Goal: Task Accomplishment & Management: Manage account settings

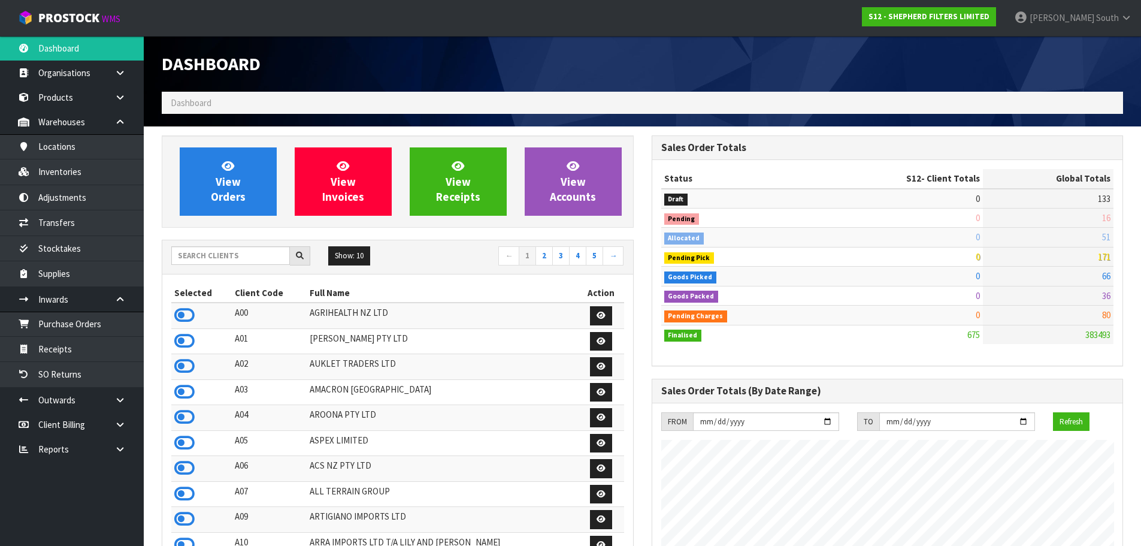
scroll to position [791, 489]
click at [228, 252] on input "text" at bounding box center [230, 255] width 119 height 19
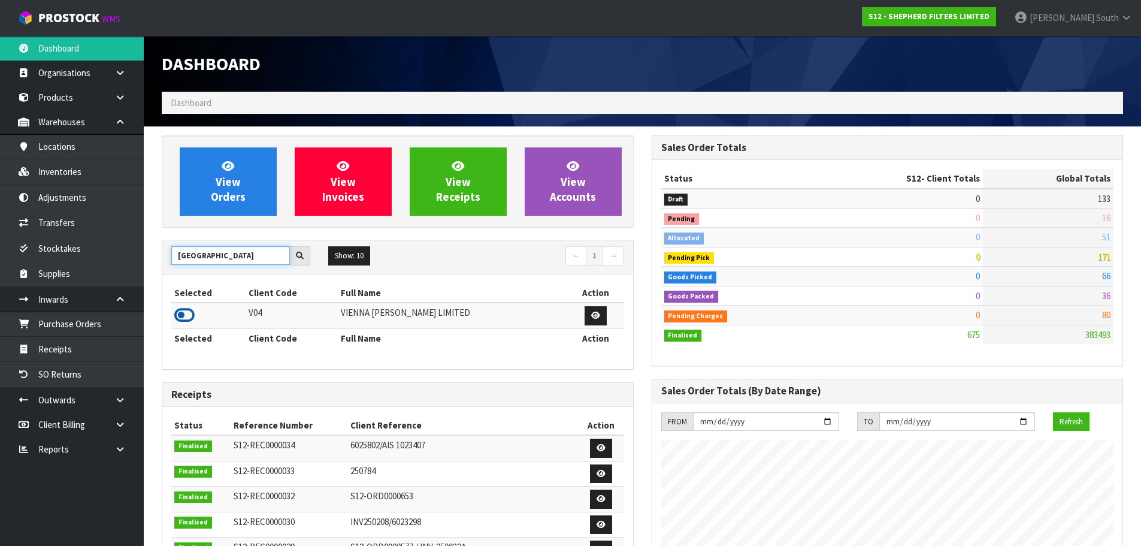
type input "[GEOGRAPHIC_DATA]"
click at [183, 320] on icon at bounding box center [184, 315] width 20 height 18
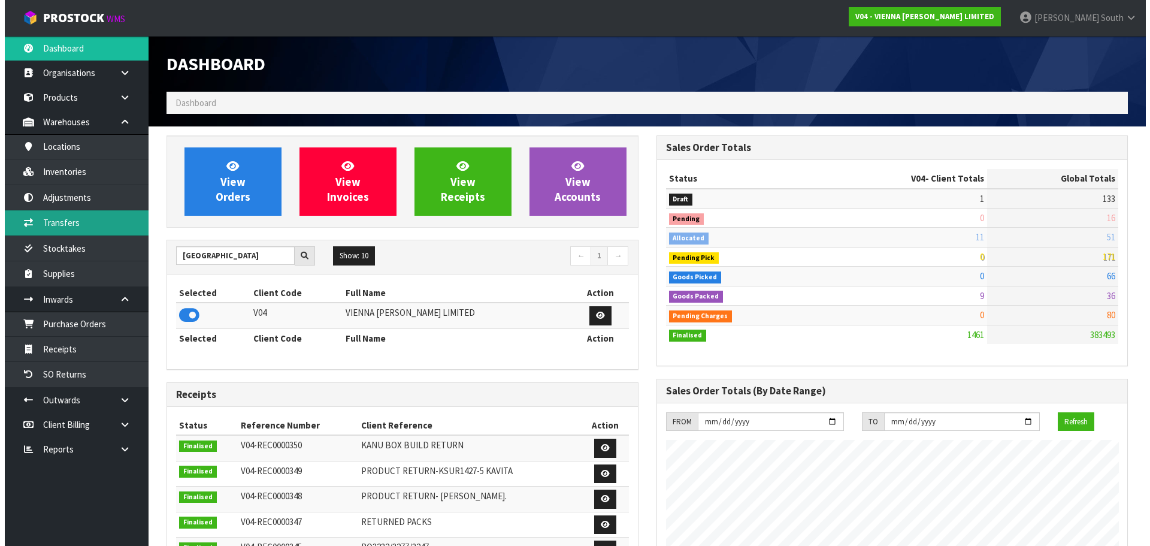
scroll to position [958, 489]
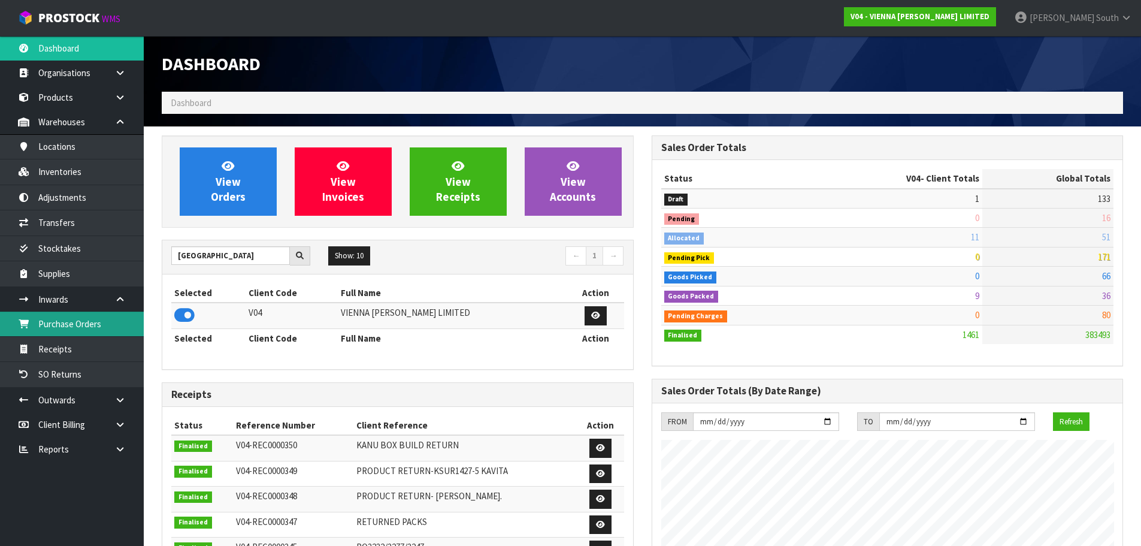
click at [106, 332] on link "Purchase Orders" at bounding box center [72, 323] width 144 height 25
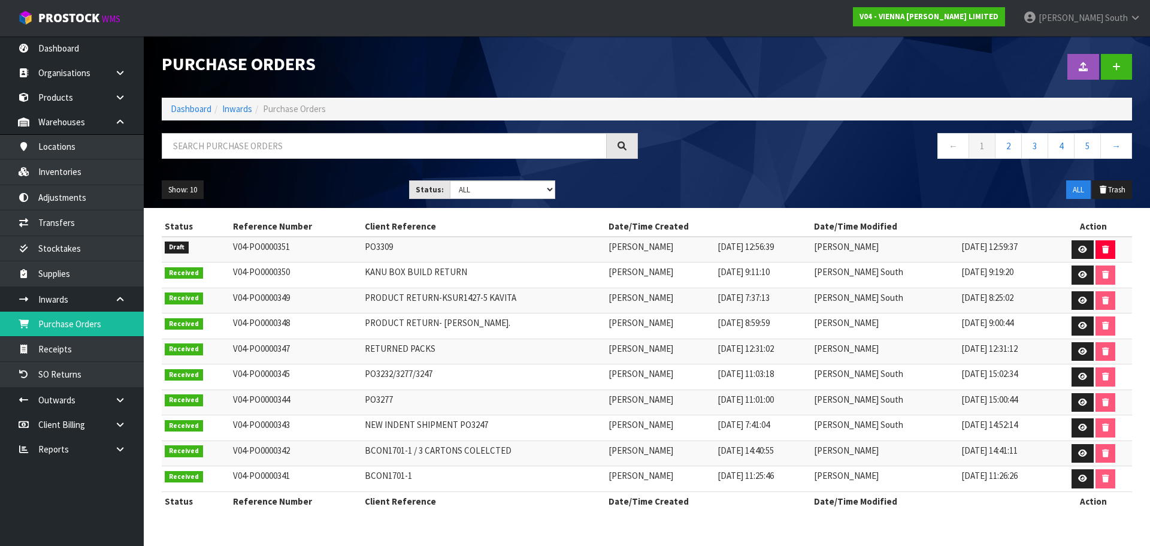
click at [679, 181] on div "Show: 10 5 10 25 50 Status: Draft Pending Received Cancelled ALL ALL Trash" at bounding box center [647, 189] width 988 height 37
click at [1127, 74] on link at bounding box center [1116, 67] width 31 height 26
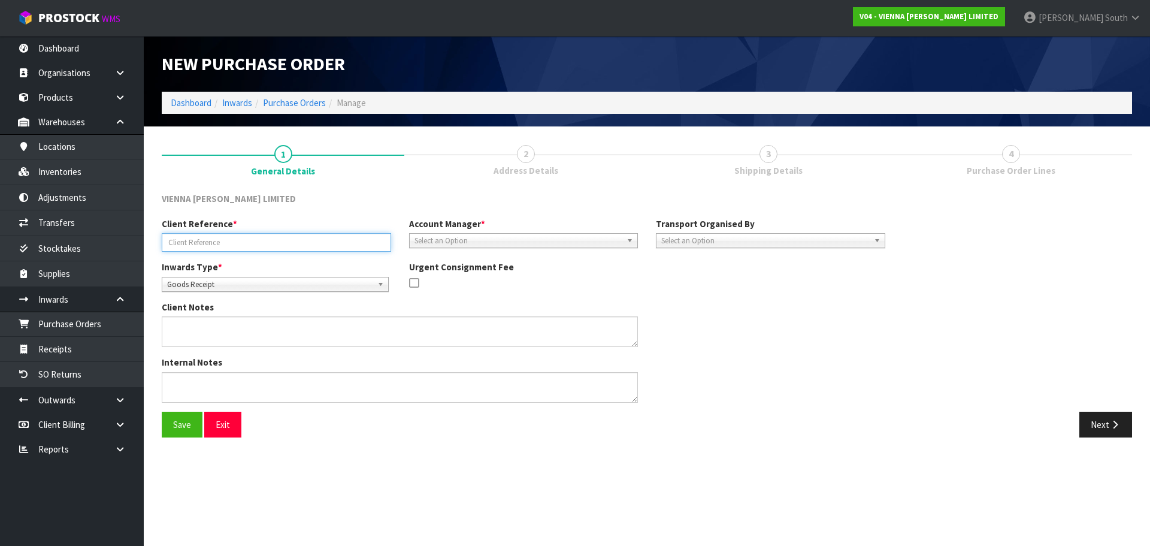
click at [293, 242] on input "text" at bounding box center [276, 242] width 229 height 19
type input "PELICAN LANE"
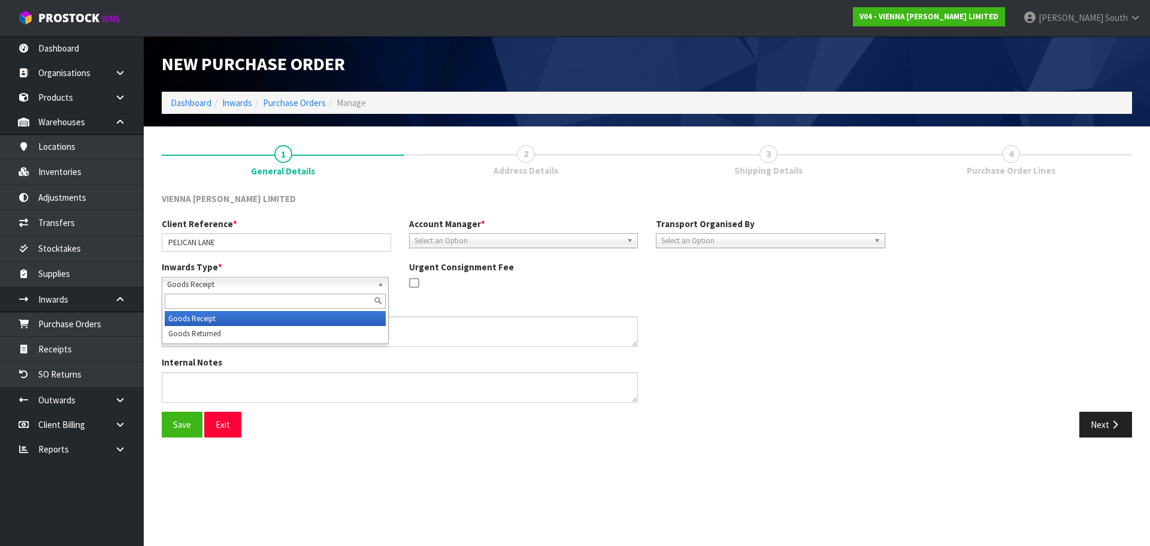
click at [273, 288] on span "Goods Receipt" at bounding box center [269, 284] width 205 height 14
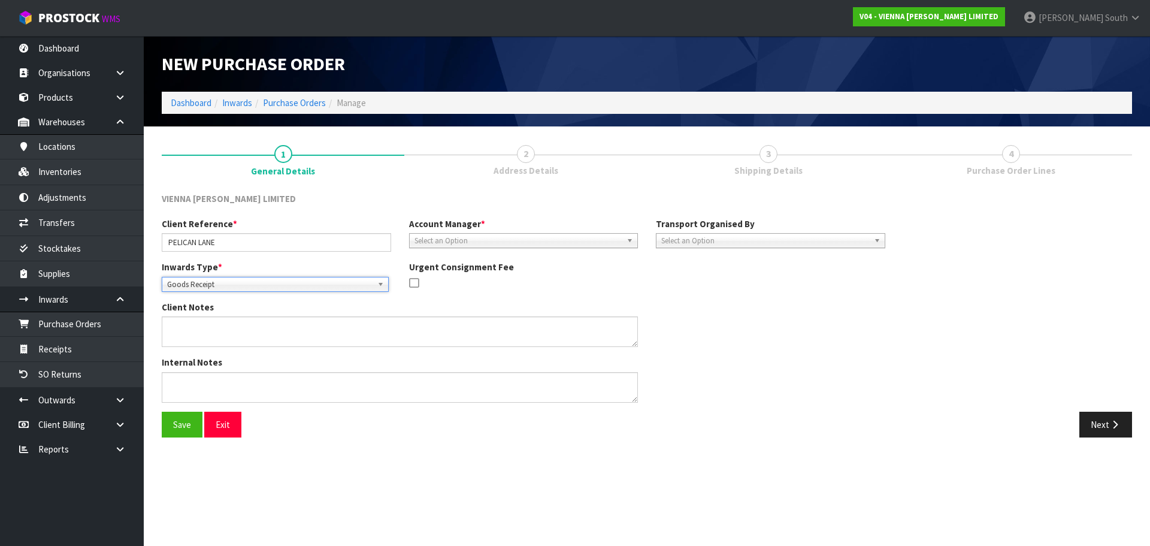
click at [273, 288] on span "Goods Receipt" at bounding box center [269, 284] width 205 height 14
click at [122, 392] on link at bounding box center [124, 399] width 38 height 25
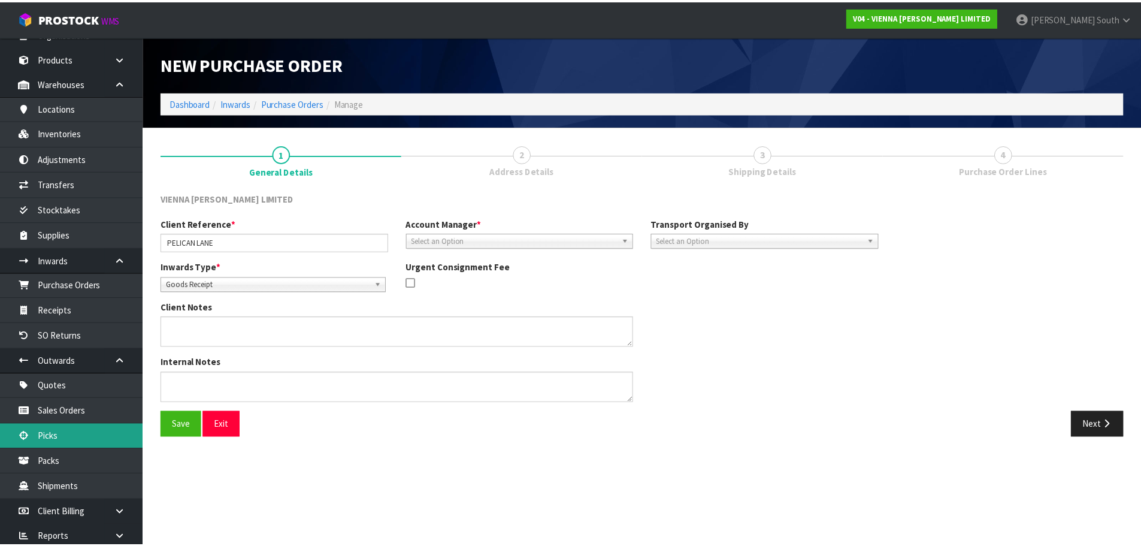
scroll to position [60, 0]
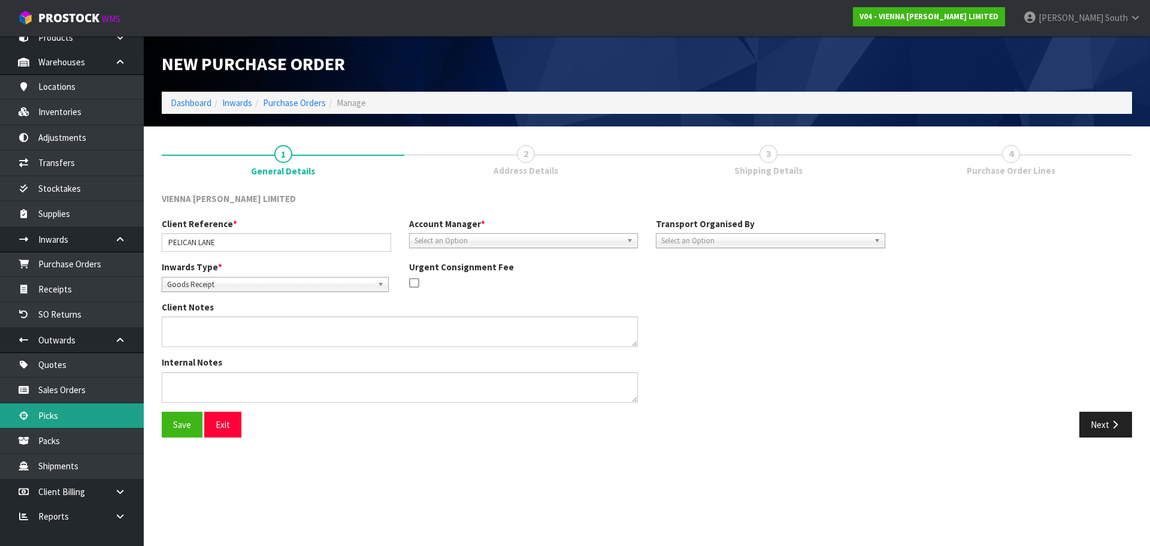
click at [81, 411] on link "Picks" at bounding box center [72, 415] width 144 height 25
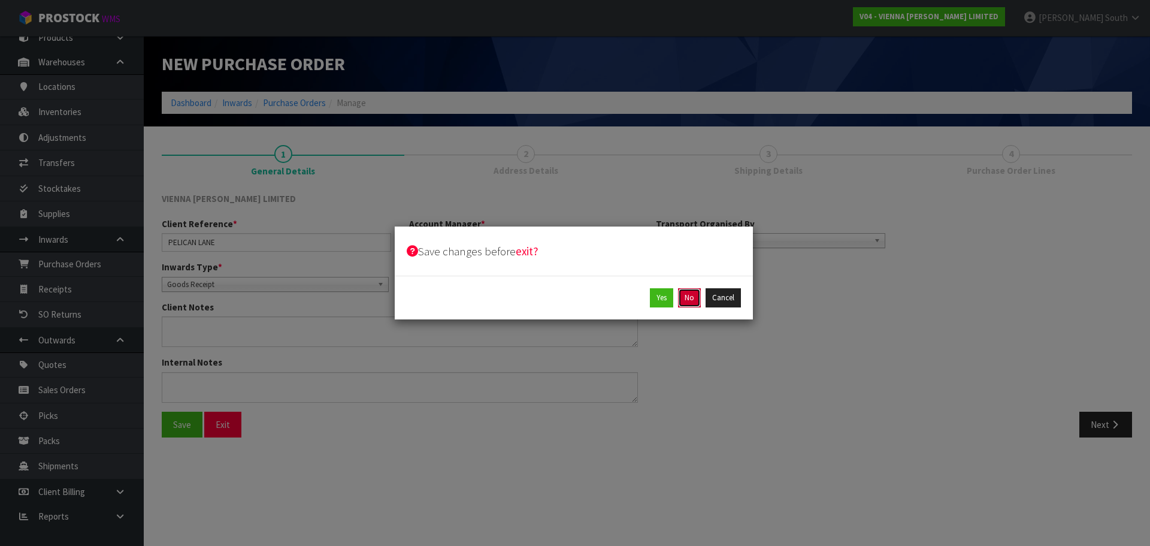
click at [688, 293] on button "No" at bounding box center [689, 297] width 23 height 19
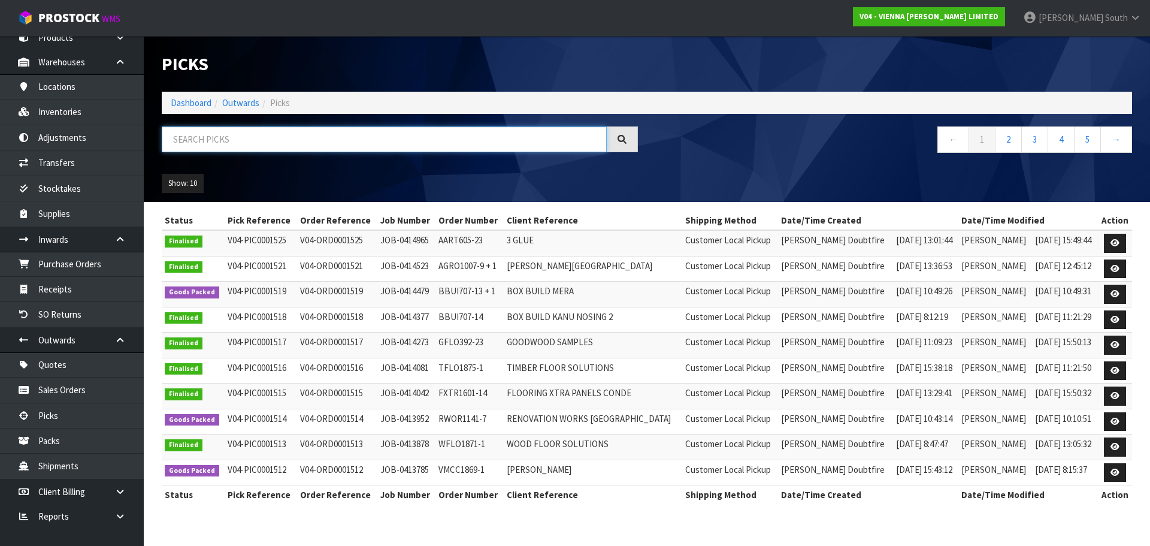
click at [249, 137] on input "text" at bounding box center [384, 139] width 445 height 26
paste input "S02-ORD0005007"
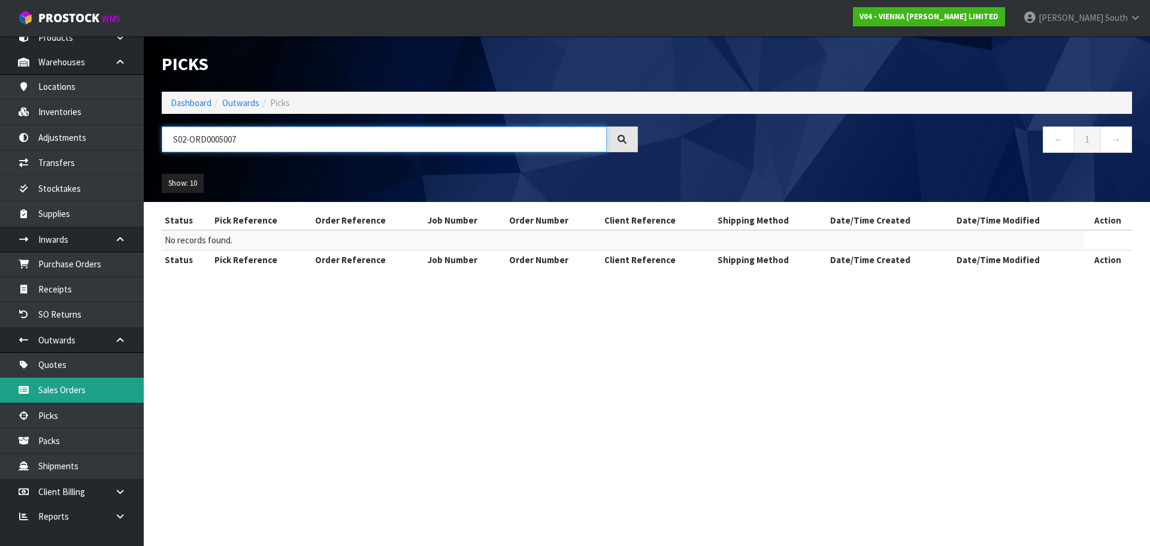
type input "S02-ORD0005007"
click at [72, 383] on link "Sales Orders" at bounding box center [72, 389] width 144 height 25
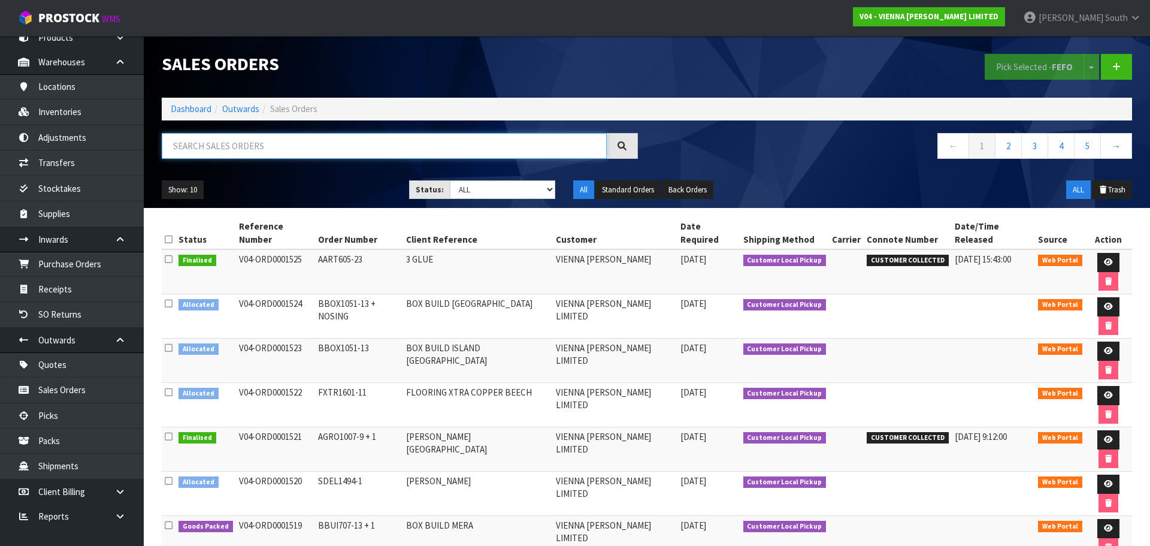
click at [280, 147] on input "text" at bounding box center [384, 146] width 445 height 26
paste input "S02-ORD0005007"
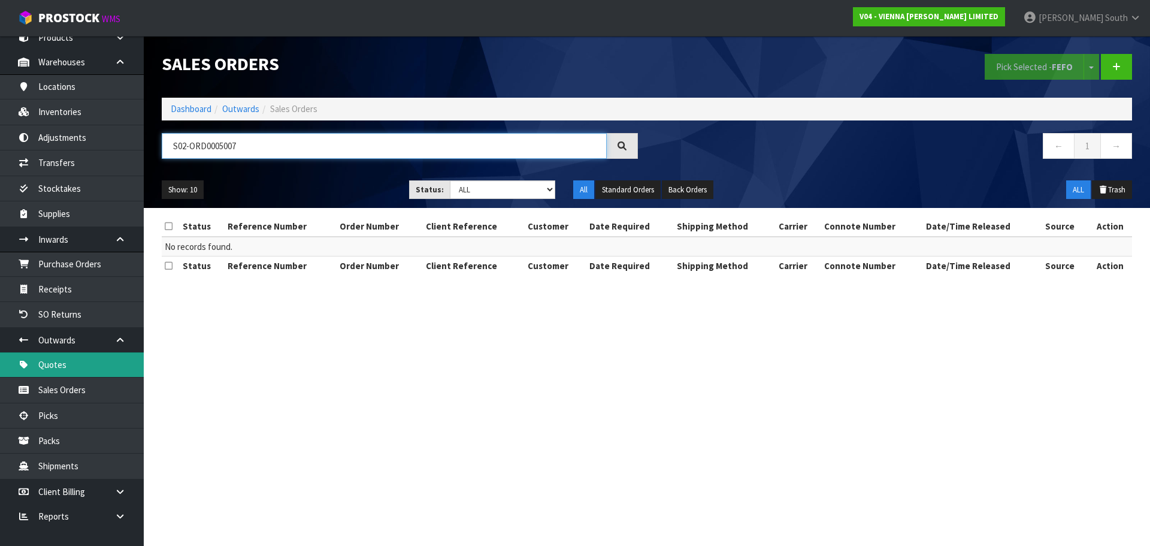
type input "S02-ORD0005007"
click at [63, 377] on link "Quotes" at bounding box center [72, 364] width 144 height 25
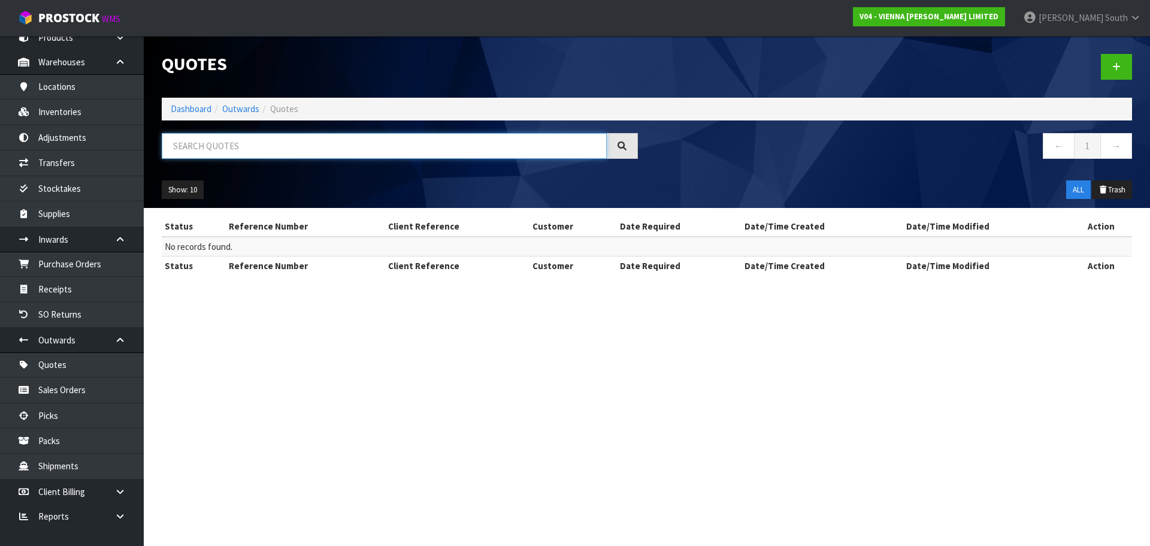
click at [202, 140] on input "text" at bounding box center [384, 146] width 445 height 26
paste input "S02-ORD0005007"
type input "S02-ORD0005007"
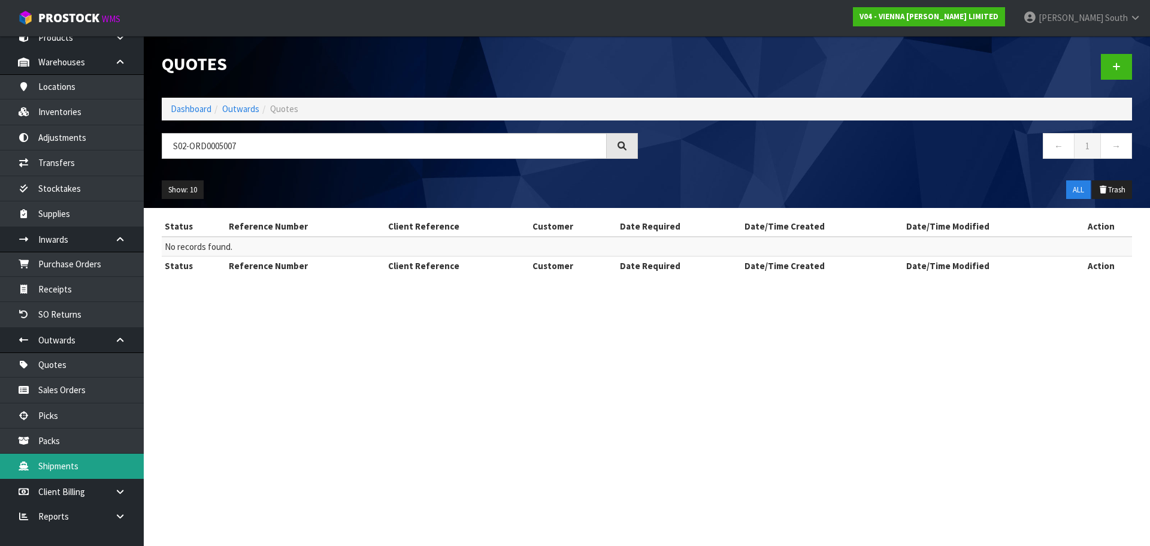
click at [70, 470] on link "Shipments" at bounding box center [72, 465] width 144 height 25
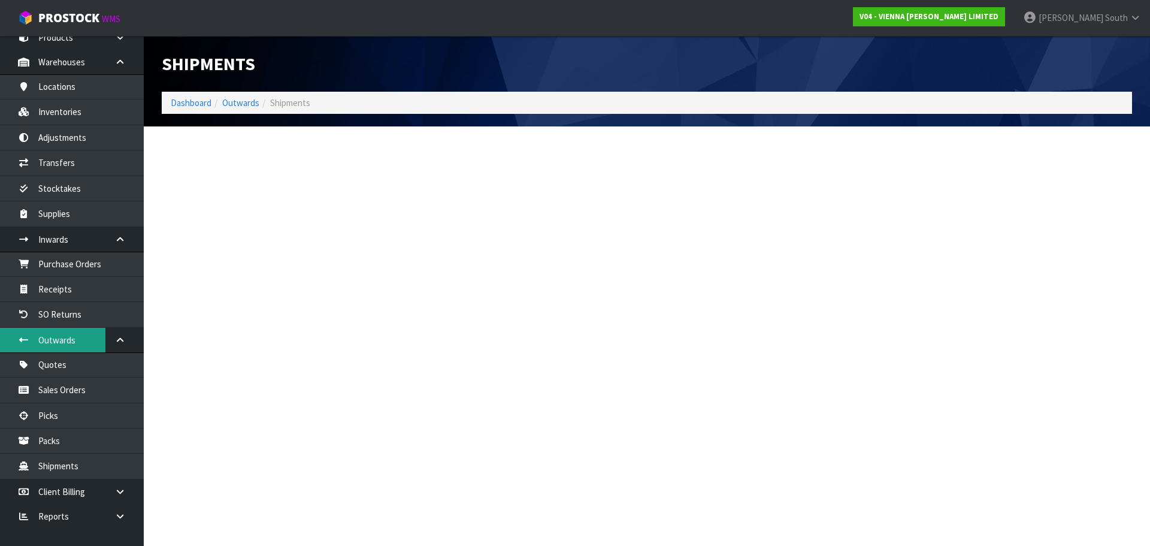
click at [80, 334] on link "Outwards" at bounding box center [72, 340] width 144 height 25
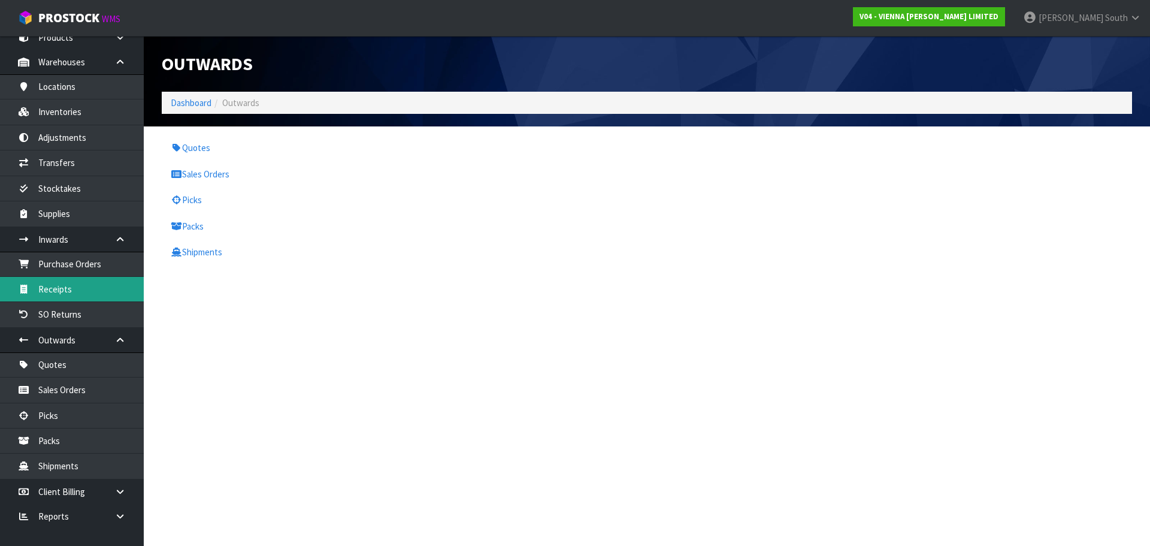
click at [59, 277] on link "Receipts" at bounding box center [72, 289] width 144 height 25
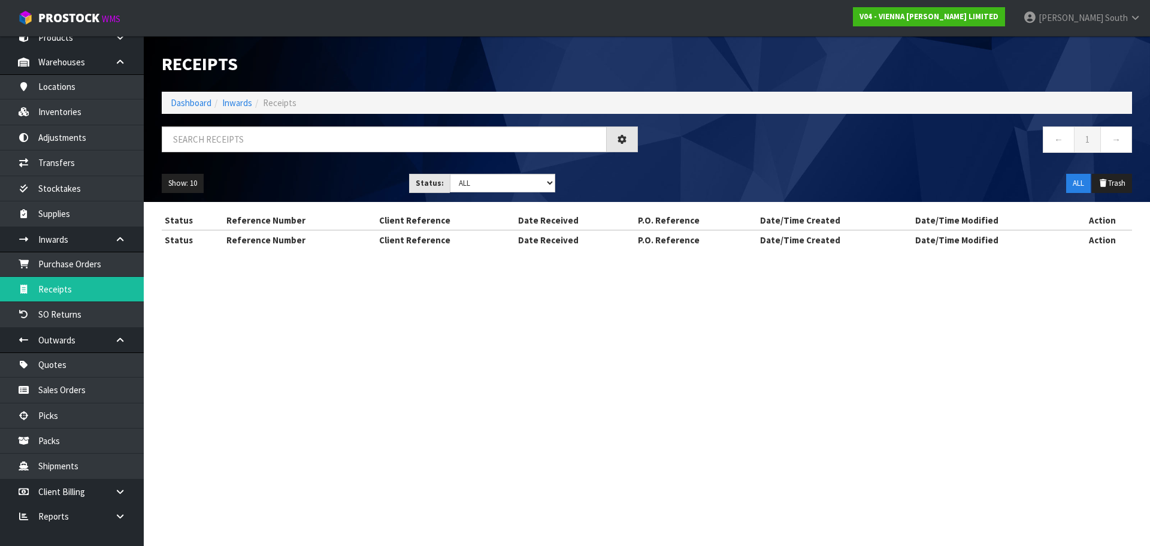
click at [73, 260] on div "Receipts Import Receipts Drop file here to import csv template Dashboard Inward…" at bounding box center [575, 135] width 1150 height 271
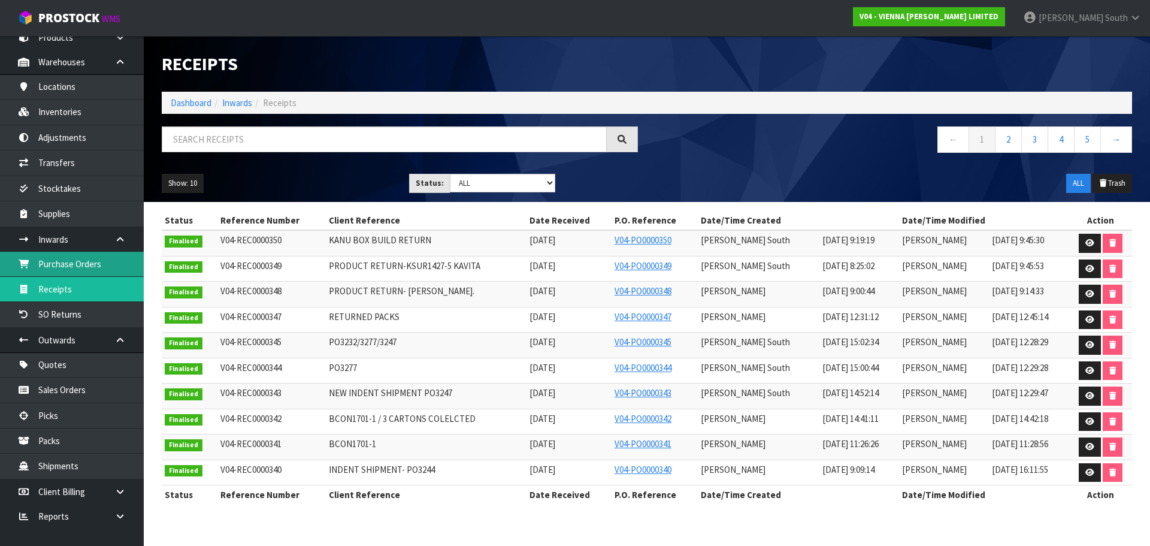
click at [70, 267] on link "Purchase Orders" at bounding box center [72, 264] width 144 height 25
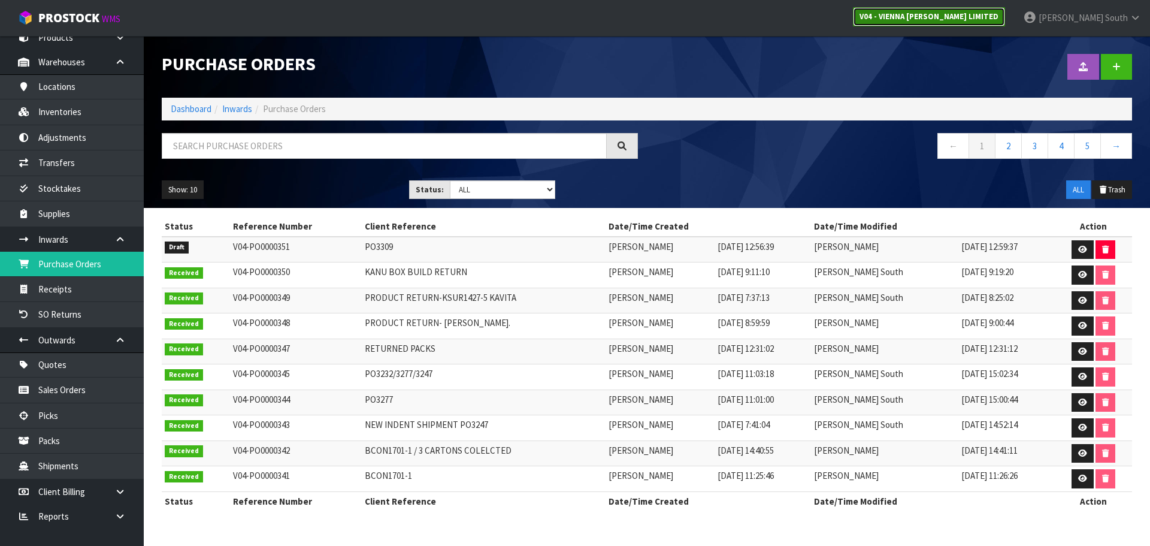
click at [974, 11] on link "V04 - VIENNA [PERSON_NAME] LIMITED" at bounding box center [929, 16] width 152 height 19
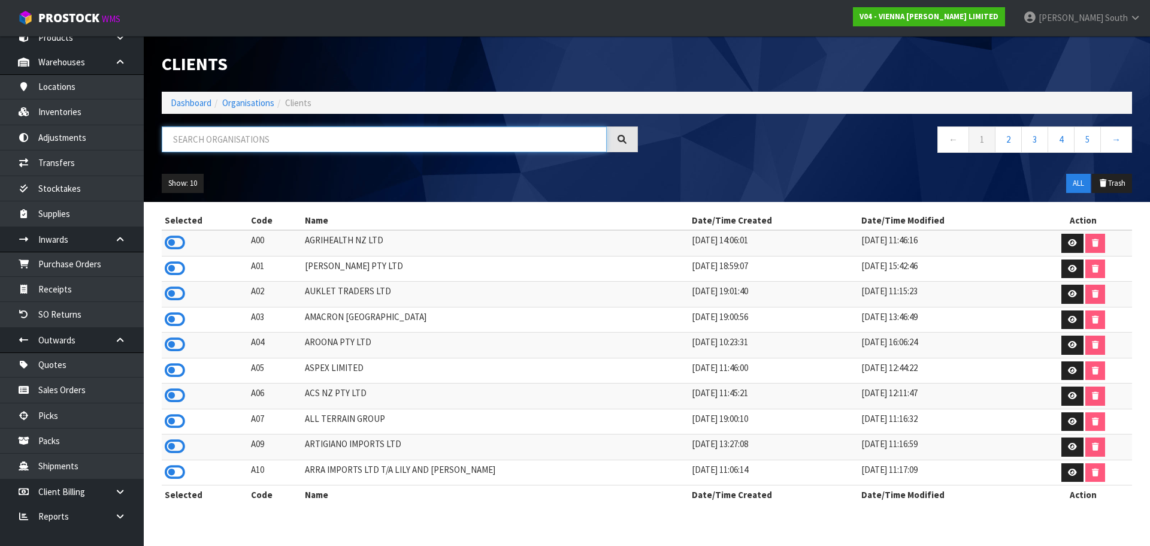
click at [289, 148] on input "text" at bounding box center [384, 139] width 445 height 26
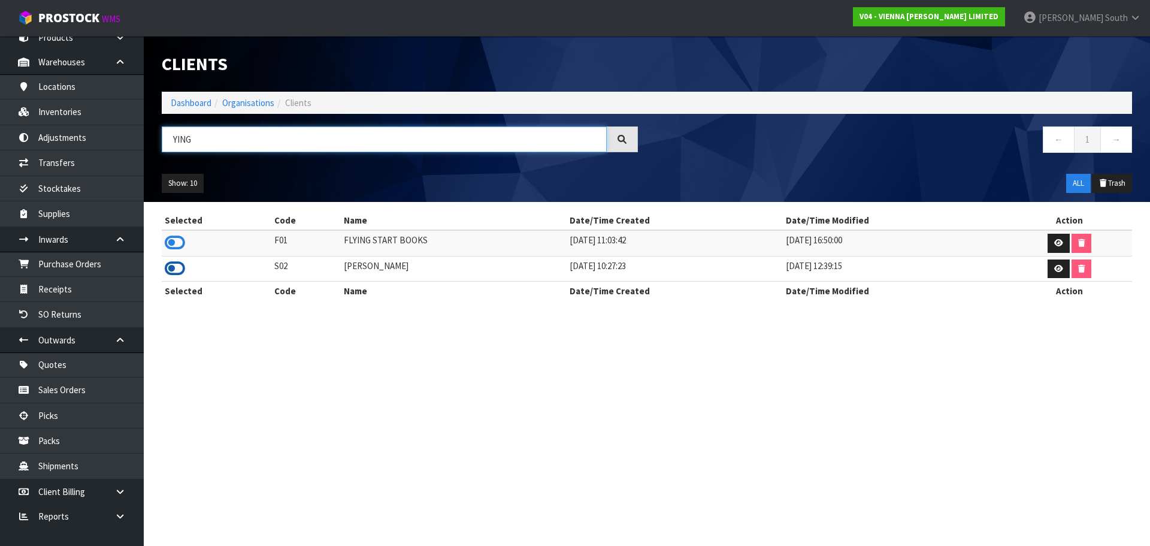
type input "YING"
click at [176, 262] on icon at bounding box center [175, 268] width 20 height 18
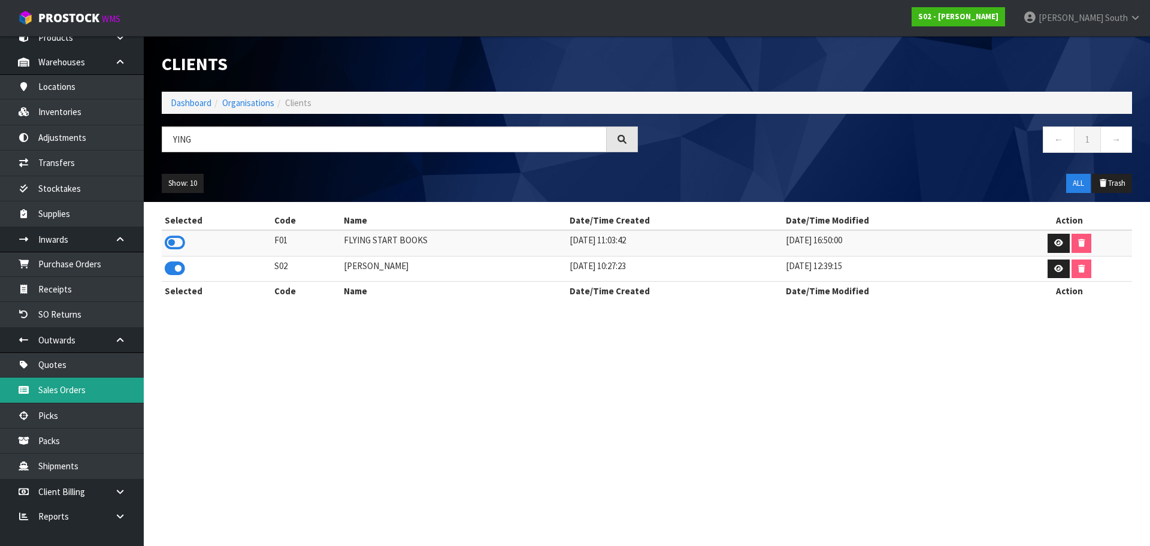
click at [77, 390] on link "Sales Orders" at bounding box center [72, 389] width 144 height 25
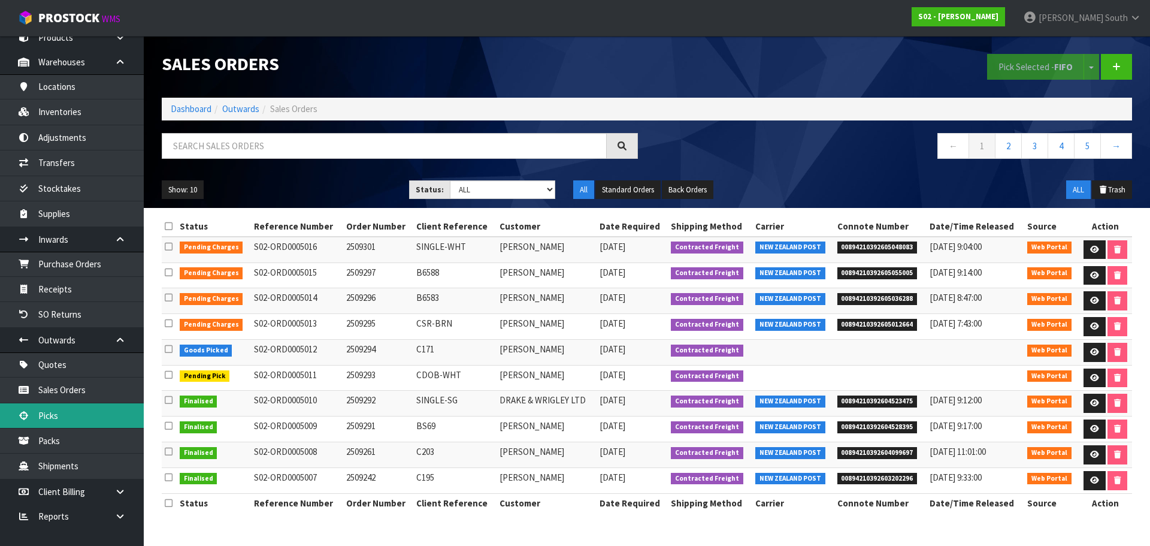
click at [75, 425] on link "Picks" at bounding box center [72, 415] width 144 height 25
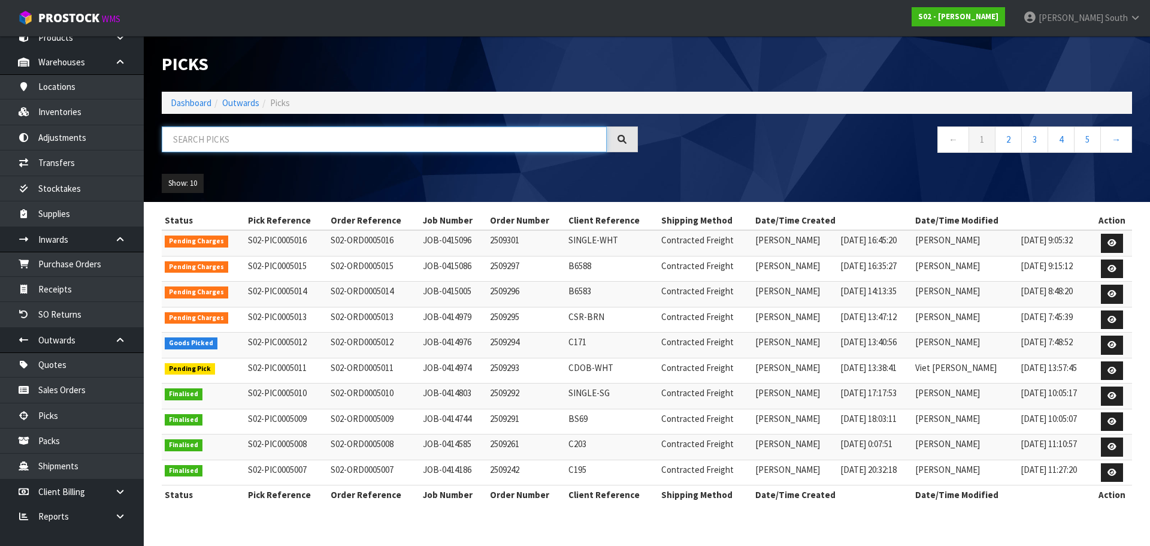
click at [258, 130] on input "text" at bounding box center [384, 139] width 445 height 26
paste input "S02-ORD0005007"
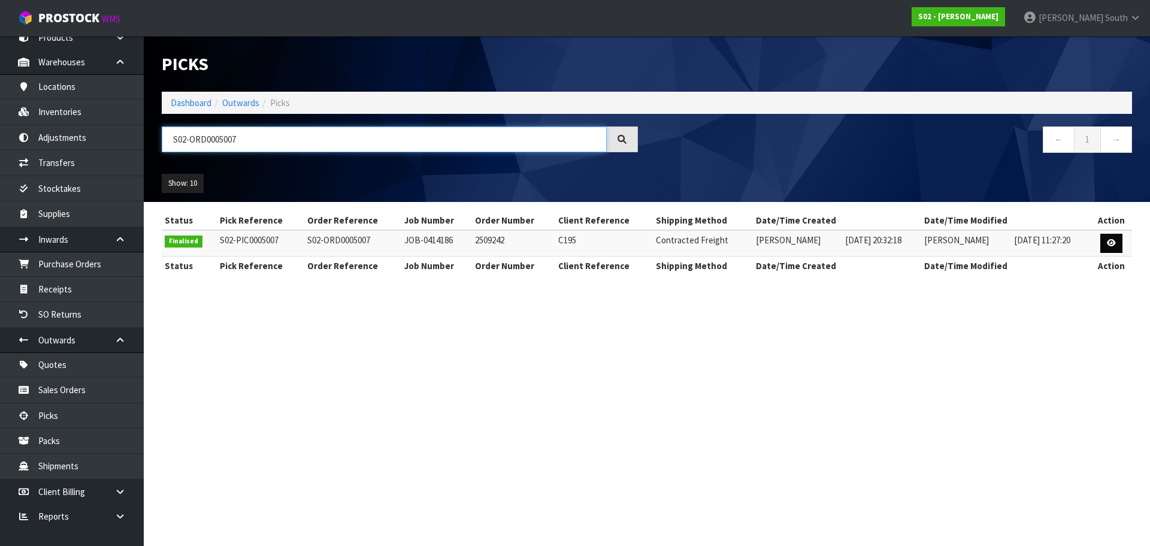
type input "S02-ORD0005007"
click at [1110, 244] on icon at bounding box center [1111, 243] width 9 height 8
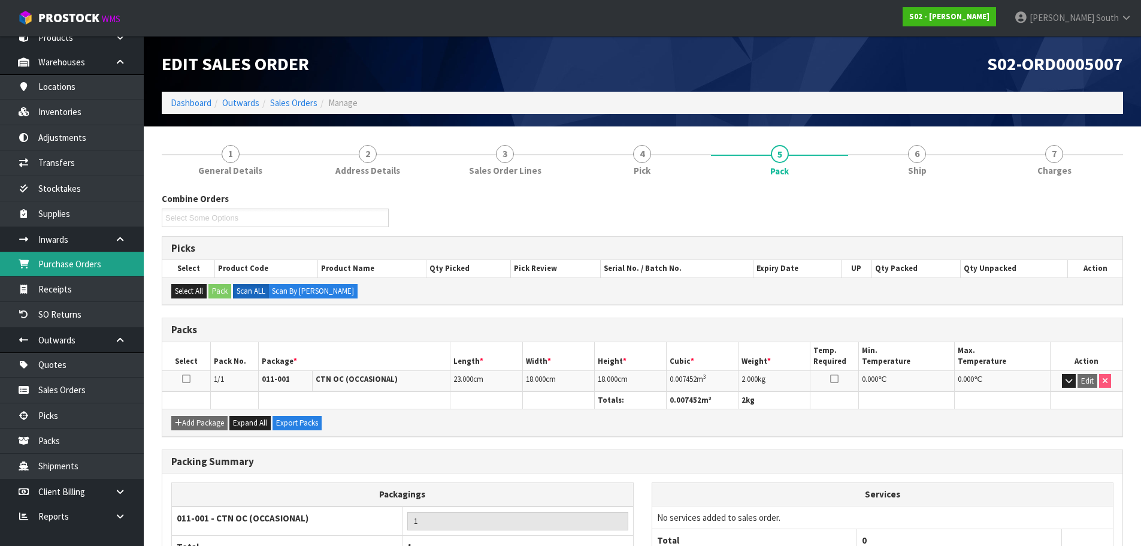
click at [87, 268] on link "Purchase Orders" at bounding box center [72, 264] width 144 height 25
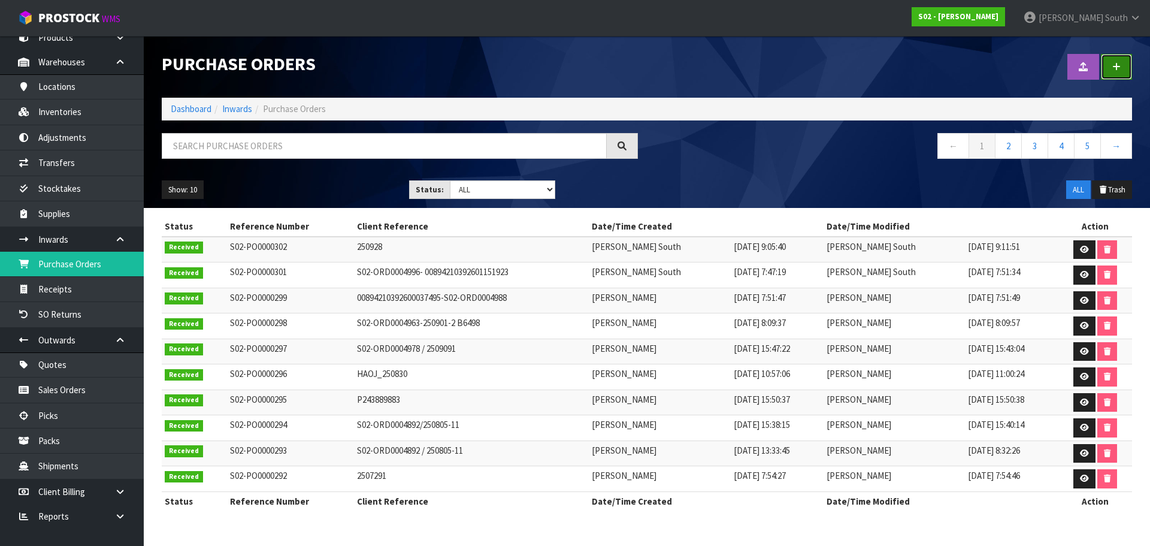
click at [1115, 64] on icon at bounding box center [1116, 66] width 8 height 9
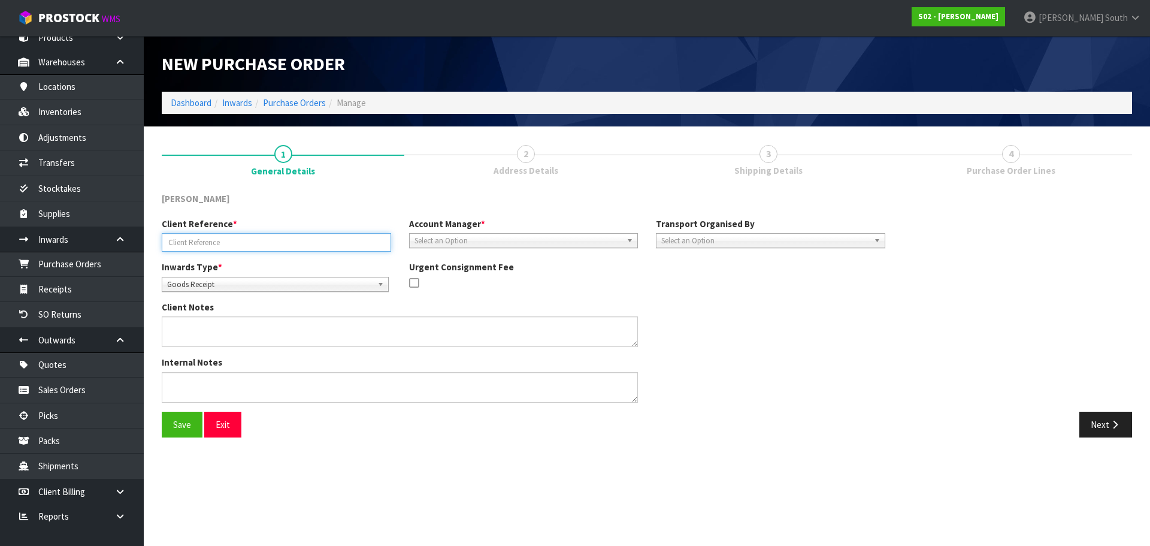
click at [241, 234] on input "text" at bounding box center [276, 242] width 229 height 19
paste input "S02-ORD0005007"
type input "S02-ORD0005007"
click at [490, 241] on span "Select an Option" at bounding box center [518, 241] width 208 height 14
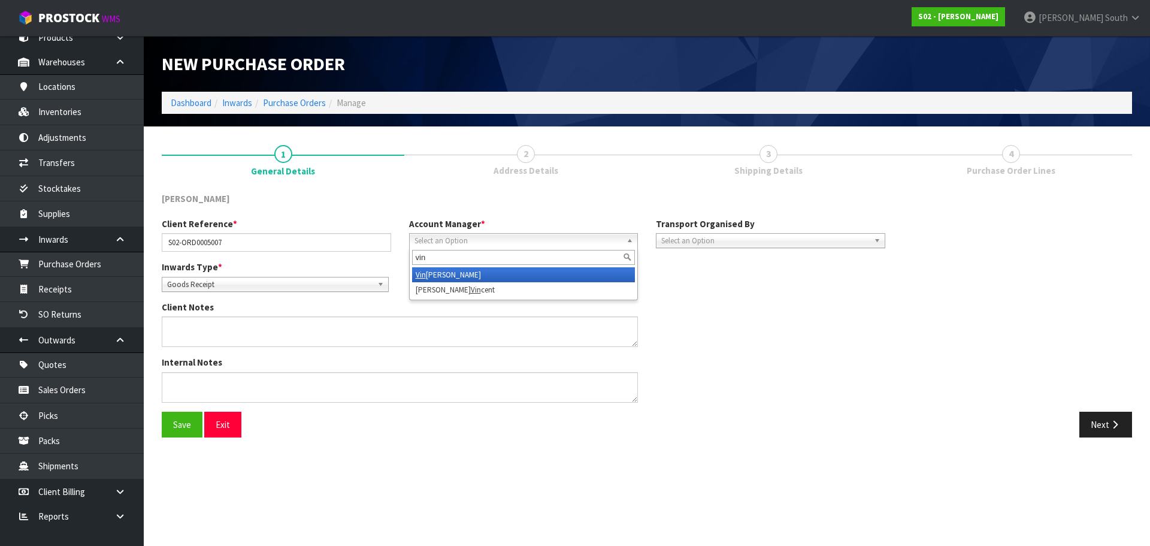
type input "vin"
click at [474, 269] on li "Vin eeta Lingam" at bounding box center [523, 274] width 223 height 15
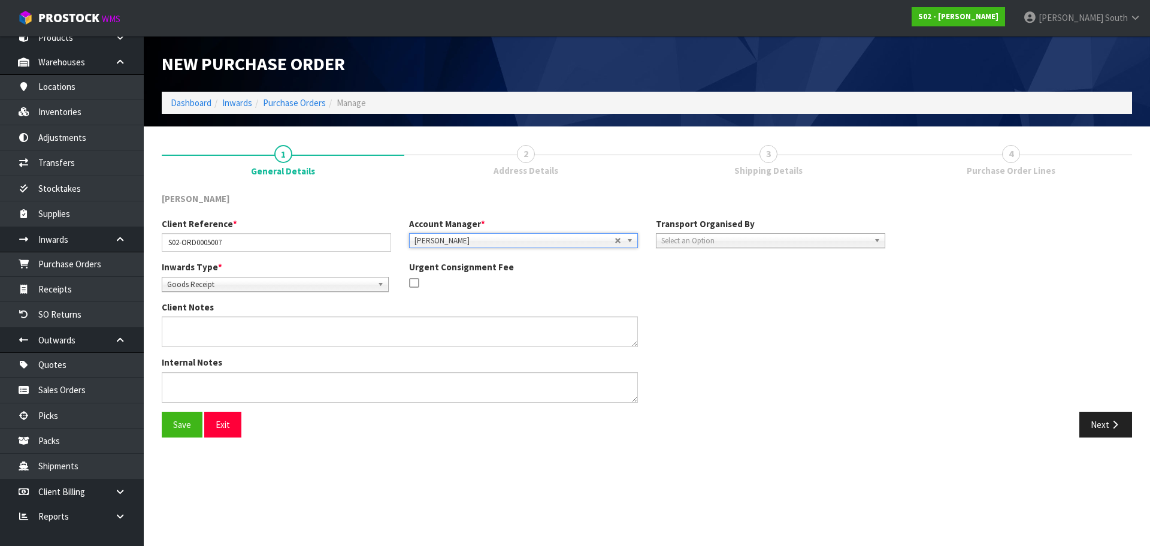
click at [763, 236] on span "Select an Option" at bounding box center [765, 241] width 208 height 14
click at [692, 204] on div "[PERSON_NAME]" at bounding box center [647, 204] width 988 height 25
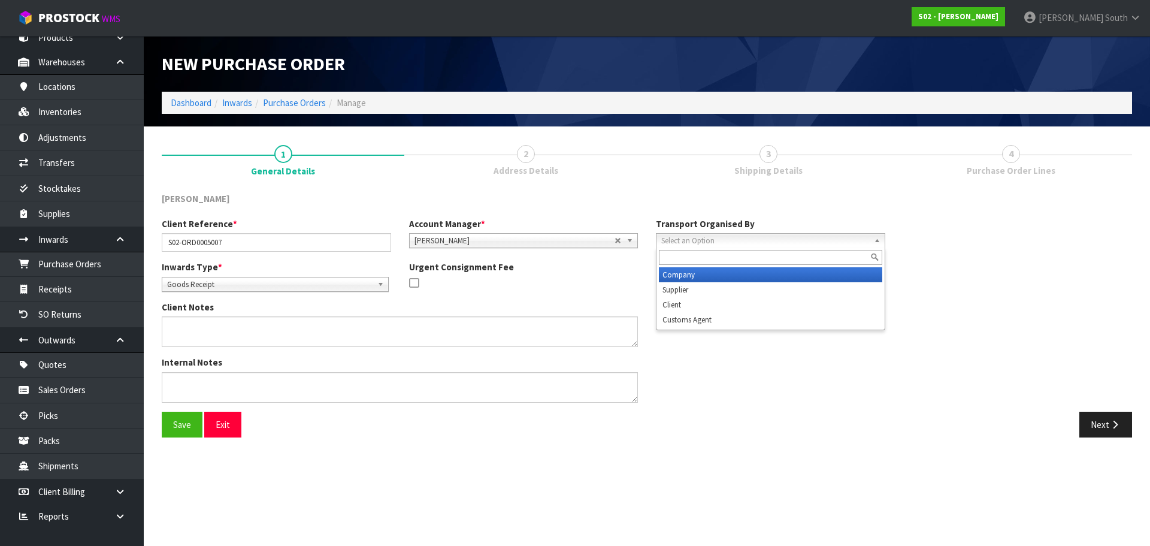
click at [692, 238] on span "Select an Option" at bounding box center [765, 241] width 208 height 14
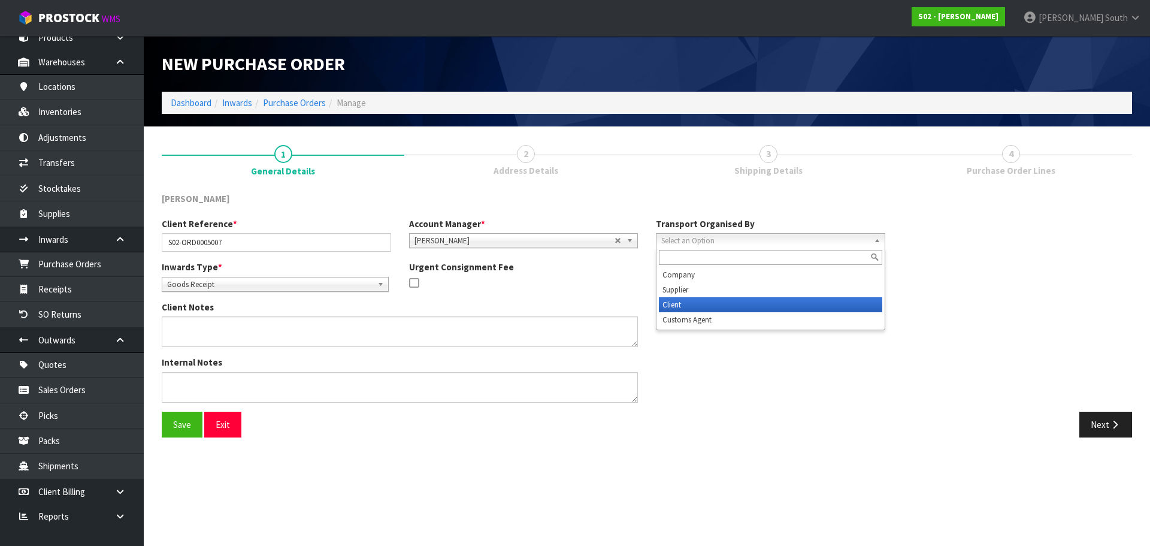
click at [700, 298] on li "Client" at bounding box center [770, 304] width 223 height 15
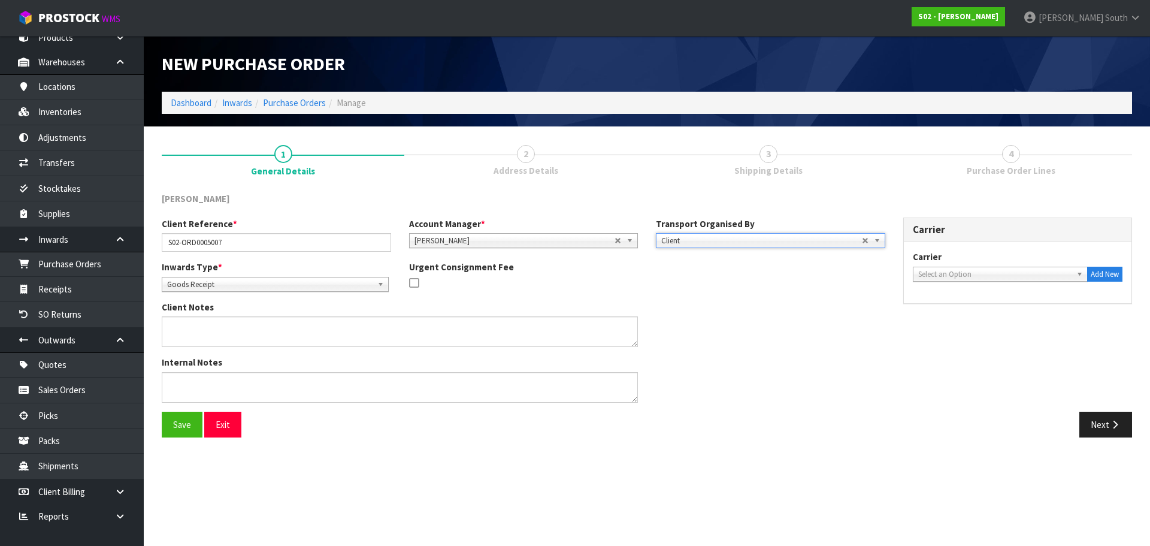
click at [964, 271] on span "Select an Option" at bounding box center [995, 274] width 154 height 14
type input "ara"
click at [974, 312] on li "FAS - ARA MEX ([GEOGRAPHIC_DATA])" at bounding box center [1000, 308] width 169 height 15
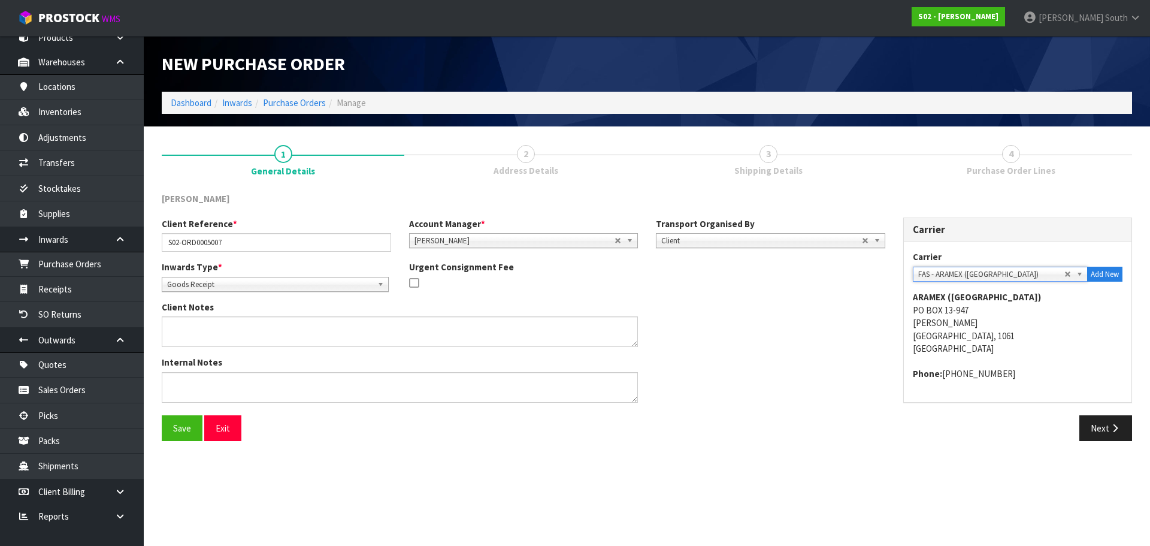
click at [844, 334] on div "Client Notes" at bounding box center [523, 328] width 741 height 55
click at [371, 283] on span "Goods Receipt" at bounding box center [269, 284] width 205 height 14
click at [340, 329] on li "Goods Returned" at bounding box center [275, 333] width 221 height 15
click at [700, 303] on div "Client Notes" at bounding box center [523, 328] width 741 height 55
click at [1084, 434] on button "Next" at bounding box center [1105, 428] width 53 height 26
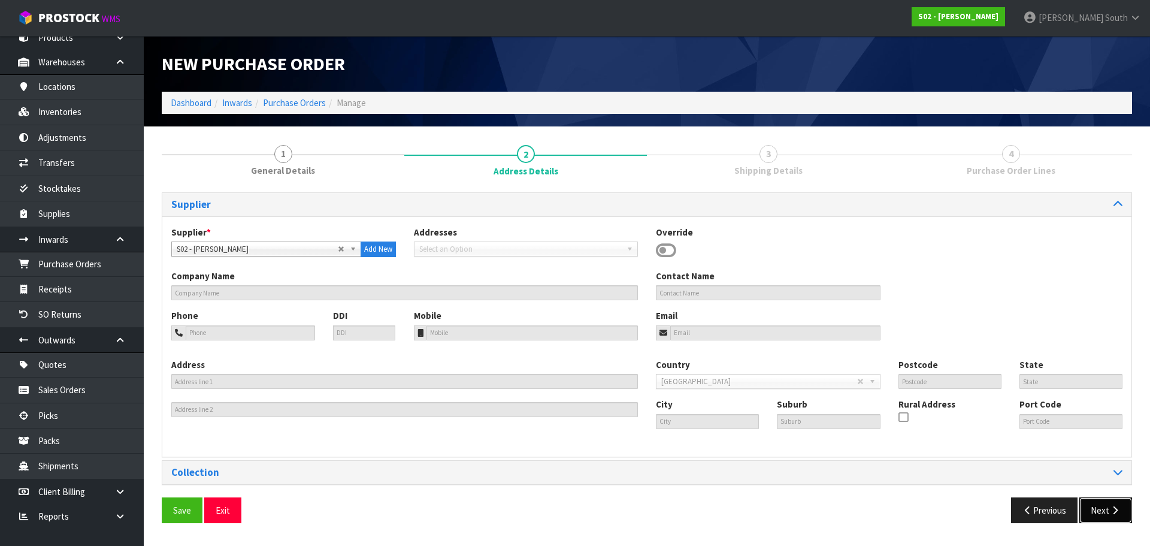
click at [1092, 516] on button "Next" at bounding box center [1105, 510] width 53 height 26
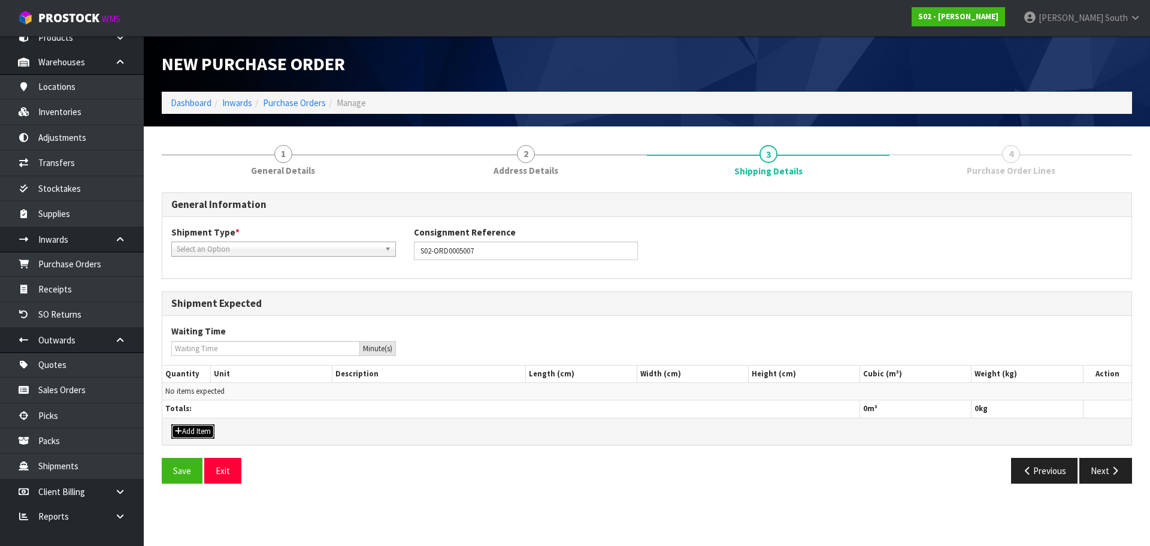
click at [205, 424] on button "Add Item" at bounding box center [192, 431] width 43 height 14
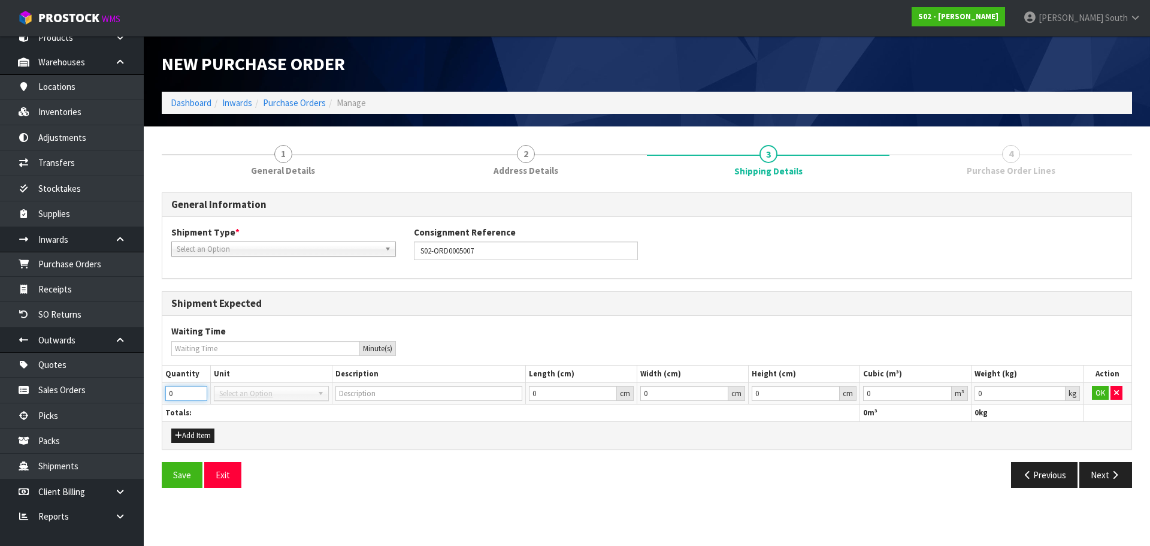
click at [191, 395] on input "0" at bounding box center [186, 393] width 42 height 15
drag, startPoint x: 186, startPoint y: 391, endPoint x: 152, endPoint y: 392, distance: 34.2
click at [152, 392] on section "1 General Details 2 Address Details 3 Shipping Details 4 Purchase Order Lines G…" at bounding box center [647, 315] width 1006 height 378
type input "1"
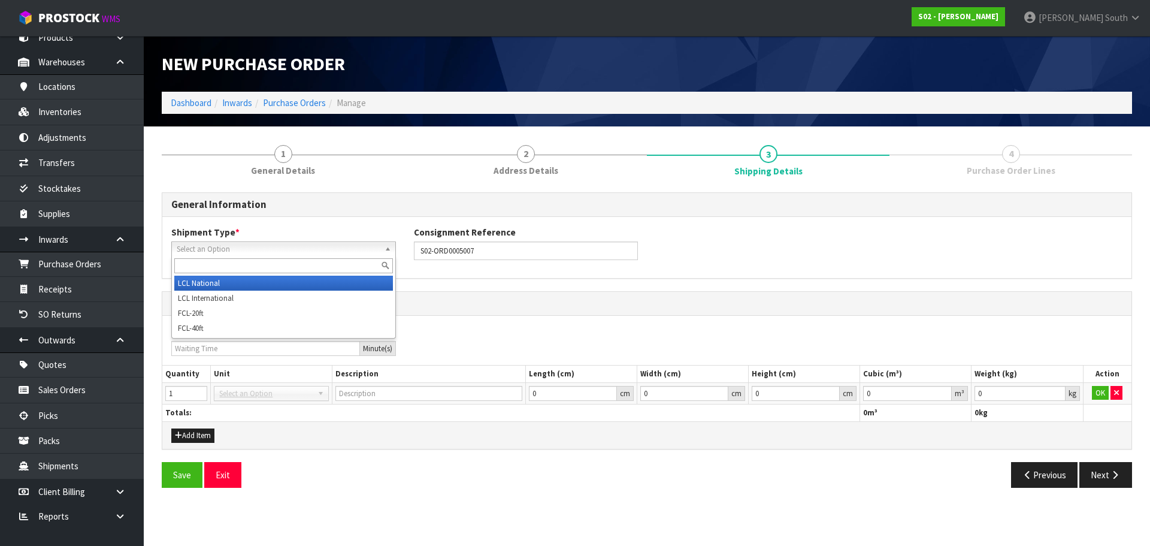
click at [228, 254] on span "Select an Option" at bounding box center [278, 249] width 203 height 14
click at [226, 284] on li "LCL National" at bounding box center [283, 282] width 219 height 15
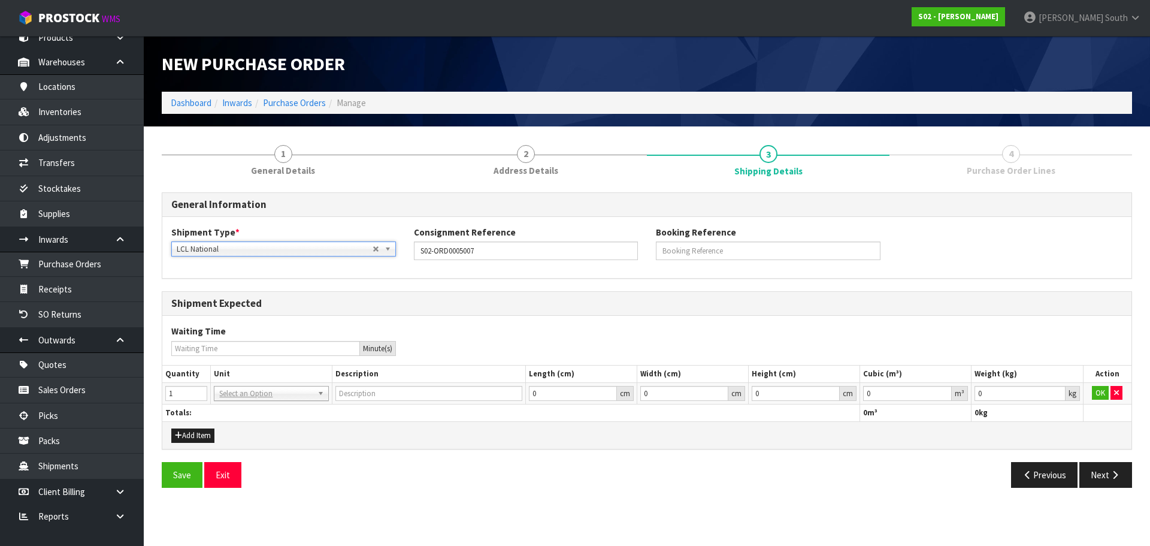
click at [295, 383] on td "BAG BAR BSK BIN BTL BOX BDL CAB CGE CTN CSE COI CRA CRT CBE CYL DRM JAR MTR PKG…" at bounding box center [271, 393] width 121 height 22
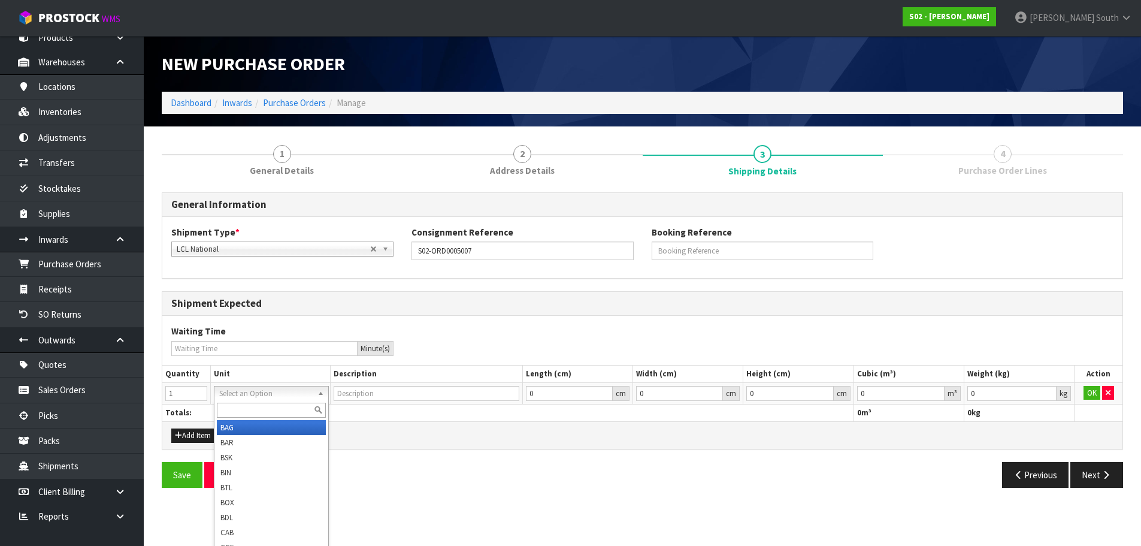
click at [297, 411] on input "text" at bounding box center [271, 409] width 108 height 15
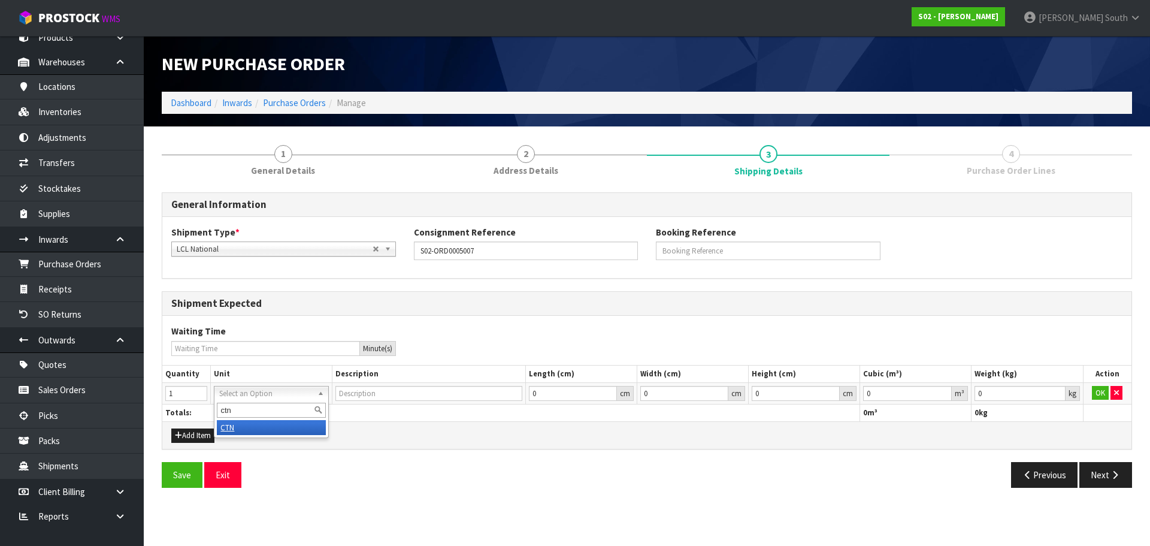
type input "ctn"
type input "CARTON"
click at [641, 468] on div "Save Exit" at bounding box center [400, 475] width 494 height 26
click at [1097, 390] on button "OK" at bounding box center [1100, 393] width 17 height 14
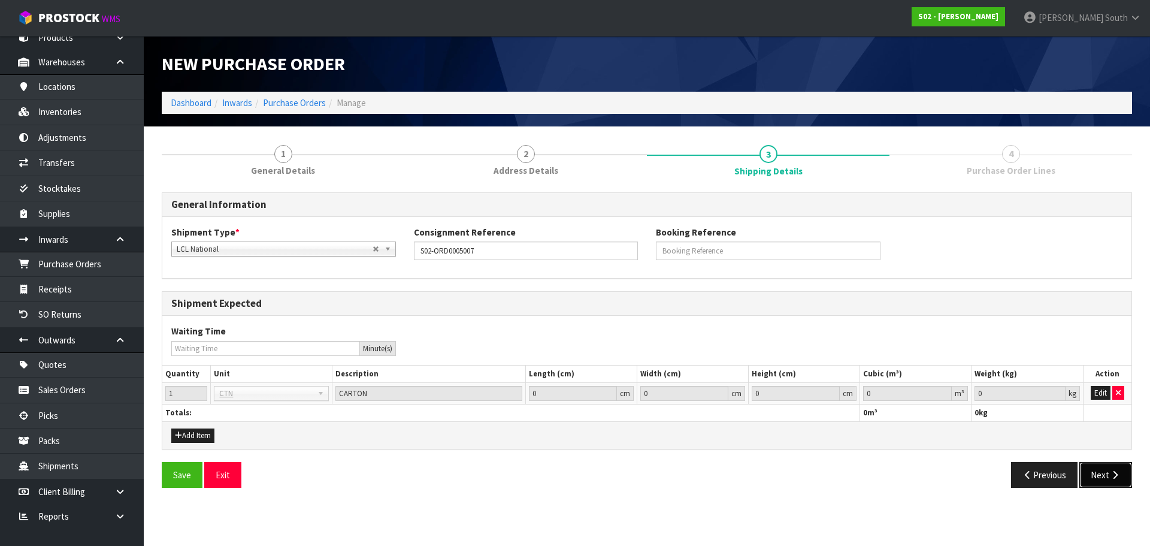
click at [1089, 473] on button "Next" at bounding box center [1105, 475] width 53 height 26
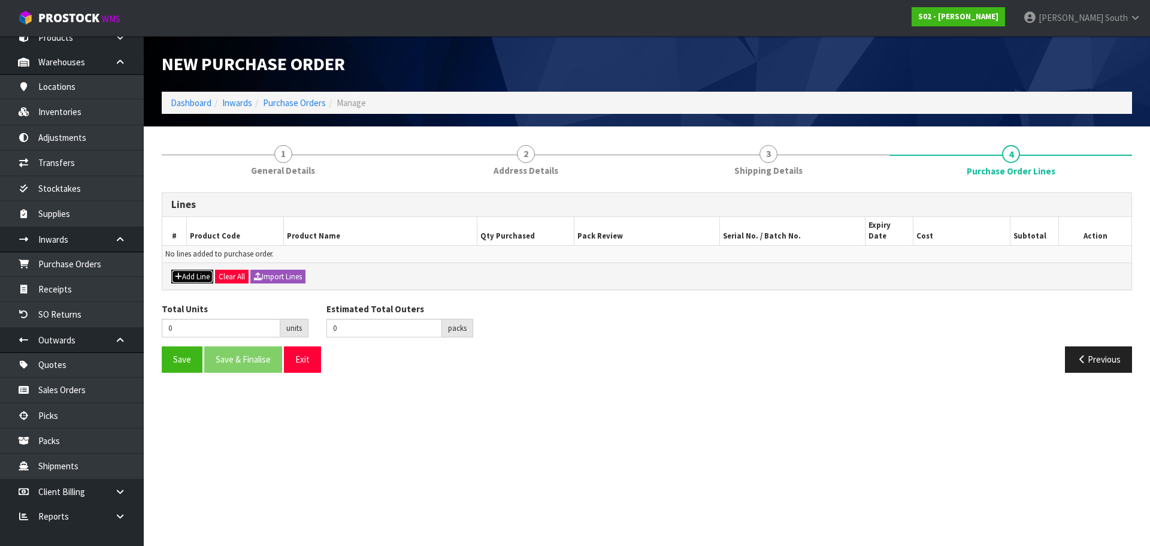
click at [180, 272] on icon "button" at bounding box center [178, 276] width 7 height 8
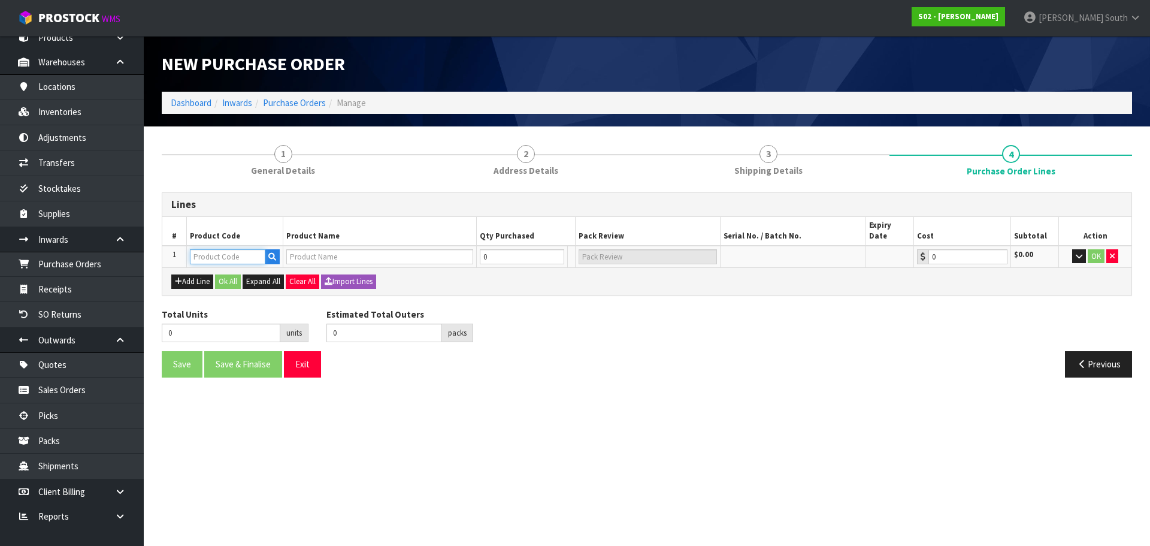
click at [228, 249] on input "text" at bounding box center [227, 256] width 75 height 15
type input "COW"
click at [273, 265] on link "COW HIDES" at bounding box center [237, 266] width 95 height 16
type input "COWHIDES"
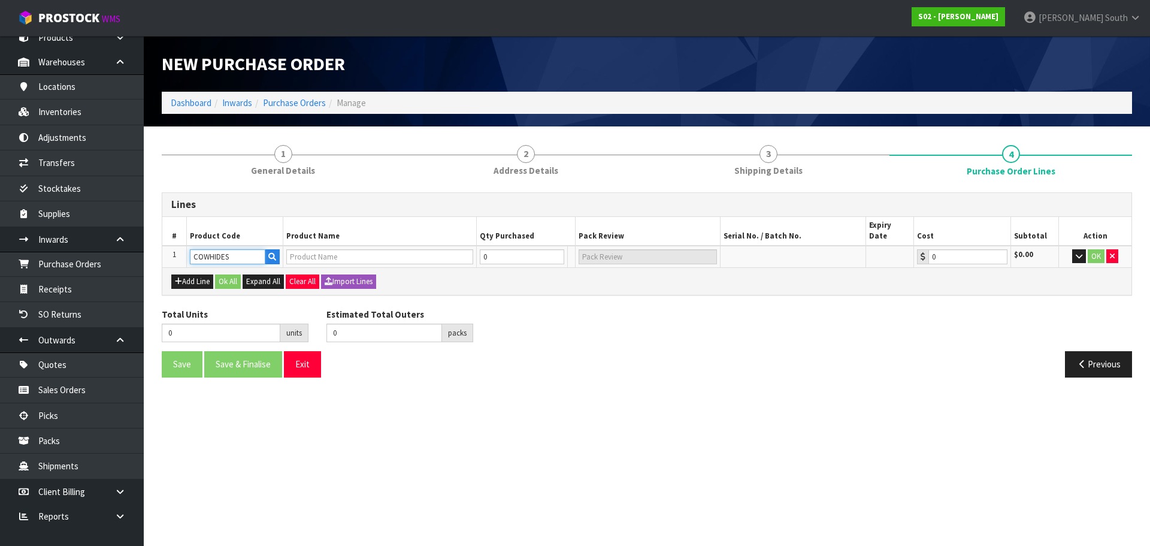
type input "0.00"
click at [734, 249] on input "text" at bounding box center [784, 256] width 107 height 15
drag, startPoint x: 754, startPoint y: 246, endPoint x: 745, endPoint y: 248, distance: 9.2
click at [745, 249] on input "C" at bounding box center [784, 256] width 107 height 15
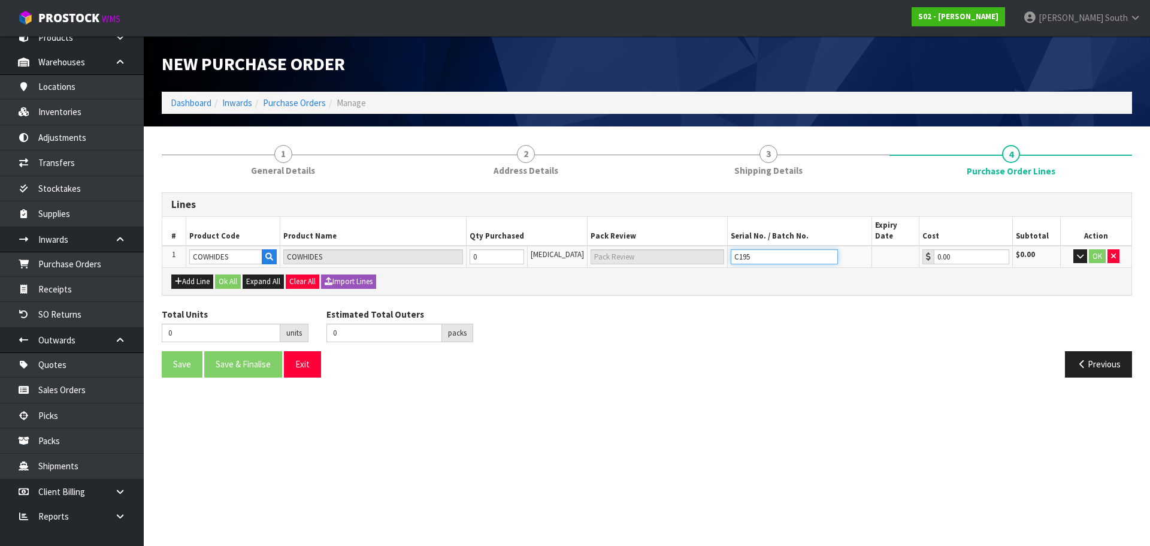
type input "C195"
click at [617, 351] on div "Save Save & Finalise Exit" at bounding box center [400, 364] width 494 height 26
drag, startPoint x: 773, startPoint y: 239, endPoint x: 679, endPoint y: 255, distance: 95.4
click at [679, 255] on tr "1 [DEMOGRAPHIC_DATA] [DEMOGRAPHIC_DATA] 0 [MEDICAL_DATA] C195 0.00 $0.00 OK" at bounding box center [646, 257] width 969 height 22
click at [806, 287] on div "Lines # Product Code Product Name Qty Purchased Pack Review Serial No. / Batch …" at bounding box center [647, 289] width 970 height 194
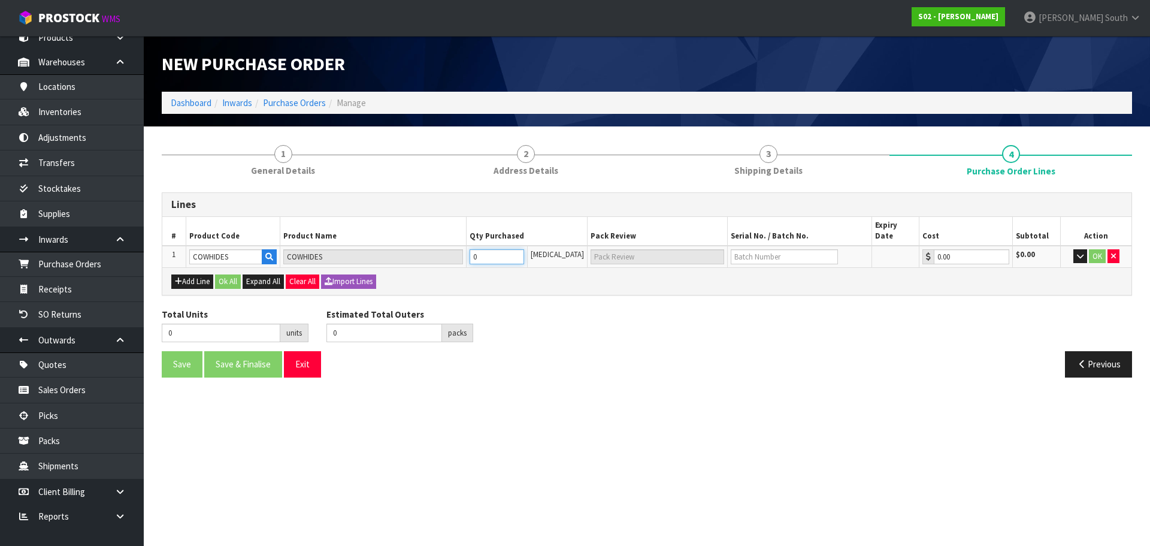
drag, startPoint x: 503, startPoint y: 241, endPoint x: 408, endPoint y: 261, distance: 97.1
click at [408, 261] on div "Lines # Product Code Product Name Qty Purchased Pack Review Serial No. / Batch …" at bounding box center [647, 243] width 970 height 102
type input "1"
type input "1 [MEDICAL_DATA]"
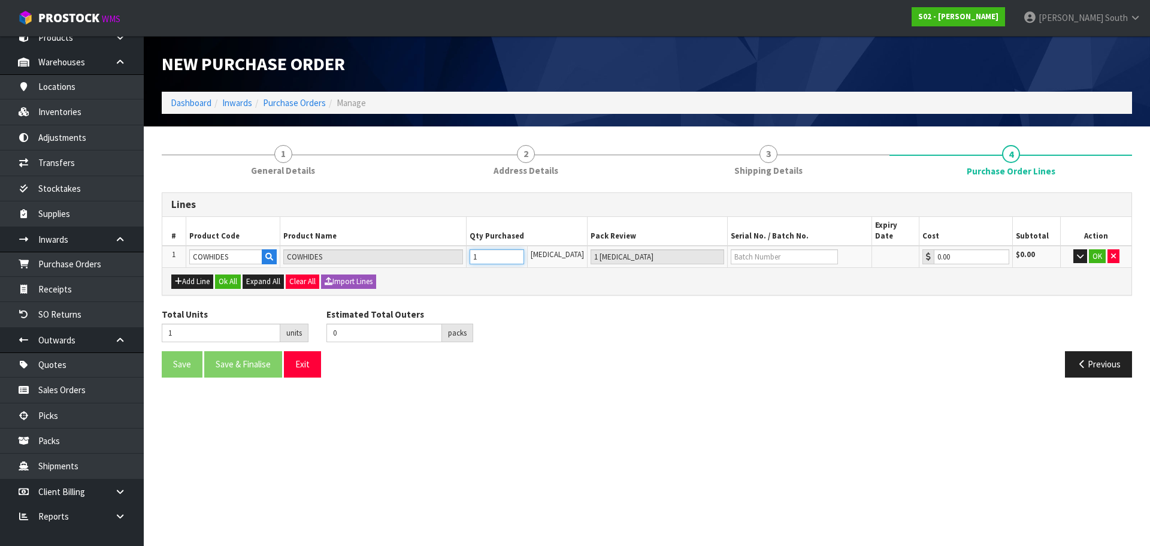
type input "1"
click at [738, 249] on input "text" at bounding box center [784, 256] width 107 height 15
type input "C195"
click at [1095, 249] on button "OK" at bounding box center [1097, 256] width 17 height 14
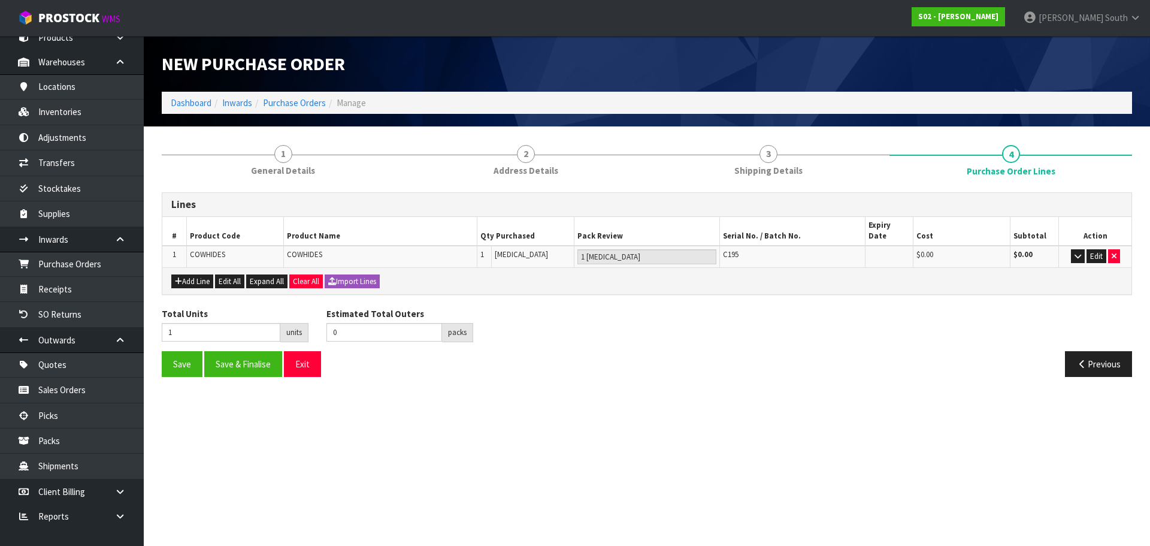
click at [710, 351] on div "Previous" at bounding box center [894, 364] width 494 height 26
drag, startPoint x: 1104, startPoint y: 251, endPoint x: 1098, endPoint y: 250, distance: 6.1
click at [1104, 250] on button "Edit" at bounding box center [1096, 256] width 20 height 14
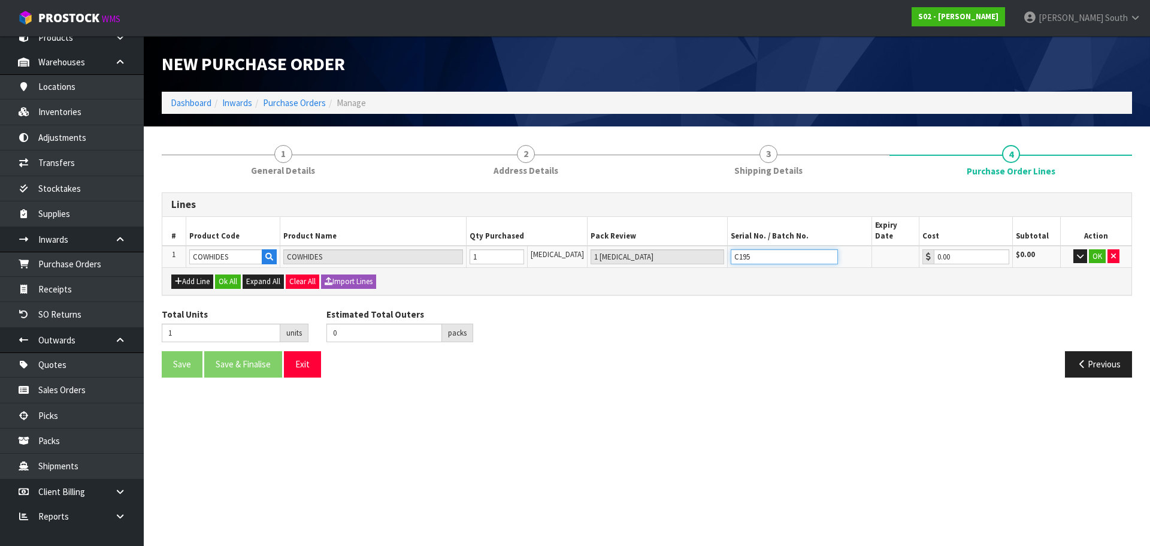
drag, startPoint x: 804, startPoint y: 240, endPoint x: 655, endPoint y: 260, distance: 151.0
click at [655, 260] on div "Lines # Product Code Product Name Qty Purchased Pack Review Serial No. / Batch …" at bounding box center [647, 243] width 970 height 102
click at [1098, 249] on button "OK" at bounding box center [1097, 256] width 17 height 14
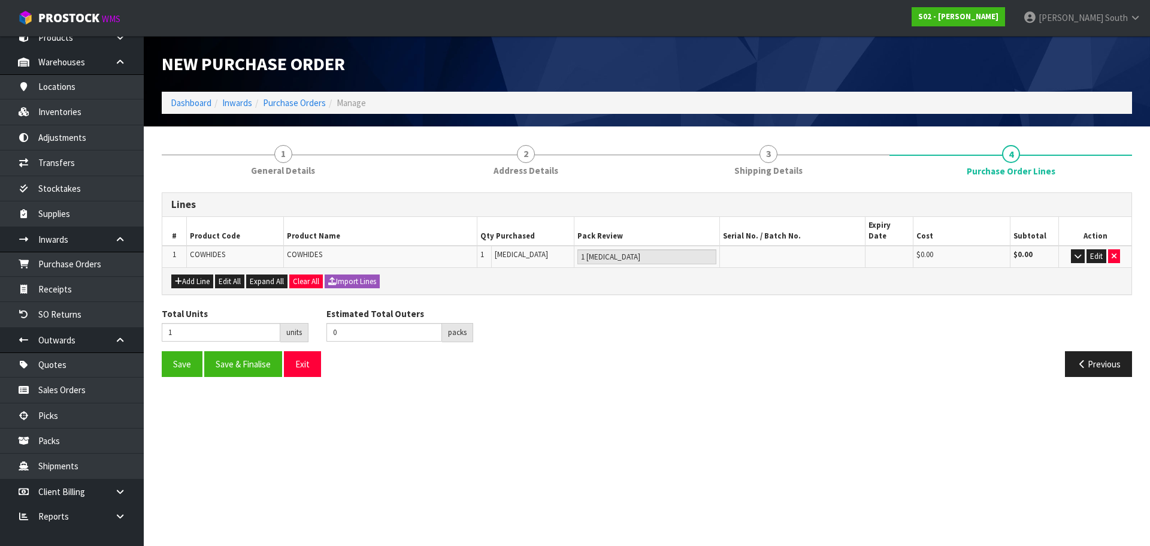
click at [906, 307] on div "Total Units 1 units Estimated Total Outers 0 packs Estimated Total Pallets pall…" at bounding box center [647, 329] width 988 height 44
click at [225, 351] on button "Save & Finalise" at bounding box center [243, 364] width 78 height 26
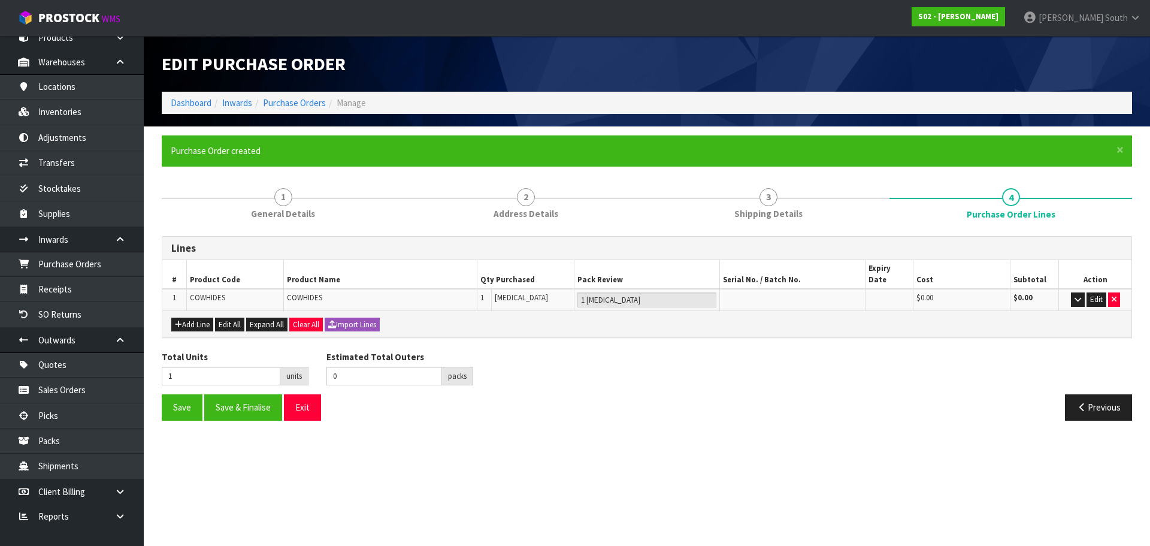
type input "0"
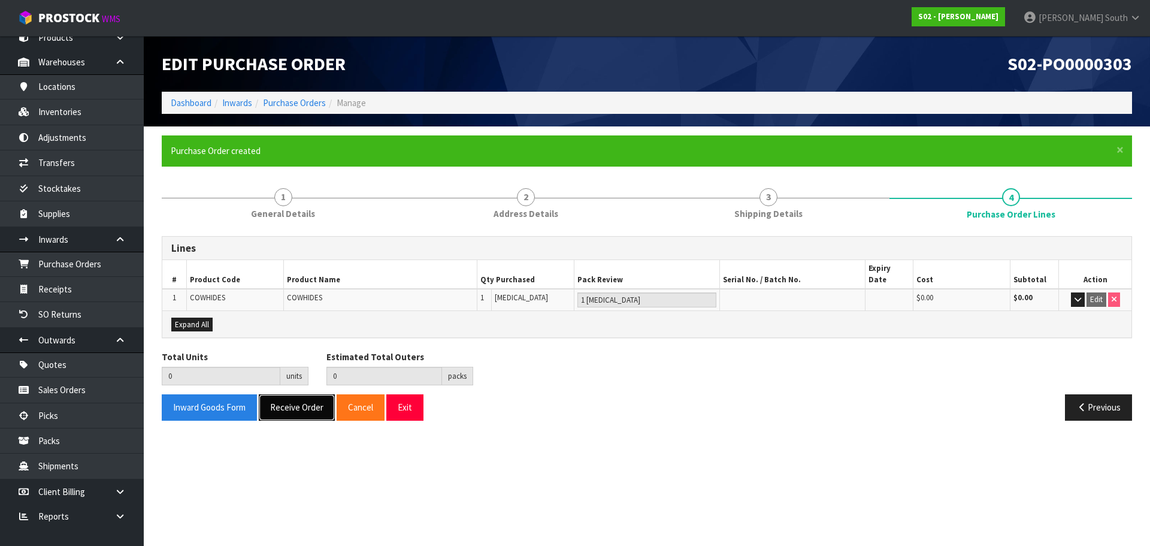
click at [283, 405] on button "Receive Order" at bounding box center [297, 407] width 76 height 26
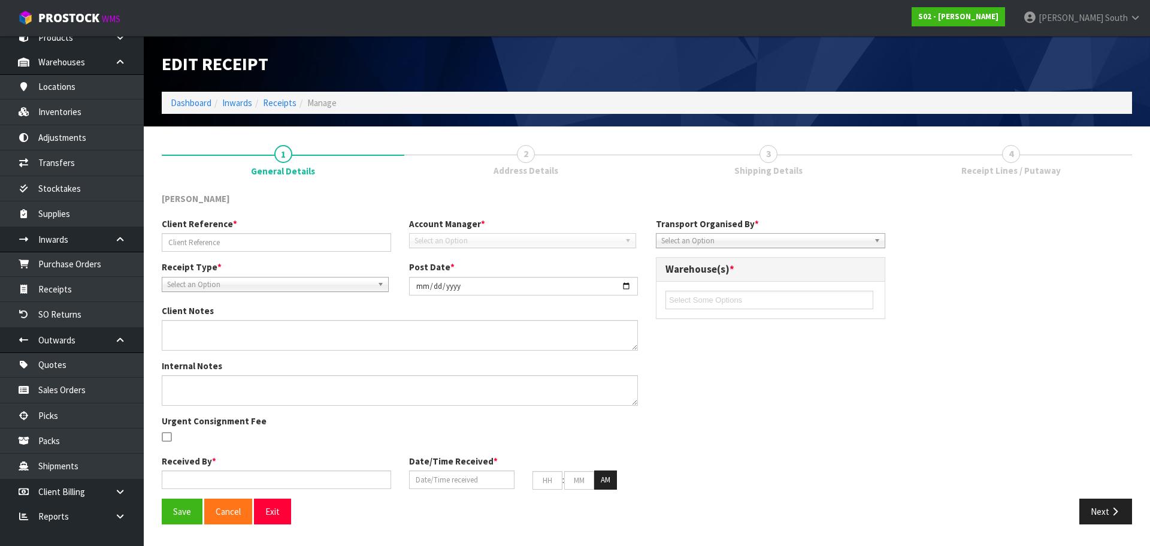
type input "S02-ORD0005007"
type input "[DATE]"
type input "[PERSON_NAME] South"
type input "[DATE]"
type input "01"
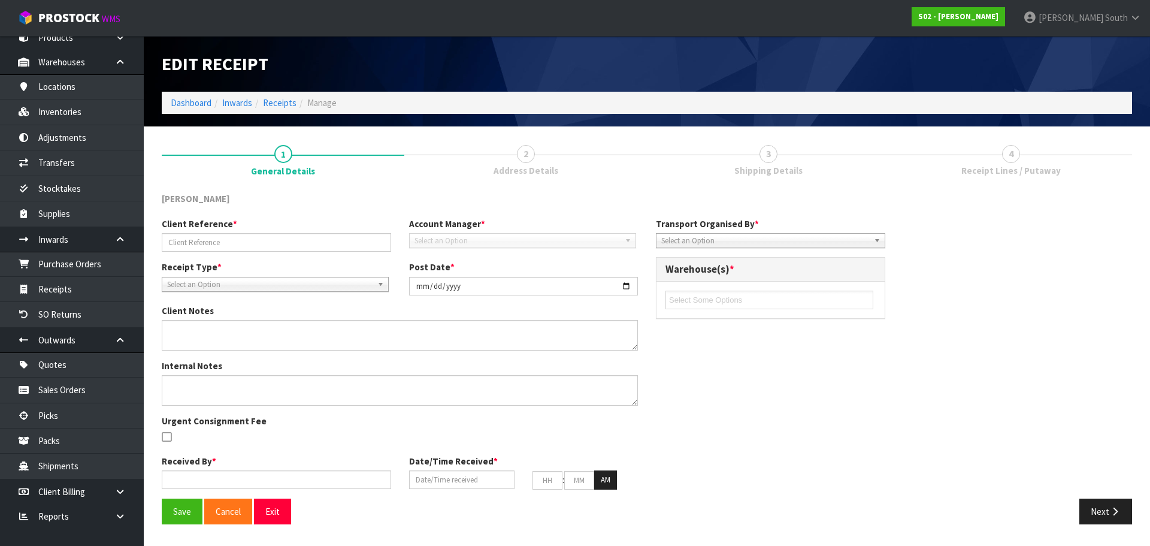
type input "22"
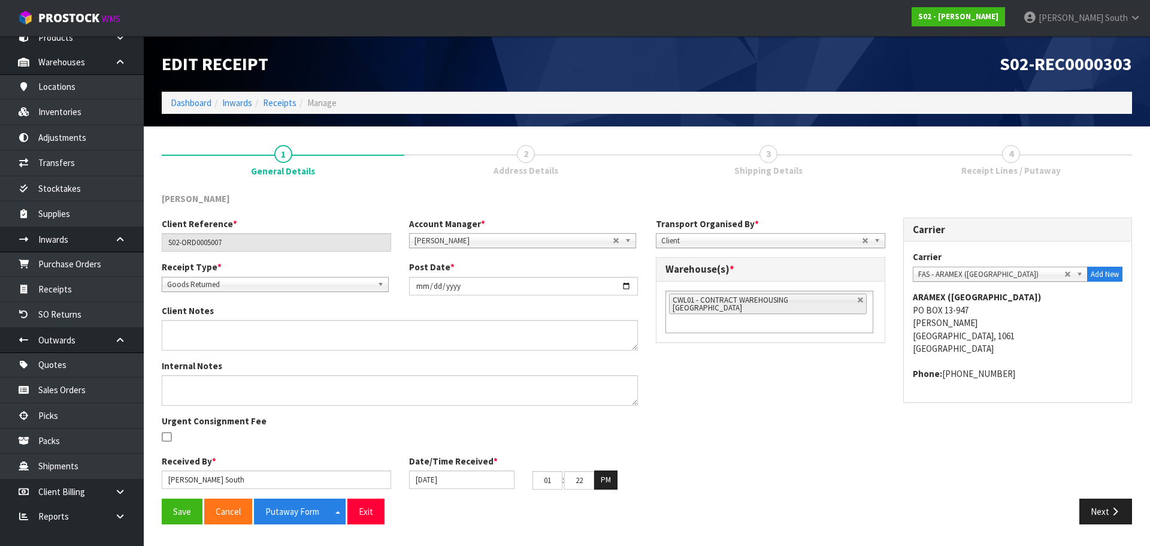
click at [857, 302] on link at bounding box center [860, 299] width 7 height 7
type input "Select Some Options"
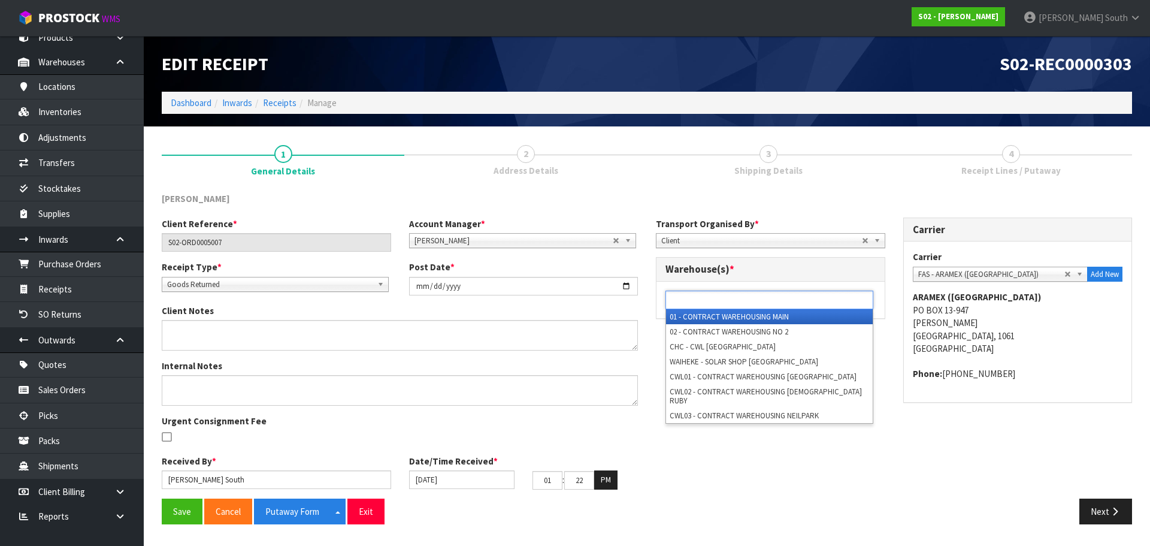
click at [831, 301] on ul at bounding box center [769, 299] width 208 height 19
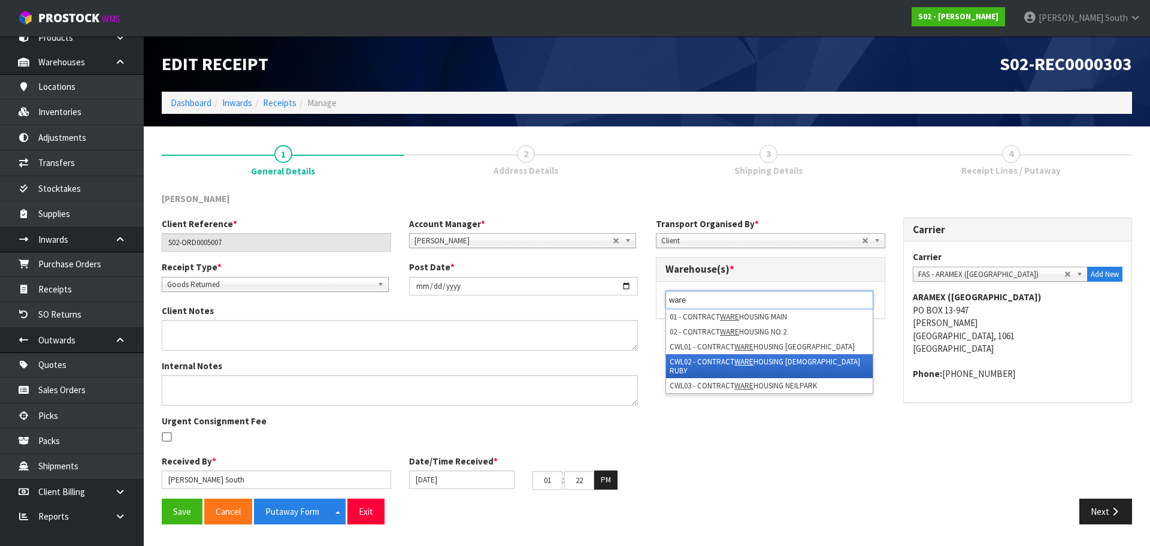
type input "ware"
click at [804, 359] on li "CWL02 - CONTRACT WARE HOUSING [DEMOGRAPHIC_DATA] [PERSON_NAME]" at bounding box center [769, 366] width 207 height 24
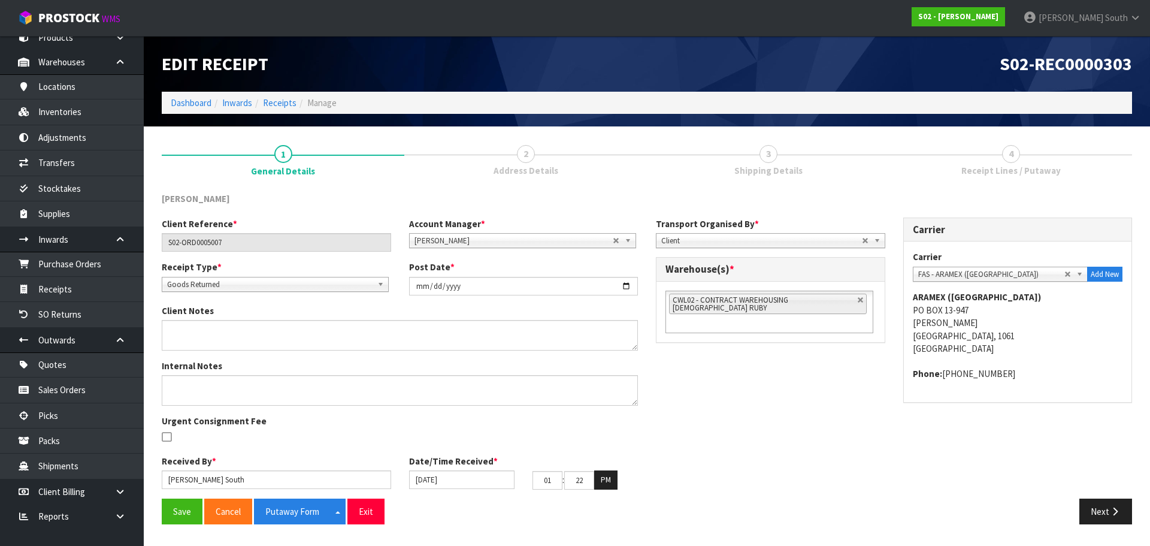
click at [804, 382] on div "Client Reference * S02-ORD0005007 Account Manager * [PERSON_NAME] [PERSON_NAME]…" at bounding box center [647, 357] width 988 height 281
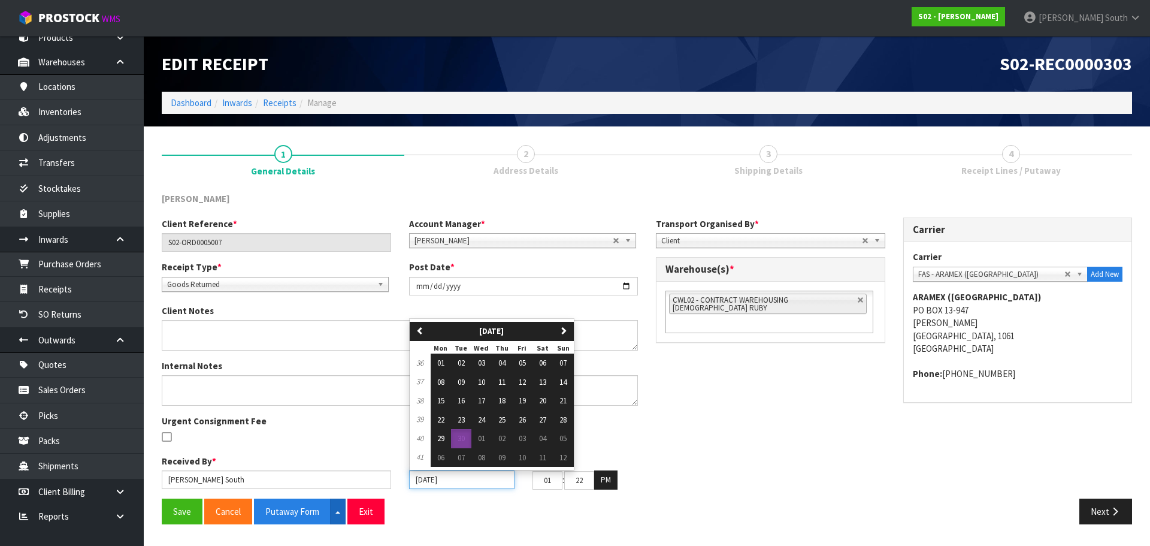
drag, startPoint x: 396, startPoint y: 490, endPoint x: 339, endPoint y: 498, distance: 57.4
click at [339, 498] on div "[PERSON_NAME] Client Reference * S02-ORD0005007 Account Manager * [PERSON_NAME]…" at bounding box center [647, 362] width 970 height 341
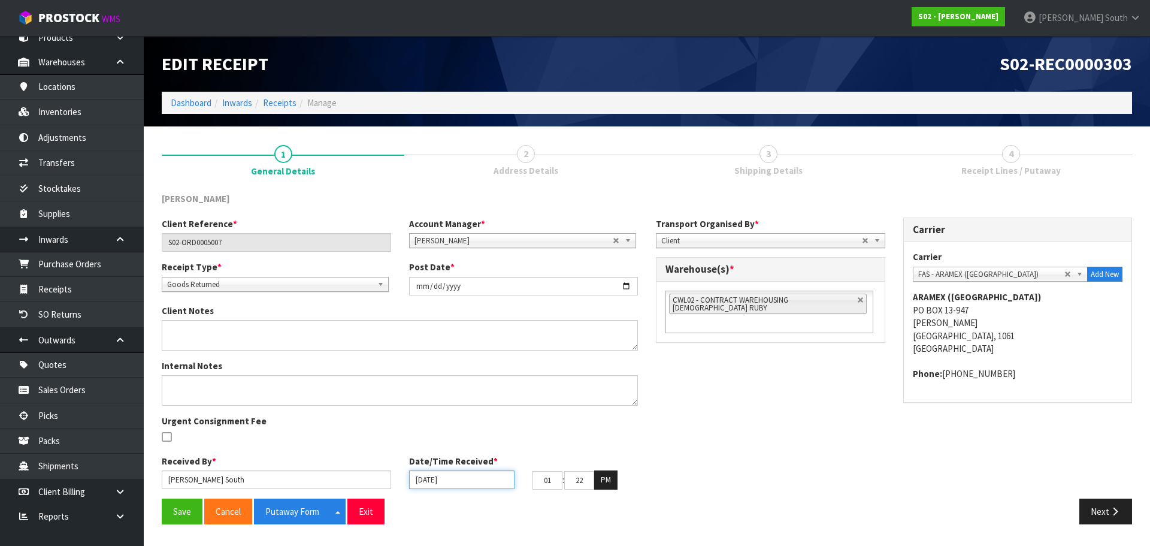
click at [444, 487] on input "[DATE]" at bounding box center [461, 479] width 105 height 19
click at [458, 482] on input "[DATE]" at bounding box center [461, 479] width 105 height 19
click at [456, 481] on input "[DATE]" at bounding box center [461, 479] width 105 height 19
drag, startPoint x: 462, startPoint y: 481, endPoint x: 394, endPoint y: 490, distance: 68.3
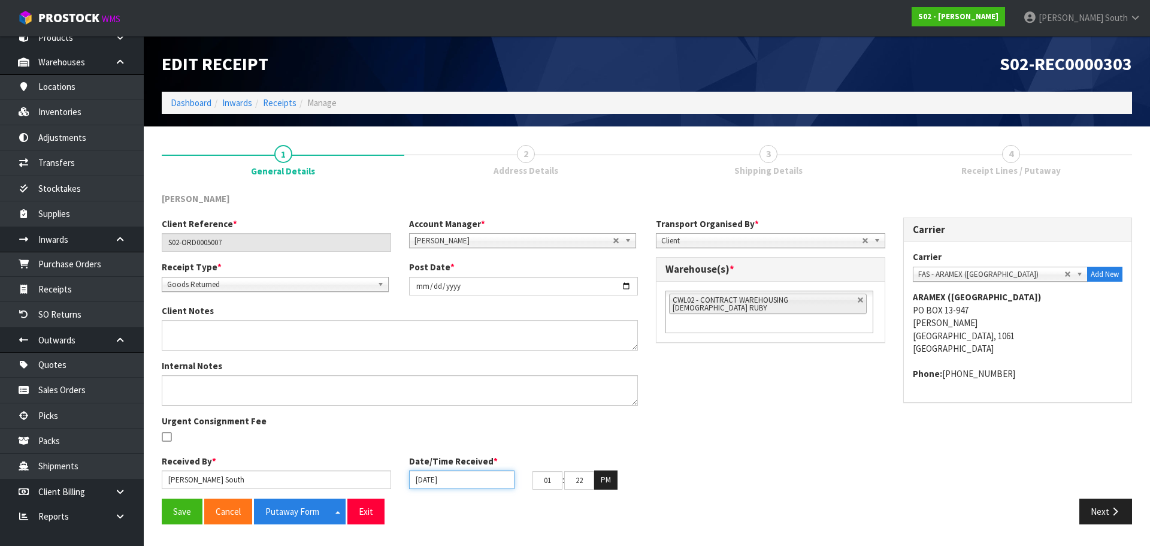
click at [394, 490] on div "Received By * [PERSON_NAME] Date/Time Received * [DATE] 01 : 22 : 50 PM" at bounding box center [400, 477] width 494 height 44
click at [796, 463] on div "Client Reference * S02-ORD0005007 Account Manager * [PERSON_NAME] [PERSON_NAME]…" at bounding box center [647, 357] width 988 height 281
drag, startPoint x: 554, startPoint y: 484, endPoint x: 509, endPoint y: 484, distance: 44.9
click at [509, 484] on div "[DATE] 01 : 22 : 50 PM" at bounding box center [523, 479] width 247 height 19
type input "08"
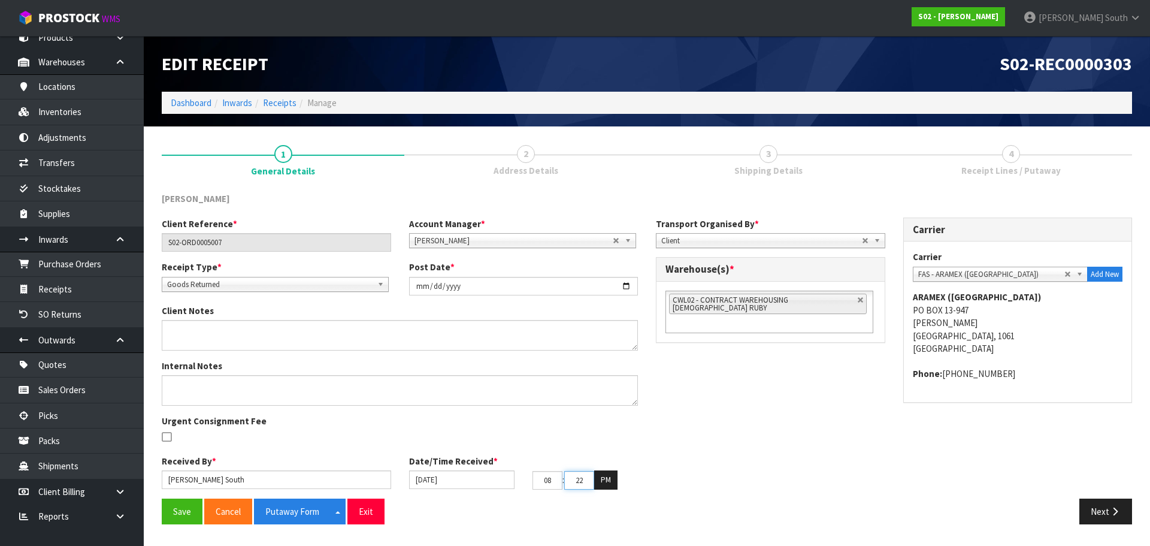
click at [586, 474] on input "22" at bounding box center [579, 480] width 30 height 19
type input "00"
click at [605, 475] on button "PM" at bounding box center [605, 479] width 23 height 19
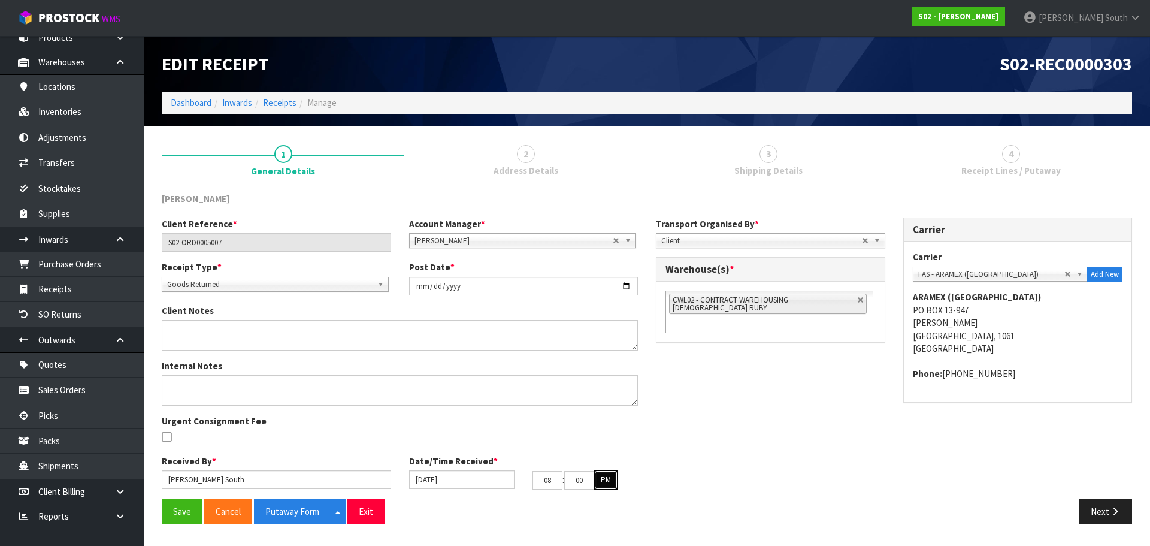
click at [605, 475] on button "PM" at bounding box center [605, 479] width 23 height 19
click at [660, 478] on div "Client Reference * S02-ORD0005007 Account Manager * [PERSON_NAME] [PERSON_NAME]…" at bounding box center [647, 357] width 988 height 281
click at [196, 508] on button "Save" at bounding box center [182, 511] width 41 height 26
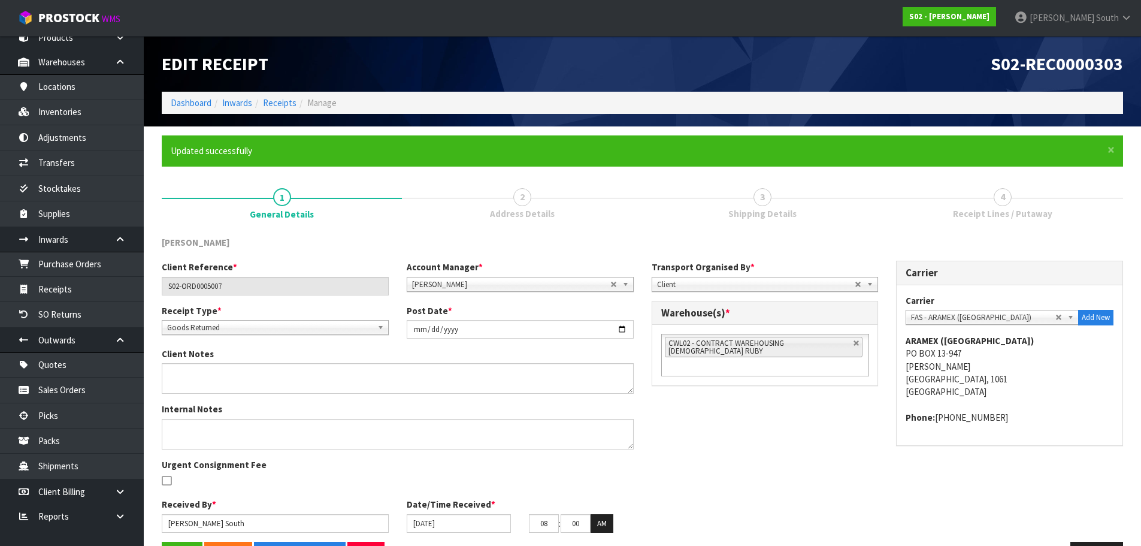
scroll to position [40, 0]
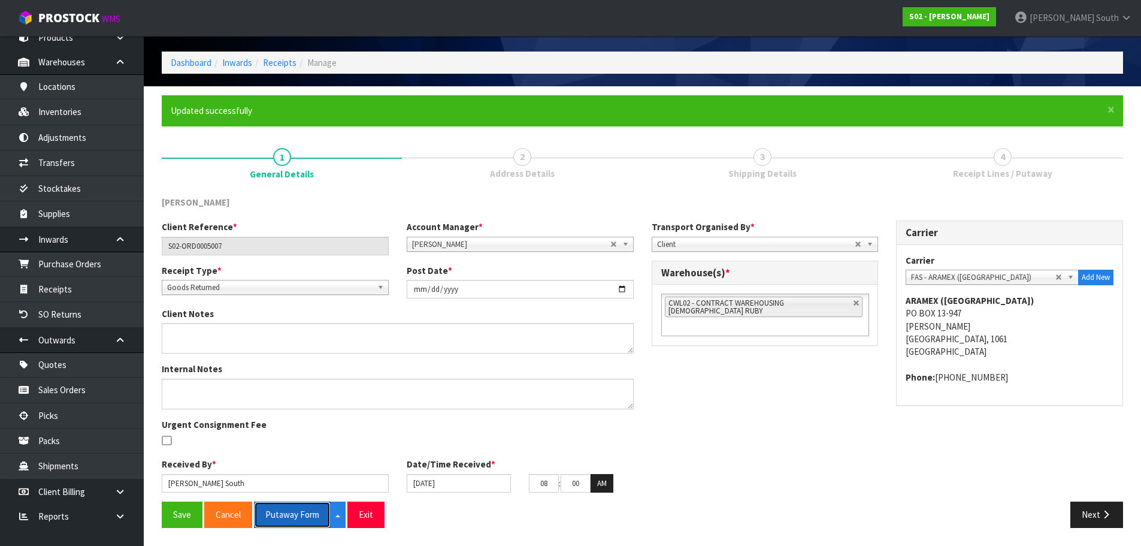
click at [289, 513] on button "Putaway Form" at bounding box center [292, 514] width 77 height 26
click at [899, 410] on div "Carrier Carrier ACFS TRANSPORT - ACFS TRANSPORT ACT TRANSPORT LTD - ACT TRANSPO…" at bounding box center [1009, 319] width 245 height 198
click at [1088, 513] on button "Next" at bounding box center [1096, 514] width 53 height 26
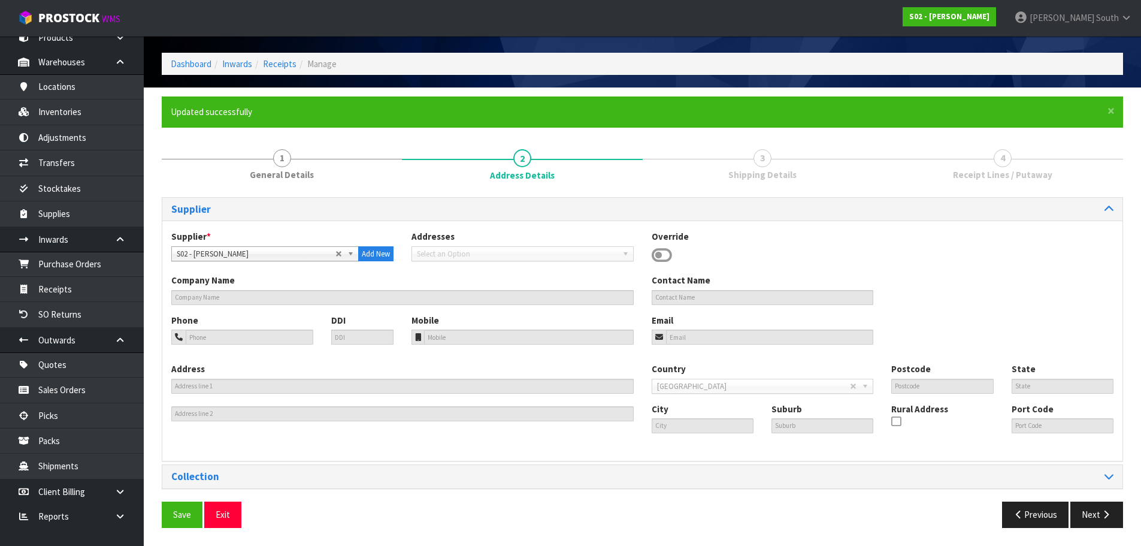
scroll to position [0, 0]
click at [1090, 508] on button "Next" at bounding box center [1096, 514] width 53 height 26
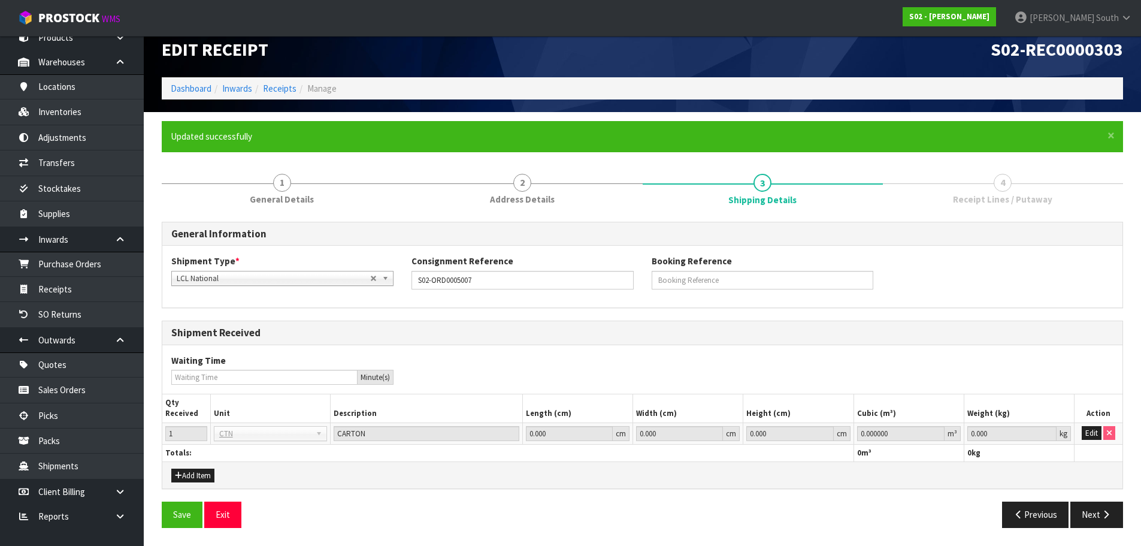
scroll to position [14, 0]
click at [1089, 432] on button "Edit" at bounding box center [1092, 433] width 20 height 14
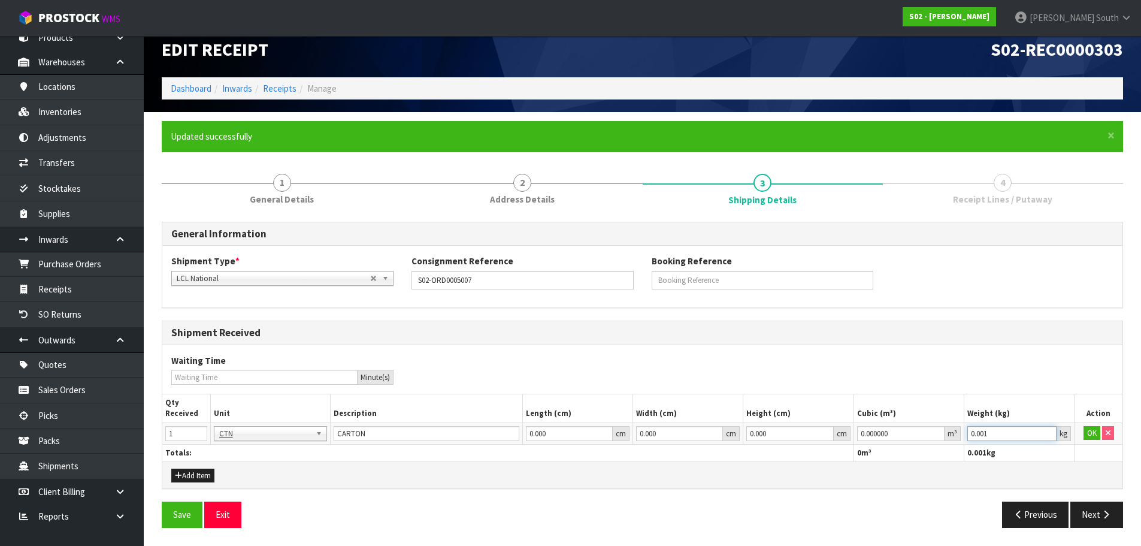
type input "0.001"
click at [1047, 429] on input "0.001" at bounding box center [1011, 433] width 89 height 15
type input "0.000001"
click at [939, 429] on input "0.000001" at bounding box center [900, 433] width 87 height 15
click at [1091, 429] on button "OK" at bounding box center [1091, 433] width 17 height 14
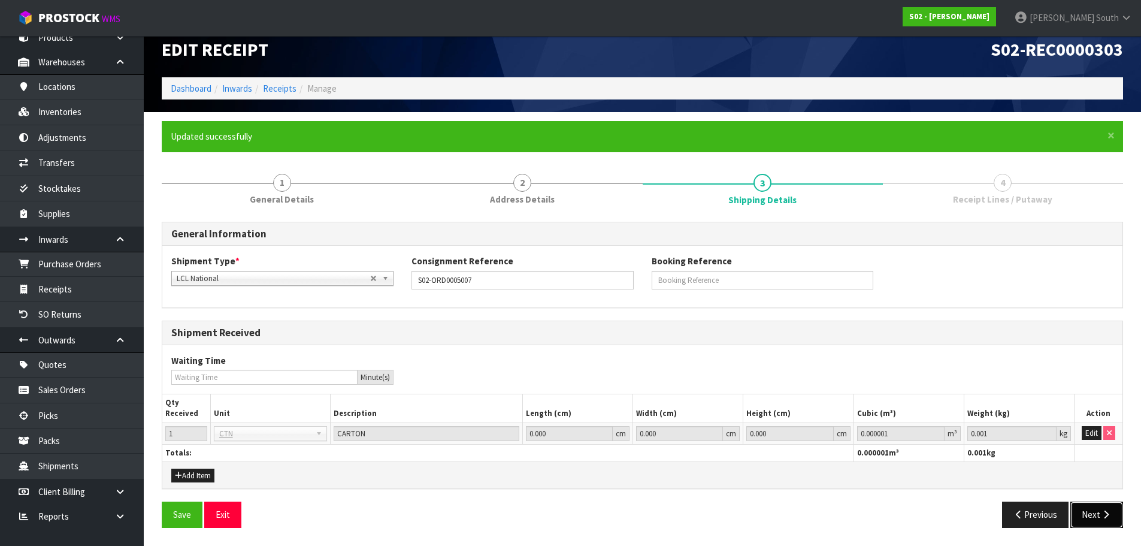
click at [1083, 513] on button "Next" at bounding box center [1096, 514] width 53 height 26
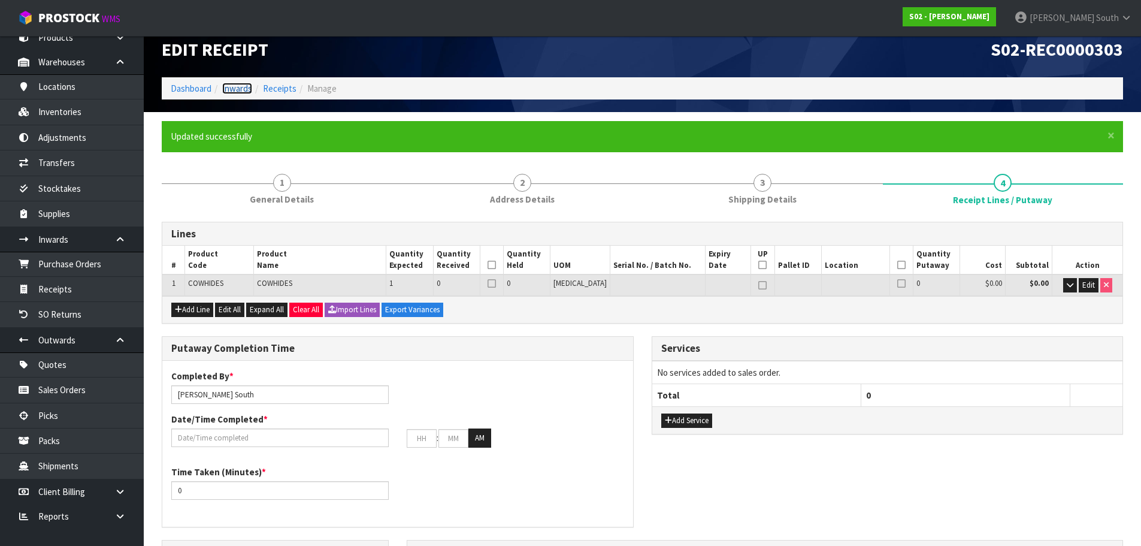
click at [240, 92] on link "Inwards" at bounding box center [237, 88] width 30 height 11
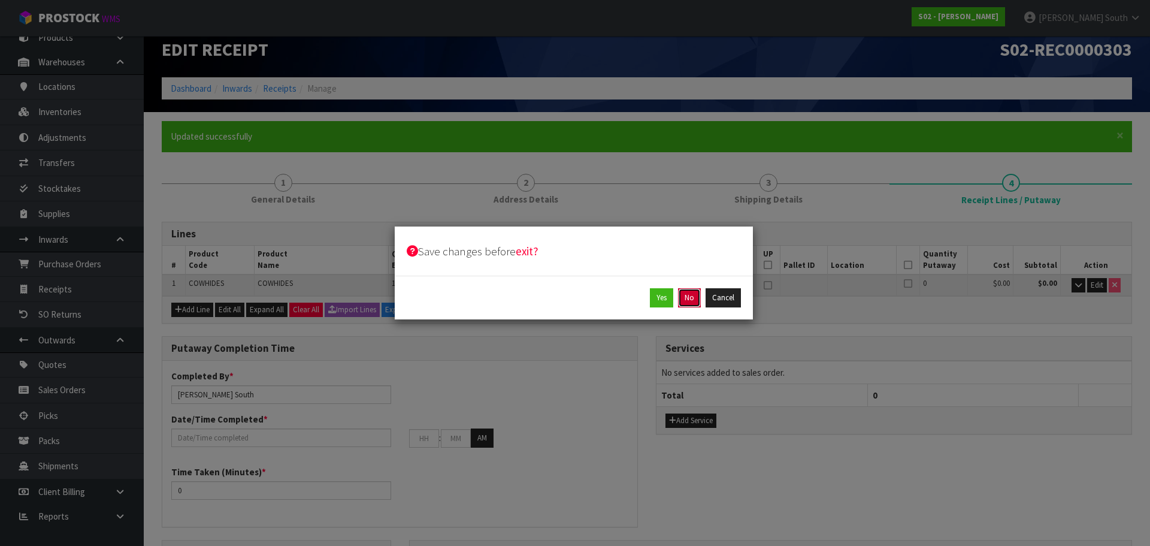
click at [688, 299] on button "No" at bounding box center [689, 297] width 23 height 19
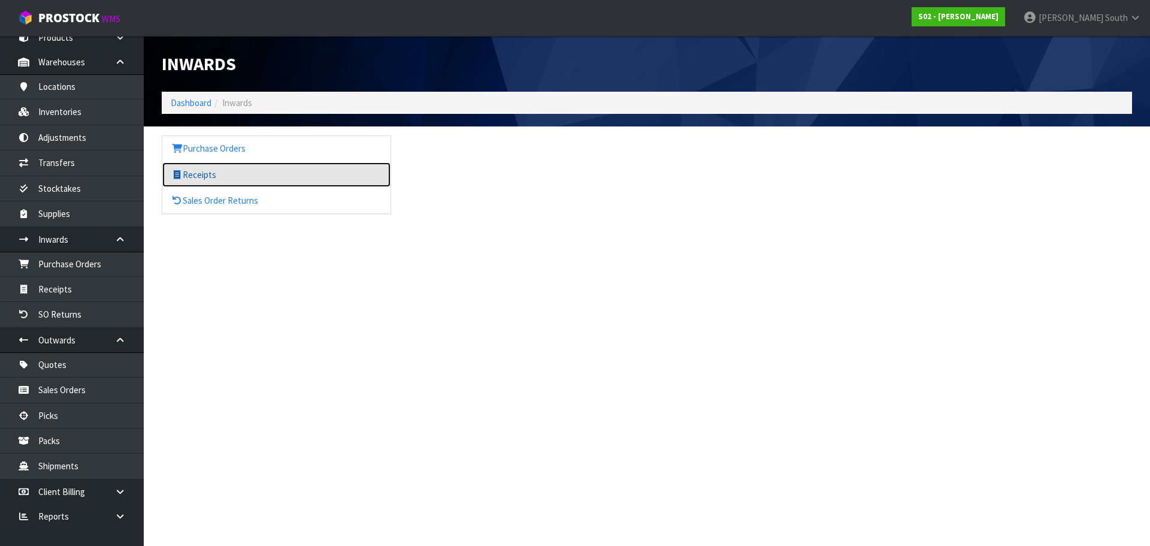
click at [244, 165] on link "Receipts" at bounding box center [276, 174] width 228 height 25
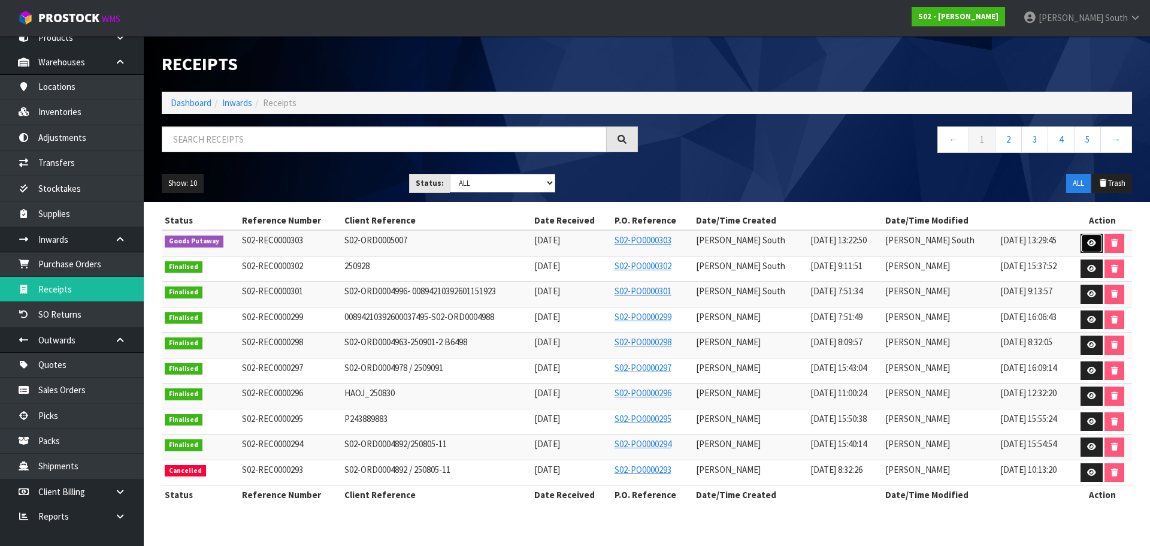
click at [1086, 237] on link at bounding box center [1091, 243] width 22 height 19
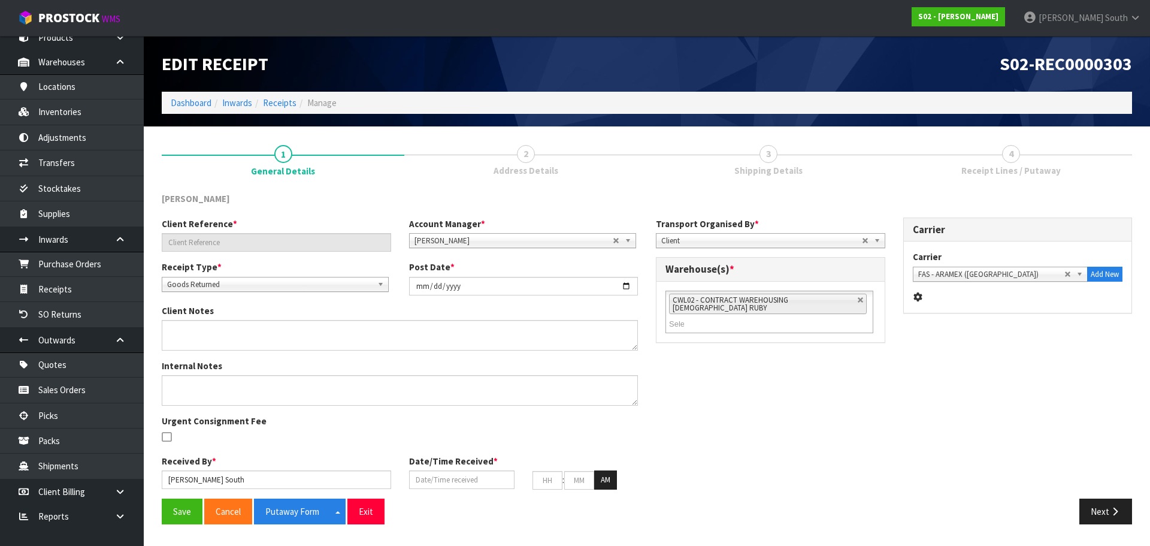
type input "S02-ORD0005007"
type input "[DATE]"
type input "[PERSON_NAME] South"
type input "[DATE]"
type input "08"
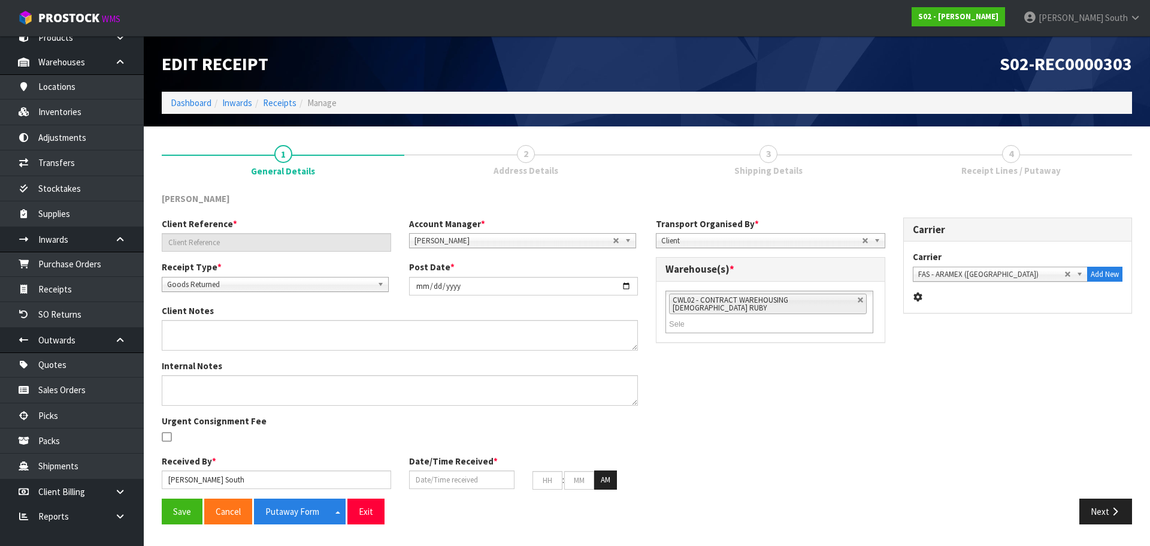
type input "00"
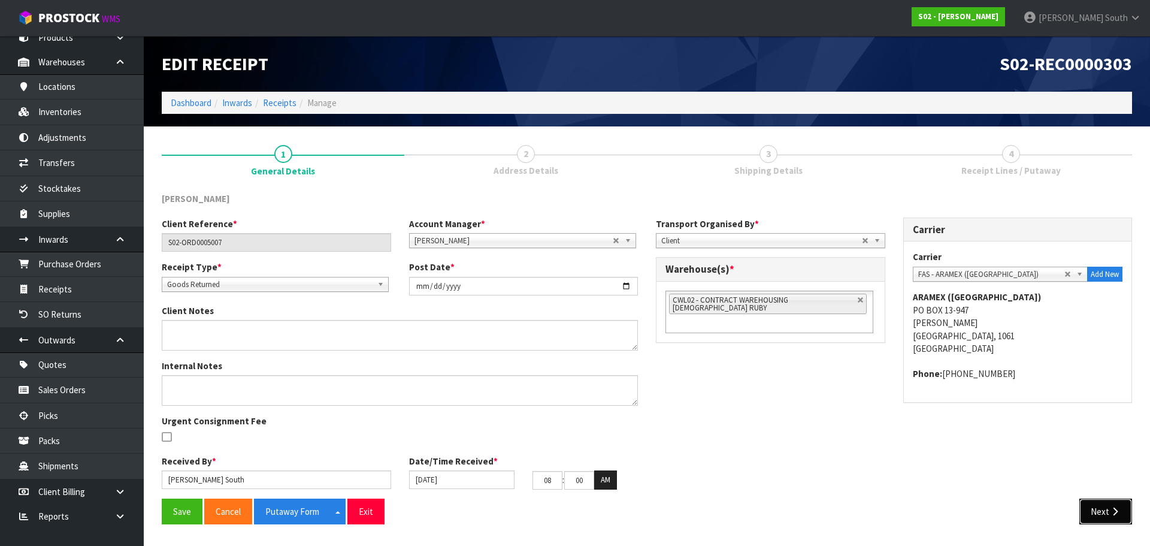
click at [1082, 504] on button "Next" at bounding box center [1105, 511] width 53 height 26
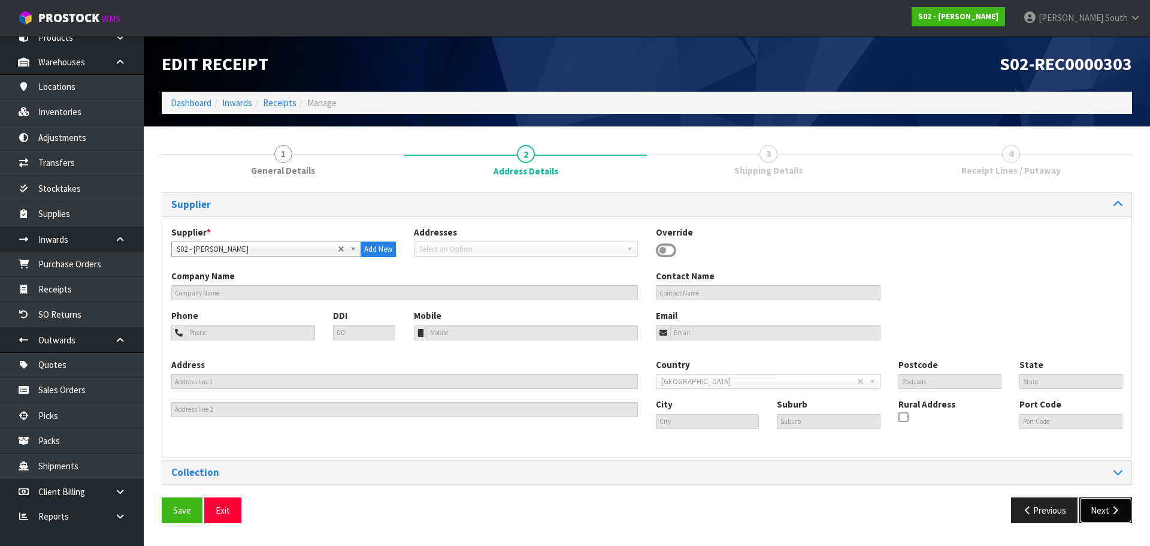
click at [1082, 504] on button "Next" at bounding box center [1105, 510] width 53 height 26
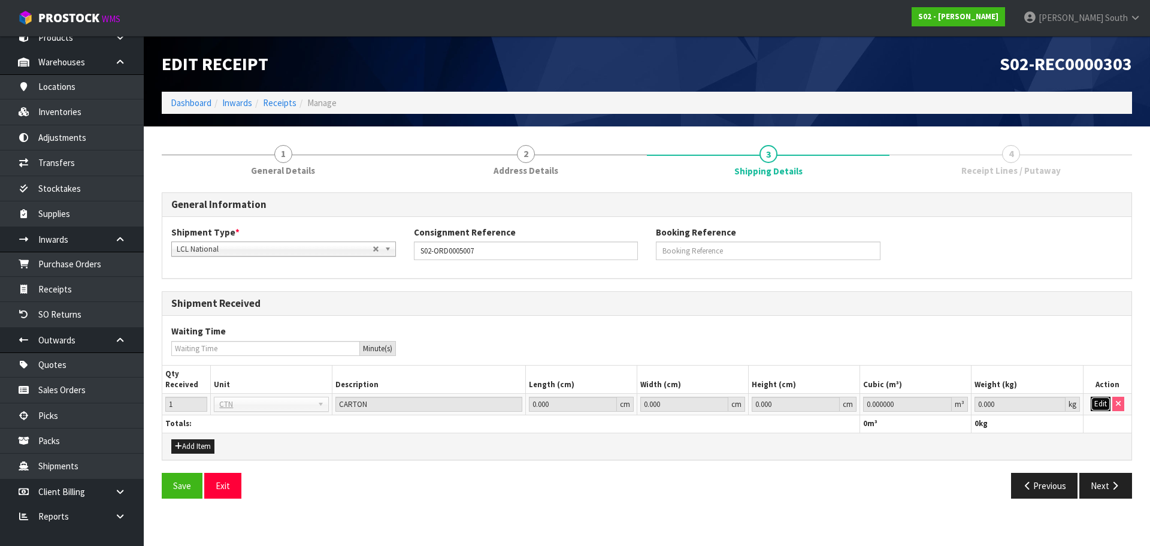
click at [1104, 407] on button "Edit" at bounding box center [1101, 403] width 20 height 14
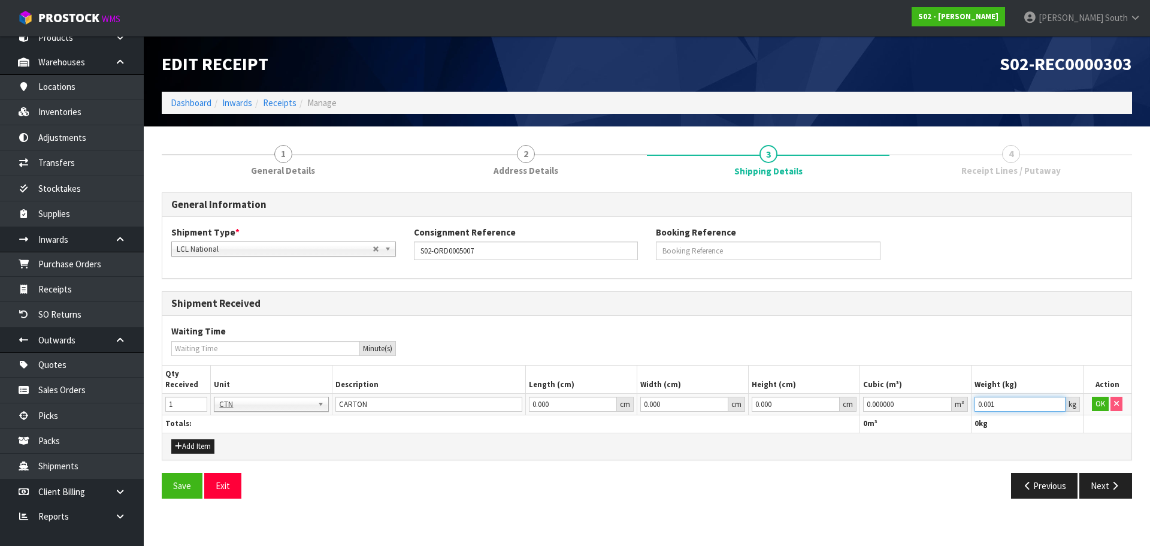
type input "0.001"
click at [1055, 400] on input "0.001" at bounding box center [1019, 403] width 90 height 15
type input "0.000001"
click at [943, 403] on input "0.000001" at bounding box center [907, 403] width 89 height 15
click at [1098, 412] on td "OK" at bounding box center [1107, 404] width 49 height 22
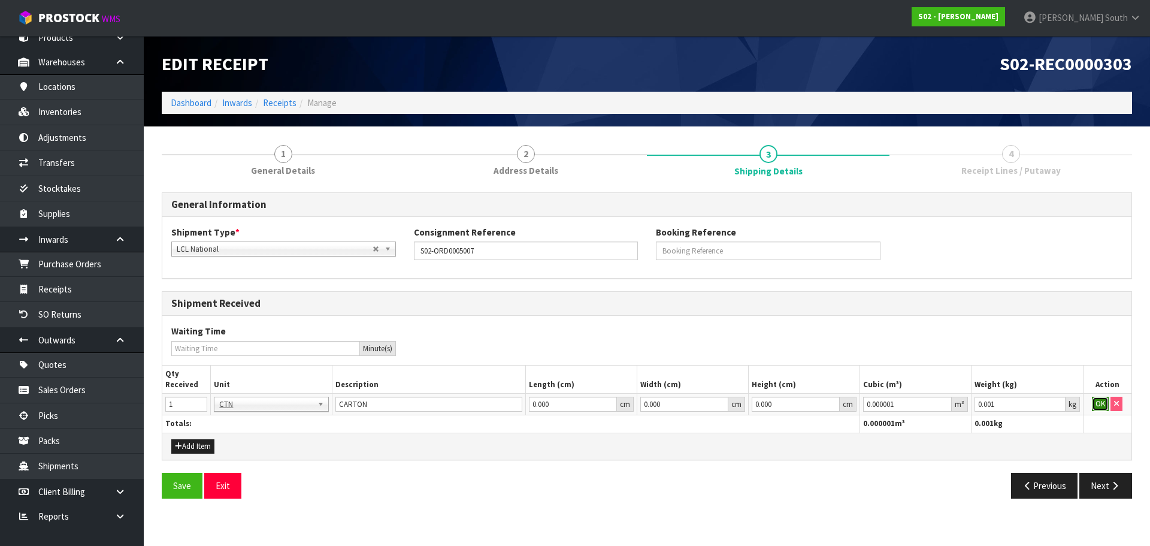
click at [1098, 405] on button "OK" at bounding box center [1100, 403] width 17 height 14
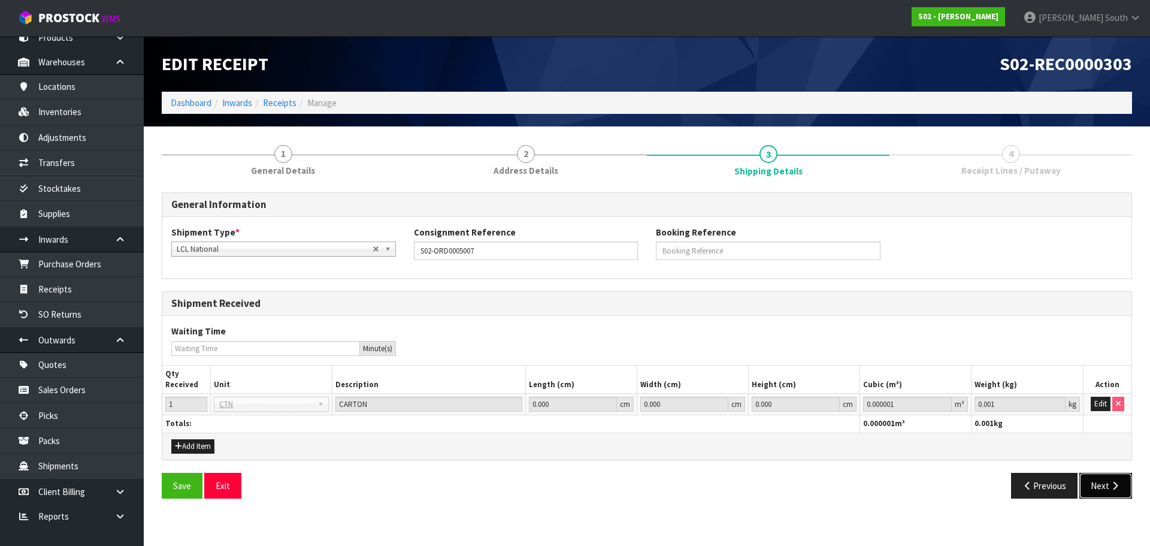
click at [1091, 490] on button "Next" at bounding box center [1105, 486] width 53 height 26
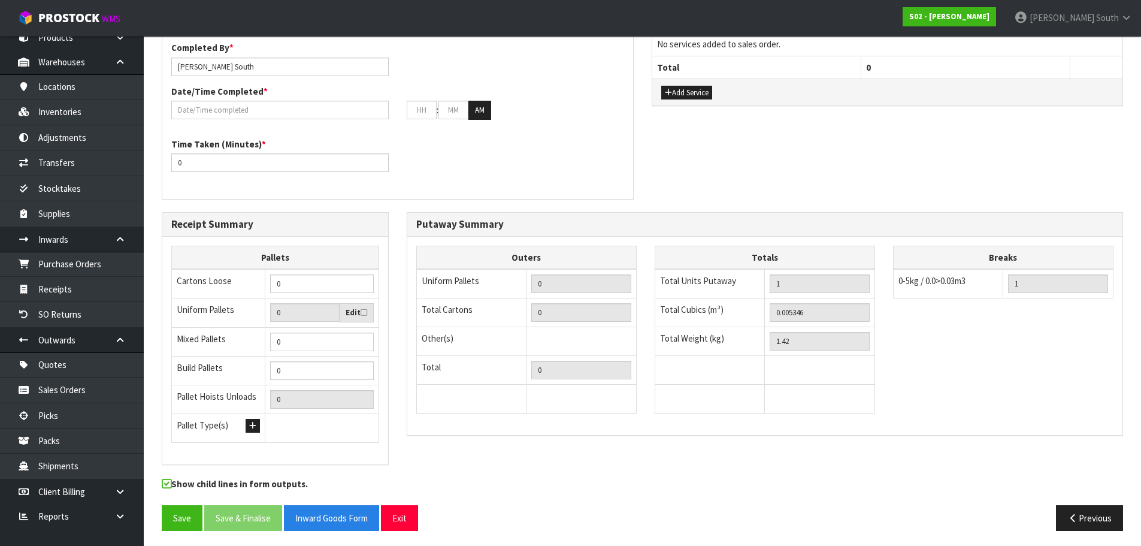
scroll to position [299, 0]
drag, startPoint x: 823, startPoint y: 310, endPoint x: 657, endPoint y: 322, distance: 166.4
click at [657, 322] on tr "Total Cubics (m³) 0.005346" at bounding box center [765, 312] width 220 height 29
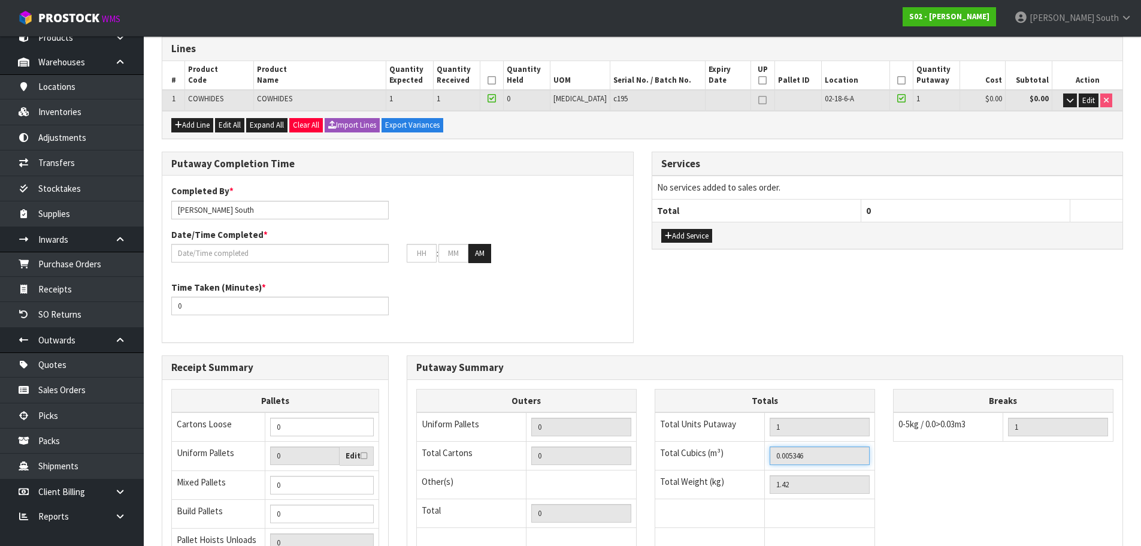
scroll to position [0, 0]
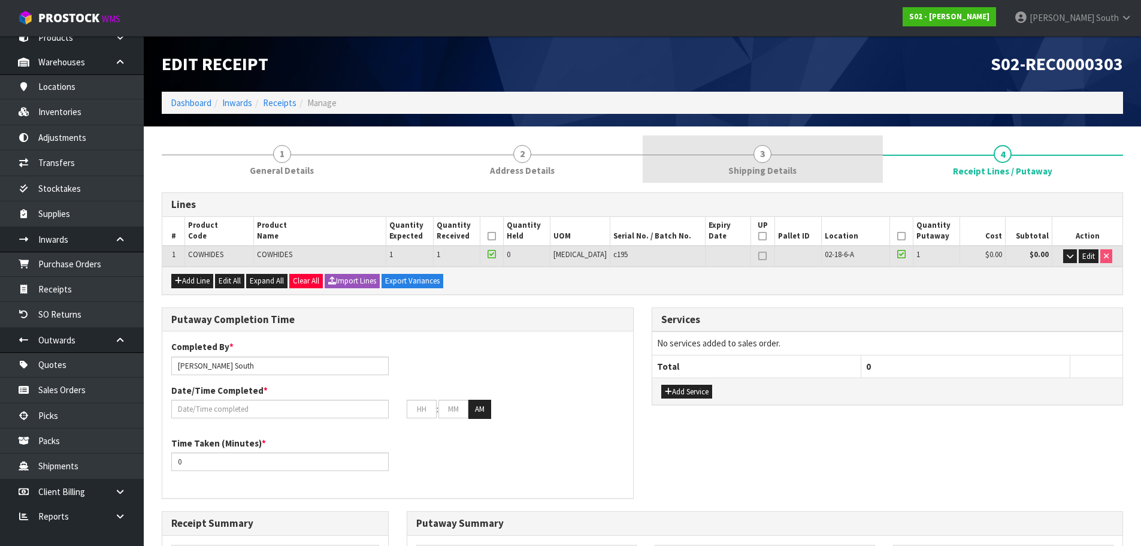
click at [754, 171] on span "Shipping Details" at bounding box center [762, 170] width 68 height 13
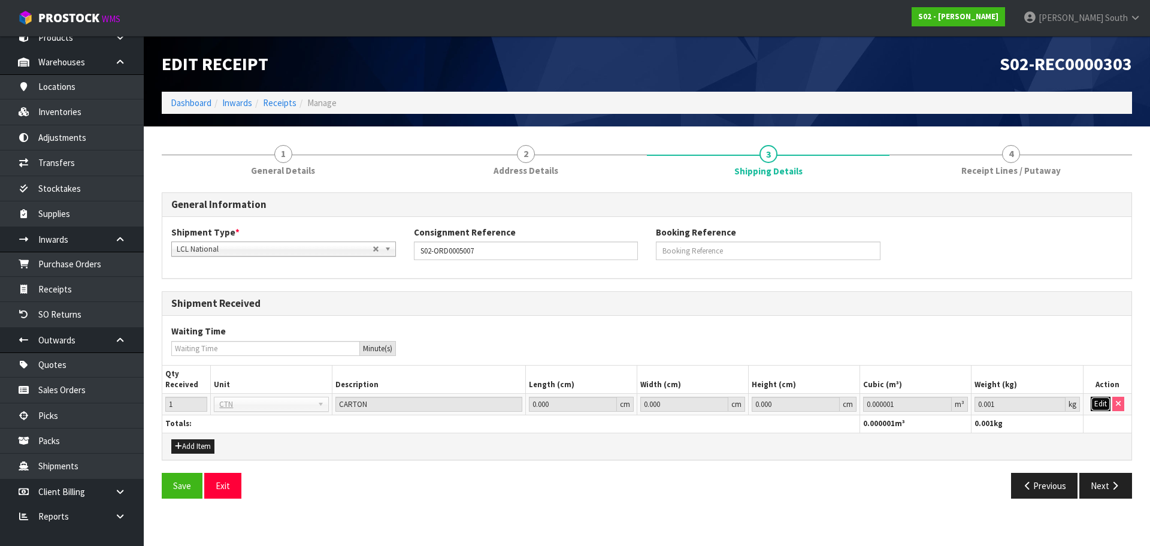
click at [1097, 404] on button "Edit" at bounding box center [1101, 403] width 20 height 14
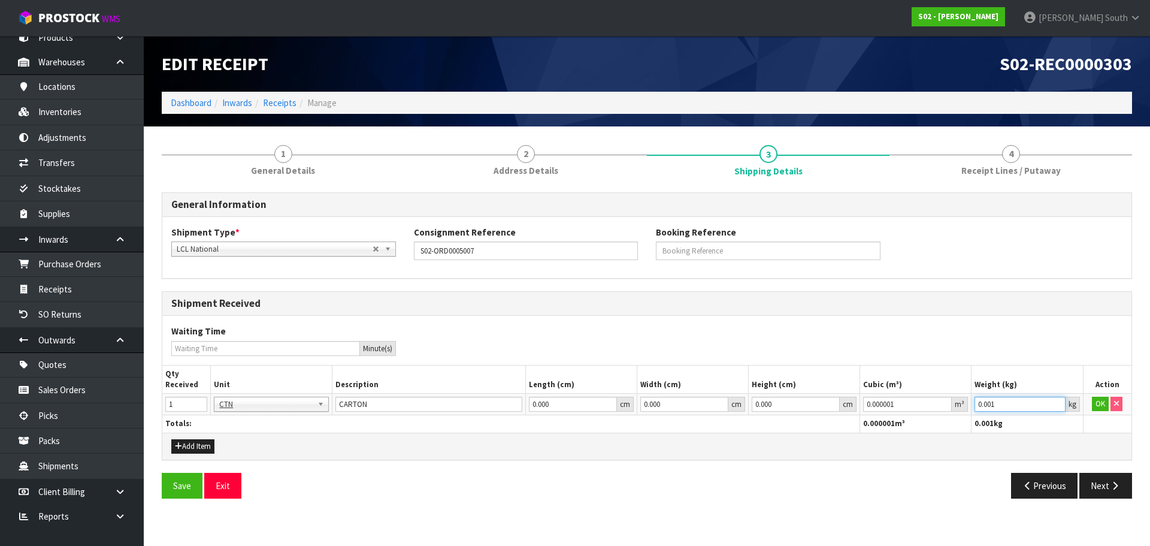
drag, startPoint x: 1014, startPoint y: 401, endPoint x: 817, endPoint y: 420, distance: 198.0
click at [817, 420] on table "Qty Received Unit Description Length (cm) Width (cm) Height (cm) Cubic (m³) Wei…" at bounding box center [646, 398] width 969 height 67
type input "1.42"
drag, startPoint x: 854, startPoint y: 399, endPoint x: 810, endPoint y: 406, distance: 44.2
click at [811, 406] on tr "1 BAG BAR BSK BIN BTL BOX BDL CAB CGE CTN CSE COI CRA CRT CBE CYL DRM JAR MTR P…" at bounding box center [646, 404] width 969 height 22
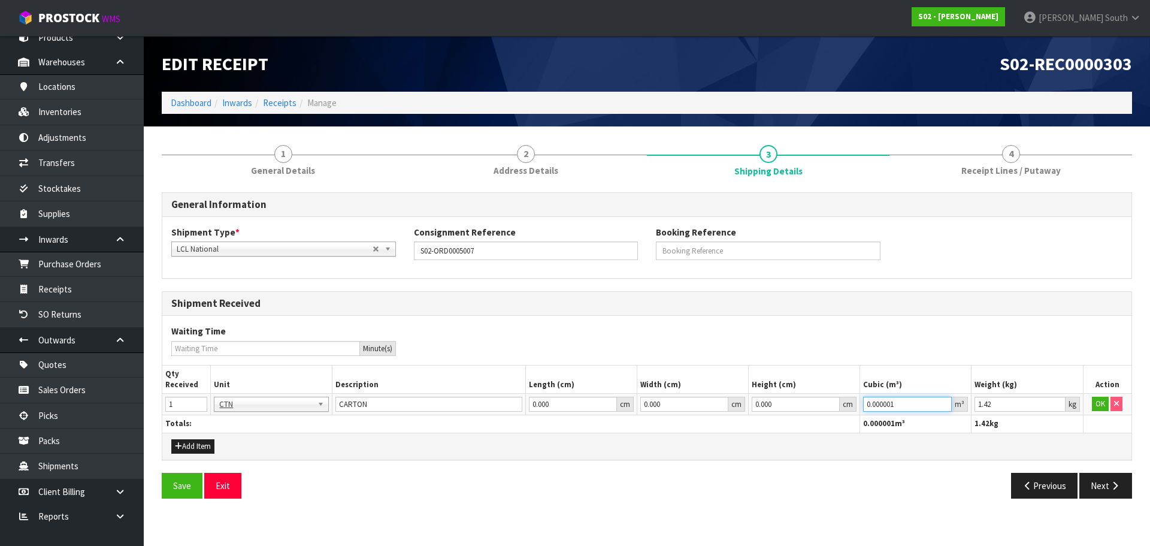
paste input "5346"
type input "0.005346"
click at [1101, 406] on button "OK" at bounding box center [1100, 403] width 17 height 14
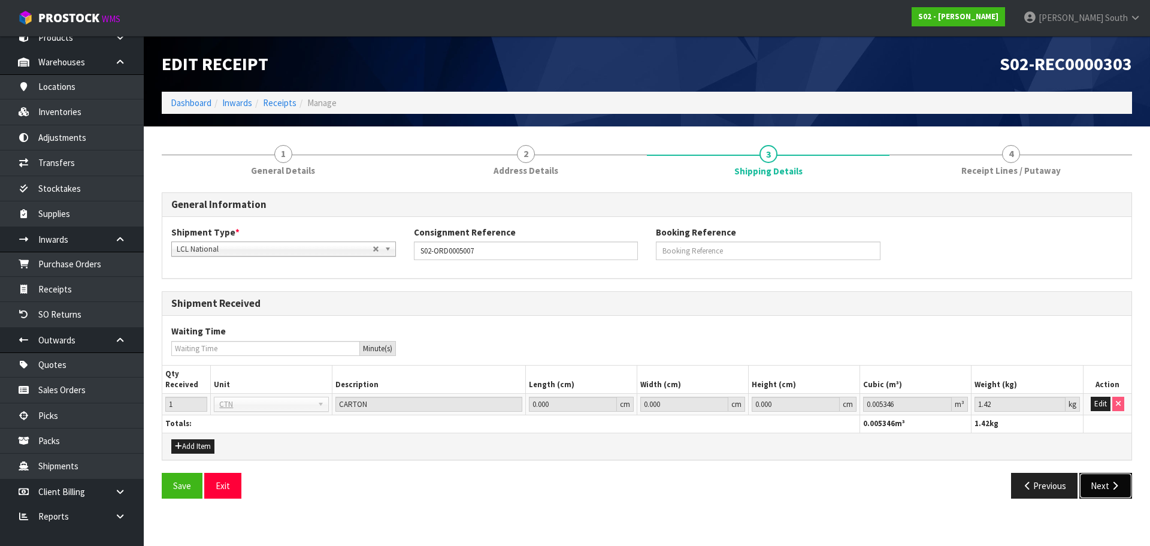
click at [1083, 479] on button "Next" at bounding box center [1105, 486] width 53 height 26
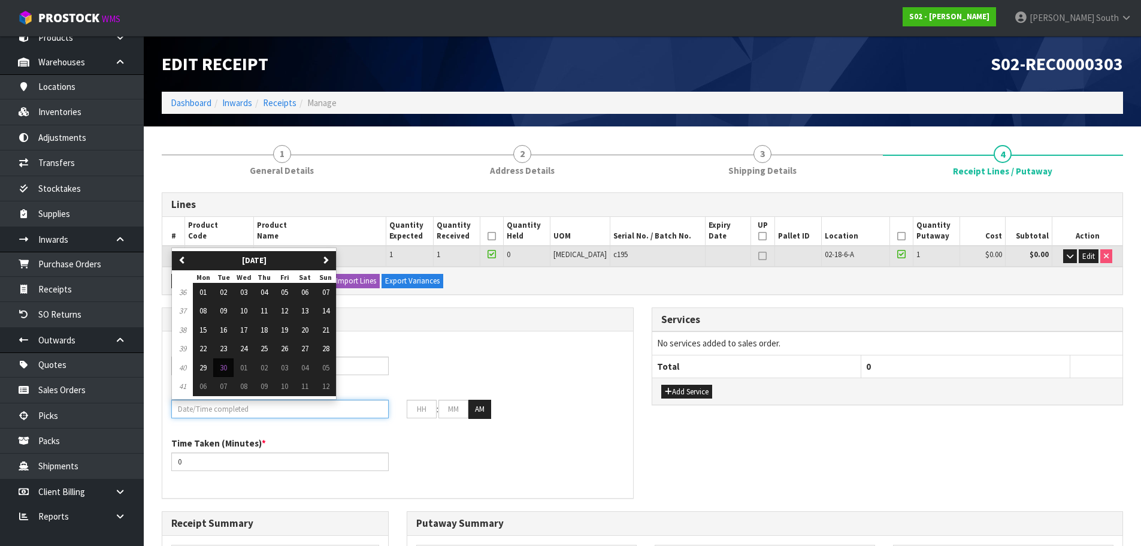
click at [272, 406] on input "text" at bounding box center [279, 408] width 217 height 19
click at [231, 367] on button "30" at bounding box center [223, 367] width 20 height 19
type input "[DATE]"
type input "12"
type input "00"
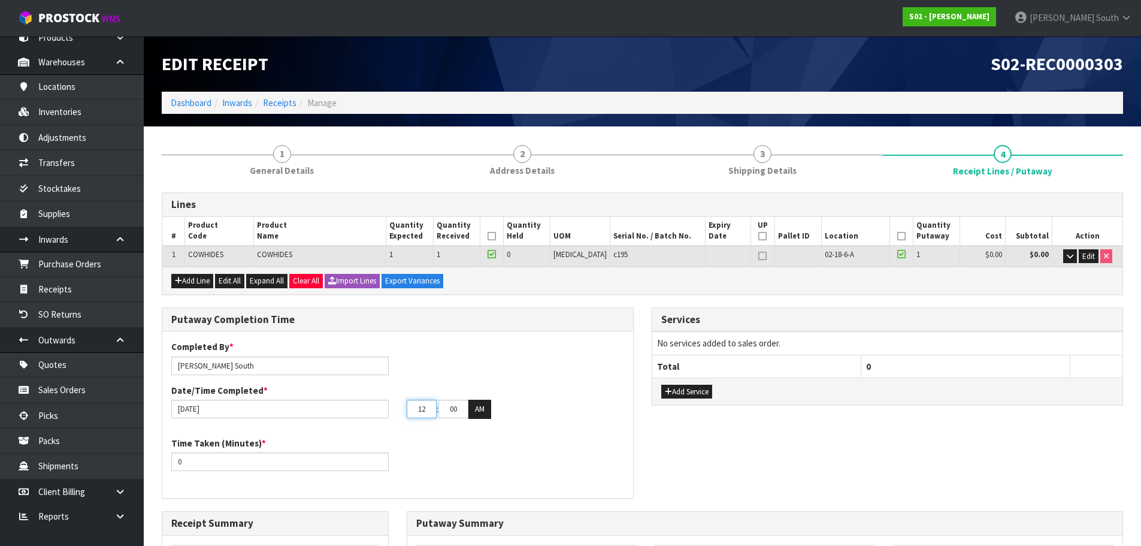
drag, startPoint x: 429, startPoint y: 408, endPoint x: 405, endPoint y: 411, distance: 24.7
click at [405, 411] on div "12 : 00 : 00 AM" at bounding box center [515, 408] width 235 height 19
type input "1"
type input "[DATE]"
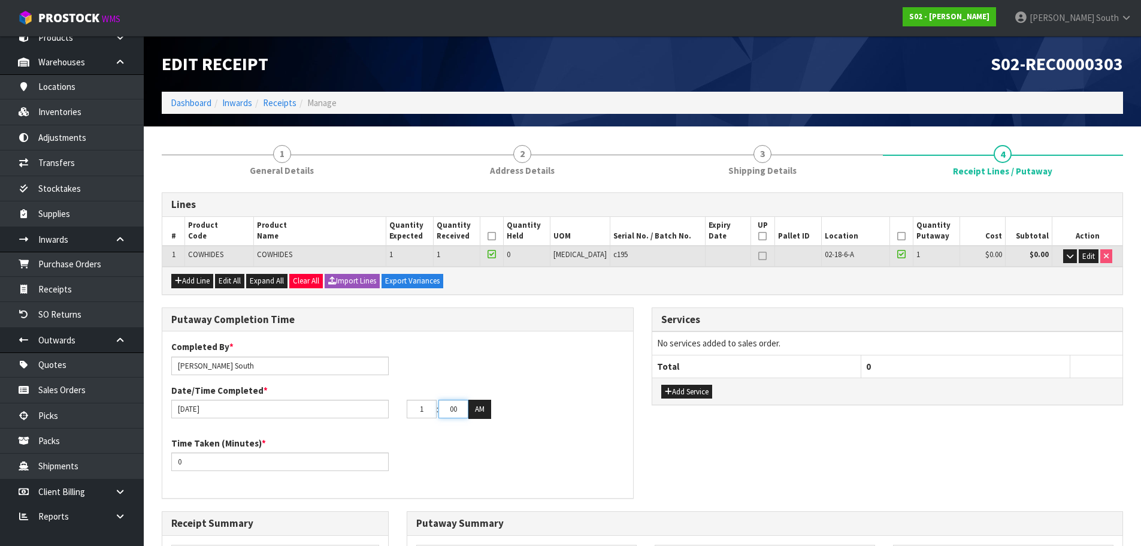
type input "01"
drag, startPoint x: 445, startPoint y: 412, endPoint x: 495, endPoint y: 408, distance: 49.8
click at [495, 408] on div "01 : 00 : 00 AM" at bounding box center [515, 408] width 217 height 19
type input "30"
click at [485, 410] on button "AM" at bounding box center [479, 408] width 23 height 19
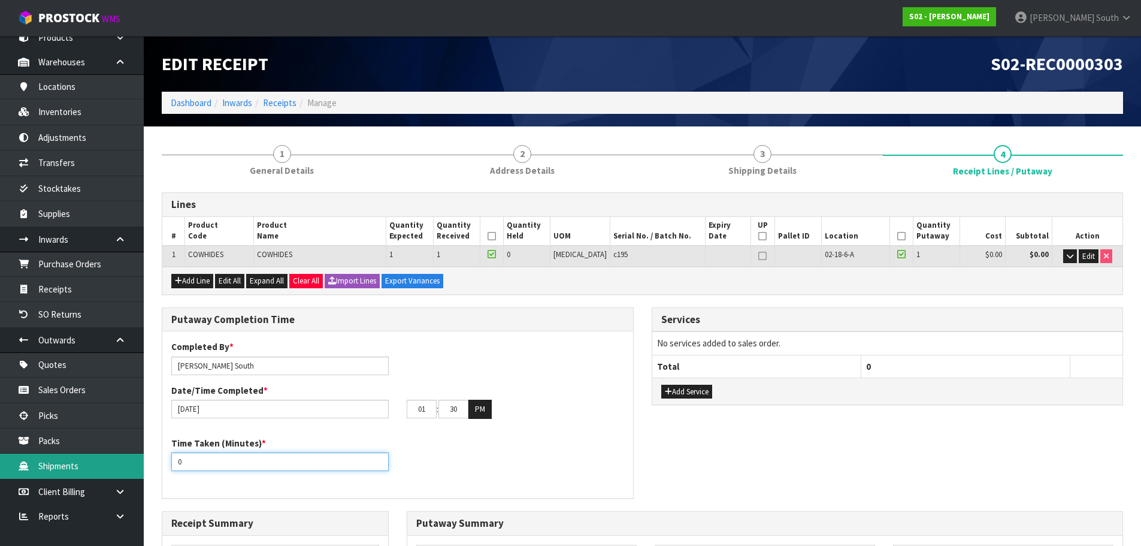
drag, startPoint x: 192, startPoint y: 462, endPoint x: 116, endPoint y: 465, distance: 76.1
click at [116, 465] on body "Toggle navigation ProStock WMS S02 - [PERSON_NAME] South Logout Dashboard Organ…" at bounding box center [570, 273] width 1141 height 546
type input "15"
click at [448, 456] on div "Time Taken (Minutes) * 15" at bounding box center [397, 458] width 471 height 43
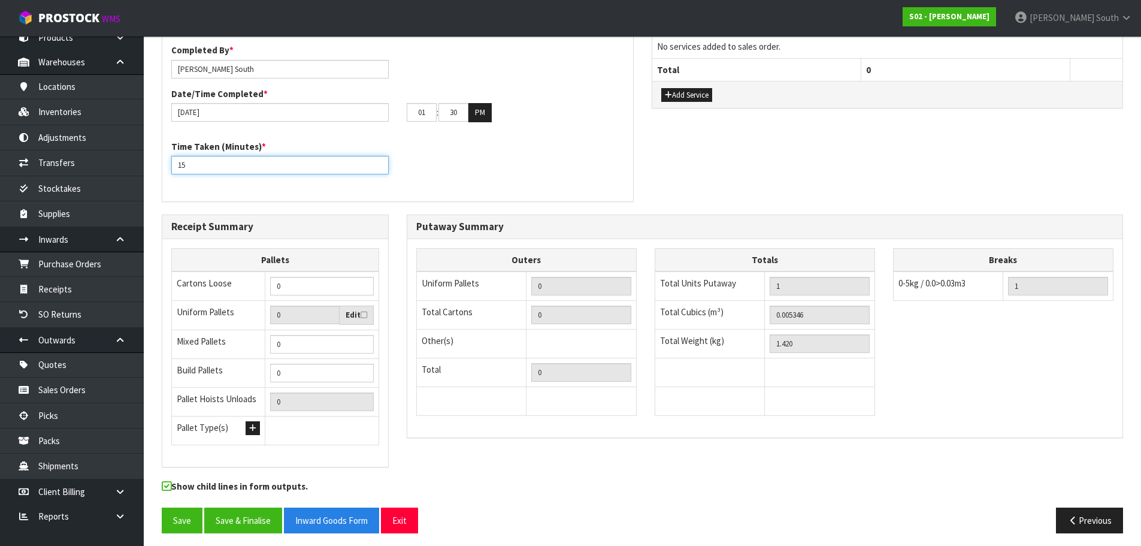
scroll to position [299, 0]
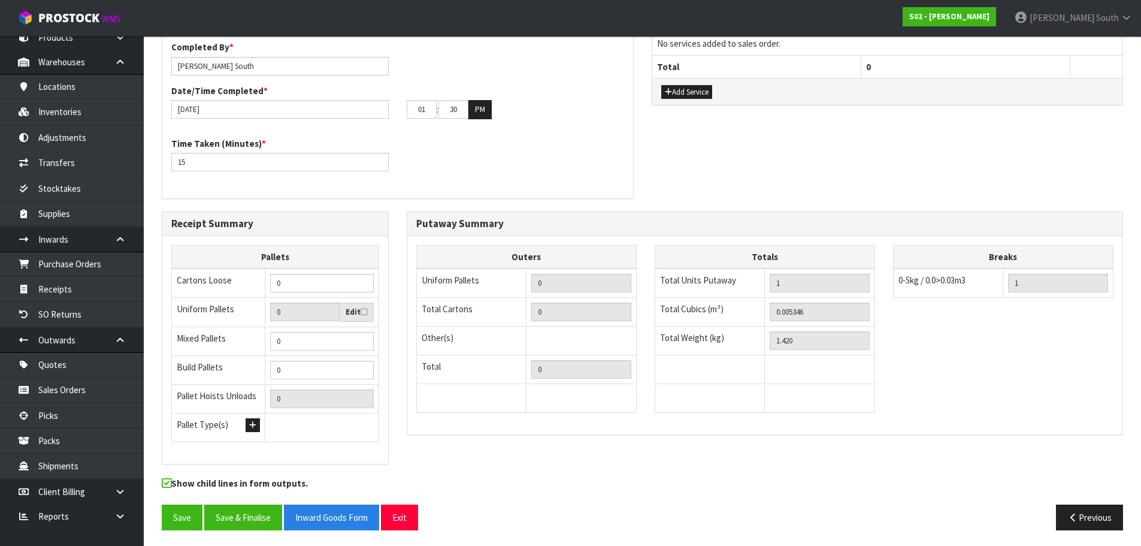
click at [299, 270] on td "0" at bounding box center [322, 282] width 114 height 29
drag, startPoint x: 295, startPoint y: 279, endPoint x: 220, endPoint y: 287, distance: 75.9
click at [219, 287] on tr "Cartons Loose 0" at bounding box center [275, 282] width 207 height 29
type input "1"
click at [476, 470] on div "Receipt Summary Pallets Cartons Loose 1 Uniform Pallets 0 Edit Mixed Pallets 0 …" at bounding box center [642, 343] width 979 height 265
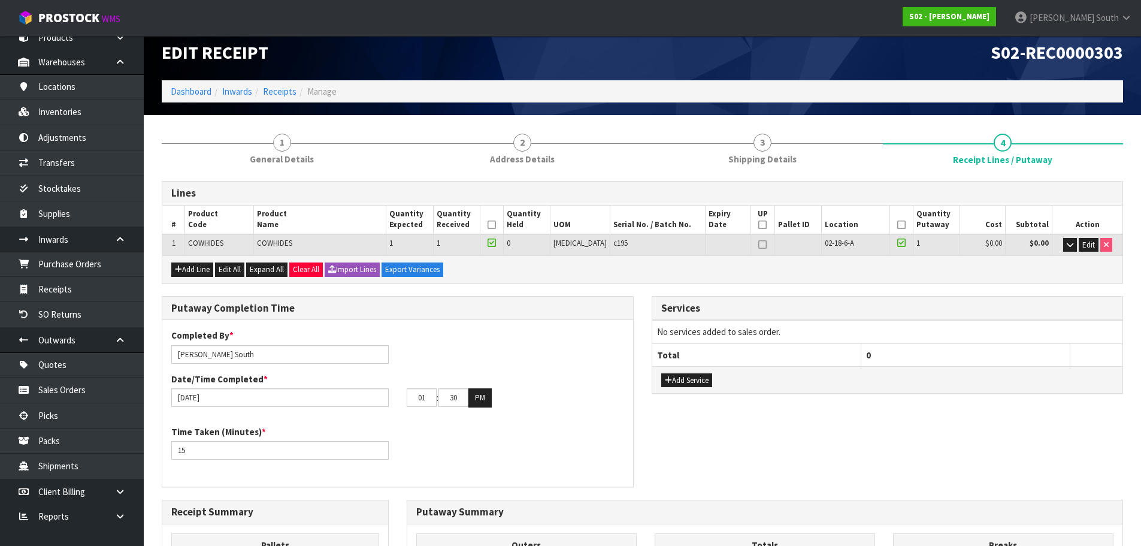
scroll to position [0, 0]
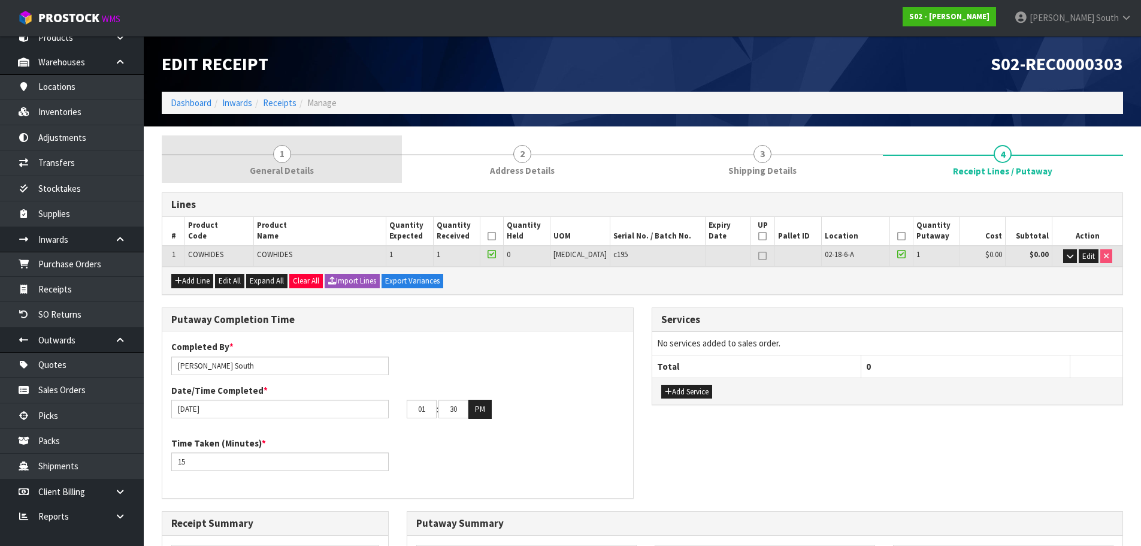
click at [210, 149] on link "1 General Details" at bounding box center [282, 158] width 240 height 47
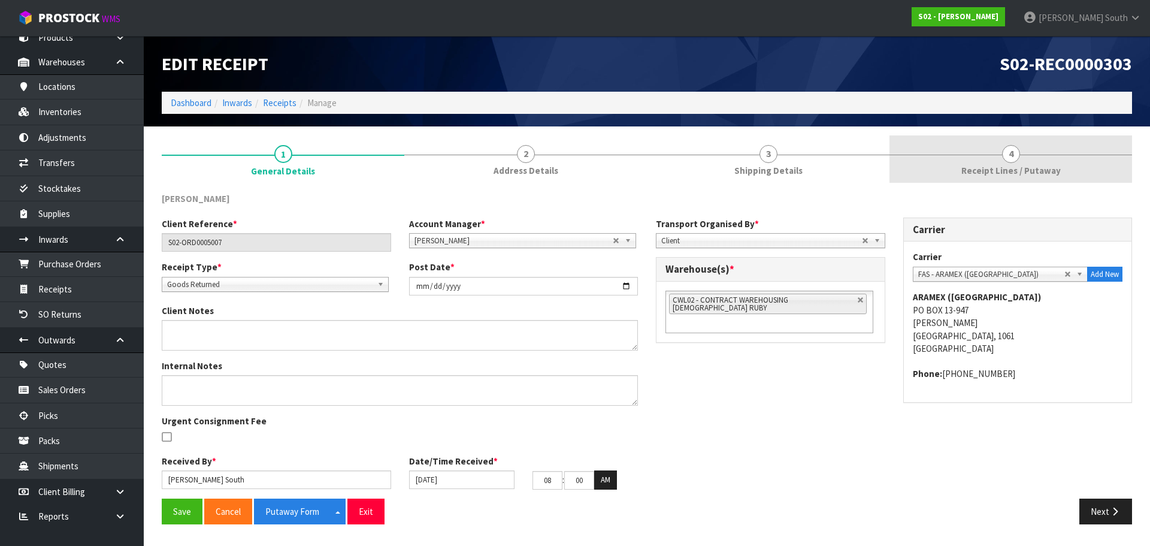
click at [921, 169] on link "4 Receipt Lines / Putaway" at bounding box center [1010, 158] width 243 height 47
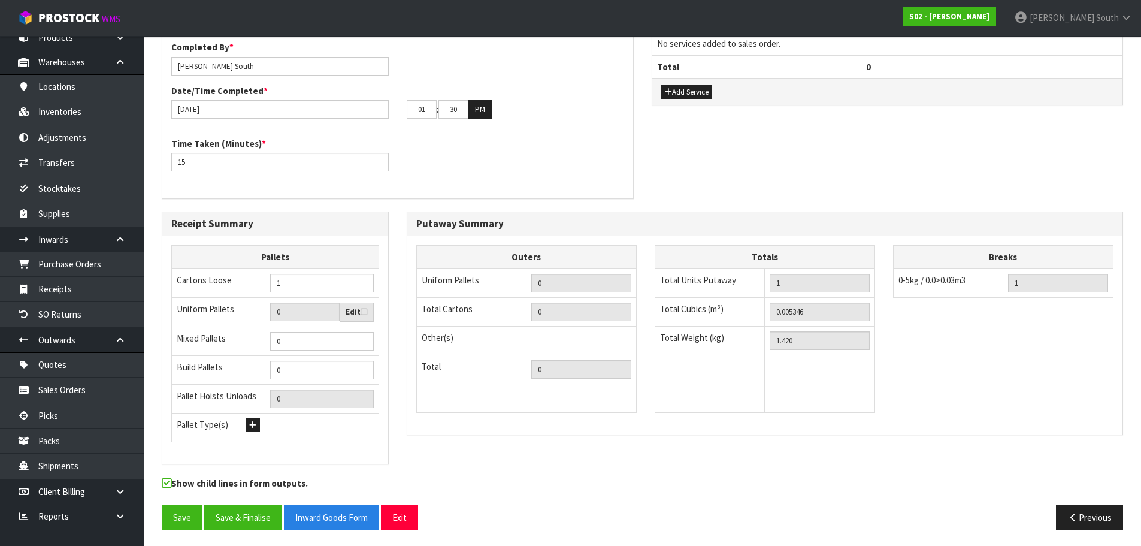
scroll to position [302, 0]
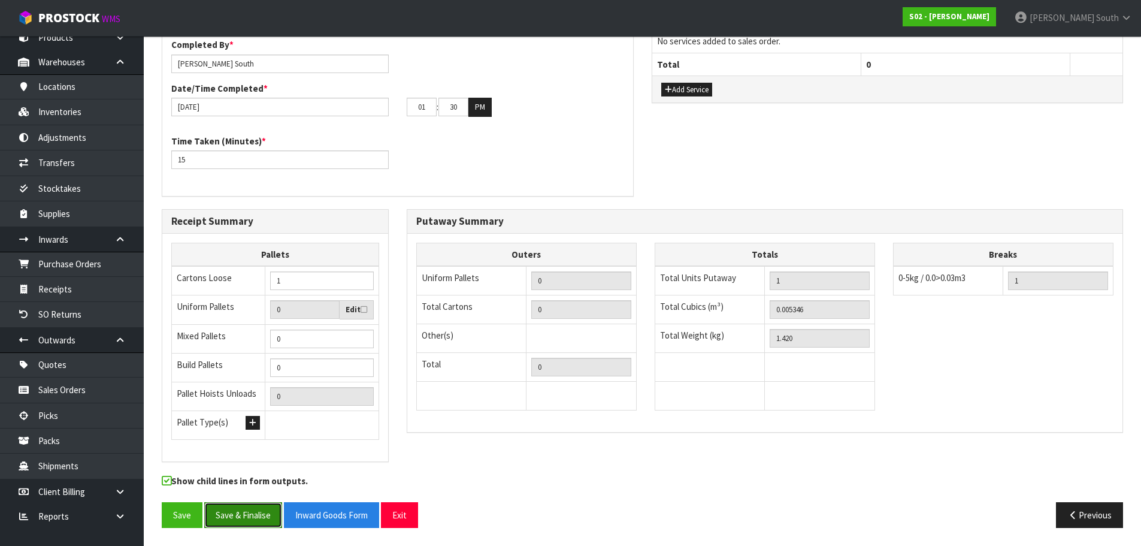
click at [214, 511] on button "Save & Finalise" at bounding box center [243, 515] width 78 height 26
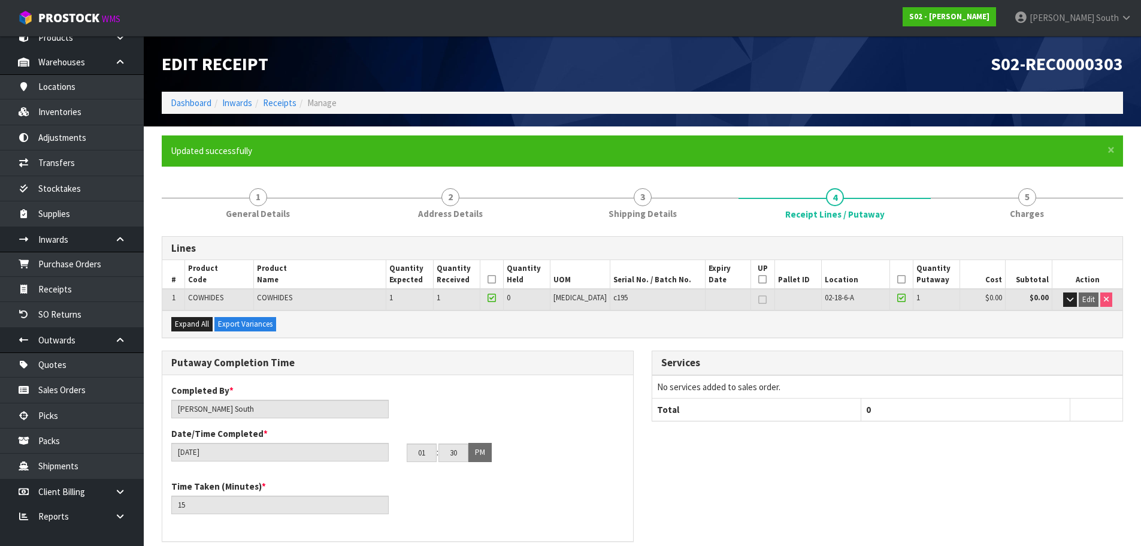
scroll to position [346, 0]
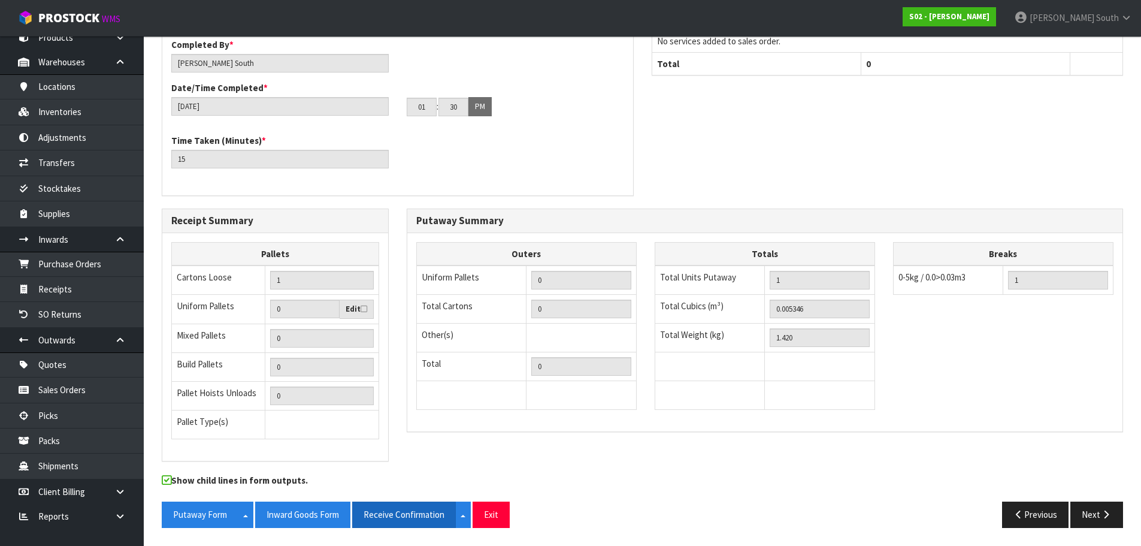
drag, startPoint x: 304, startPoint y: 521, endPoint x: 450, endPoint y: 516, distance: 146.2
click at [304, 521] on button "Inward Goods Form" at bounding box center [302, 514] width 95 height 26
click at [498, 519] on button "Exit" at bounding box center [491, 514] width 37 height 26
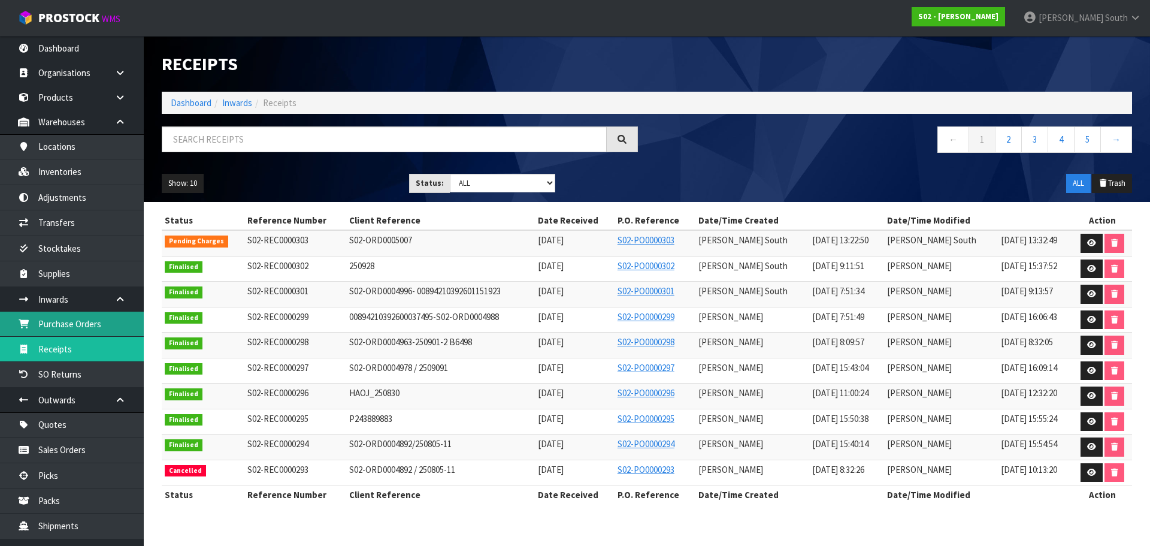
click at [46, 320] on link "Purchase Orders" at bounding box center [72, 323] width 144 height 25
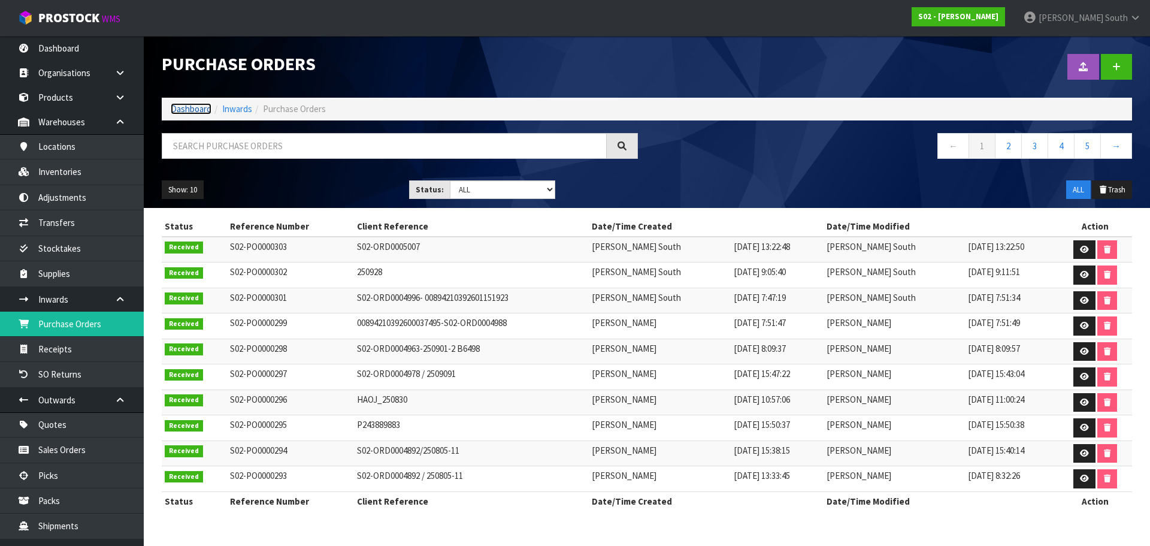
click at [200, 113] on link "Dashboard" at bounding box center [191, 108] width 41 height 11
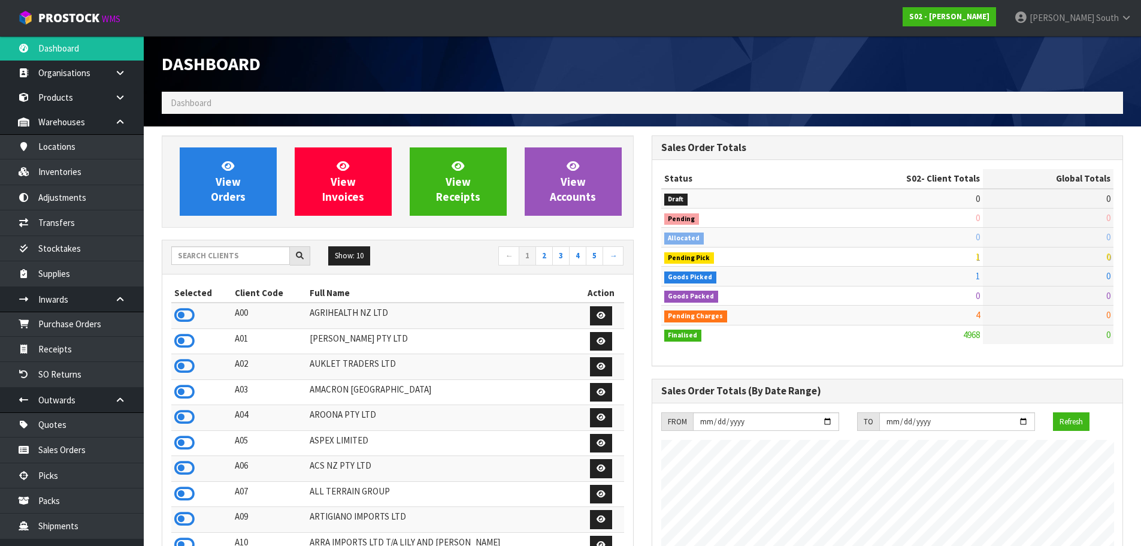
scroll to position [849, 489]
click at [199, 255] on input "text" at bounding box center [230, 255] width 119 height 19
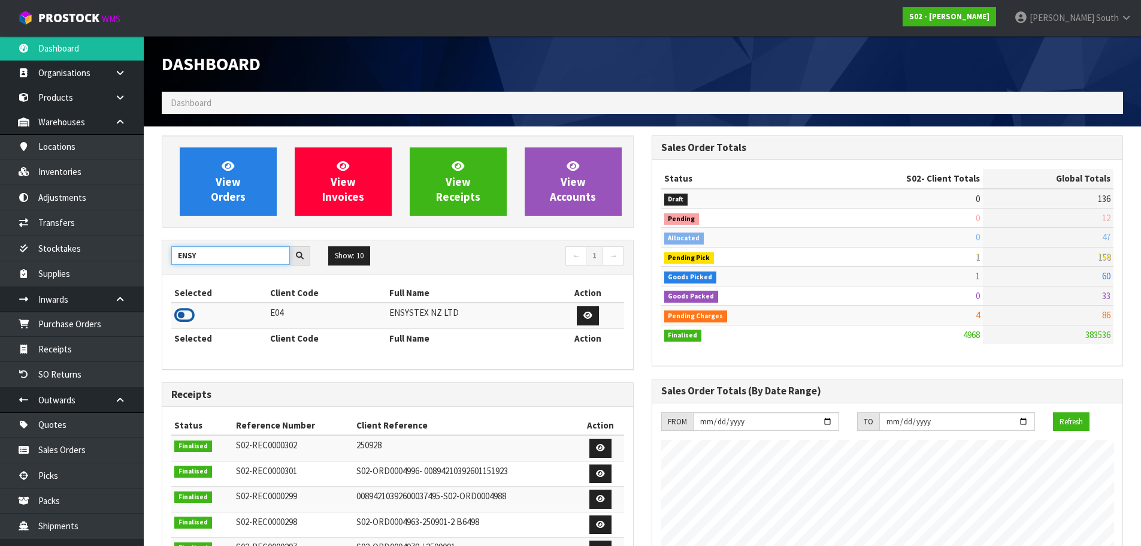
type input "ENSY"
click at [180, 322] on icon at bounding box center [184, 315] width 20 height 18
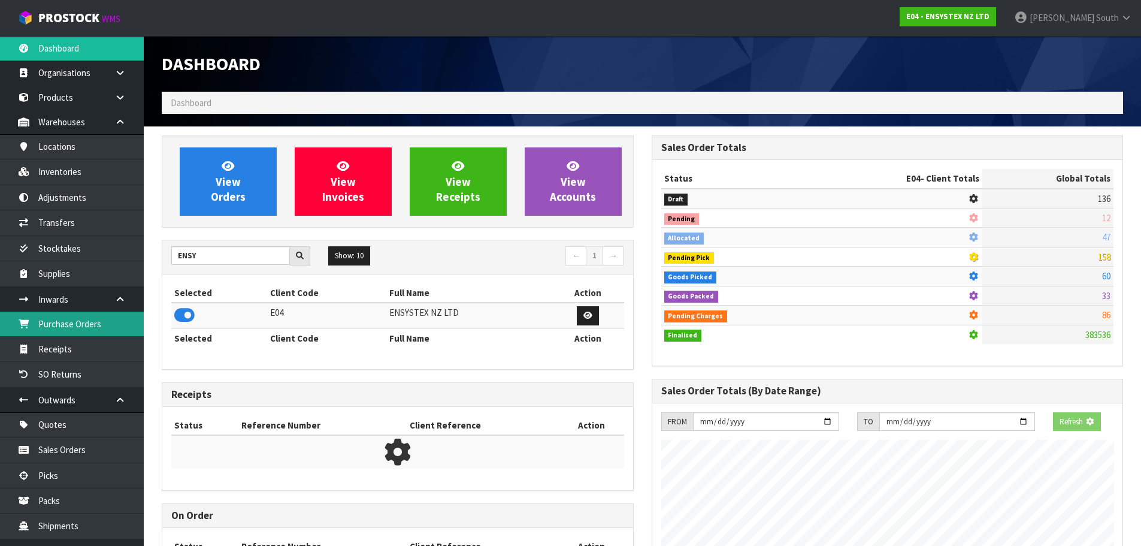
click at [89, 331] on link "Purchase Orders" at bounding box center [72, 323] width 144 height 25
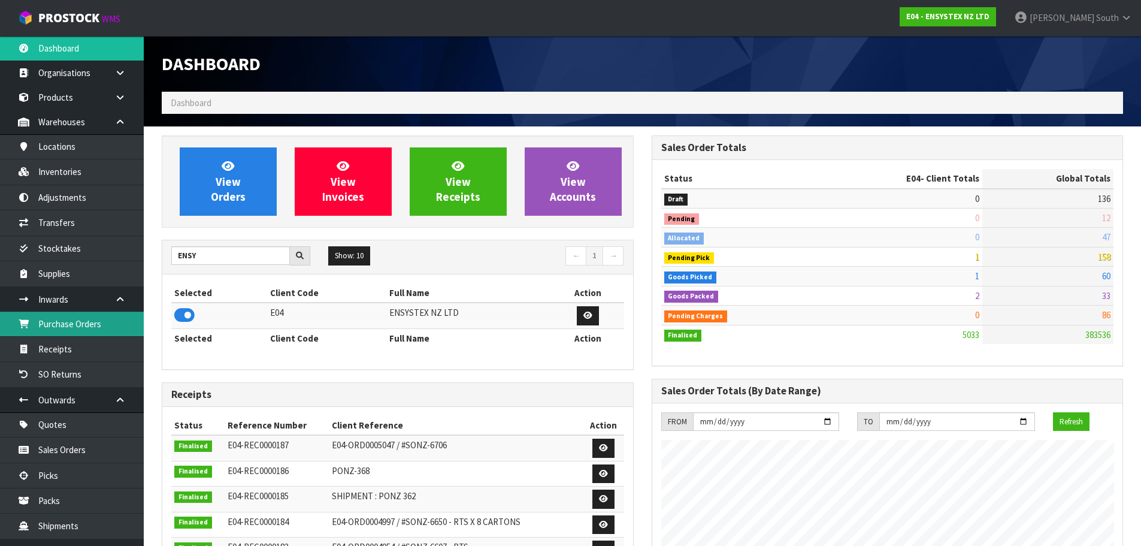
scroll to position [907, 489]
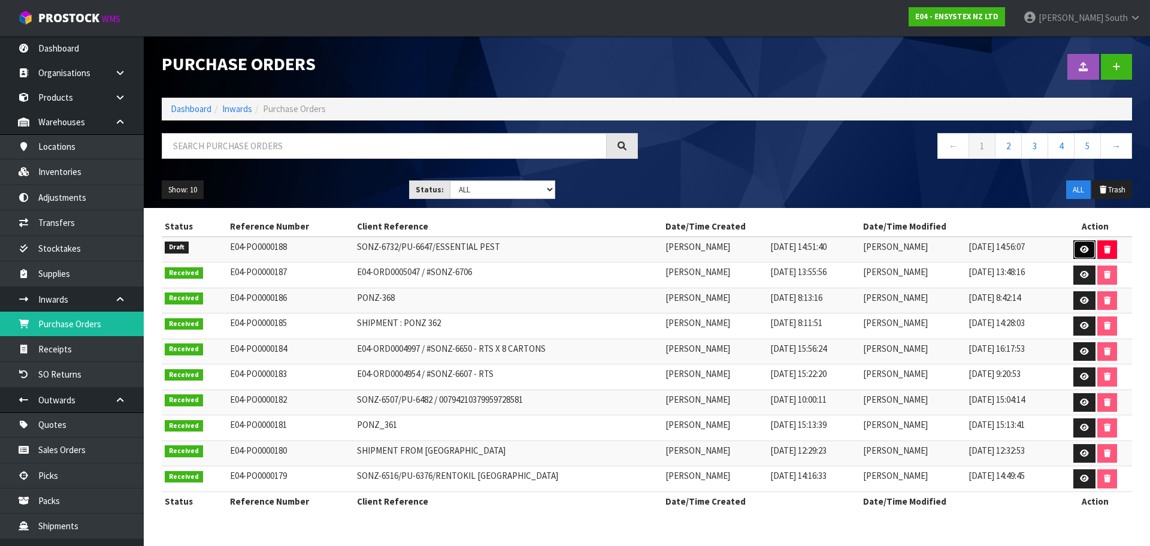
click at [1075, 246] on link at bounding box center [1084, 249] width 22 height 19
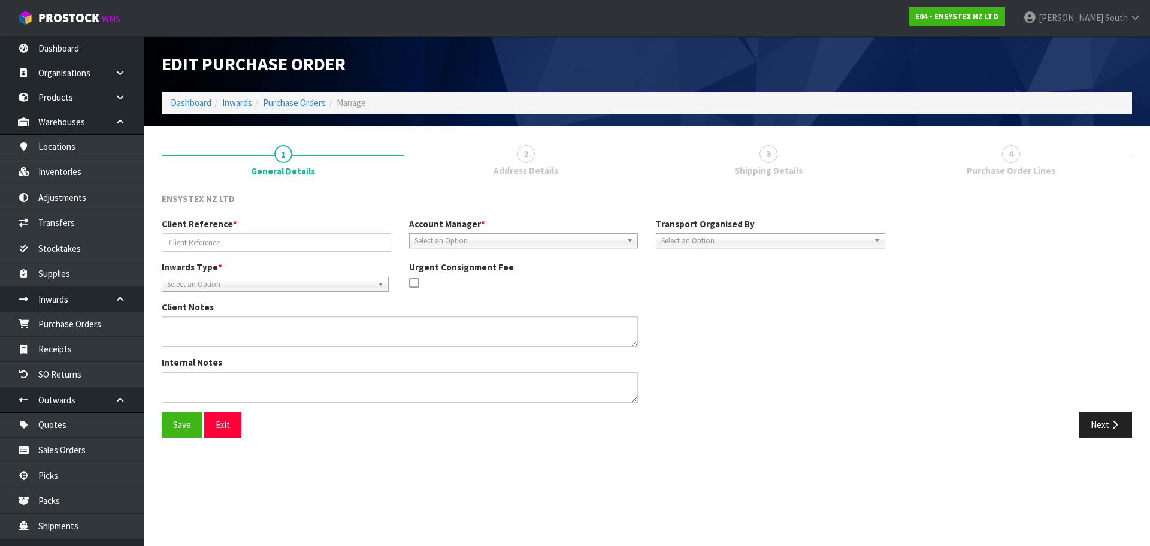
type input "SONZ-6732/PU-6647/ESSENTIAL PEST"
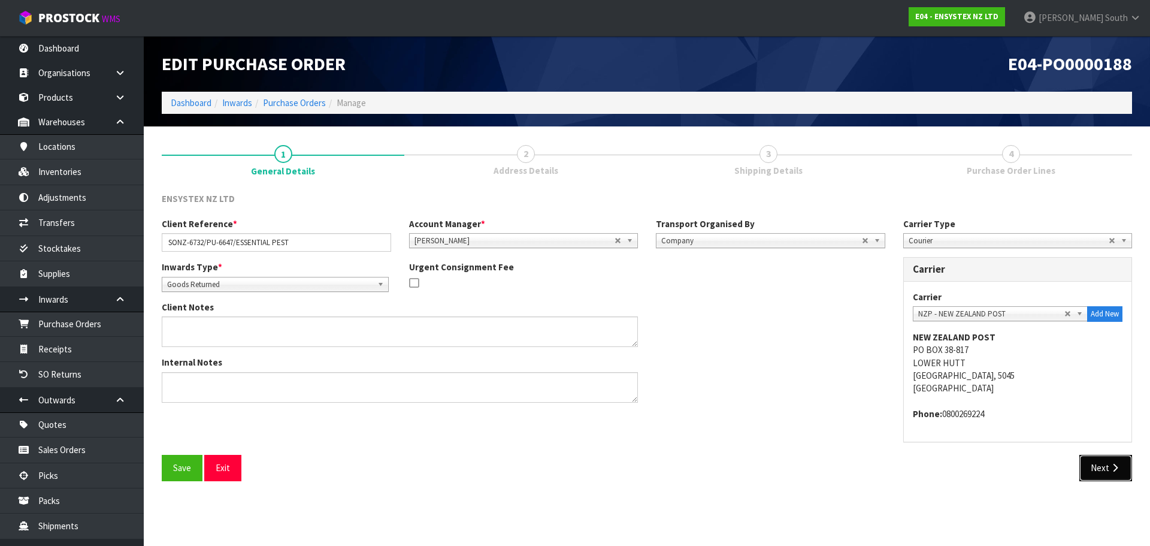
click at [1110, 468] on icon "button" at bounding box center [1114, 467] width 11 height 9
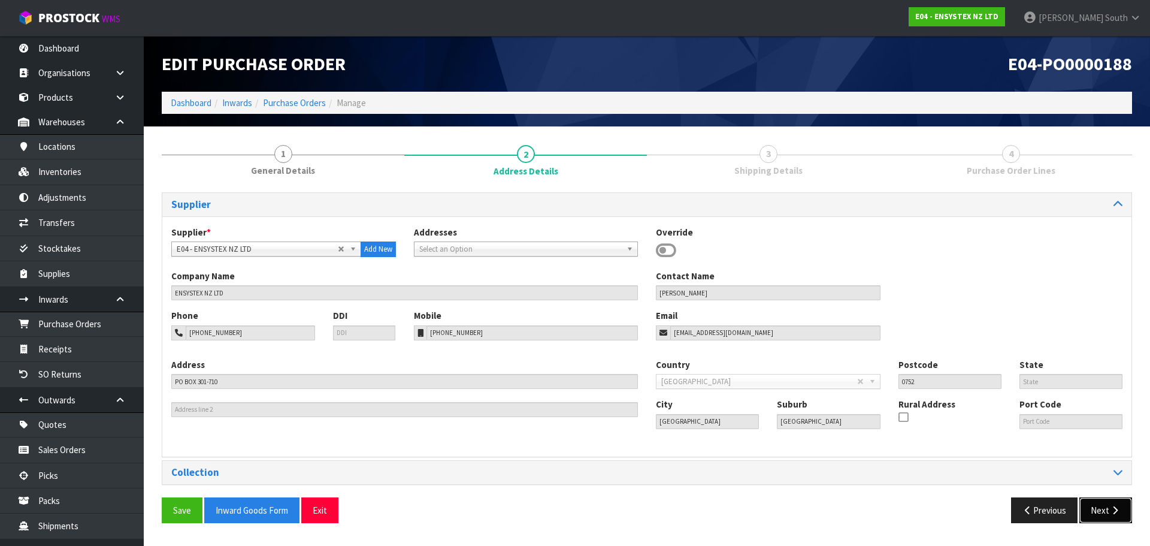
click at [1116, 523] on button "Next" at bounding box center [1105, 510] width 53 height 26
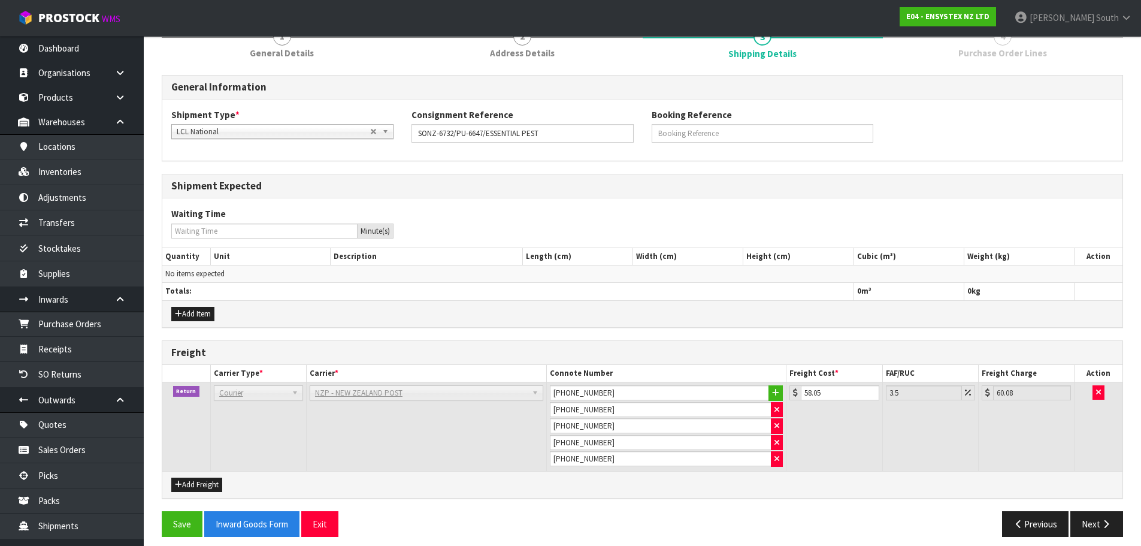
scroll to position [126, 0]
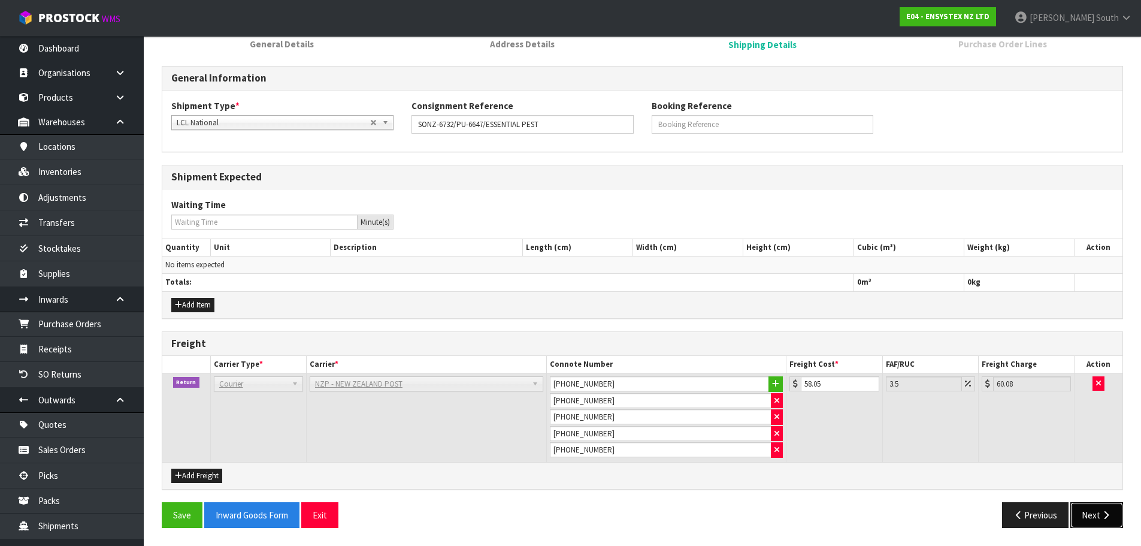
click at [1089, 516] on button "Next" at bounding box center [1096, 515] width 53 height 26
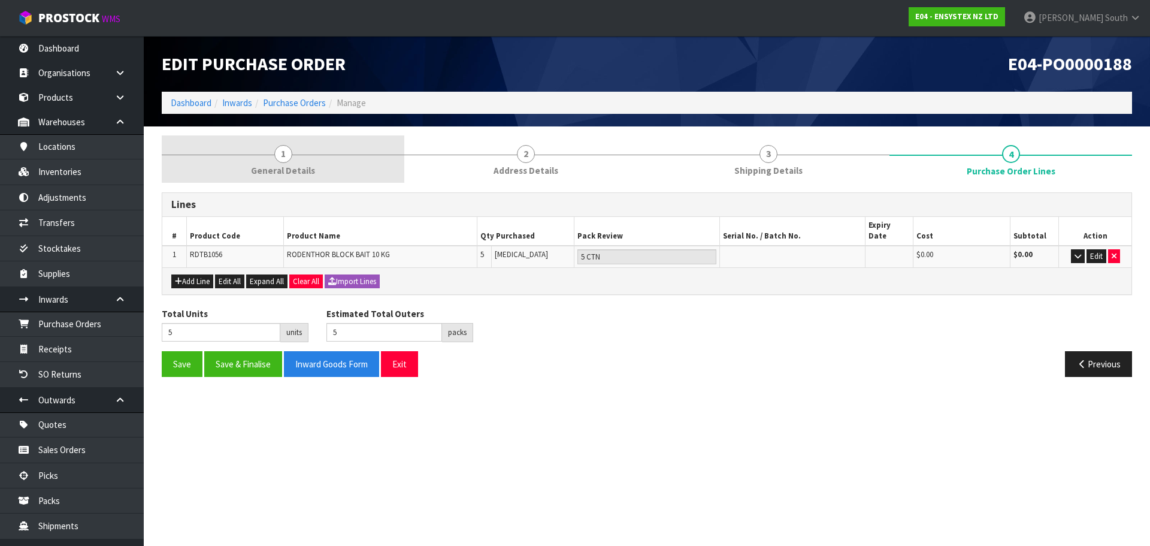
click at [311, 177] on span "General Details" at bounding box center [283, 170] width 64 height 13
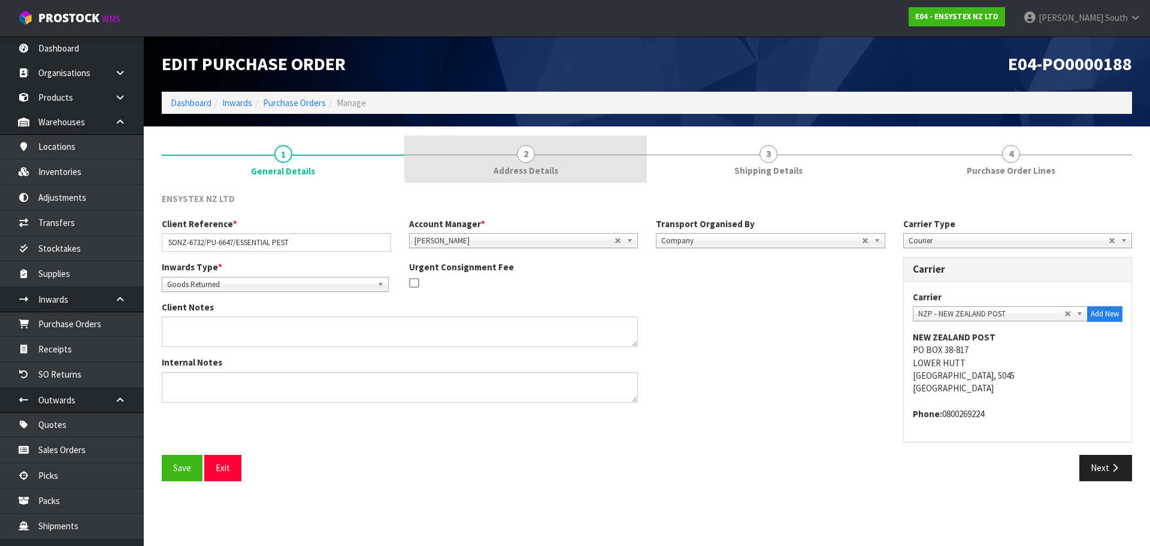
click at [487, 169] on link "2 Address Details" at bounding box center [525, 158] width 243 height 47
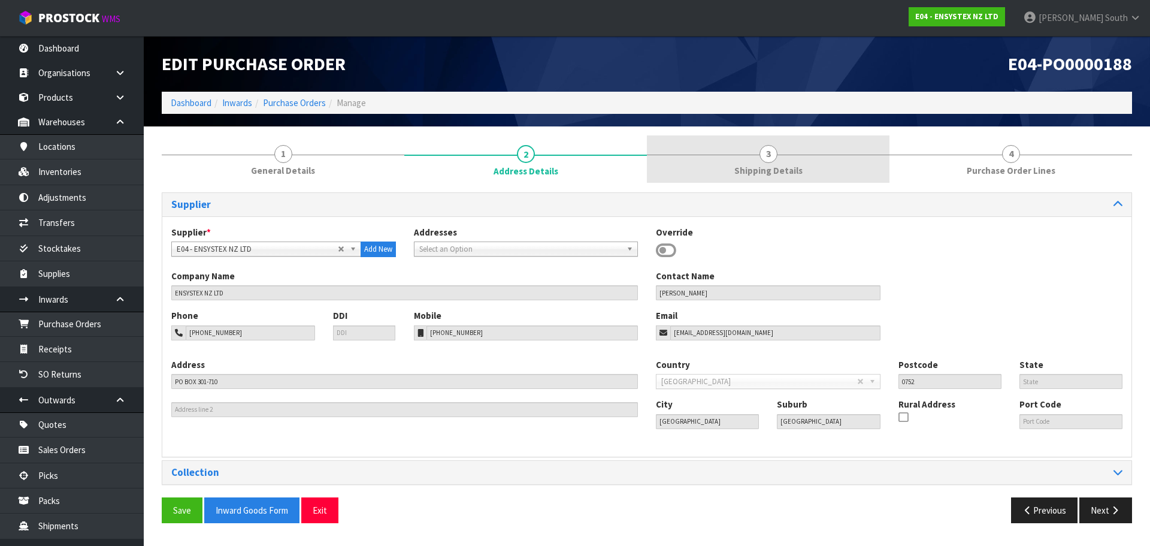
click at [707, 168] on link "3 Shipping Details" at bounding box center [768, 158] width 243 height 47
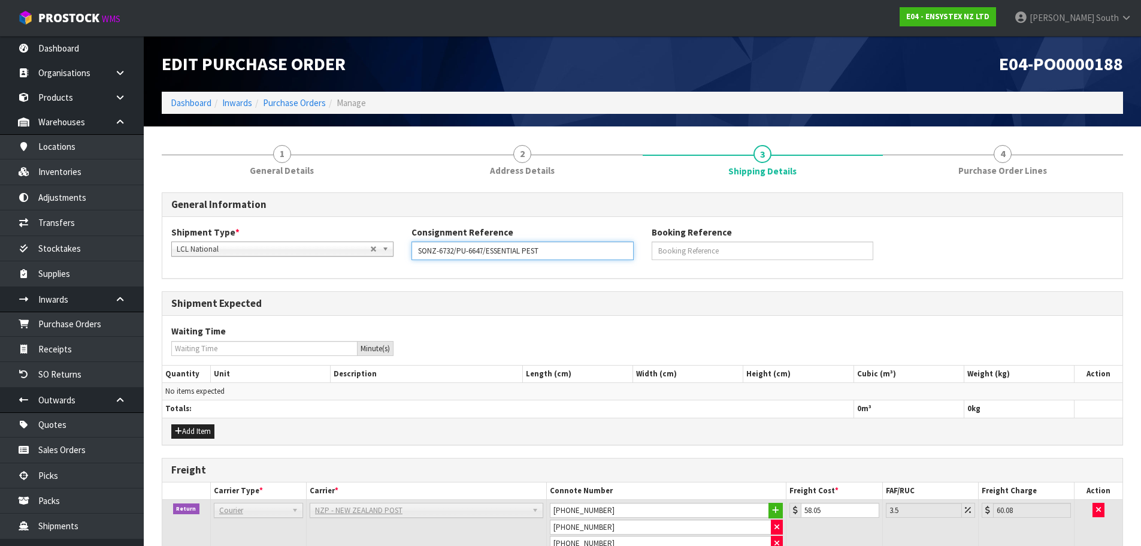
drag, startPoint x: 556, startPoint y: 249, endPoint x: 365, endPoint y: 259, distance: 190.7
click at [365, 259] on div "Shipment Type * LCL National LCL International FCL-20ft FCL-40ft LCL National C…" at bounding box center [642, 247] width 960 height 43
click at [535, 207] on h3 "General Information" at bounding box center [642, 204] width 942 height 11
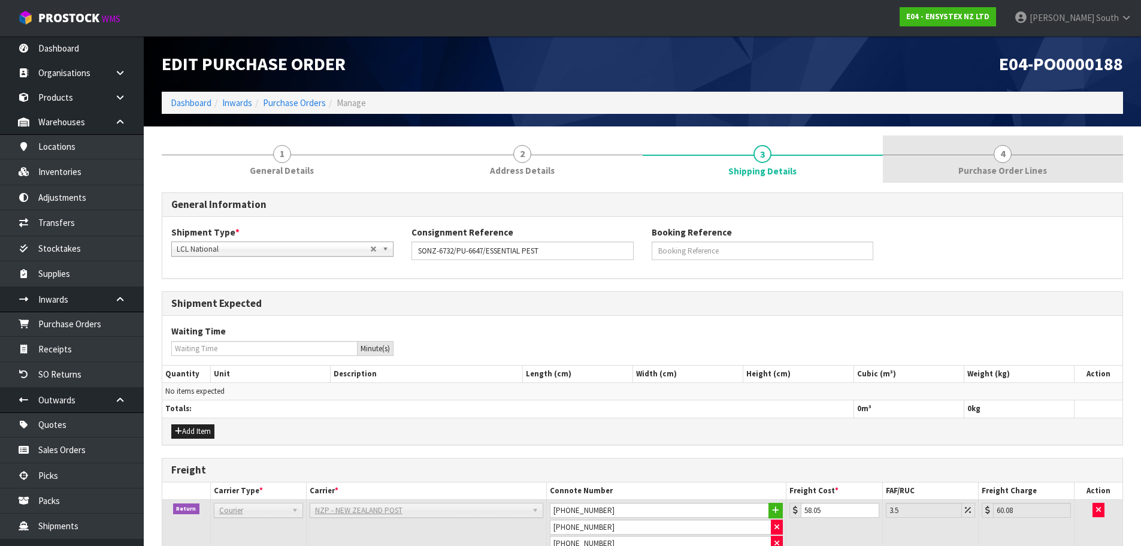
click at [915, 161] on link "4 Purchase Order Lines" at bounding box center [1003, 158] width 240 height 47
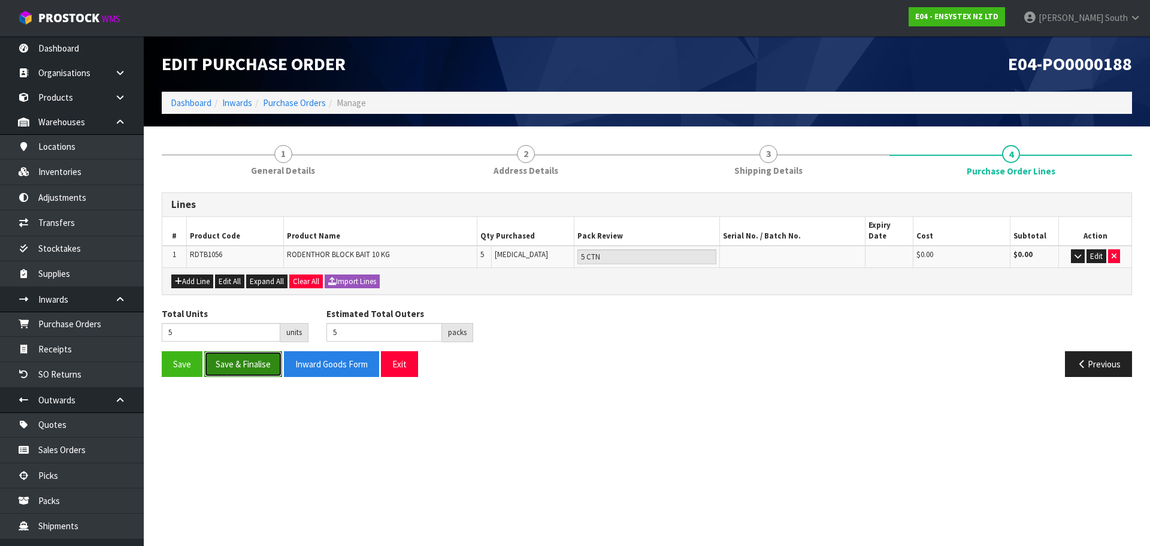
click at [216, 358] on button "Save & Finalise" at bounding box center [243, 364] width 78 height 26
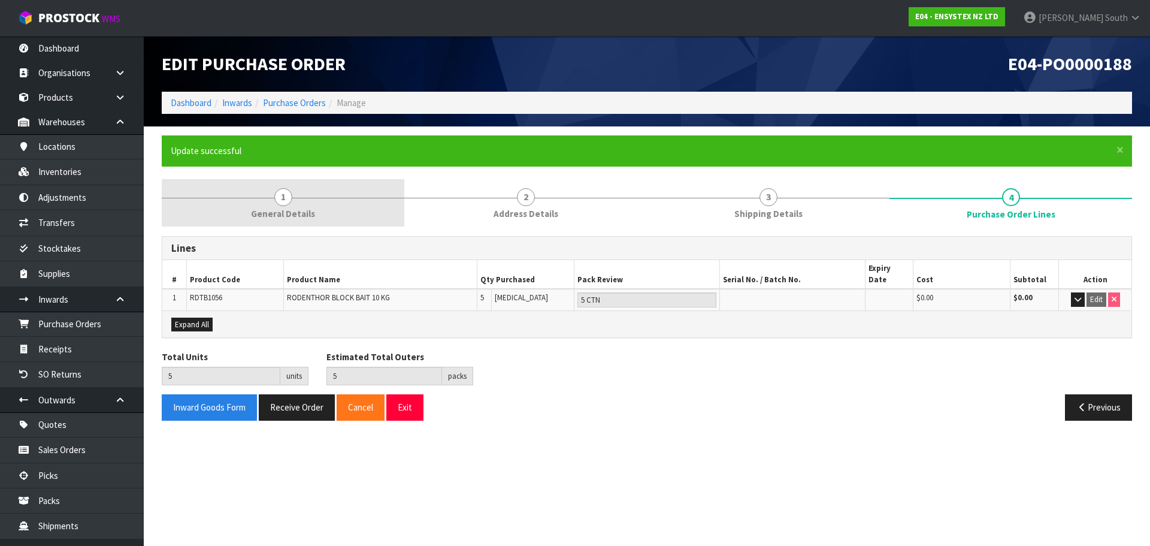
click at [247, 213] on link "1 General Details" at bounding box center [283, 202] width 243 height 47
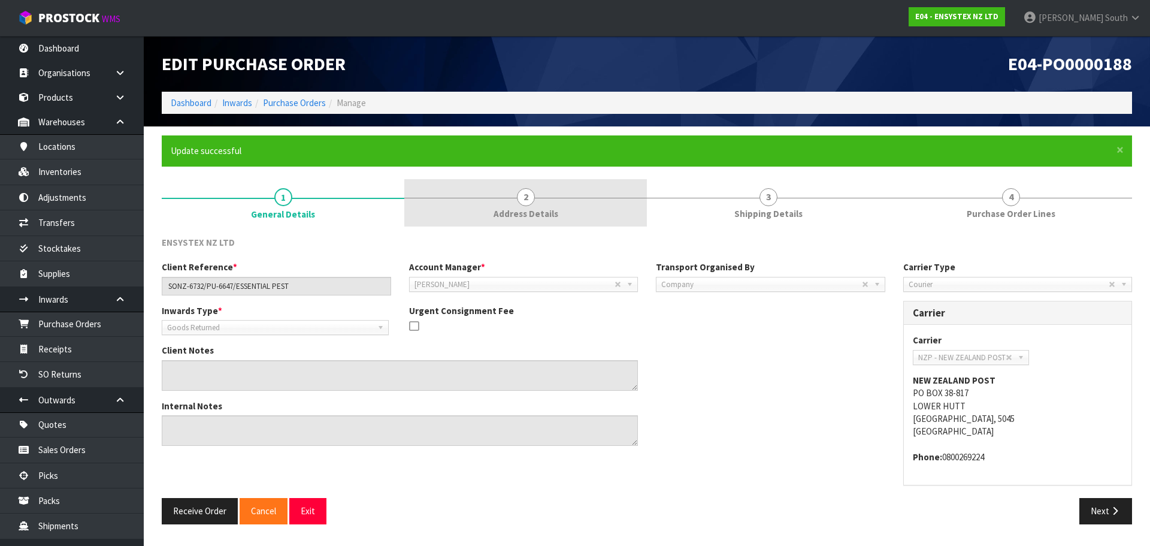
click at [439, 194] on link "2 Address Details" at bounding box center [525, 202] width 243 height 47
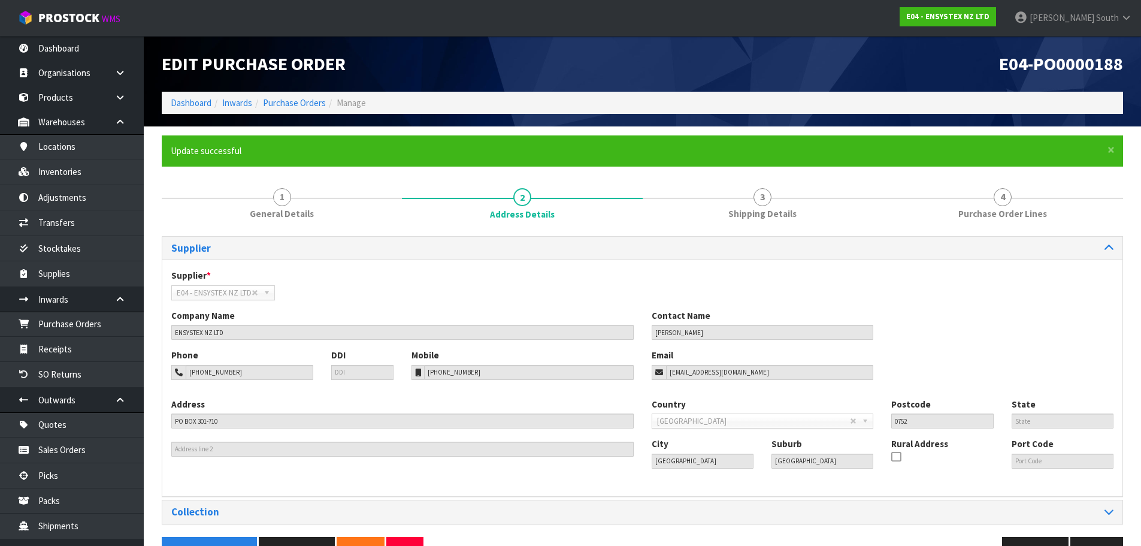
scroll to position [35, 0]
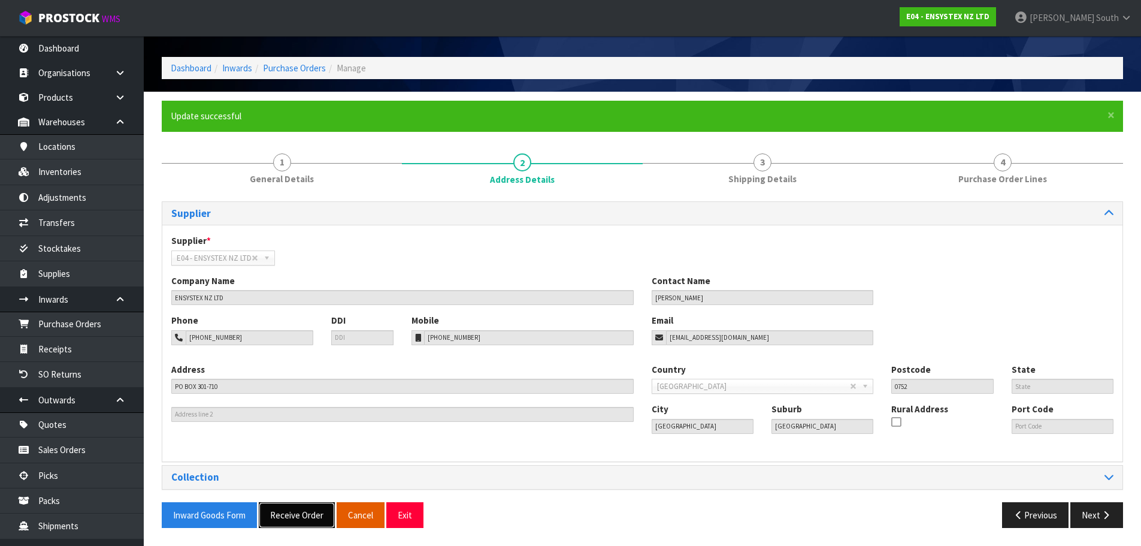
drag, startPoint x: 294, startPoint y: 511, endPoint x: 364, endPoint y: 526, distance: 71.1
click at [294, 511] on button "Receive Order" at bounding box center [297, 515] width 76 height 26
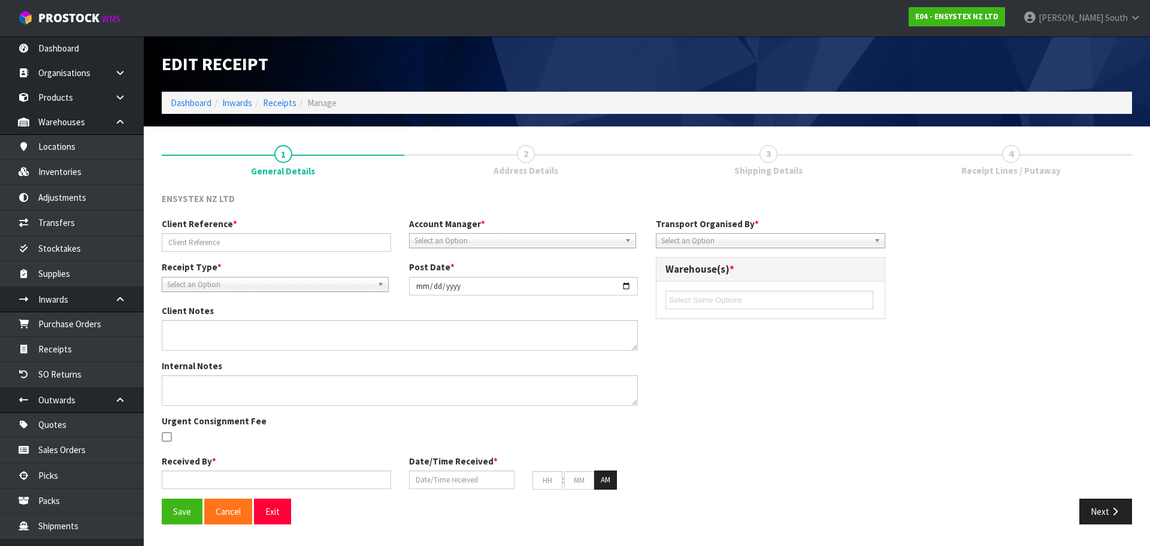
type input "SONZ-6732/PU-6647/ESSENTIAL PEST"
type input "[DATE]"
type input "[PERSON_NAME] South"
type input "[DATE]"
type input "01"
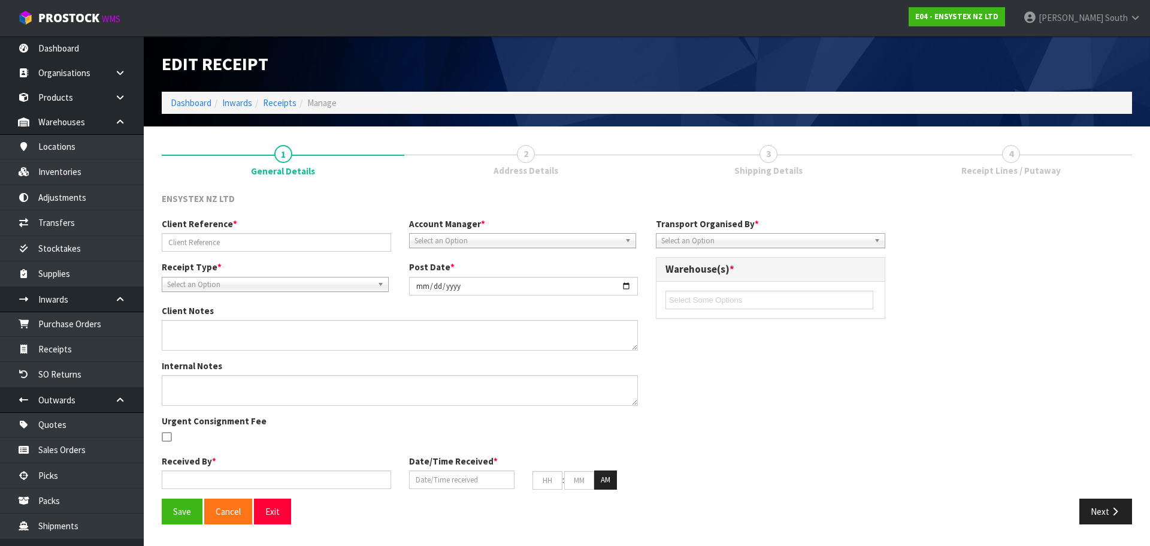
type input "47"
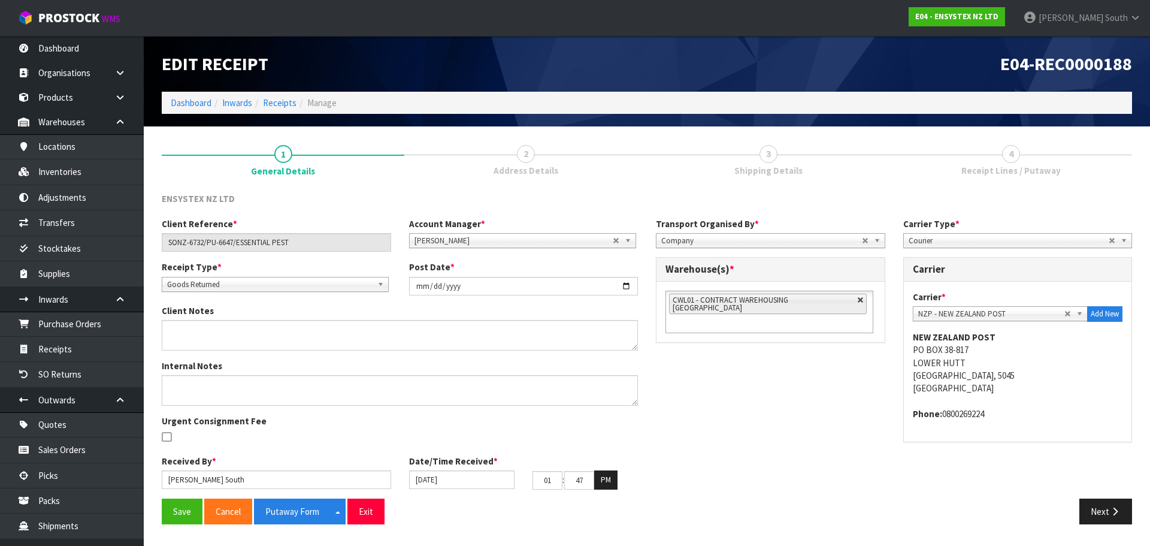
click at [857, 298] on link at bounding box center [860, 299] width 7 height 7
type input "Select Some Options"
click at [834, 300] on ul at bounding box center [769, 299] width 208 height 19
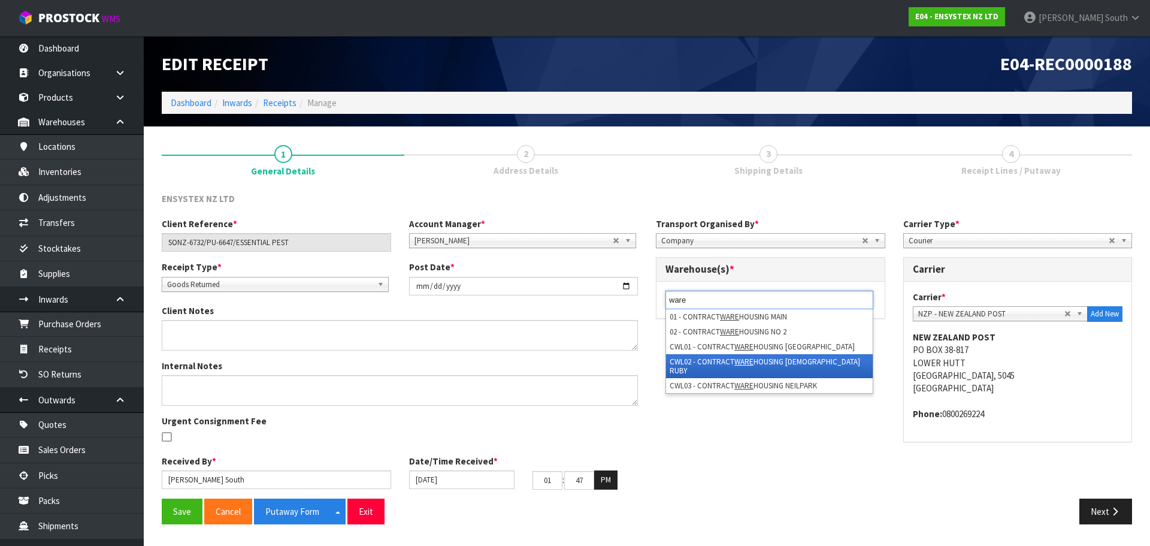
type input "ware"
click at [806, 364] on li "CWL02 - CONTRACT WARE HOUSING [DEMOGRAPHIC_DATA] [PERSON_NAME]" at bounding box center [769, 366] width 207 height 24
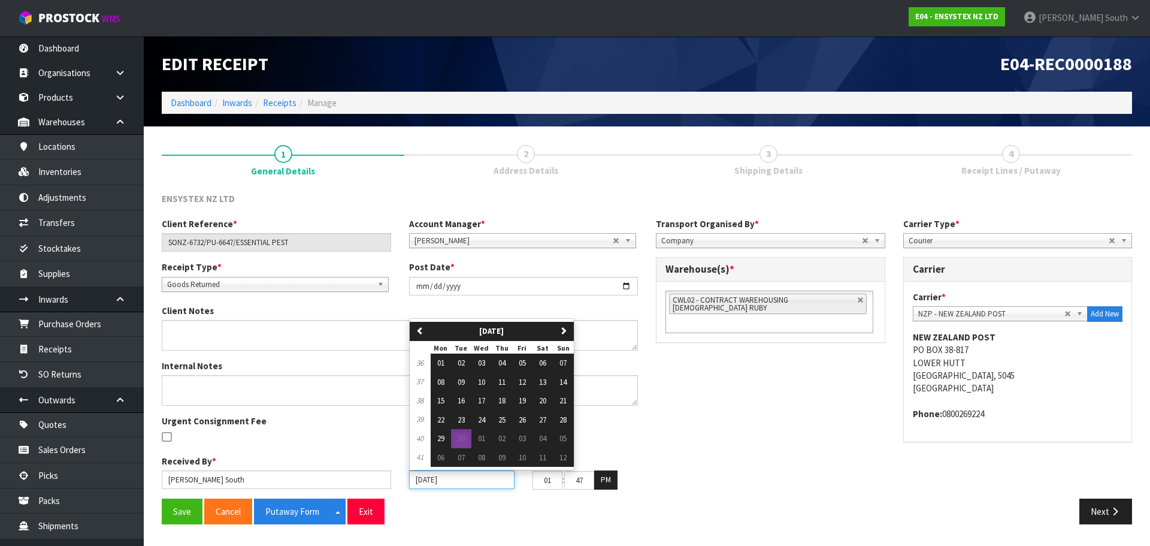
drag, startPoint x: 487, startPoint y: 482, endPoint x: 414, endPoint y: 479, distance: 72.5
click at [414, 479] on input "[DATE]" at bounding box center [461, 479] width 105 height 19
click at [446, 434] on button "29" at bounding box center [441, 438] width 20 height 19
type input "[DATE]"
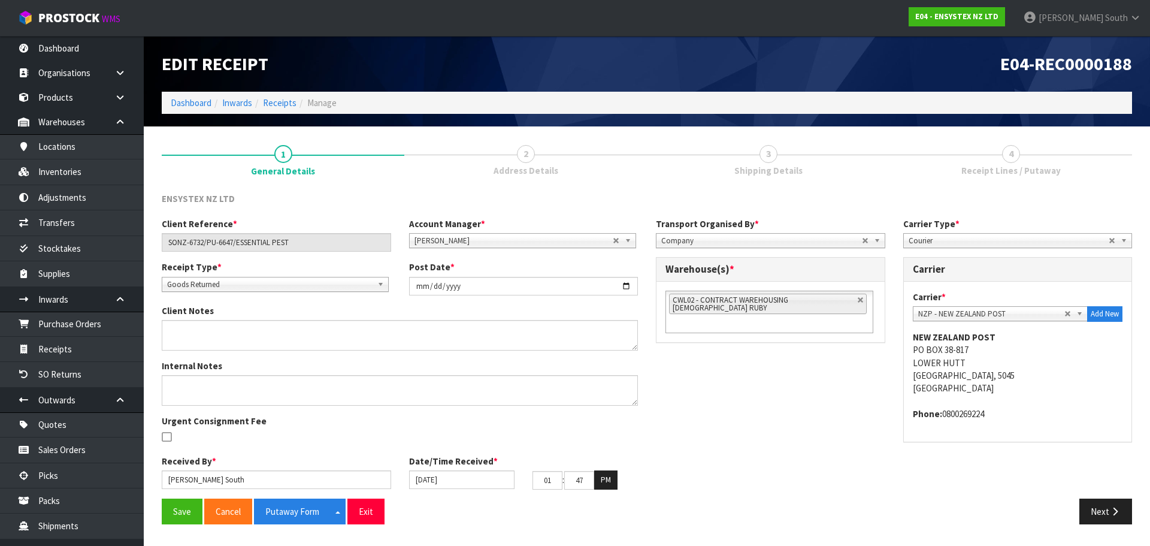
click at [768, 432] on div "Client Reference * SONZ-6732/PU-6647/ESSENTIAL PEST Account Manager * [PERSON_N…" at bounding box center [647, 357] width 988 height 281
drag, startPoint x: 553, startPoint y: 475, endPoint x: 519, endPoint y: 480, distance: 34.5
click at [519, 480] on div "[DATE] 01 : 47 : 02 PM" at bounding box center [523, 479] width 247 height 19
drag, startPoint x: 575, startPoint y: 483, endPoint x: 617, endPoint y: 482, distance: 41.9
click at [617, 482] on tr "01 : 47 : 02 PM" at bounding box center [574, 479] width 85 height 19
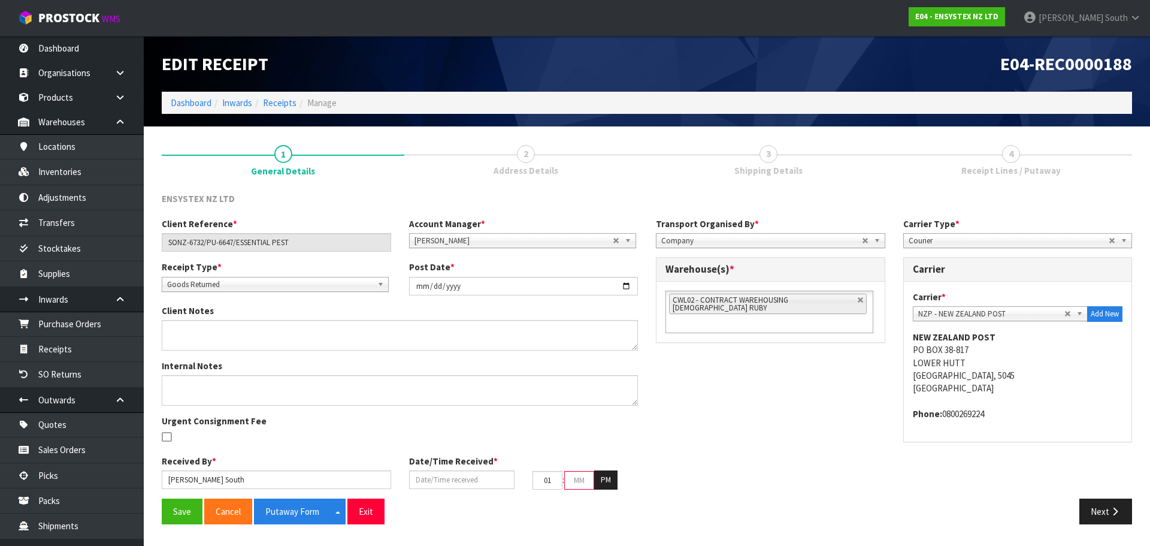
type input "[DATE]"
type input "00"
click at [700, 456] on div "Client Reference * SONZ-6732/PU-6647/ESSENTIAL PEST Account Manager * [PERSON_N…" at bounding box center [647, 357] width 988 height 281
click at [181, 516] on button "Save" at bounding box center [182, 511] width 41 height 26
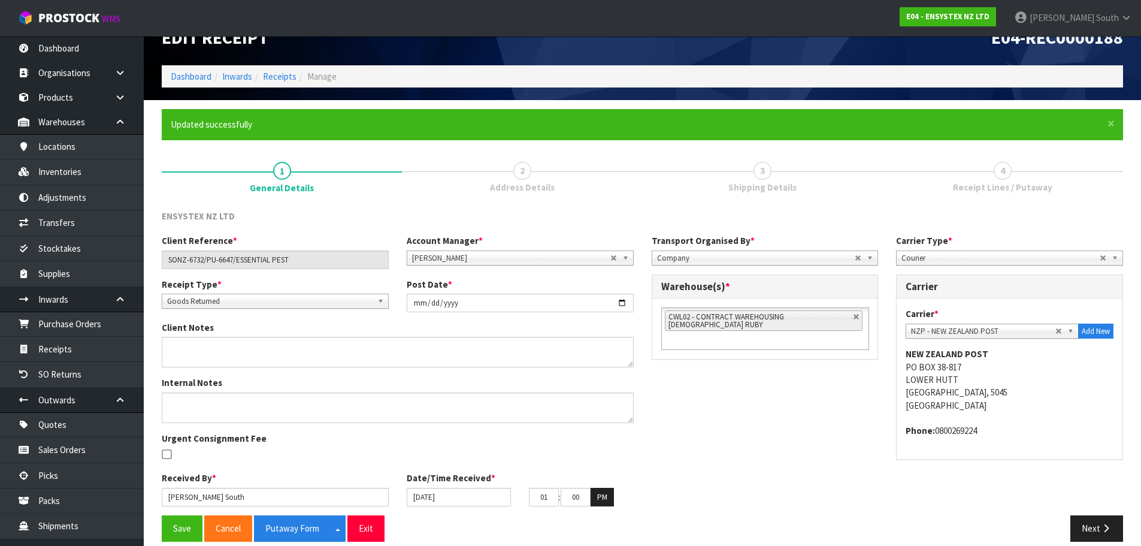
scroll to position [40, 0]
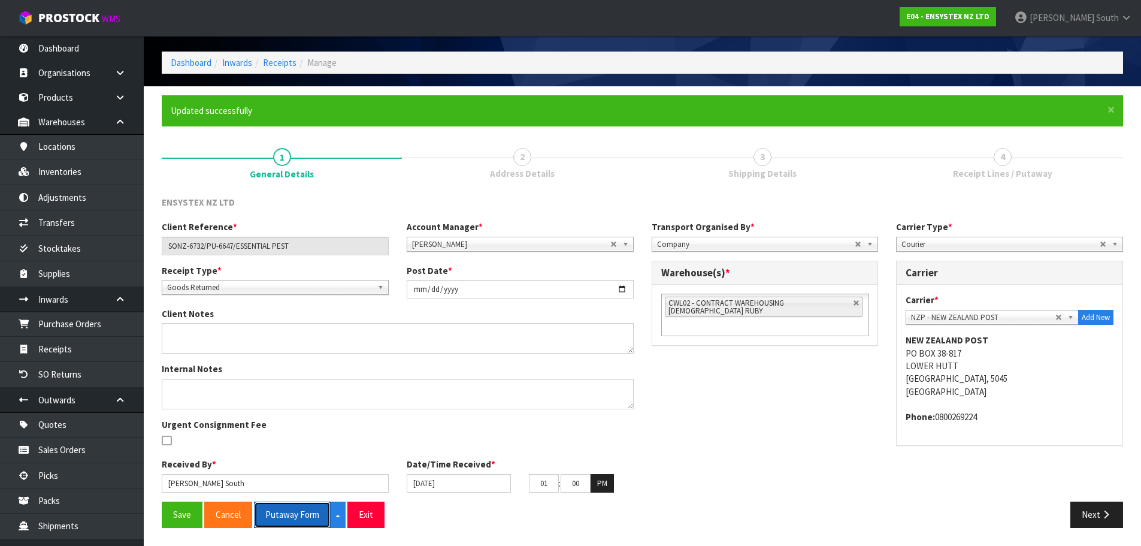
click at [309, 513] on button "Putaway Form" at bounding box center [292, 514] width 77 height 26
click at [837, 432] on div "Client Reference * SONZ-6732/PU-6647/ESSENTIAL PEST Account Manager * [PERSON_N…" at bounding box center [642, 360] width 979 height 281
drag, startPoint x: 1092, startPoint y: 517, endPoint x: 1082, endPoint y: 507, distance: 14.0
click at [1092, 517] on button "Next" at bounding box center [1096, 514] width 53 height 26
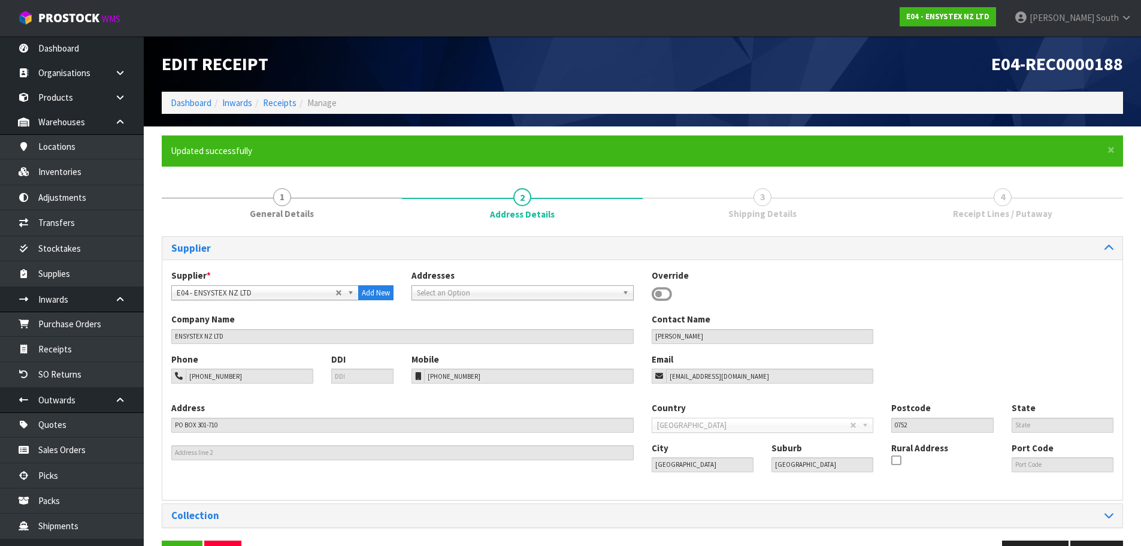
scroll to position [39, 0]
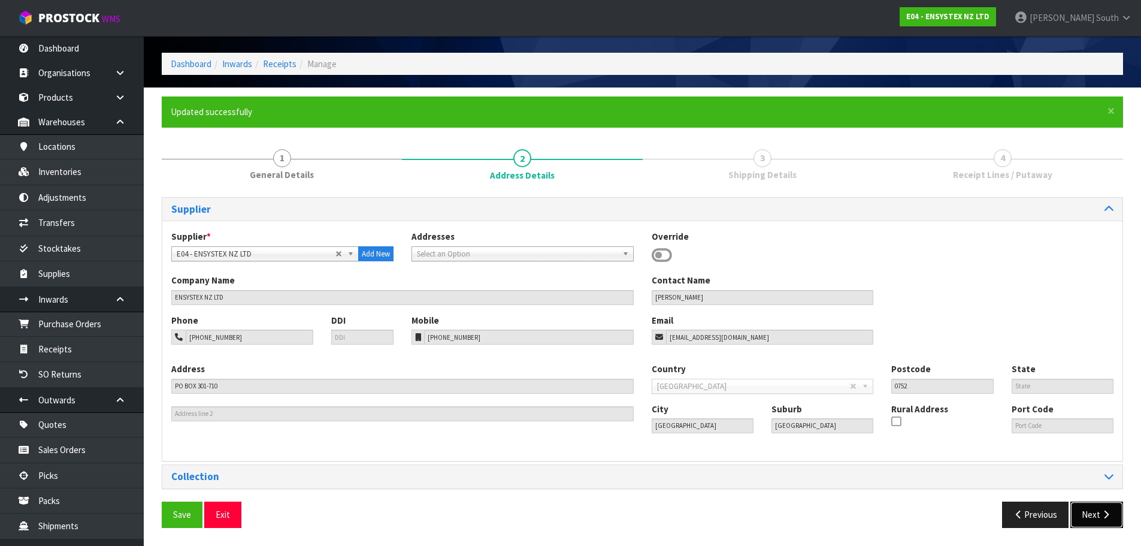
click at [1094, 513] on button "Next" at bounding box center [1096, 514] width 53 height 26
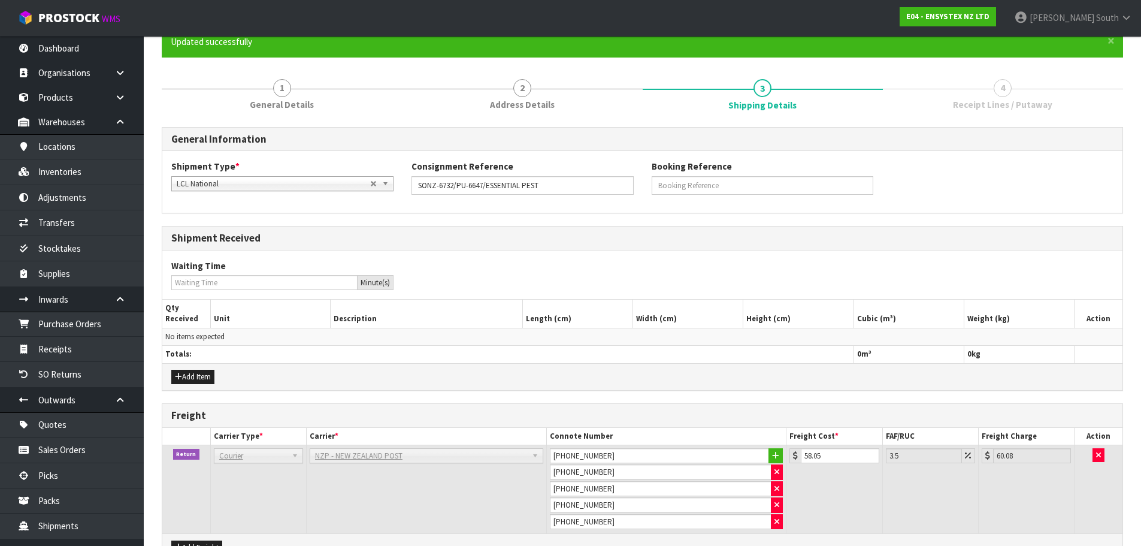
scroll to position [181, 0]
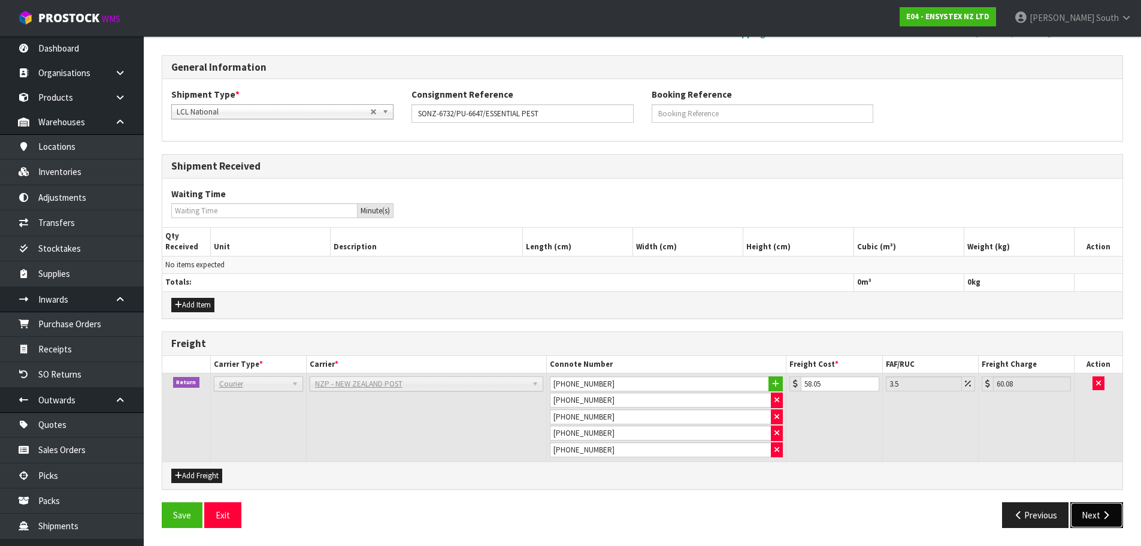
click at [1092, 510] on button "Next" at bounding box center [1096, 515] width 53 height 26
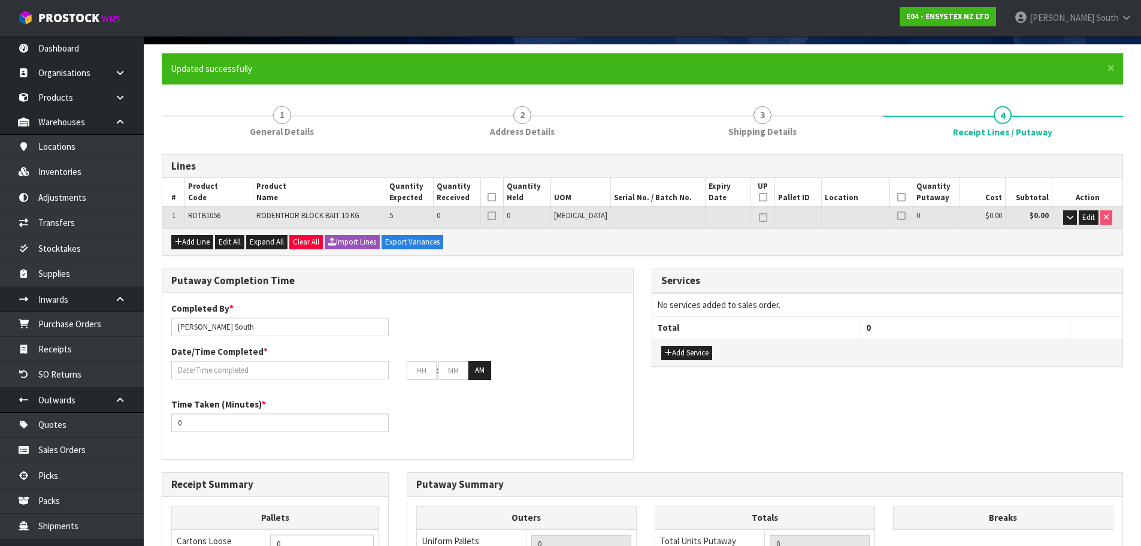
scroll to position [61, 0]
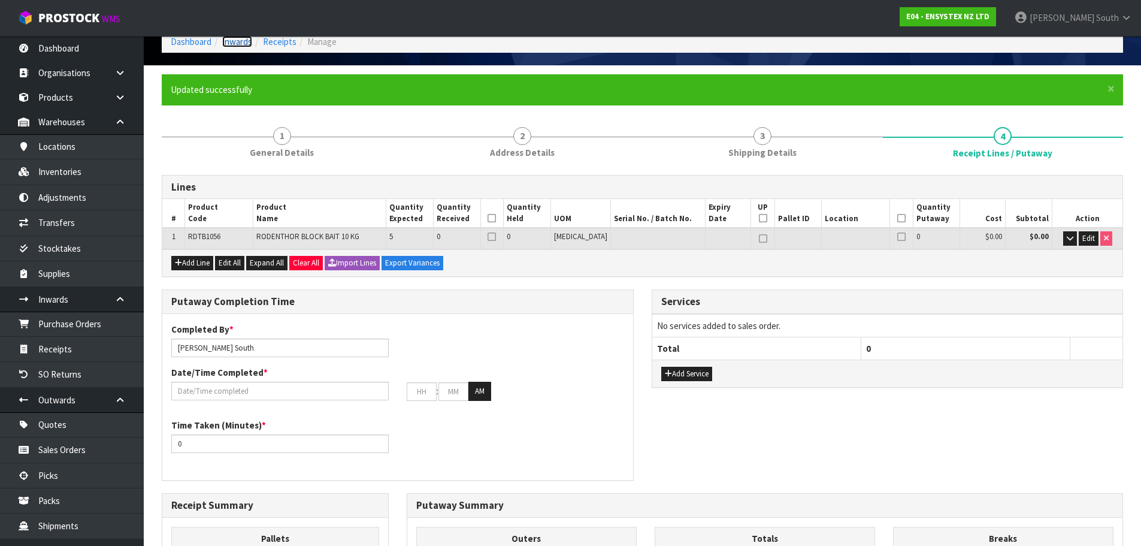
click at [228, 46] on link "Inwards" at bounding box center [237, 41] width 30 height 11
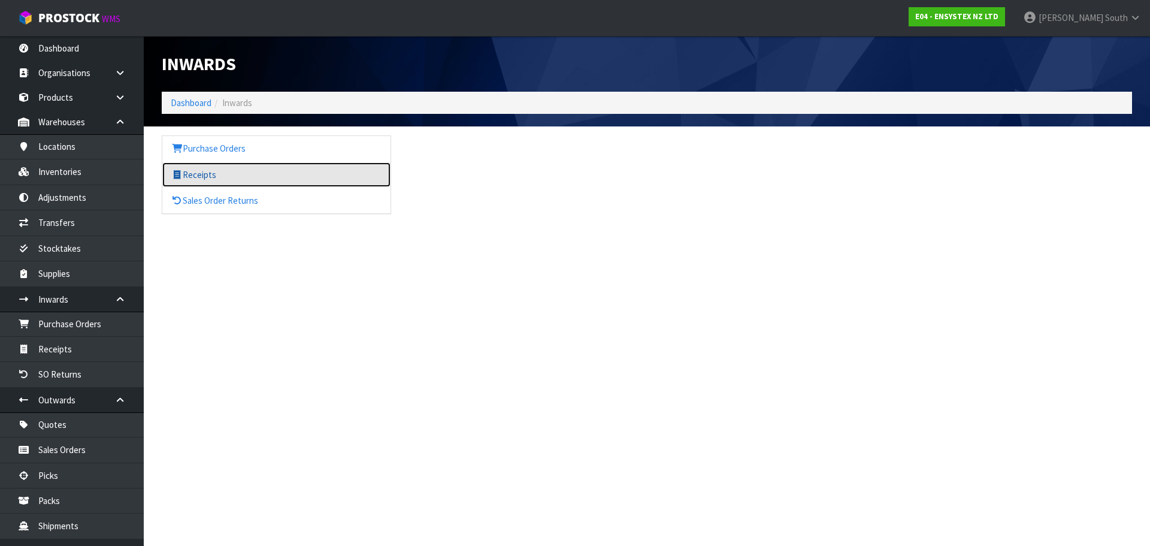
click at [200, 172] on link "Receipts" at bounding box center [276, 174] width 228 height 25
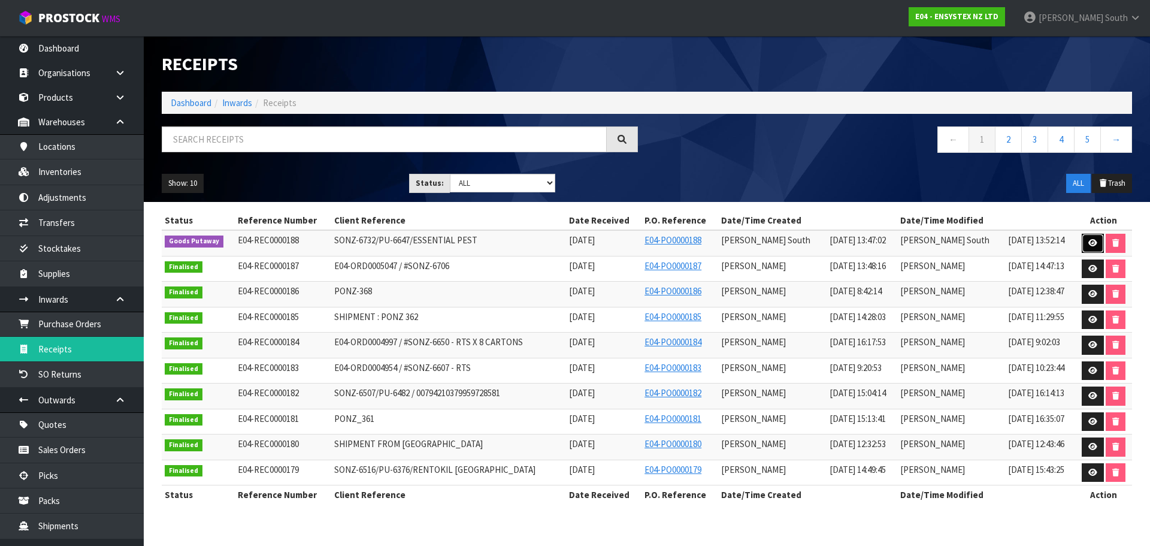
click at [1085, 238] on link at bounding box center [1093, 243] width 22 height 19
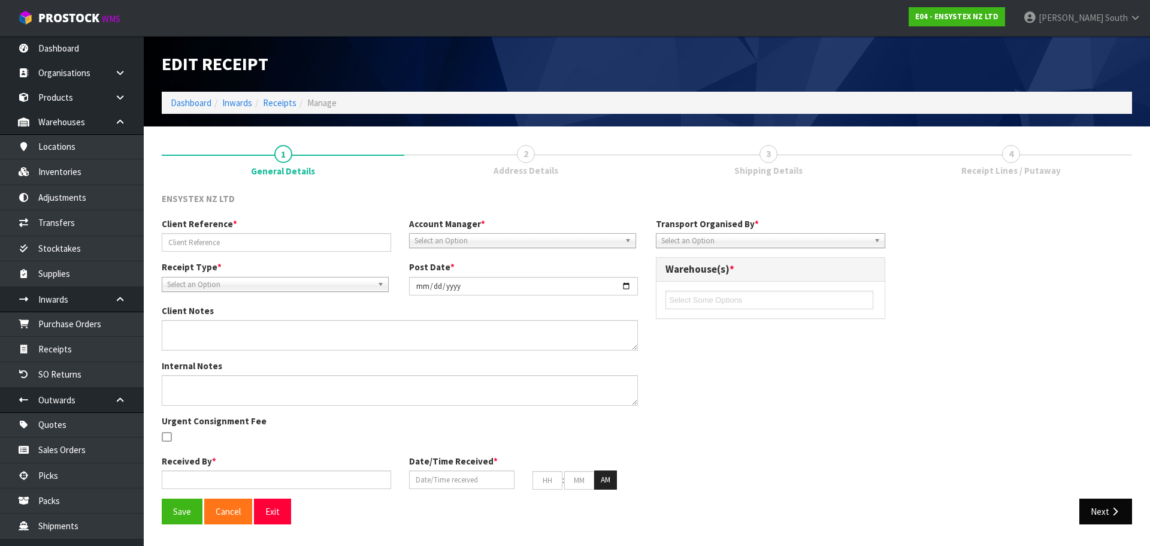
type input "SONZ-6732/PU-6647/ESSENTIAL PEST"
type input "[DATE]"
type input "[PERSON_NAME] South"
type input "[DATE]"
type input "01"
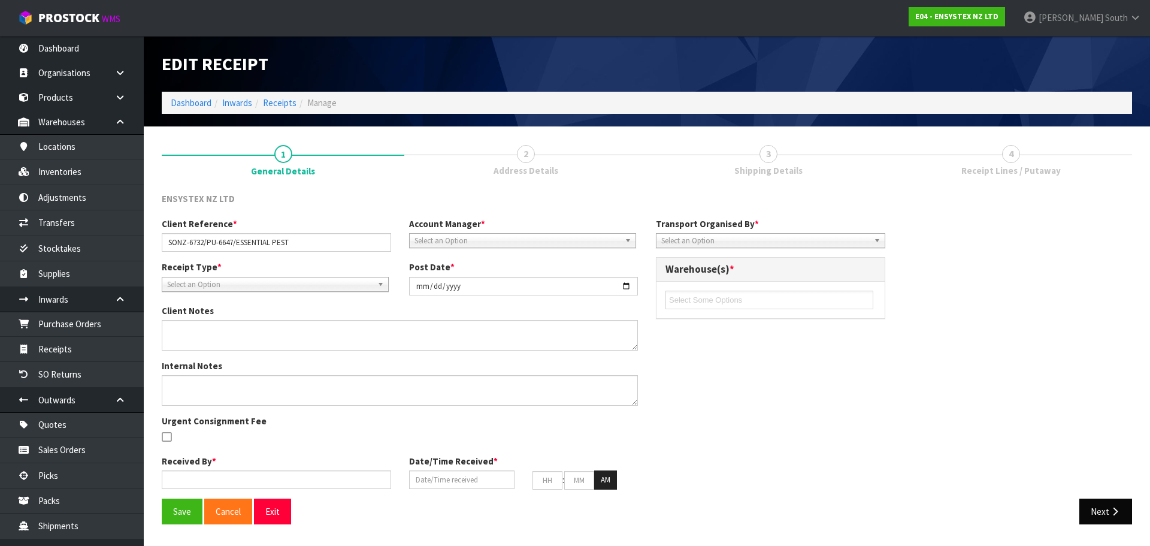
type input "00"
click at [1103, 517] on button "Next" at bounding box center [1105, 511] width 53 height 26
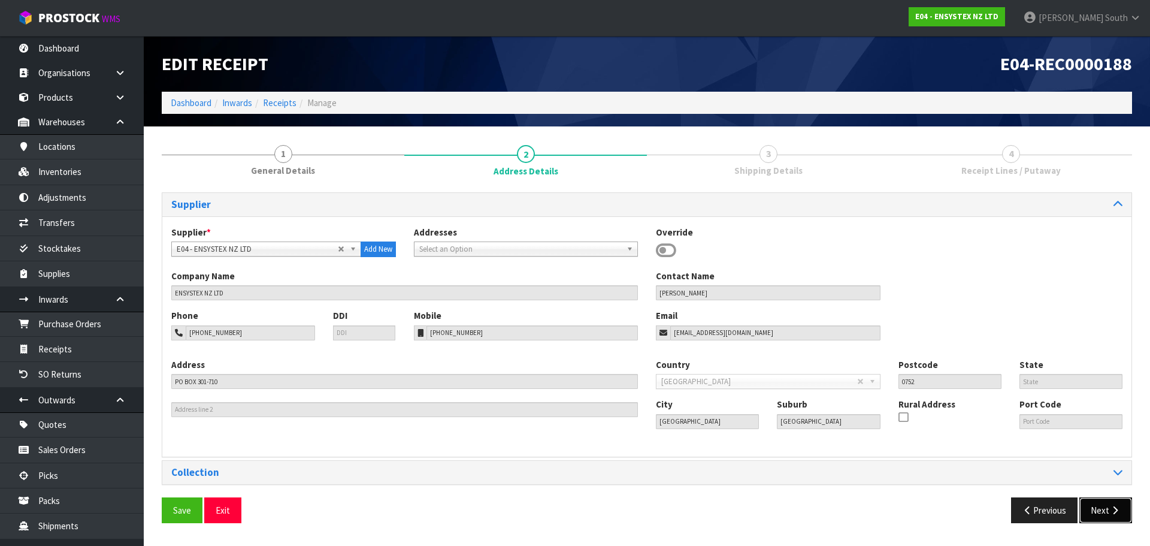
click at [1098, 514] on button "Next" at bounding box center [1105, 510] width 53 height 26
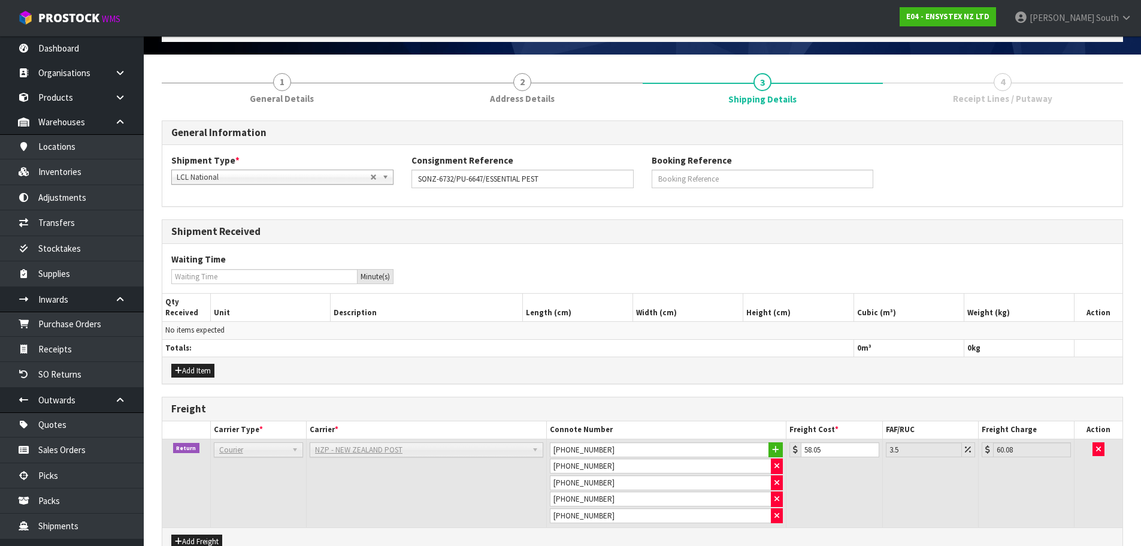
scroll to position [138, 0]
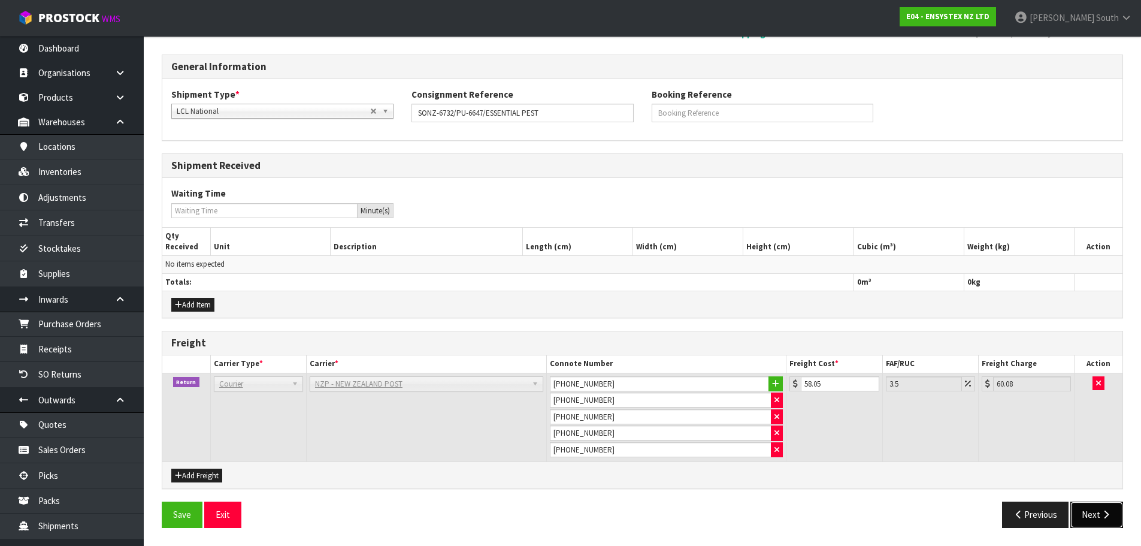
click at [1097, 513] on button "Next" at bounding box center [1096, 514] width 53 height 26
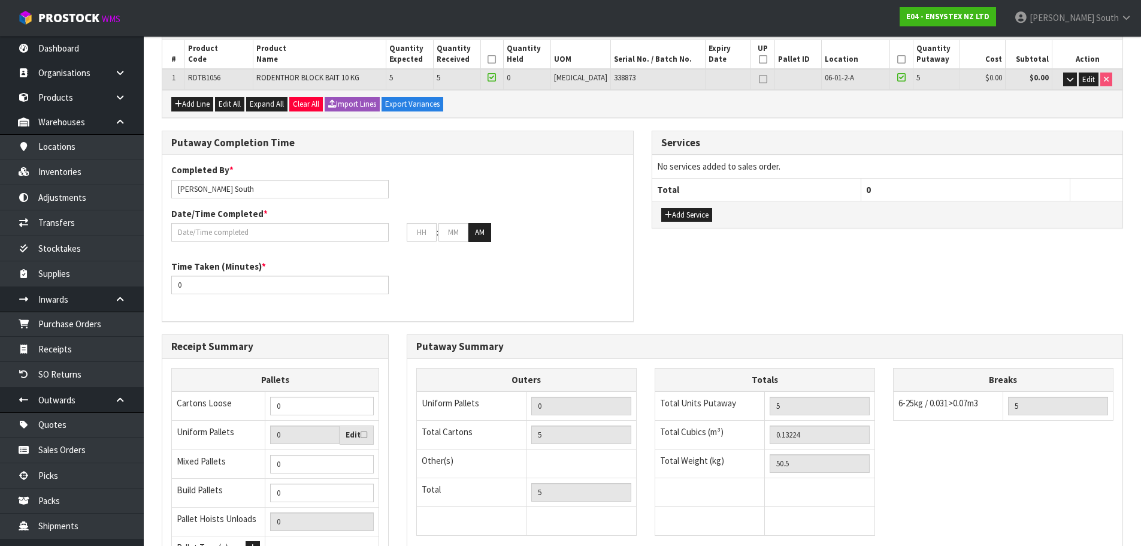
scroll to position [198, 0]
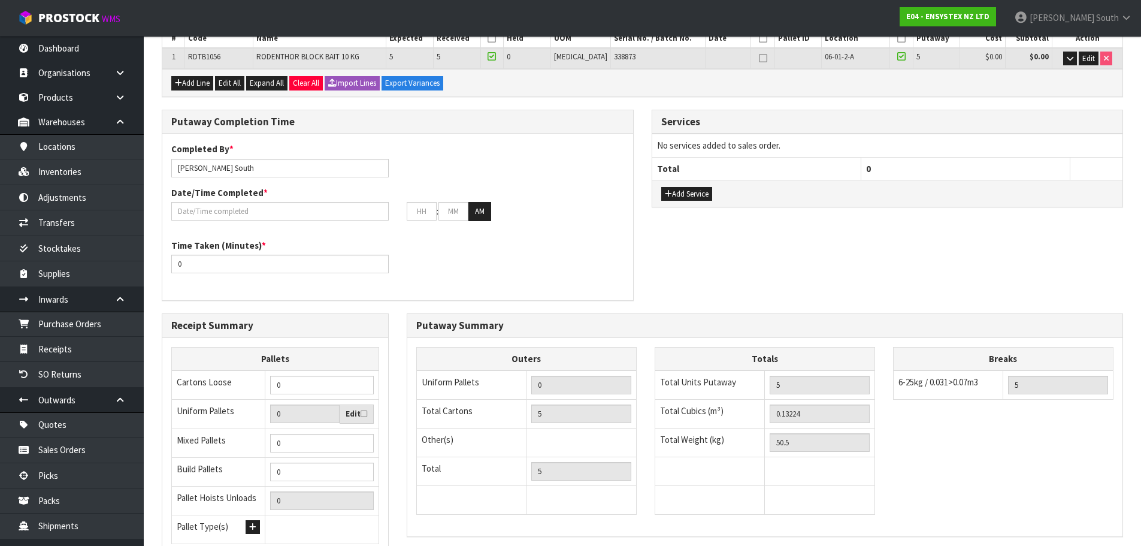
click at [248, 199] on div "Date/Time Completed * : : AM" at bounding box center [397, 203] width 471 height 35
click at [241, 210] on input "text" at bounding box center [279, 211] width 217 height 19
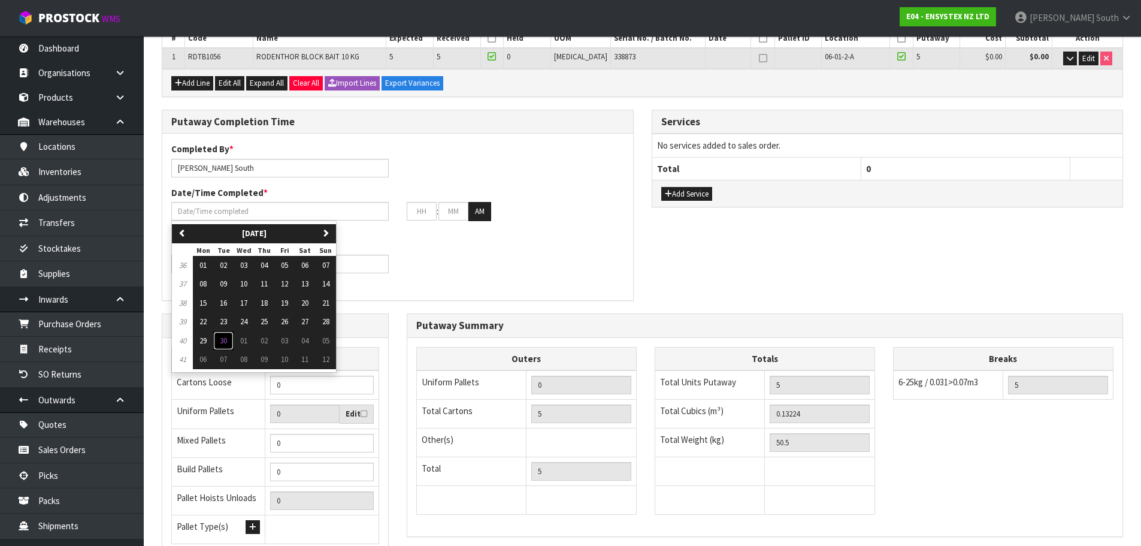
click at [221, 339] on span "30" at bounding box center [223, 340] width 7 height 10
type input "[DATE]"
type input "12"
type input "00"
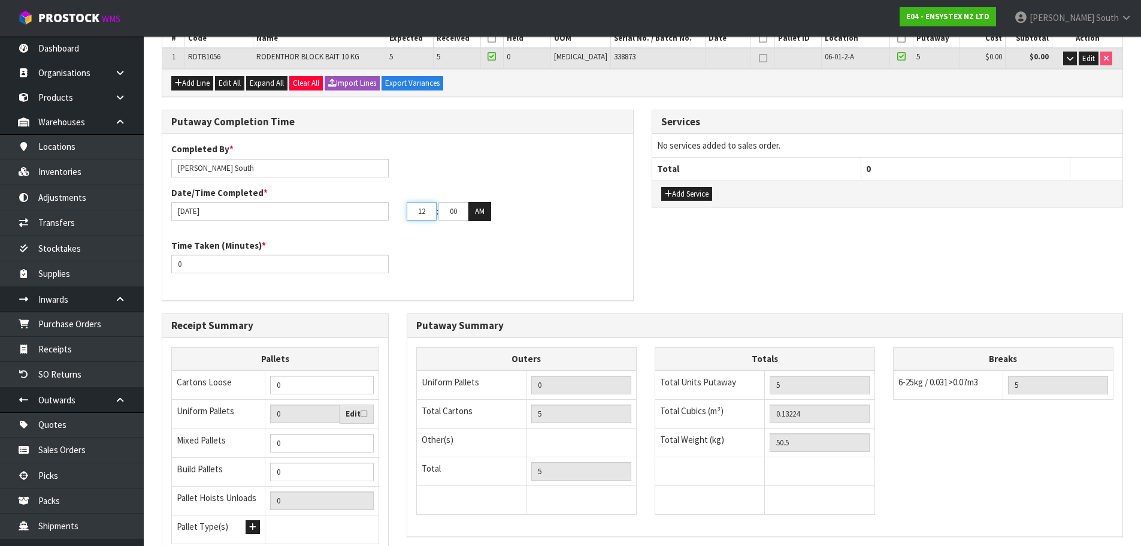
drag, startPoint x: 431, startPoint y: 211, endPoint x: 401, endPoint y: 214, distance: 30.1
click at [401, 214] on div "12 : 00 : 00 AM" at bounding box center [515, 211] width 235 height 19
type input "01"
drag, startPoint x: 443, startPoint y: 209, endPoint x: 499, endPoint y: 218, distance: 57.6
click at [499, 218] on div "01 : 00 : 00 AM" at bounding box center [515, 211] width 217 height 19
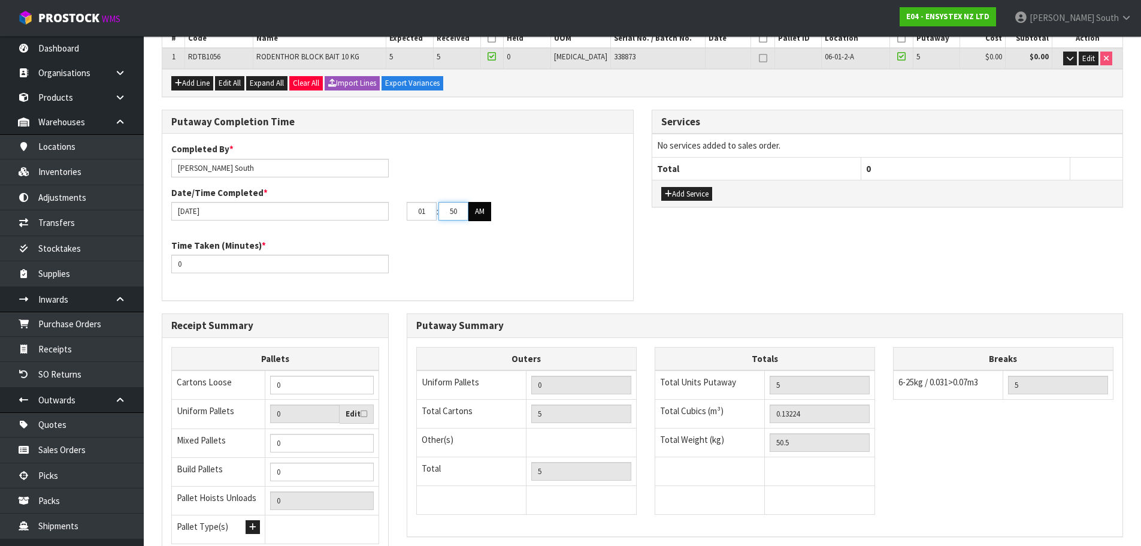
type input "50"
click at [486, 209] on button "AM" at bounding box center [479, 211] width 23 height 19
drag, startPoint x: 199, startPoint y: 259, endPoint x: 158, endPoint y: 264, distance: 42.2
click at [158, 264] on div "Putaway Completion Time Completed By * [PERSON_NAME] Date/Time Completed * [DAT…" at bounding box center [398, 212] width 490 height 204
type input "15"
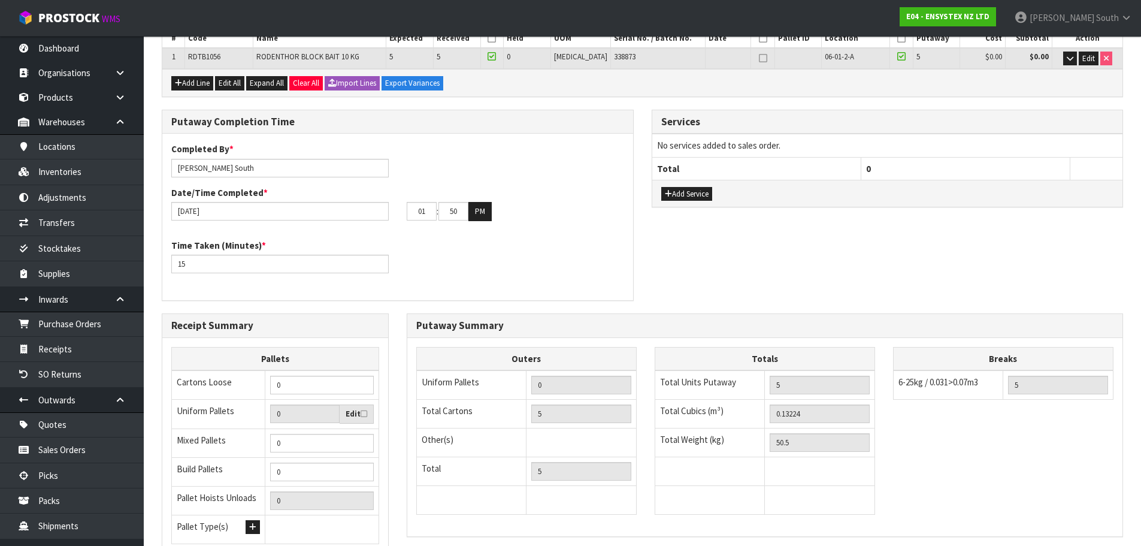
click at [555, 280] on div "Time Taken (Minutes) * 15" at bounding box center [397, 260] width 471 height 43
drag, startPoint x: 298, startPoint y: 387, endPoint x: 153, endPoint y: 397, distance: 145.2
click at [153, 397] on div "Receipt Summary Pallets Cartons Loose 0 Uniform Pallets 0 Edit Mixed Pallets 0 …" at bounding box center [275, 445] width 245 height 265
type input "5"
click at [552, 261] on div "Time Taken (Minutes) * 15" at bounding box center [397, 260] width 471 height 43
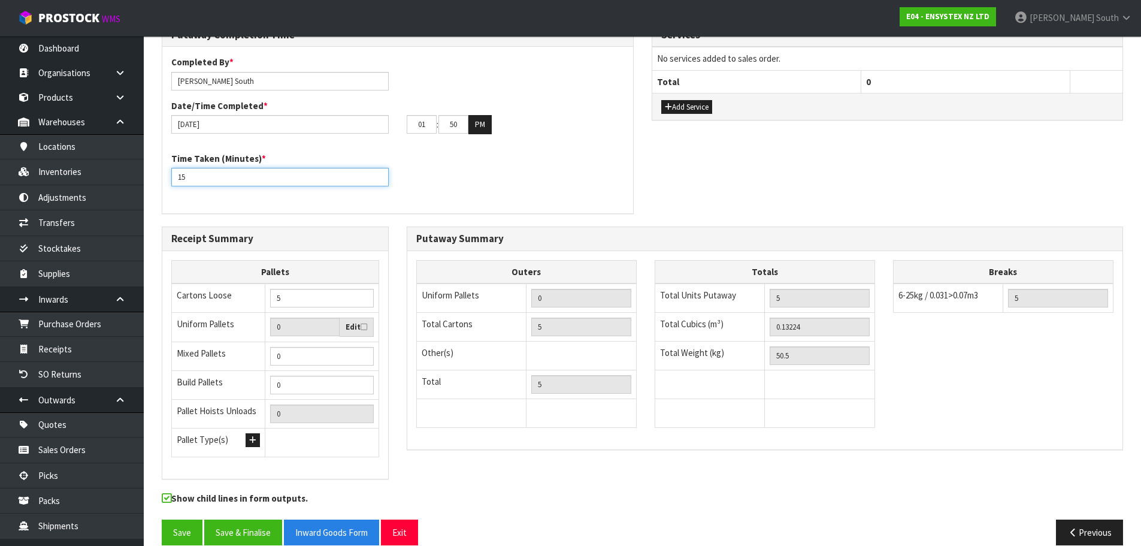
scroll to position [302, 0]
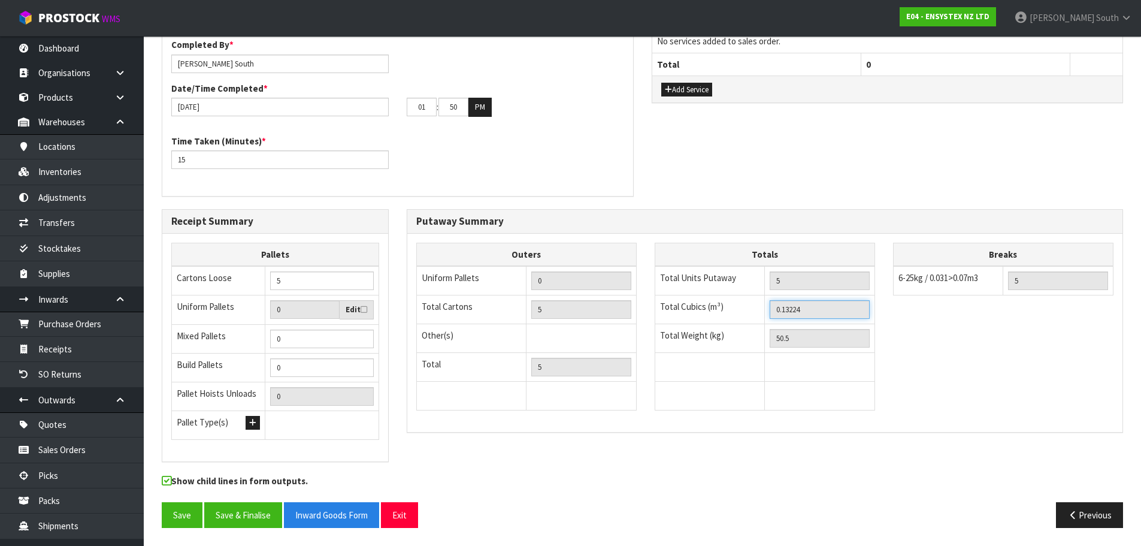
click at [780, 304] on input "0.13224" at bounding box center [820, 309] width 100 height 19
click at [1108, 516] on button "Previous" at bounding box center [1089, 515] width 67 height 26
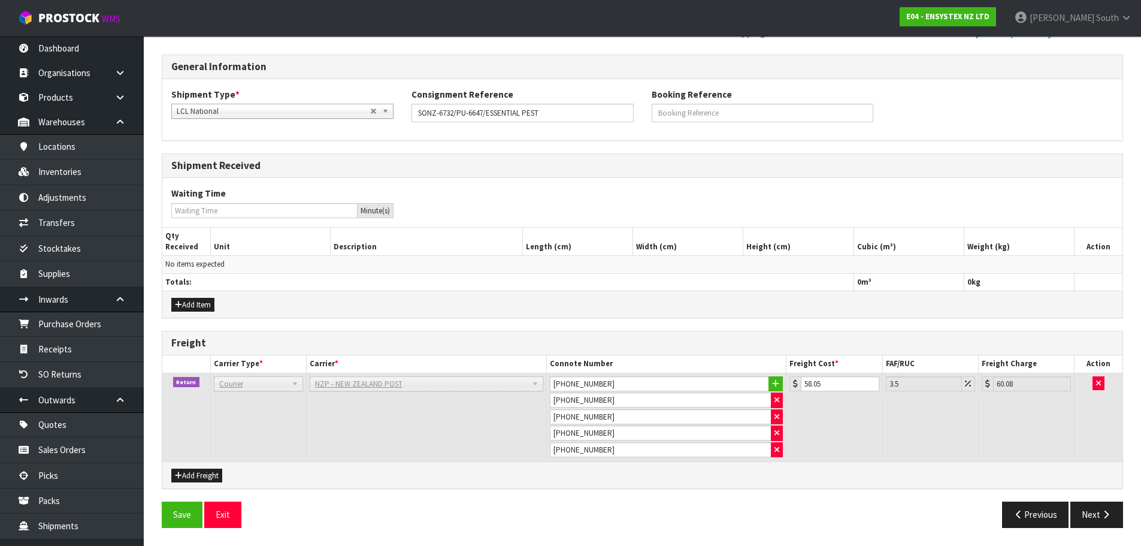
scroll to position [138, 0]
click at [188, 305] on button "Add Item" at bounding box center [192, 305] width 43 height 14
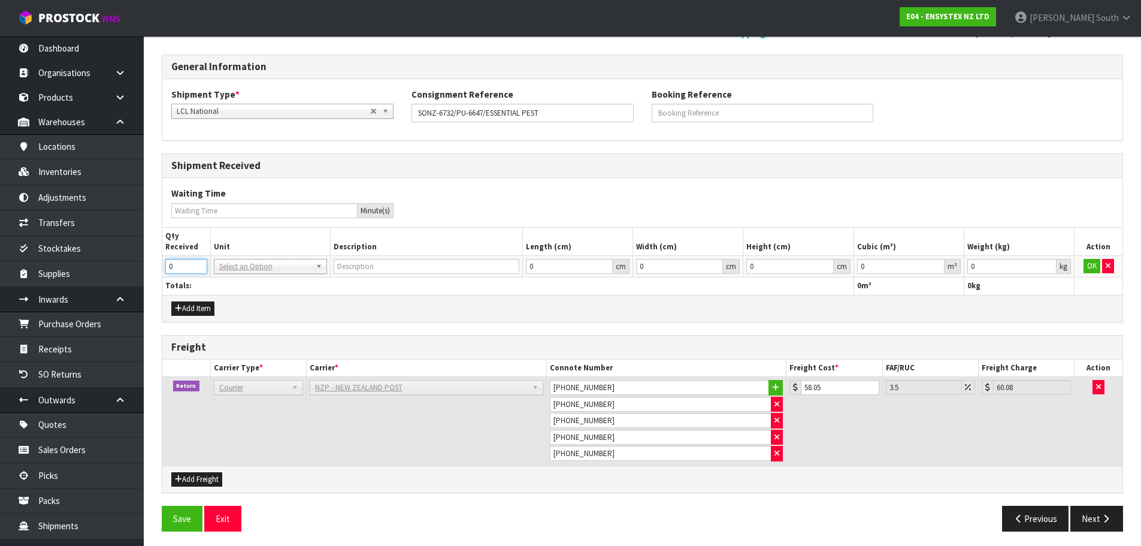
click at [190, 268] on input "0" at bounding box center [186, 266] width 42 height 15
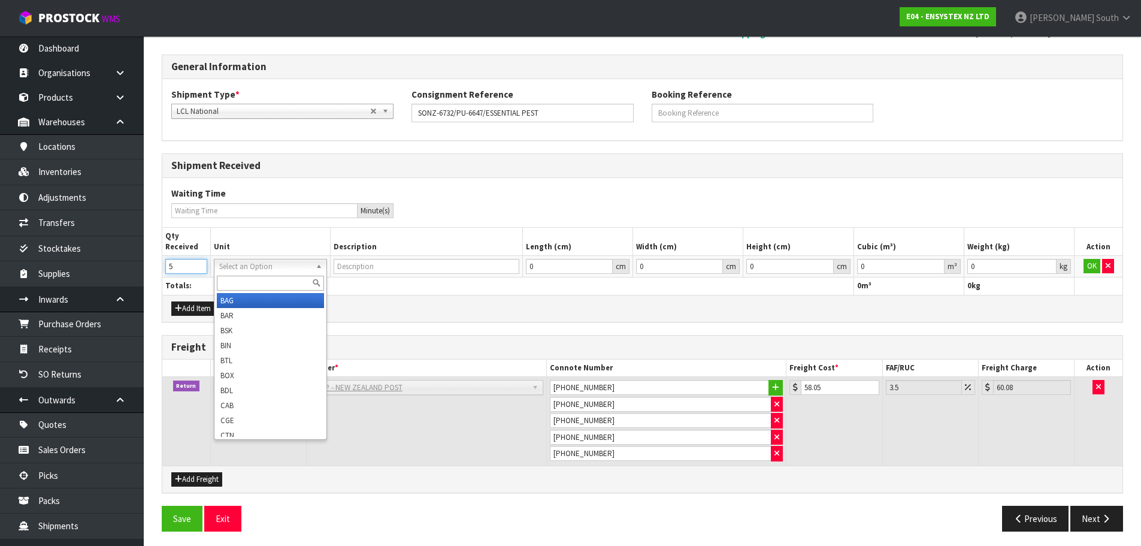
type input "5"
click at [241, 286] on input "text" at bounding box center [270, 282] width 107 height 15
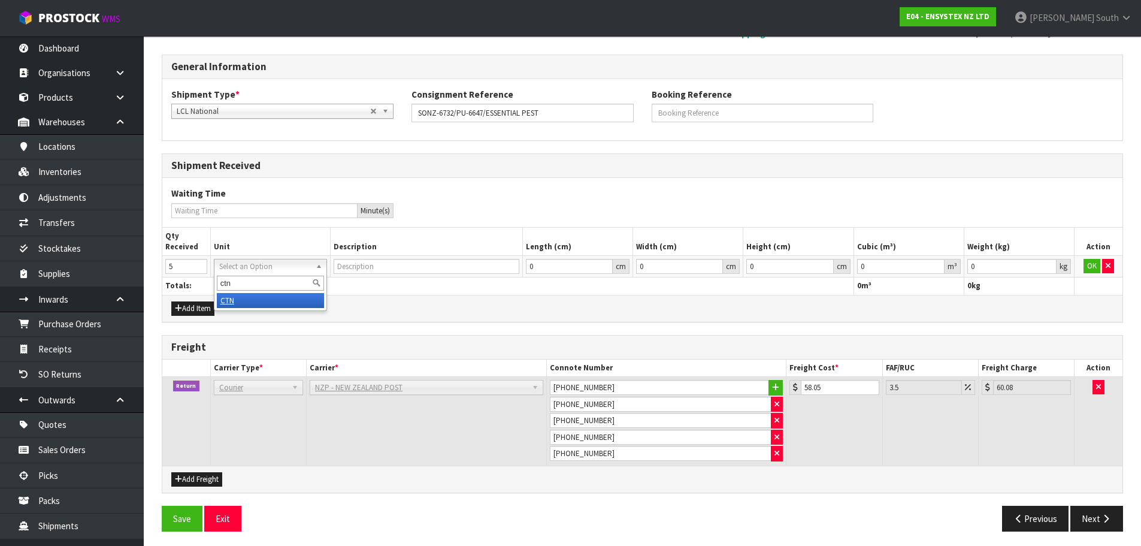
type input "ctn"
click at [242, 293] on div "ctn" at bounding box center [270, 283] width 112 height 20
type input "CARTON"
drag, startPoint x: 996, startPoint y: 263, endPoint x: 913, endPoint y: 272, distance: 83.1
click at [913, 272] on tr "5 BAG BAR BSK BIN BTL BOX BDL CAB CGE CTN CSE COI CRA CRT CBE CYL DRM JAR MTR P…" at bounding box center [642, 267] width 960 height 22
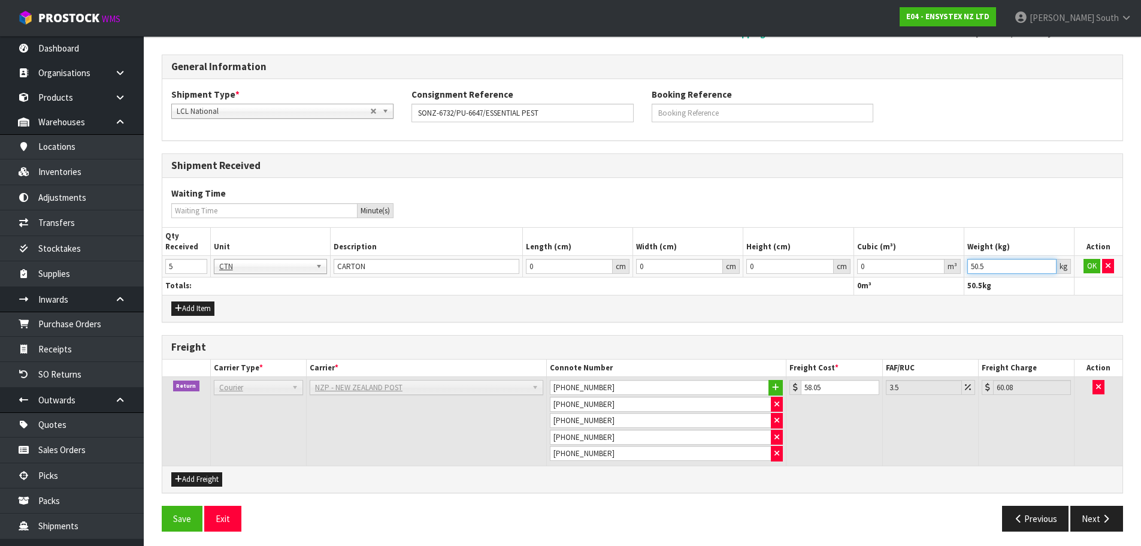
type input "50.5"
click at [912, 268] on input "0" at bounding box center [900, 266] width 87 height 15
drag, startPoint x: 846, startPoint y: 262, endPoint x: 786, endPoint y: 261, distance: 59.9
click at [786, 261] on tr "5 BAG BAR BSK BIN BTL BOX BDL CAB CGE CTN CSE COI CRA CRT CBE CYL DRM JAR MTR P…" at bounding box center [642, 267] width 960 height 22
paste input ".13224"
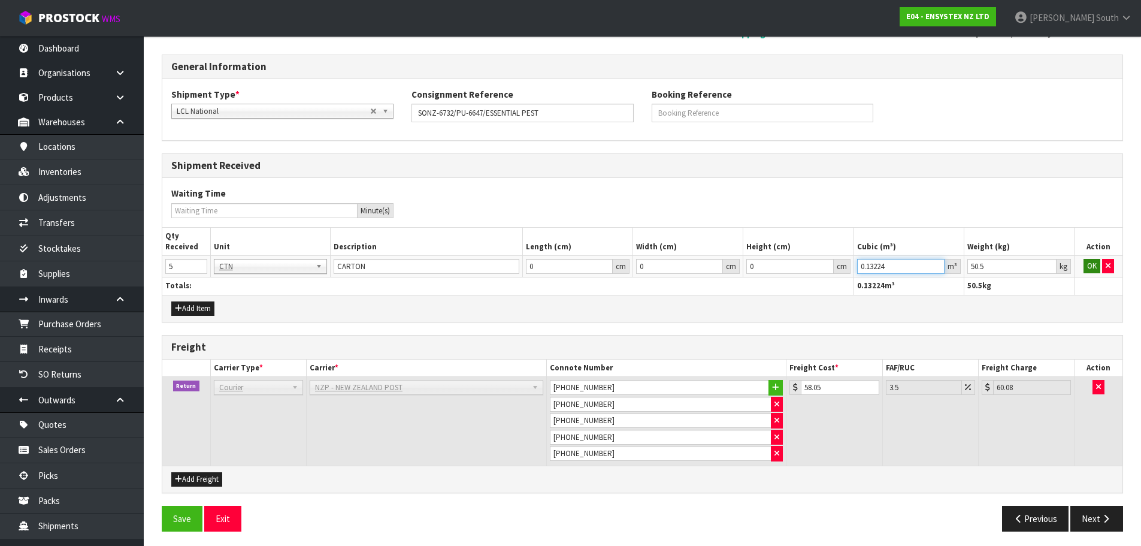
type input "0.13224"
click at [1088, 267] on button "OK" at bounding box center [1091, 266] width 17 height 14
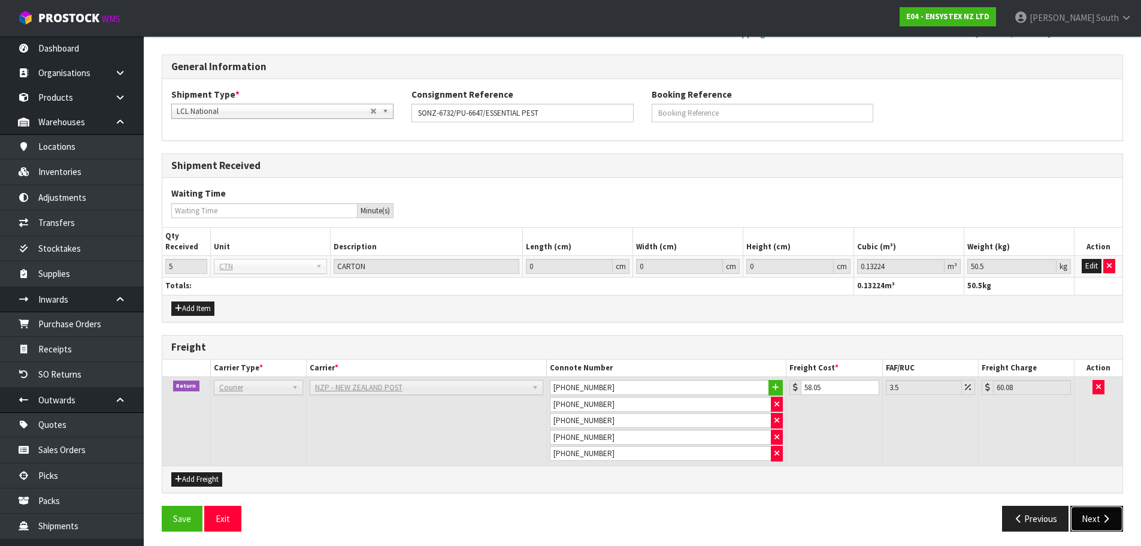
click at [1074, 519] on button "Next" at bounding box center [1096, 518] width 53 height 26
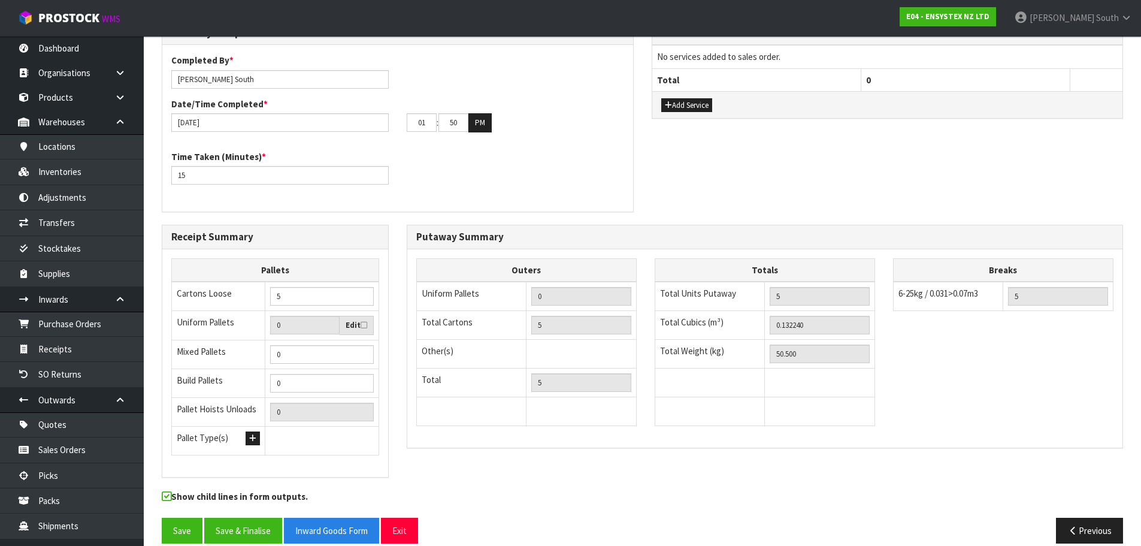
scroll to position [302, 0]
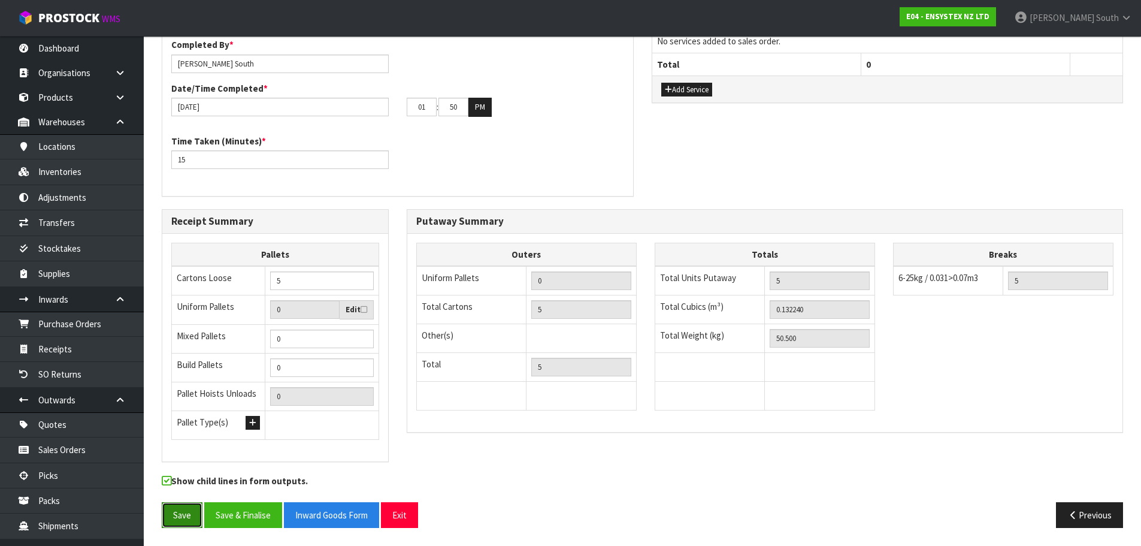
click at [195, 508] on button "Save" at bounding box center [182, 515] width 41 height 26
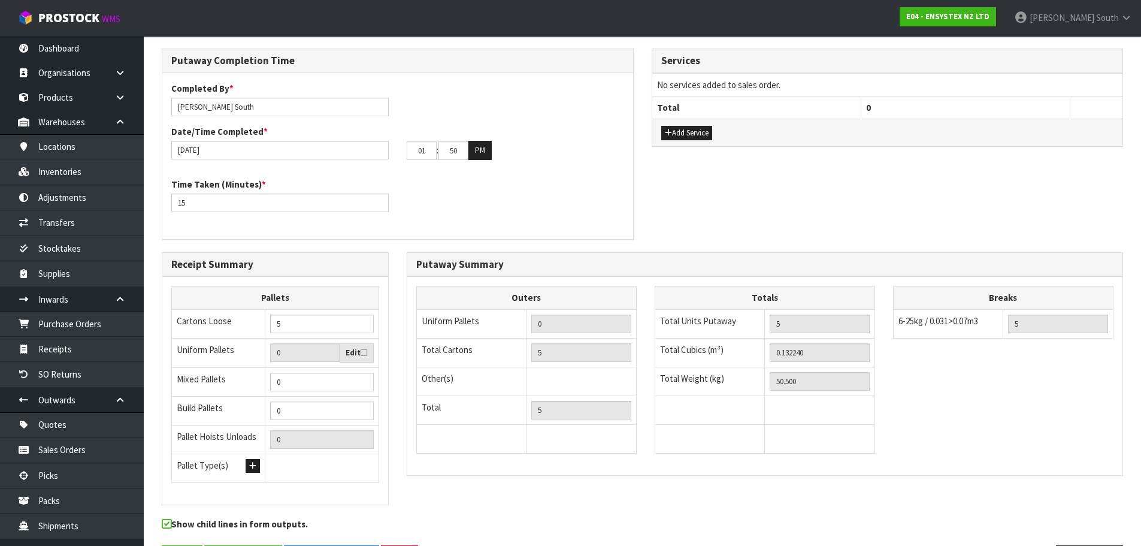
scroll to position [0, 0]
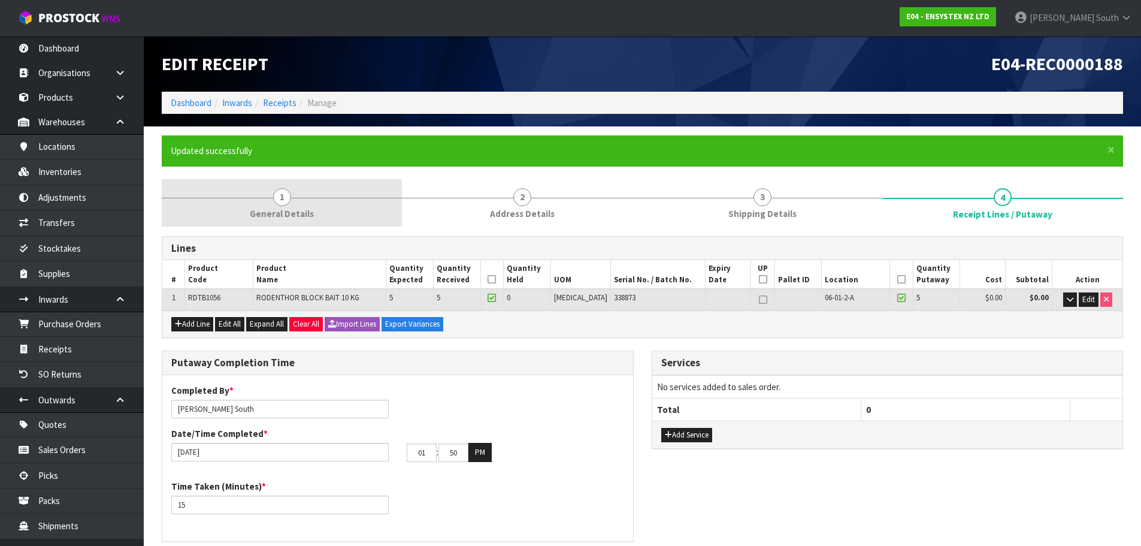
click at [282, 206] on span "1" at bounding box center [282, 197] width 18 height 18
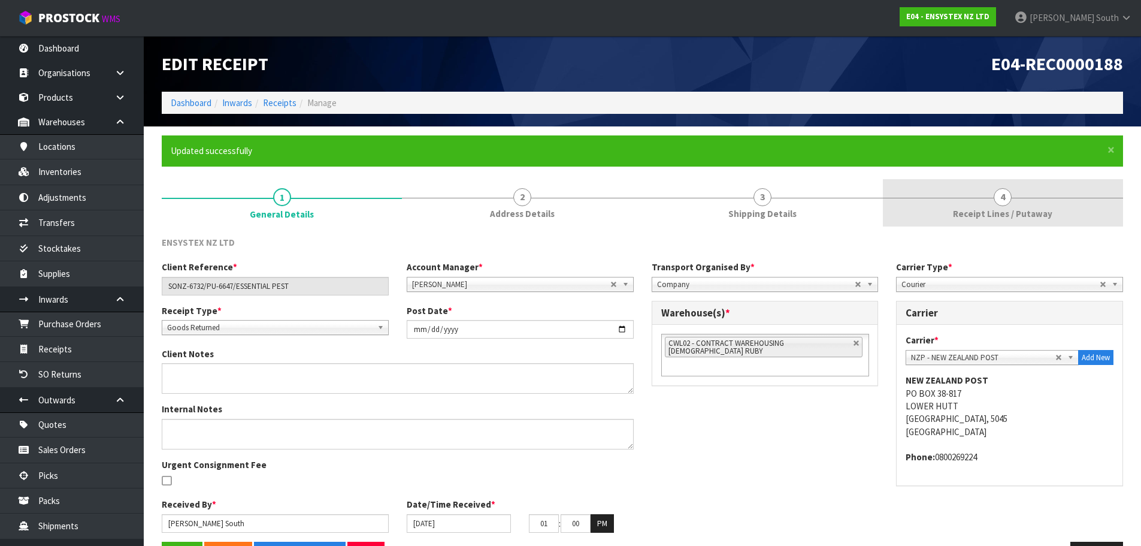
click at [973, 185] on link "4 Receipt Lines / Putaway" at bounding box center [1003, 202] width 240 height 47
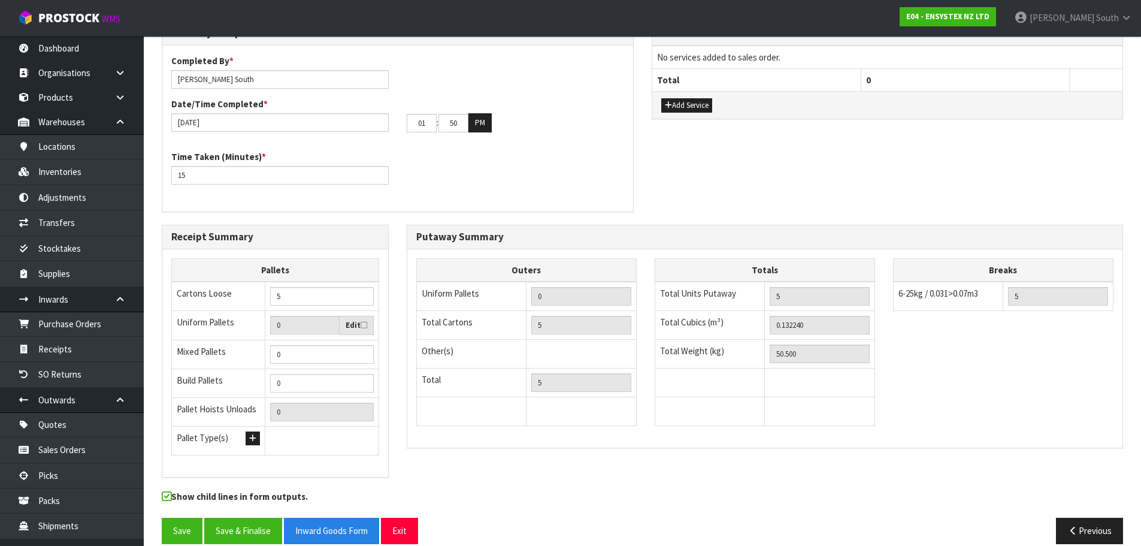
scroll to position [346, 0]
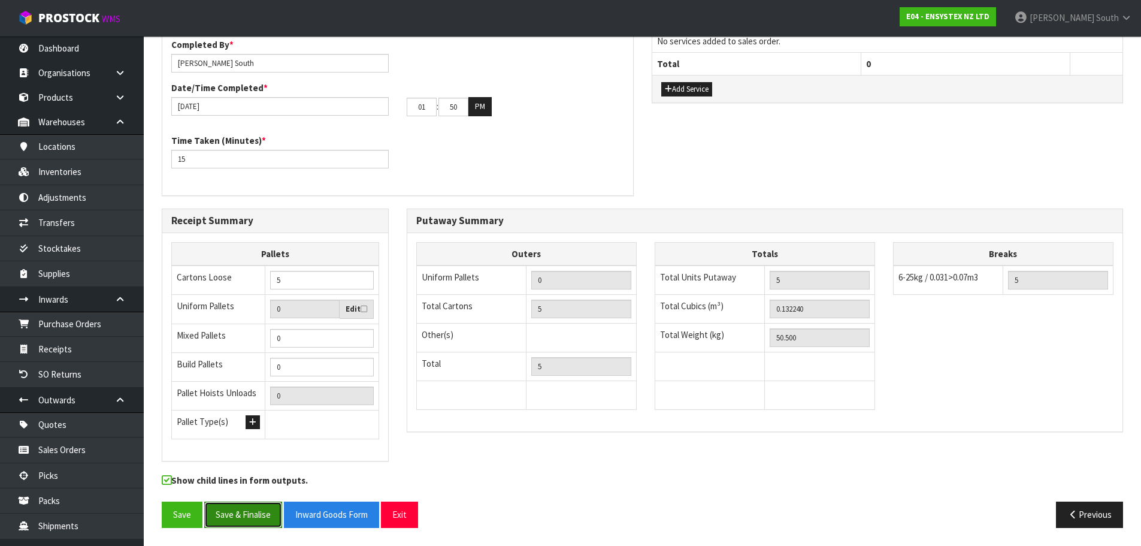
click at [231, 511] on button "Save & Finalise" at bounding box center [243, 514] width 78 height 26
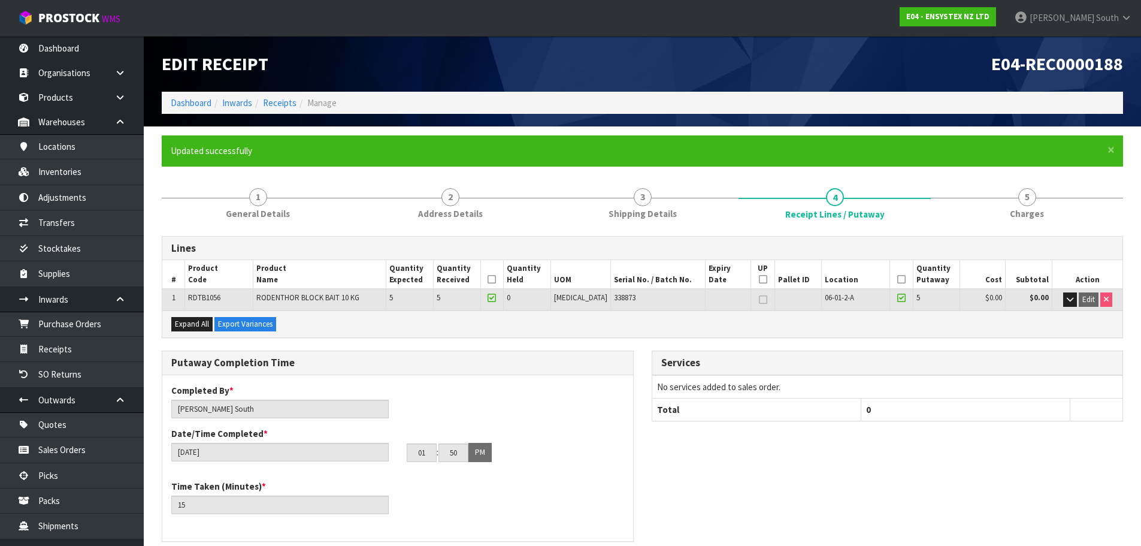
click at [842, 58] on h1 "E04-REC0000188" at bounding box center [888, 64] width 472 height 20
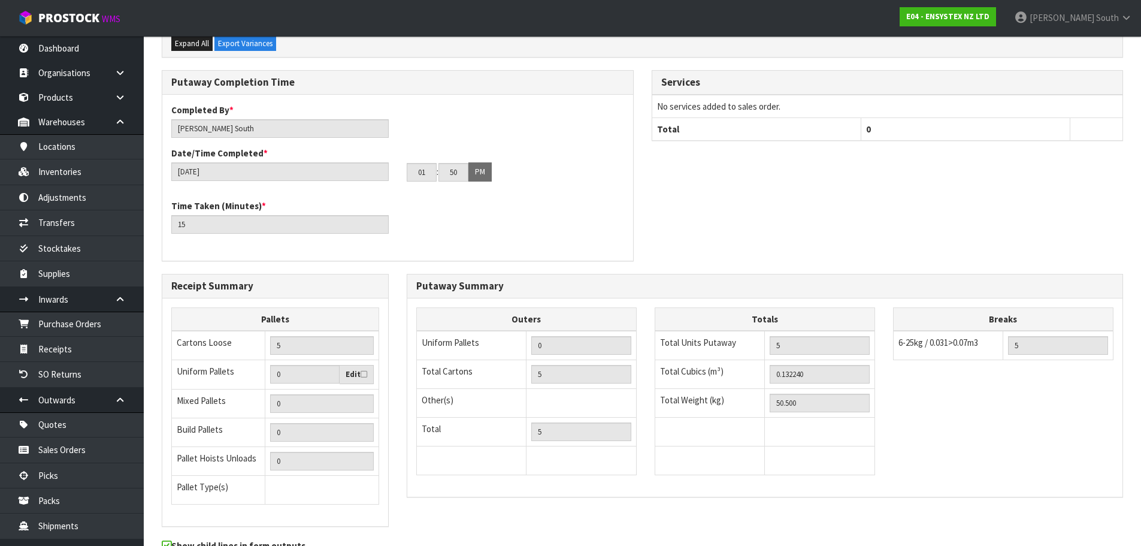
scroll to position [346, 0]
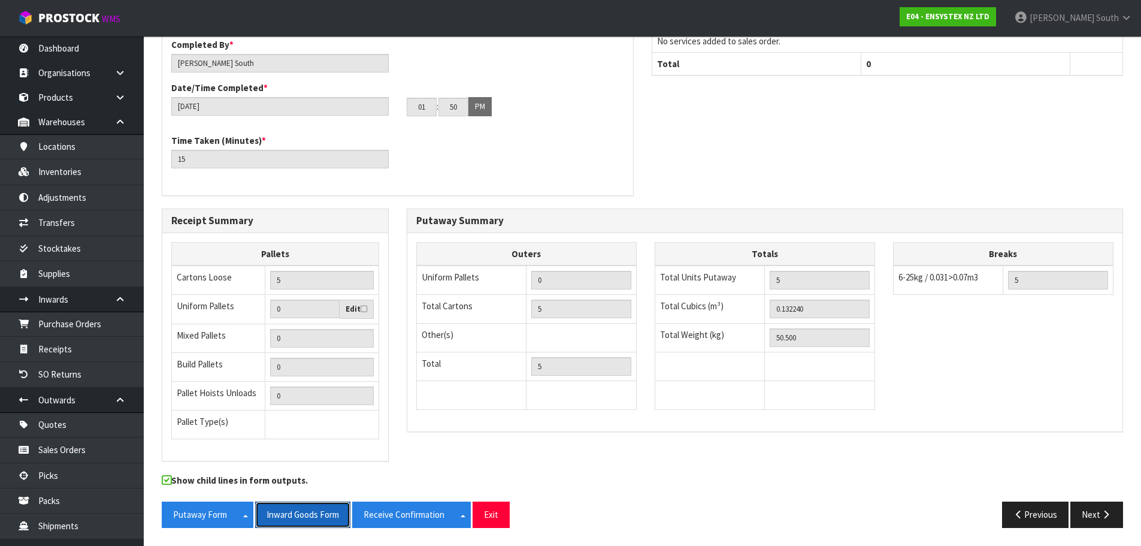
drag, startPoint x: 313, startPoint y: 514, endPoint x: 501, endPoint y: 493, distance: 189.2
click at [313, 514] on button "Inward Goods Form" at bounding box center [302, 514] width 95 height 26
click at [786, 116] on div "Putaway Completion Time Completed By * [PERSON_NAME] Date/Time Completed * [DAT…" at bounding box center [642, 107] width 979 height 204
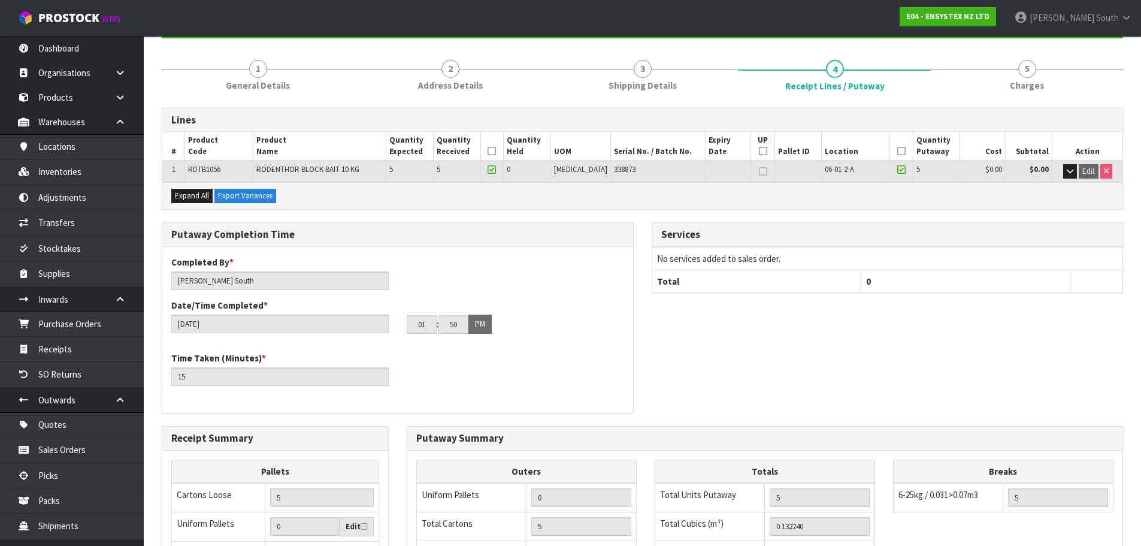
scroll to position [0, 0]
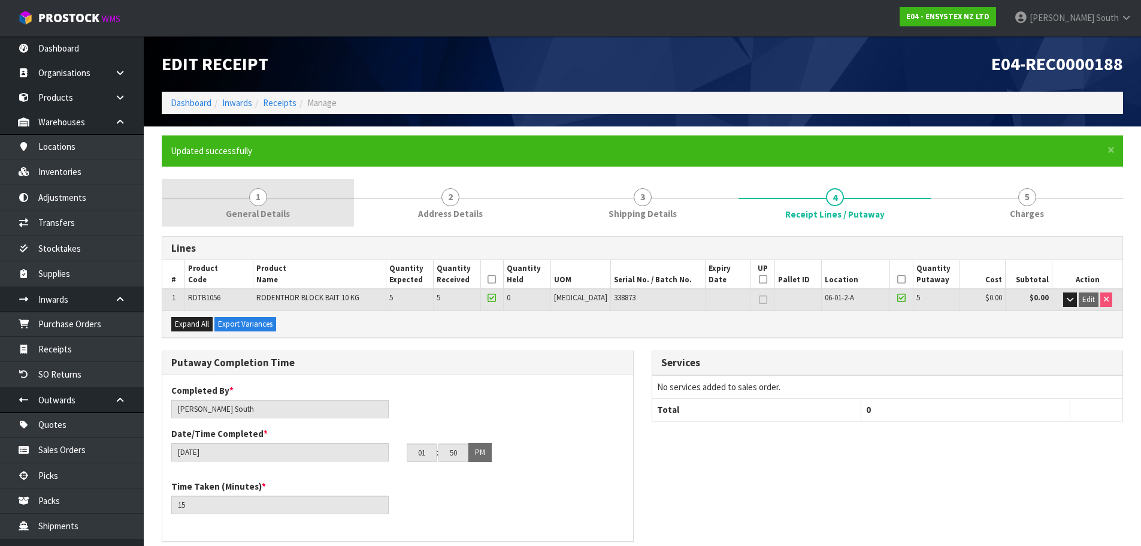
drag, startPoint x: 255, startPoint y: 180, endPoint x: 255, endPoint y: 188, distance: 8.4
click at [255, 180] on link "1 General Details" at bounding box center [258, 202] width 192 height 47
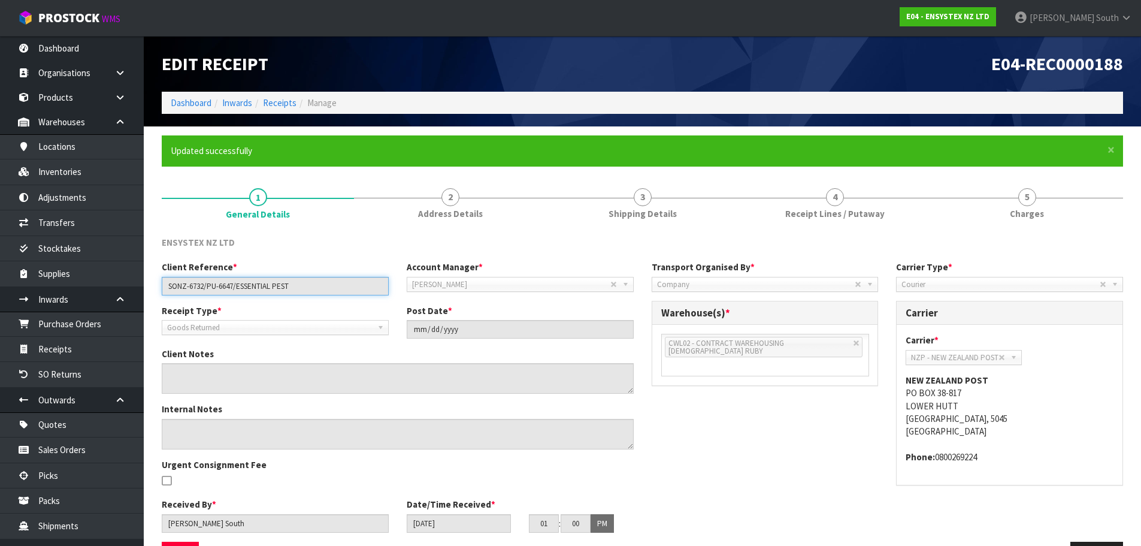
drag, startPoint x: 313, startPoint y: 286, endPoint x: 152, endPoint y: 293, distance: 161.9
click at [152, 293] on section "× Close Updated successfully 1 General Details 2 Address Details 3 Shipping Det…" at bounding box center [642, 355] width 997 height 459
click at [207, 107] on link "Dashboard" at bounding box center [191, 102] width 41 height 11
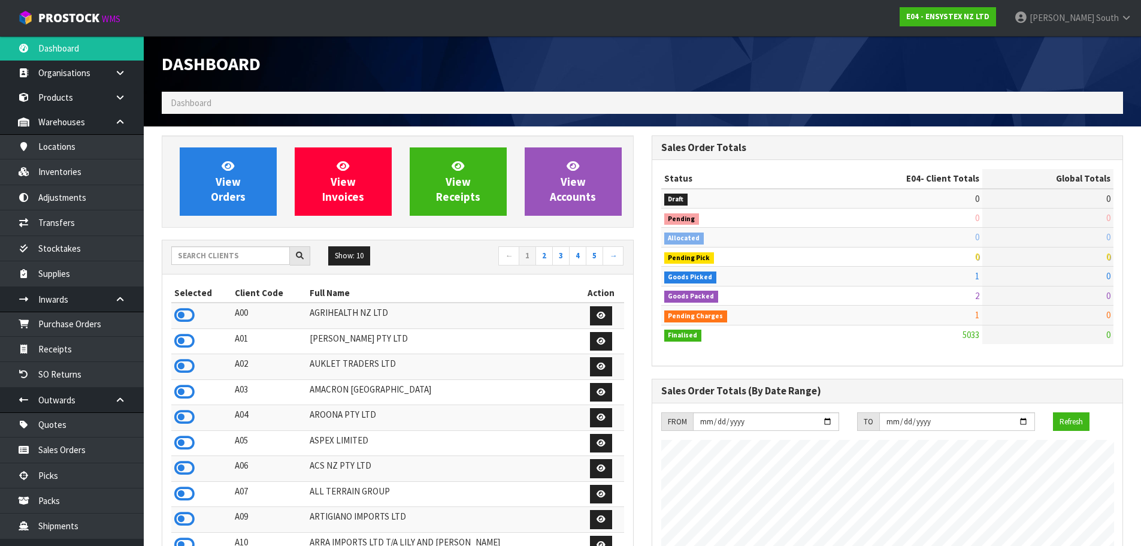
scroll to position [907, 489]
click at [219, 260] on input "text" at bounding box center [230, 255] width 119 height 19
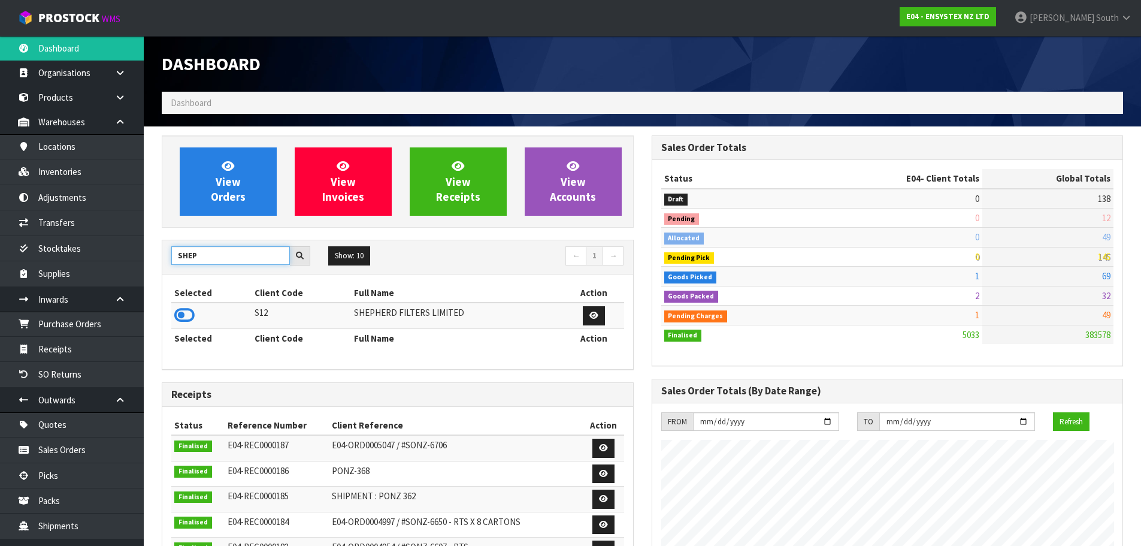
type input "SHEP"
click at [155, 311] on div "View Orders View Invoices View Receipts View Accounts SHEP Show: 10 5 10 25 50 ←" at bounding box center [398, 482] width 490 height 695
click at [179, 311] on icon at bounding box center [184, 315] width 20 height 18
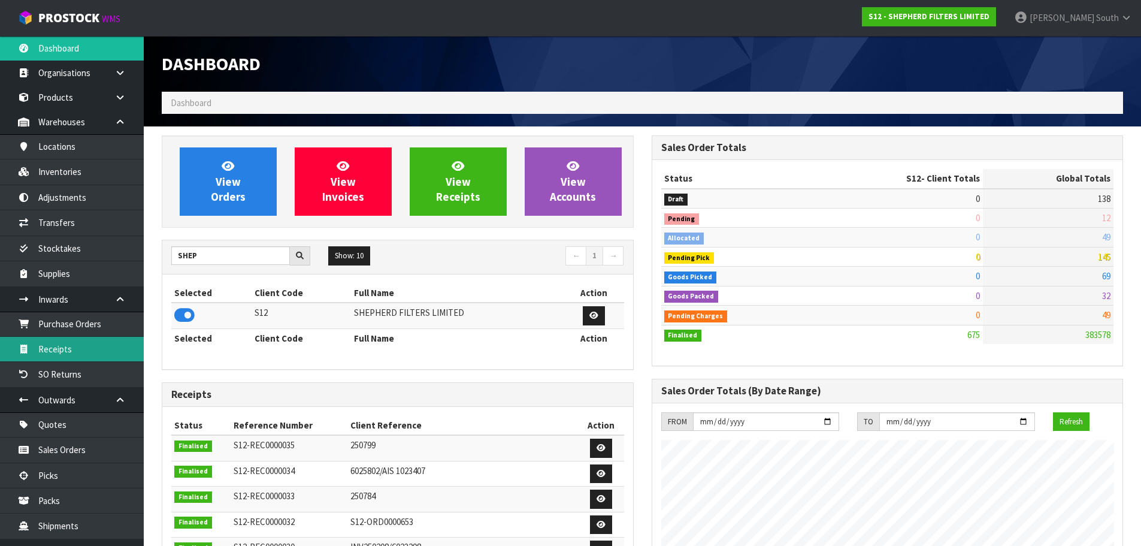
scroll to position [791, 489]
click at [74, 344] on link "Receipts" at bounding box center [72, 349] width 144 height 25
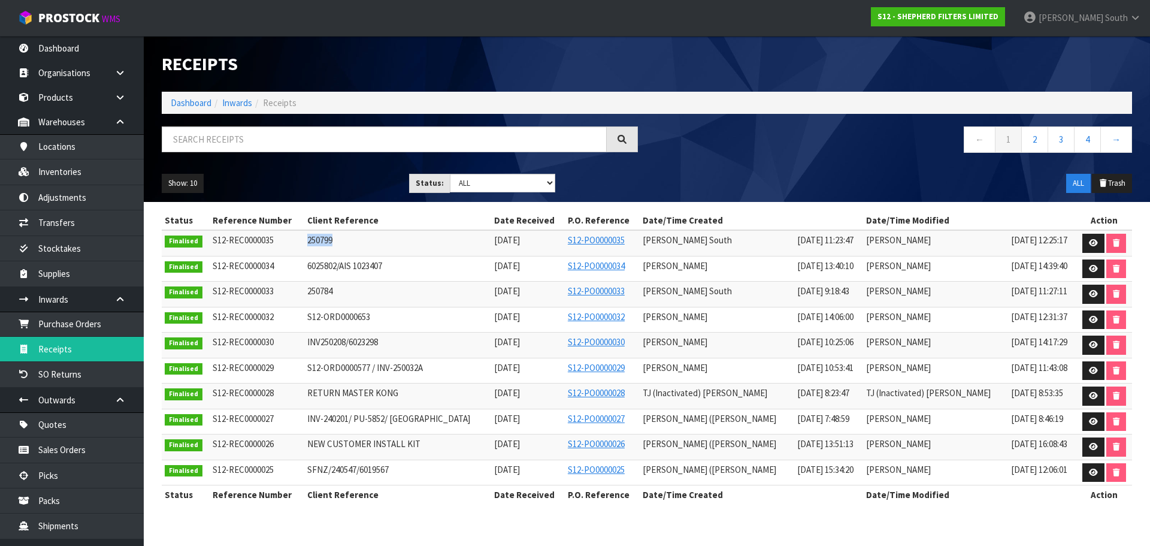
drag, startPoint x: 344, startPoint y: 238, endPoint x: 293, endPoint y: 240, distance: 50.3
click at [293, 240] on tr "Finalised S12-REC0000035 250799 [DATE] S12-PO0000035 [PERSON_NAME] South [DATE]…" at bounding box center [647, 243] width 970 height 26
copy tr "250799"
click at [190, 105] on link "Dashboard" at bounding box center [191, 102] width 41 height 11
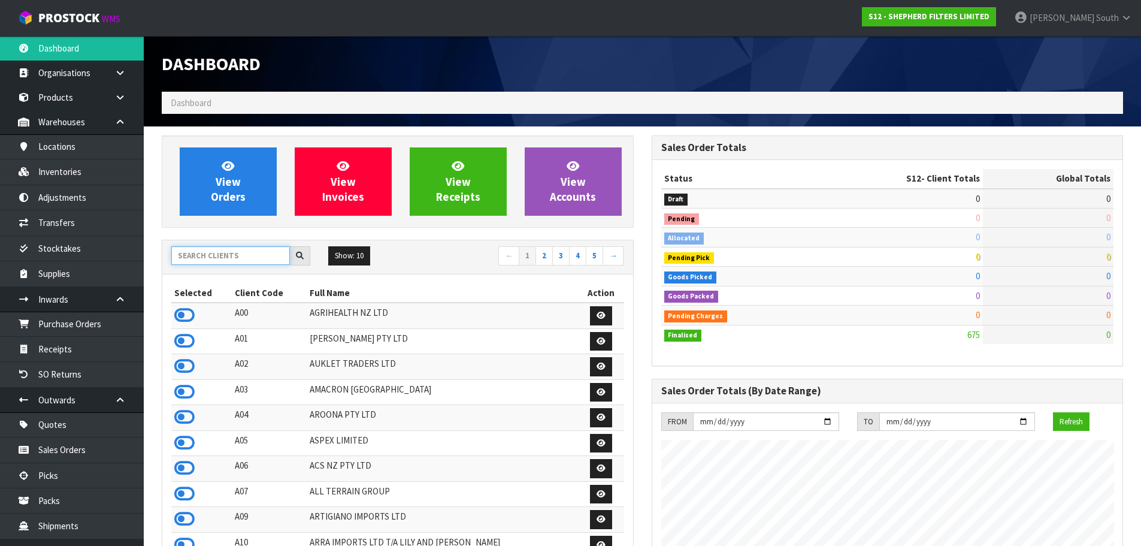
scroll to position [791, 489]
click at [213, 252] on input "text" at bounding box center [230, 255] width 119 height 19
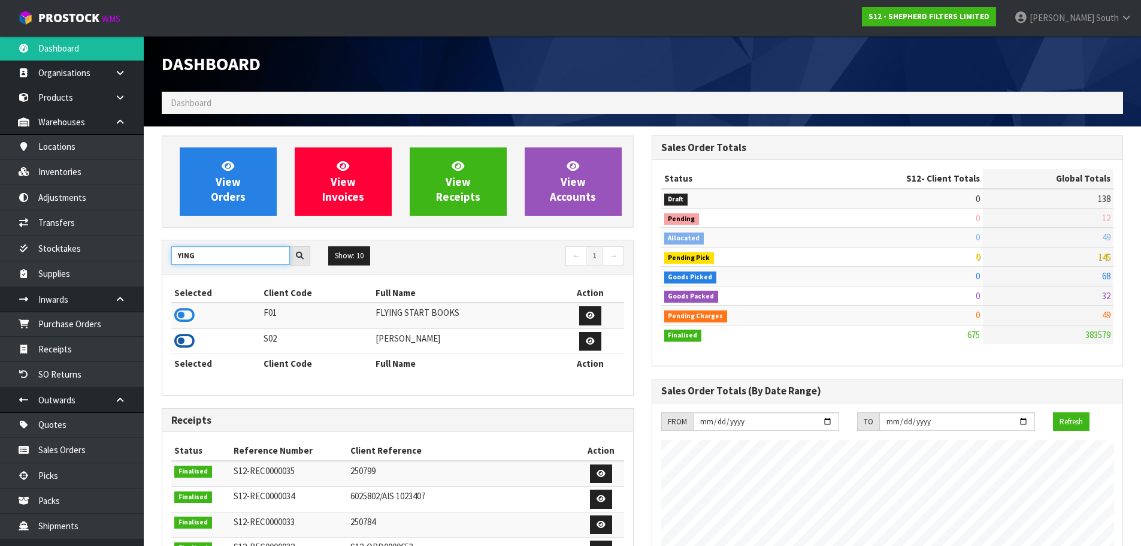
type input "YING"
click at [183, 341] on icon at bounding box center [184, 341] width 20 height 18
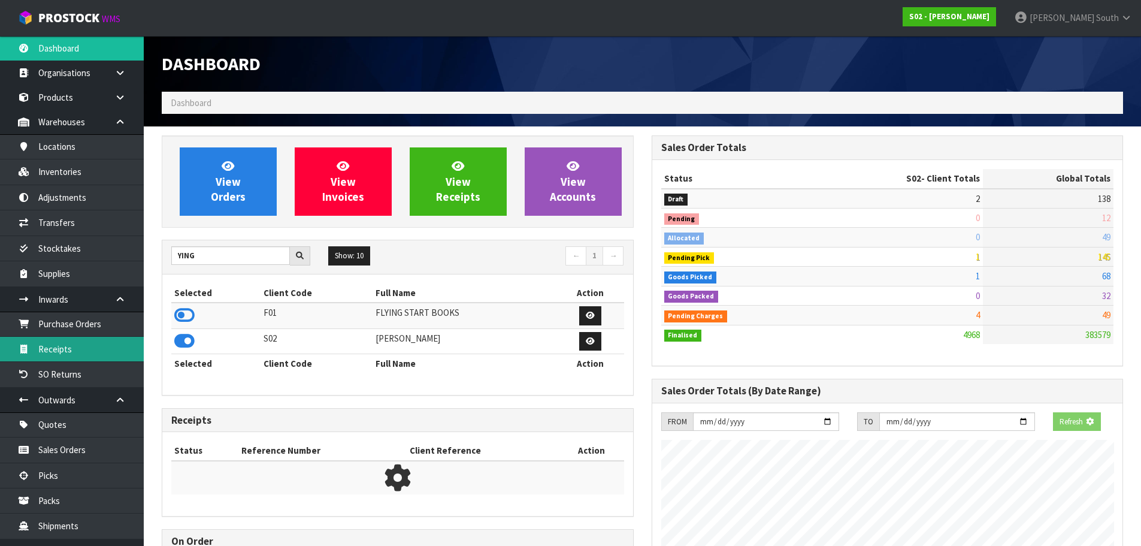
scroll to position [868, 489]
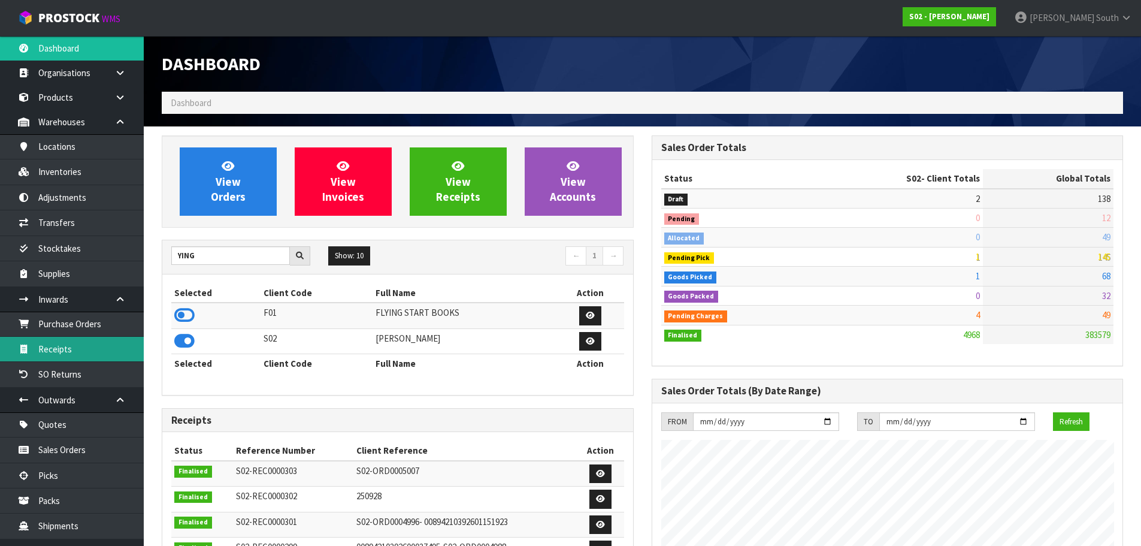
click at [63, 348] on link "Receipts" at bounding box center [72, 349] width 144 height 25
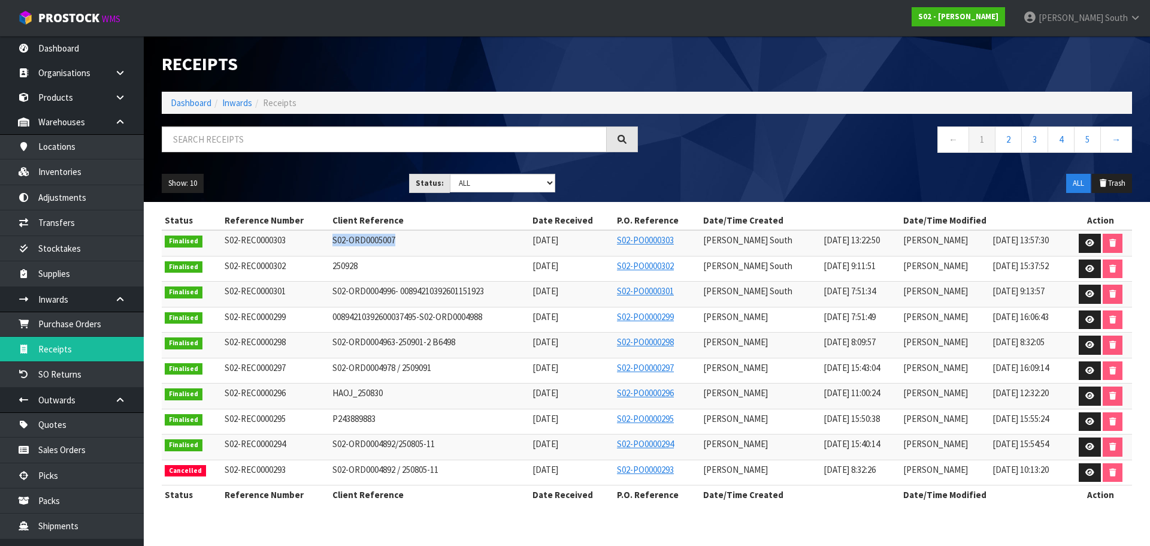
drag, startPoint x: 404, startPoint y: 241, endPoint x: 310, endPoint y: 240, distance: 94.0
click at [310, 240] on tr "Finalised S02-REC0000303 S02-ORD0005007 [DATE] S02-PO0000303 [PERSON_NAME] Sout…" at bounding box center [647, 243] width 970 height 26
copy tr "S02-ORD0005007"
click at [246, 139] on input "text" at bounding box center [384, 139] width 445 height 26
click at [205, 105] on link "Dashboard" at bounding box center [191, 102] width 41 height 11
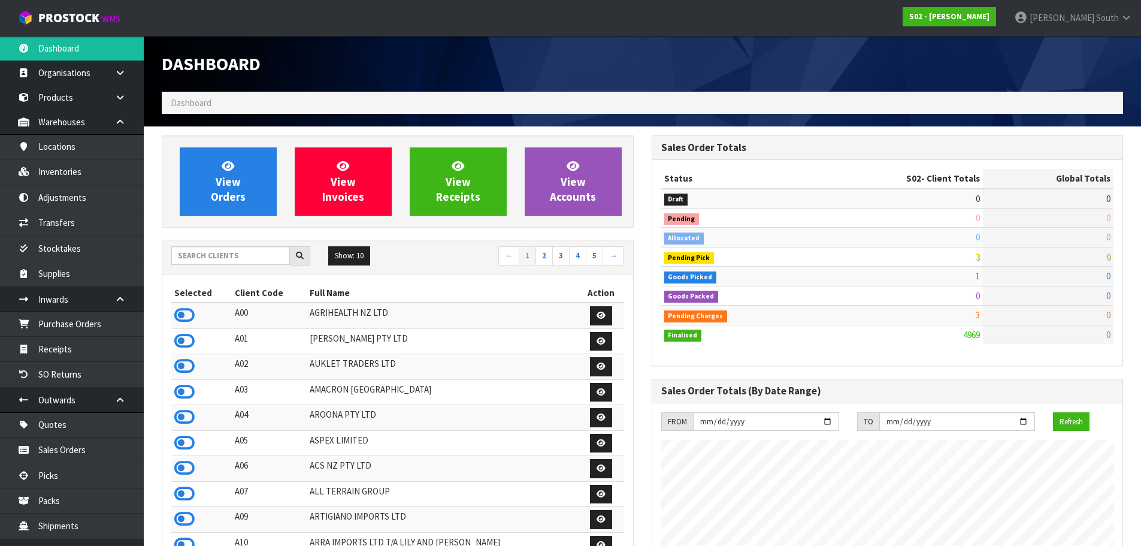
scroll to position [868, 489]
click at [195, 258] on input "text" at bounding box center [230, 255] width 119 height 19
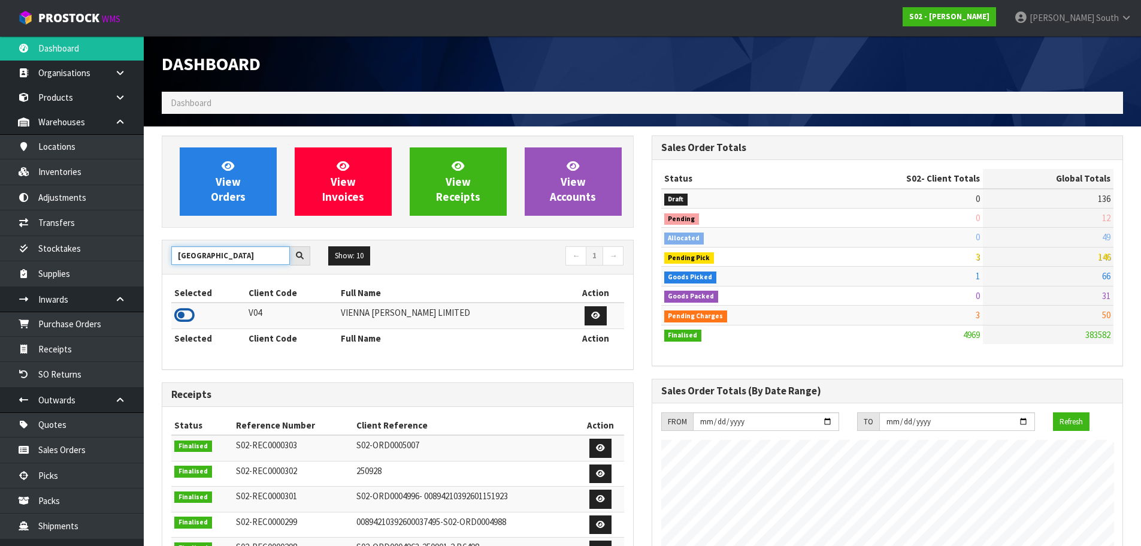
type input "[GEOGRAPHIC_DATA]"
click at [186, 311] on icon at bounding box center [184, 315] width 20 height 18
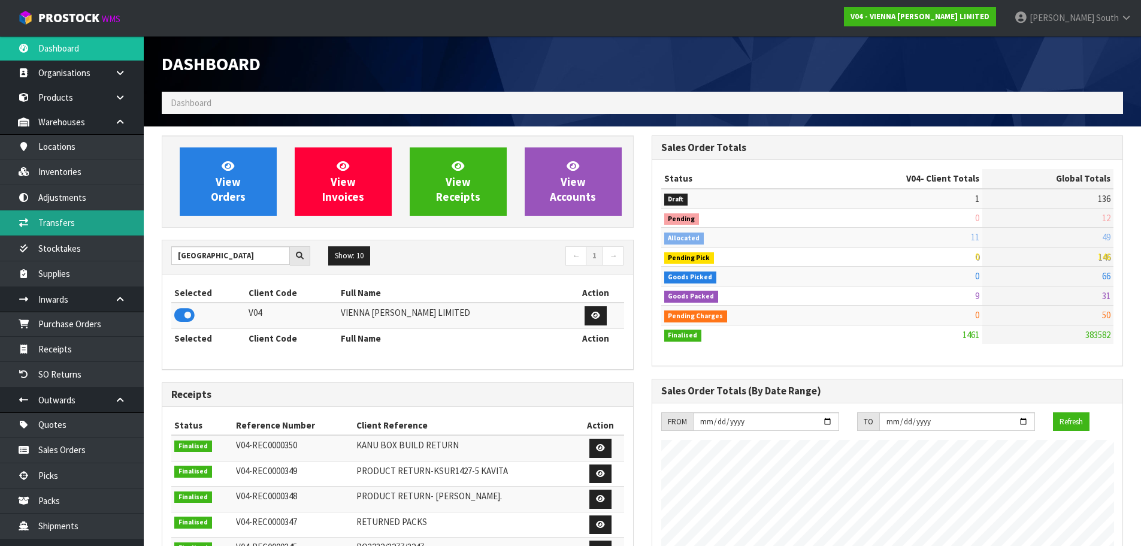
scroll to position [946, 489]
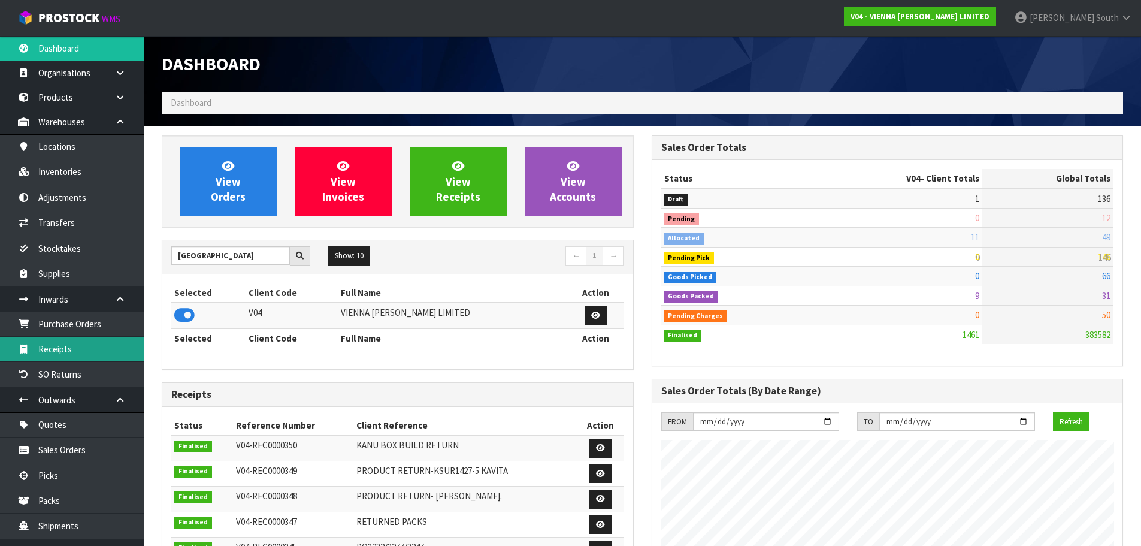
click at [68, 349] on link "Receipts" at bounding box center [72, 349] width 144 height 25
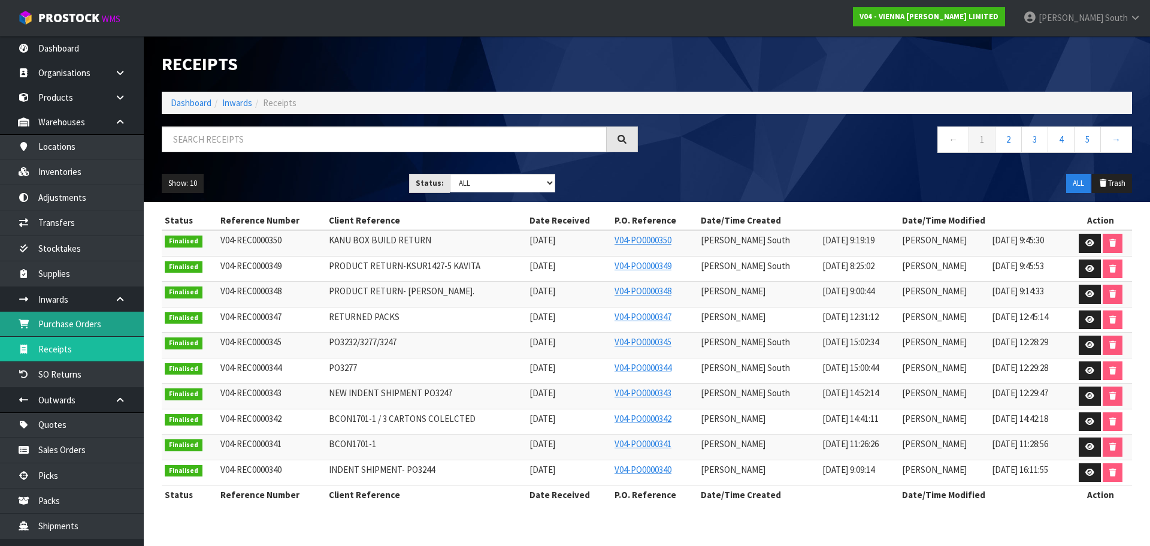
click at [122, 323] on link "Purchase Orders" at bounding box center [72, 323] width 144 height 25
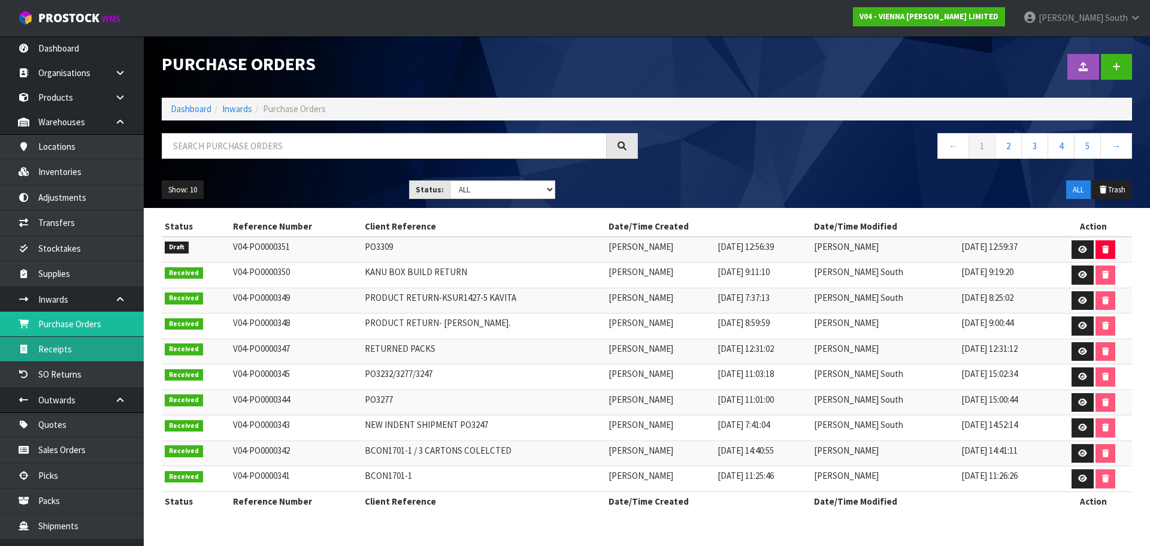
click at [125, 340] on link "Receipts" at bounding box center [72, 349] width 144 height 25
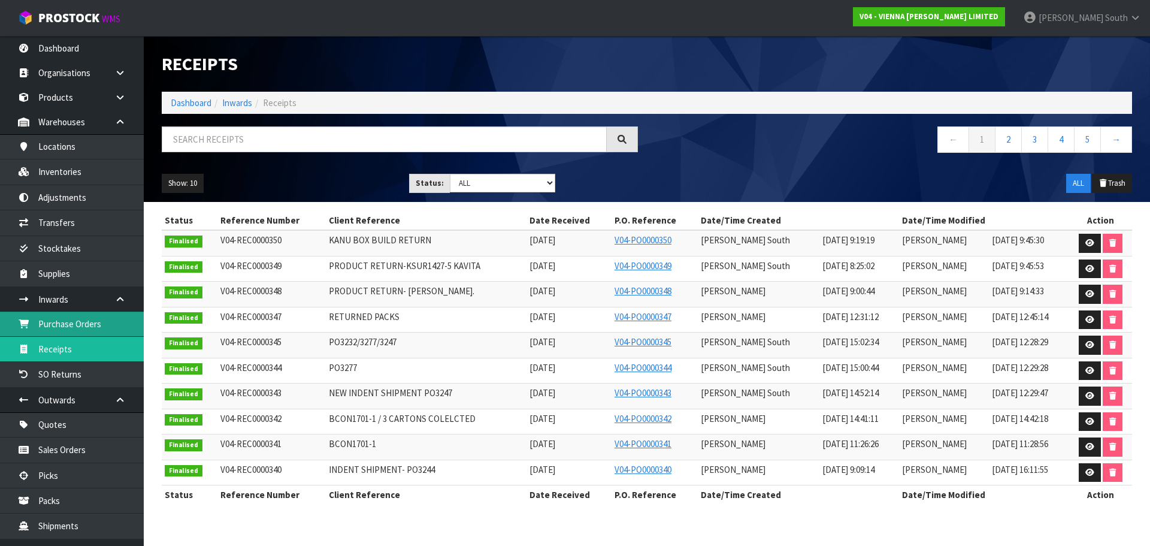
click at [73, 323] on link "Purchase Orders" at bounding box center [72, 323] width 144 height 25
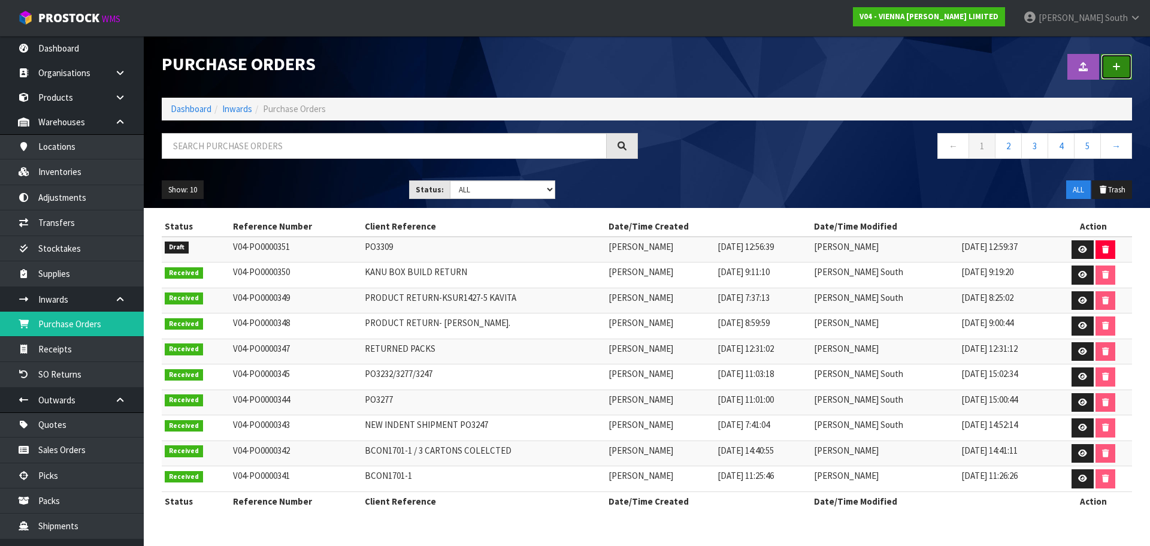
click at [1115, 71] on link at bounding box center [1116, 67] width 31 height 26
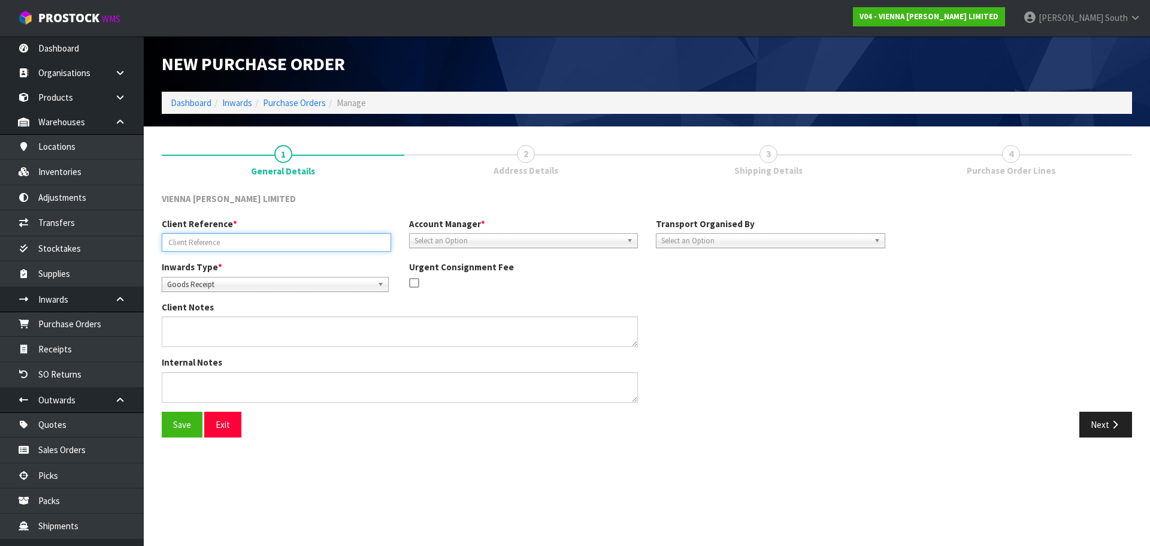
drag, startPoint x: 277, startPoint y: 242, endPoint x: 201, endPoint y: 243, distance: 75.5
click at [201, 243] on input "text" at bounding box center [276, 242] width 229 height 19
type input "4 PIECES RETURNED"
click at [726, 340] on div "Client Notes" at bounding box center [523, 328] width 741 height 55
click at [448, 244] on span "Select an Option" at bounding box center [518, 241] width 208 height 14
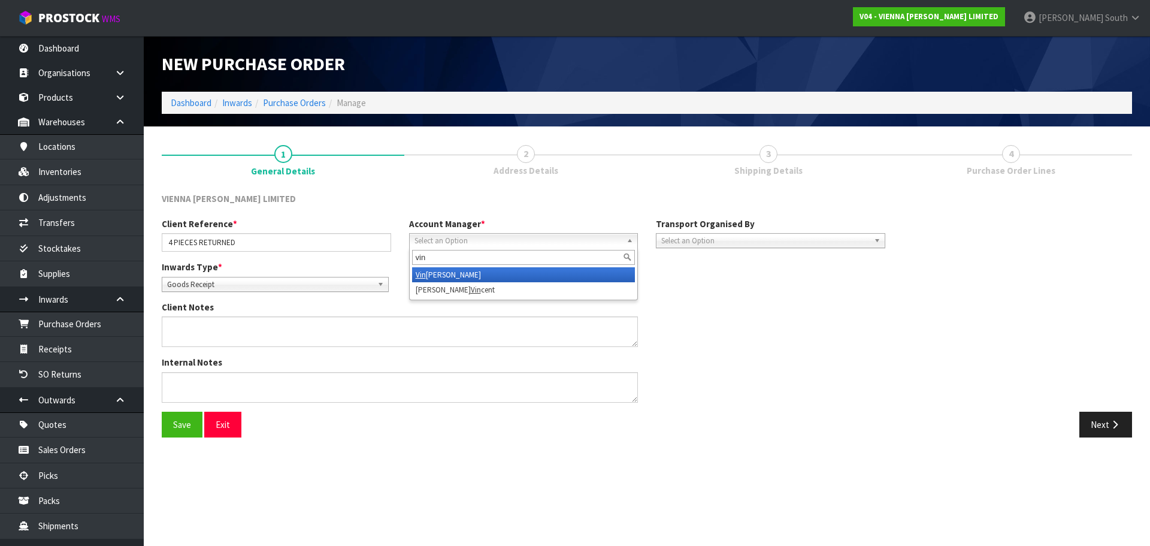
type input "vin"
click at [472, 280] on li "Vin eeta Lingam" at bounding box center [523, 274] width 223 height 15
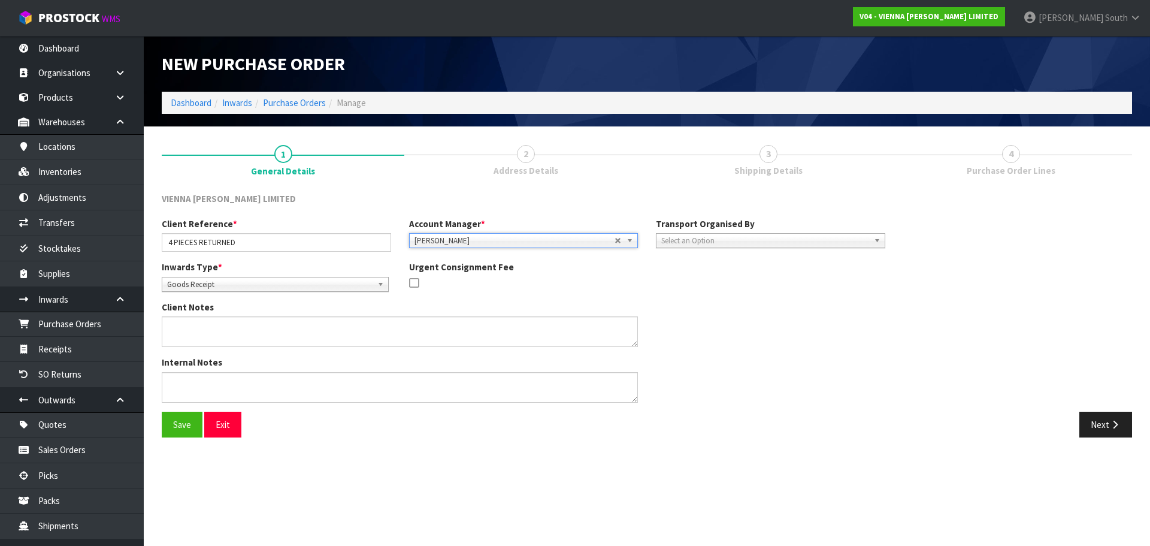
click at [799, 246] on span "Select an Option" at bounding box center [765, 241] width 208 height 14
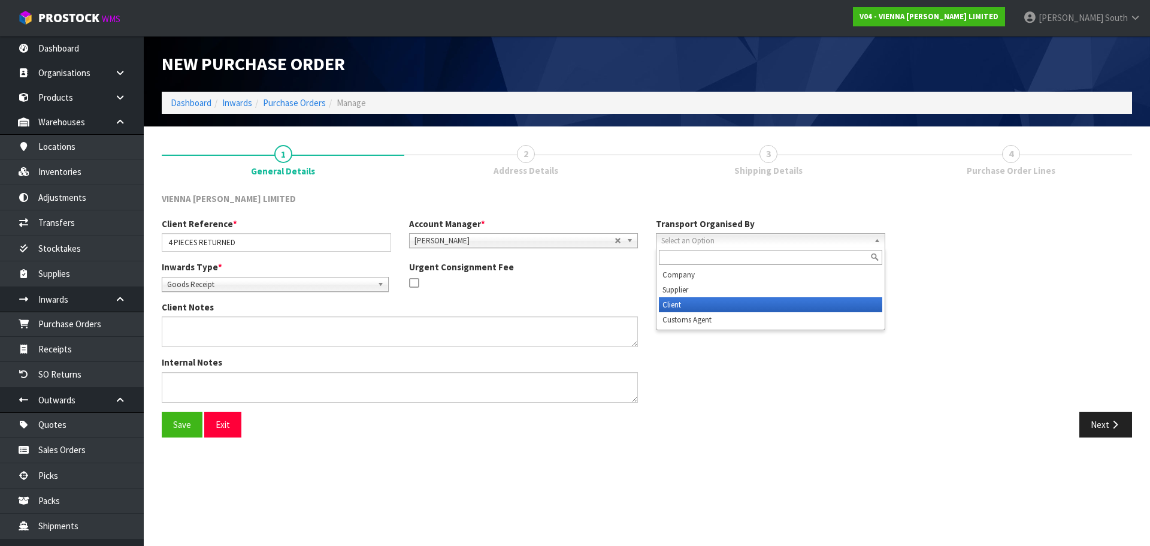
click at [735, 305] on li "Client" at bounding box center [770, 304] width 223 height 15
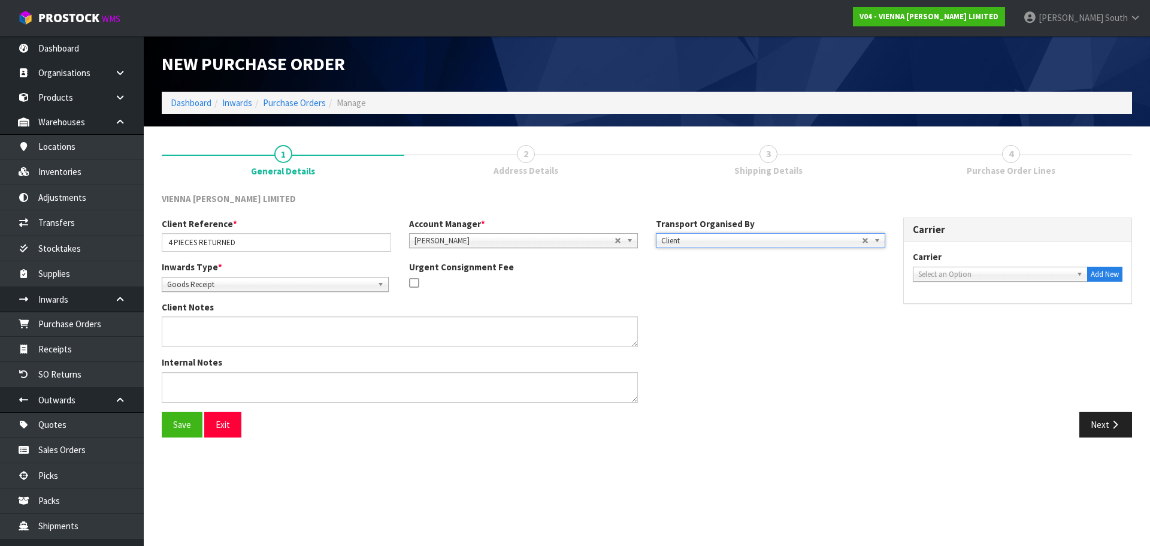
click at [937, 275] on span "Select an Option" at bounding box center [995, 274] width 154 height 14
type input "drop"
click at [940, 308] on li "DROP OFF - DROP OFF" at bounding box center [1000, 308] width 169 height 15
click at [838, 310] on div "Client Notes" at bounding box center [523, 328] width 741 height 55
click at [388, 283] on link "Goods Receipt" at bounding box center [275, 284] width 227 height 15
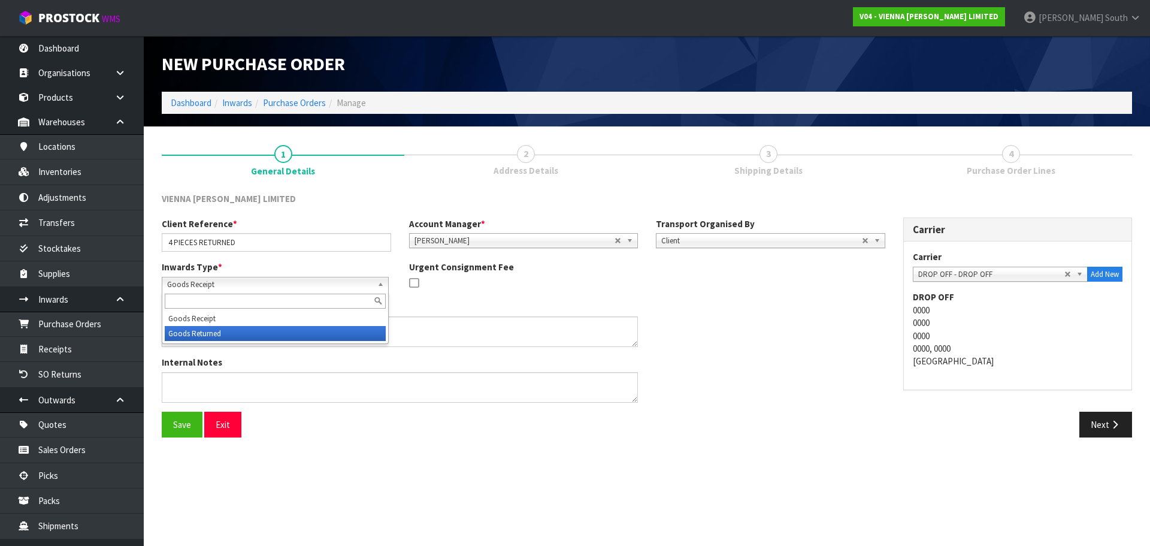
click at [308, 329] on li "Goods Returned" at bounding box center [275, 333] width 221 height 15
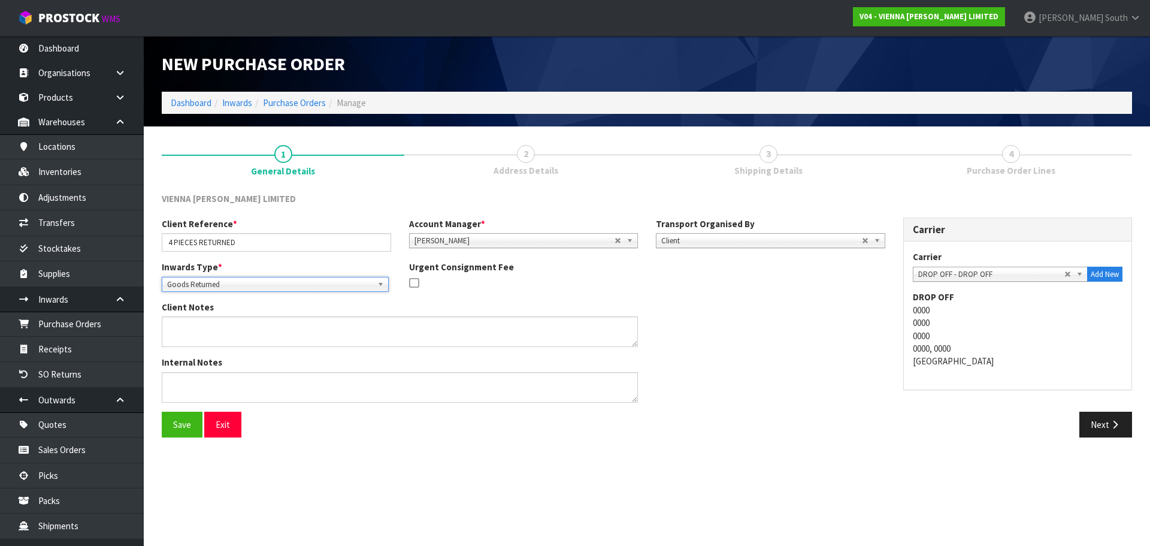
click at [553, 298] on div "Inwards Type * Goods Receipt Goods Returned Goods Returned Goods Receipt Goods …" at bounding box center [523, 281] width 741 height 40
click at [1110, 425] on icon "button" at bounding box center [1114, 424] width 11 height 9
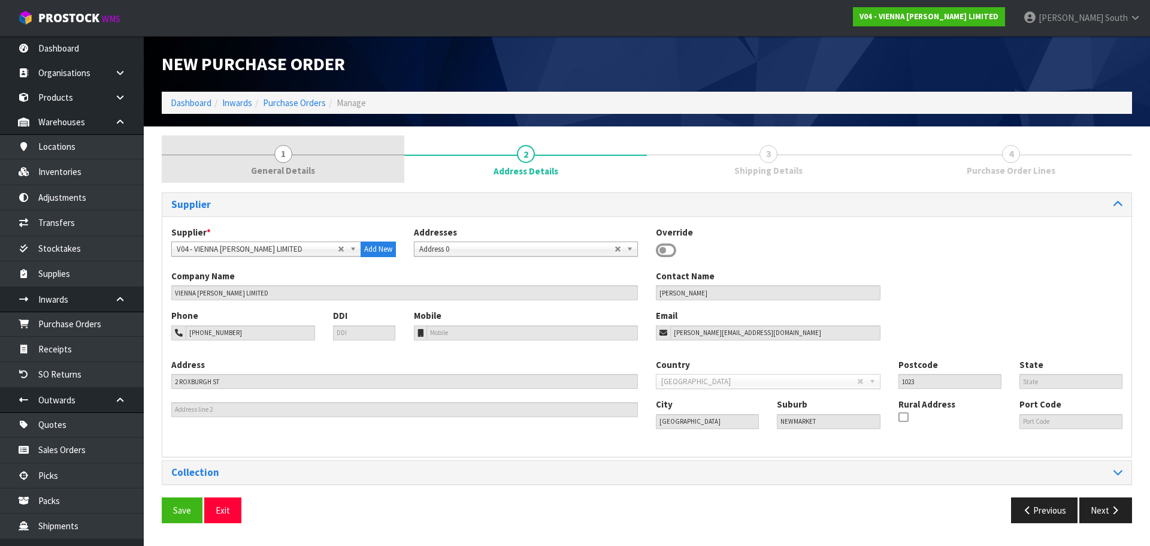
click at [244, 135] on link "1 General Details" at bounding box center [283, 158] width 243 height 47
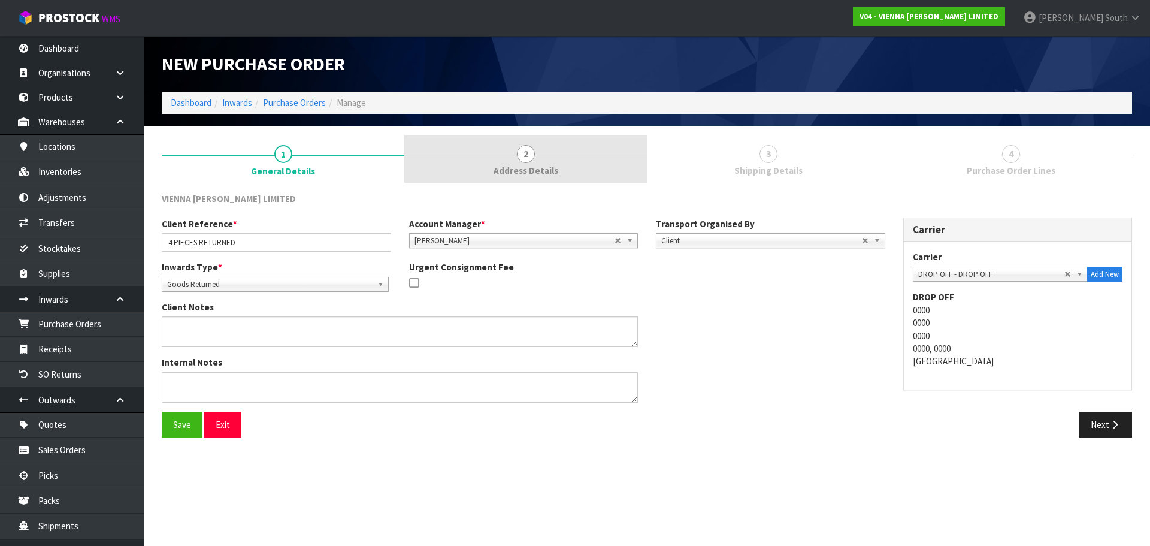
click at [516, 163] on link "2 Address Details" at bounding box center [525, 158] width 243 height 47
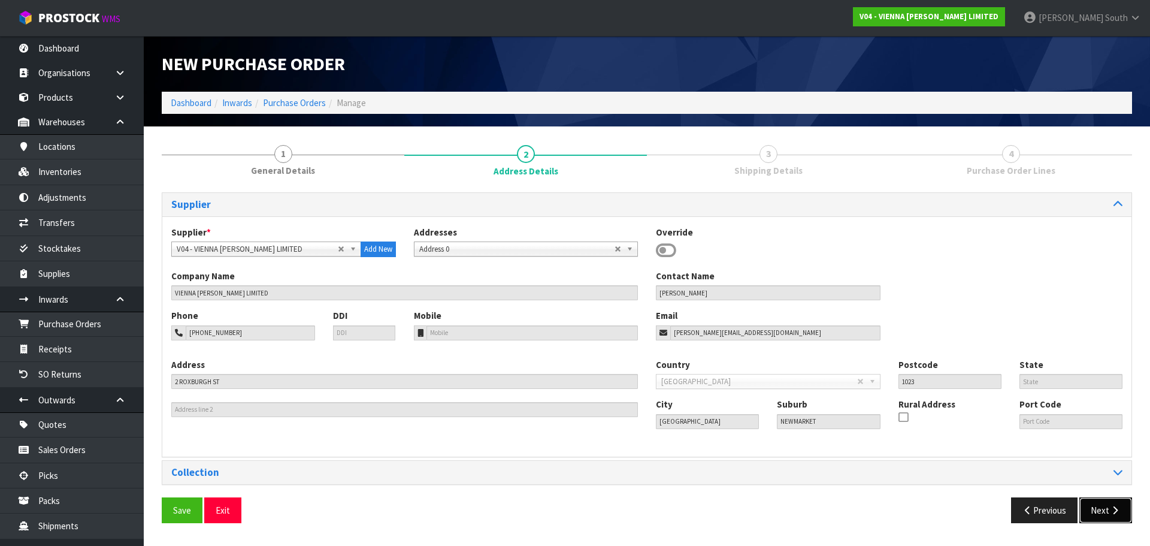
click at [1092, 521] on button "Next" at bounding box center [1105, 510] width 53 height 26
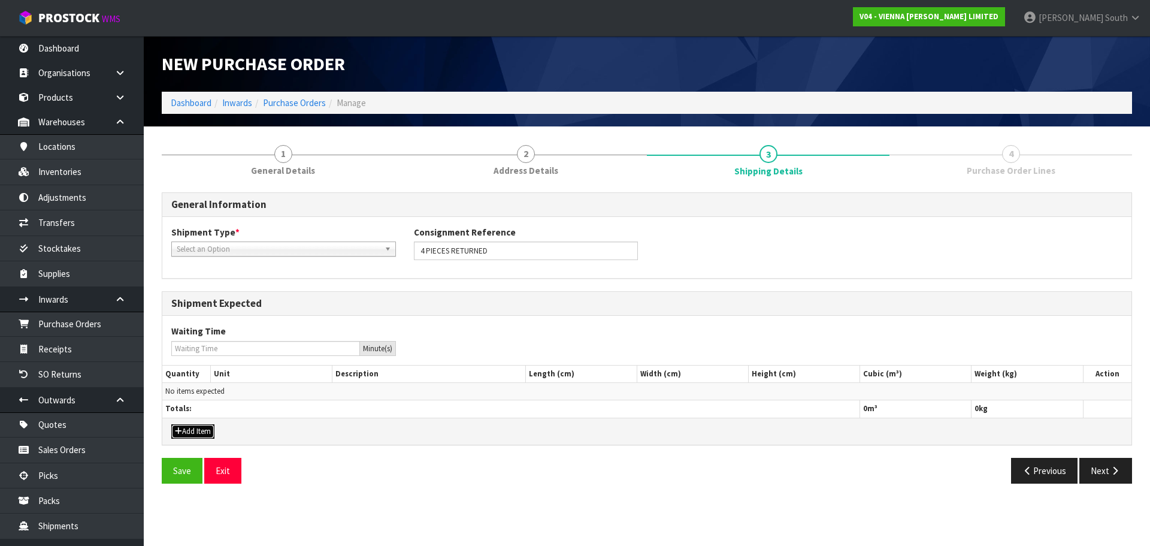
click at [199, 429] on button "Add Item" at bounding box center [192, 431] width 43 height 14
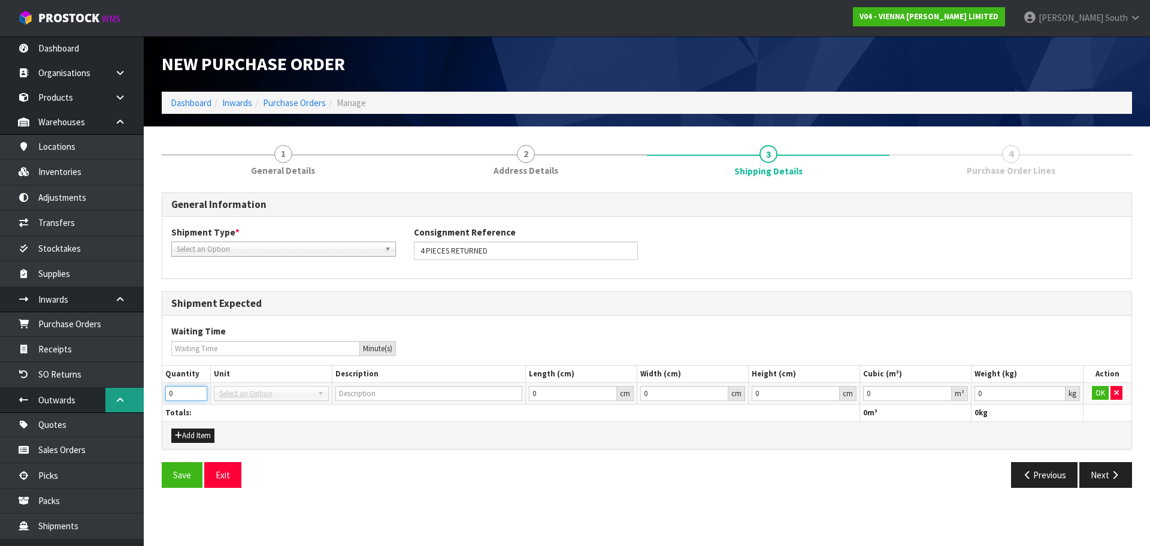
drag, startPoint x: 182, startPoint y: 392, endPoint x: 132, endPoint y: 396, distance: 50.5
click at [132, 396] on body "Toggle navigation ProStock WMS V04 - VIENNA [PERSON_NAME] LIMITED [PERSON_NAME]…" at bounding box center [575, 273] width 1150 height 546
type input "4"
click at [291, 431] on div "Add Item" at bounding box center [646, 434] width 969 height 27
click at [277, 392] on span "Select an Option" at bounding box center [265, 393] width 93 height 14
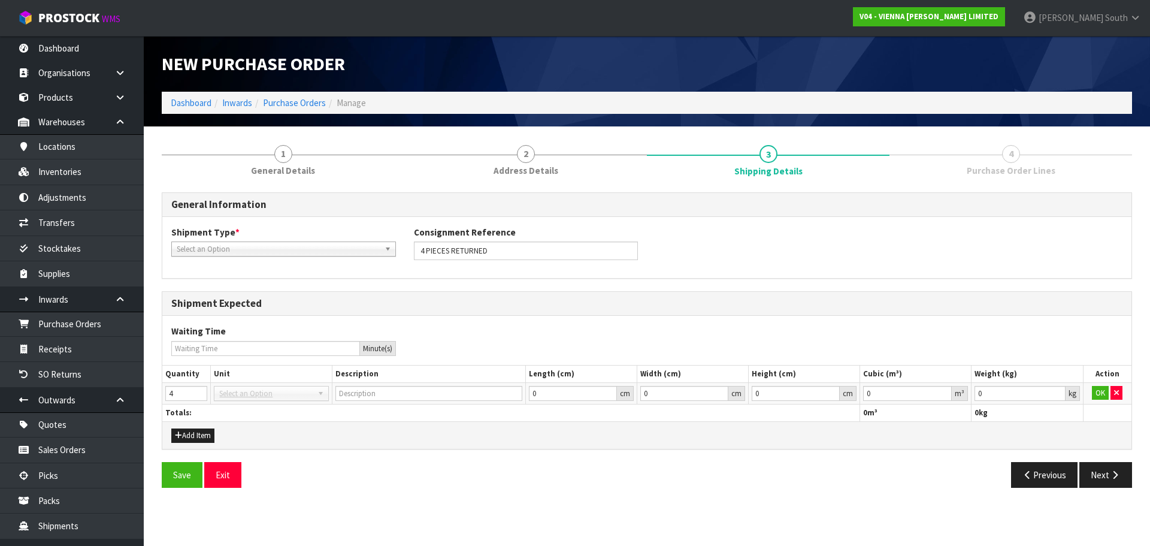
click at [300, 391] on span "Select an Option" at bounding box center [265, 393] width 93 height 14
click at [268, 248] on span "Select an Option" at bounding box center [278, 249] width 203 height 14
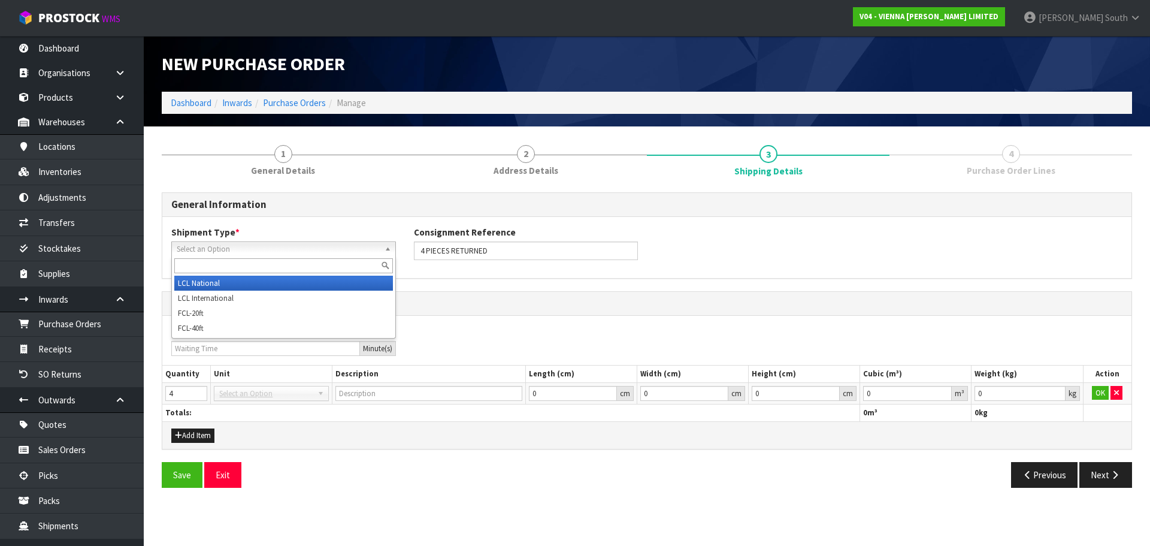
click at [237, 284] on li "LCL National" at bounding box center [283, 282] width 219 height 15
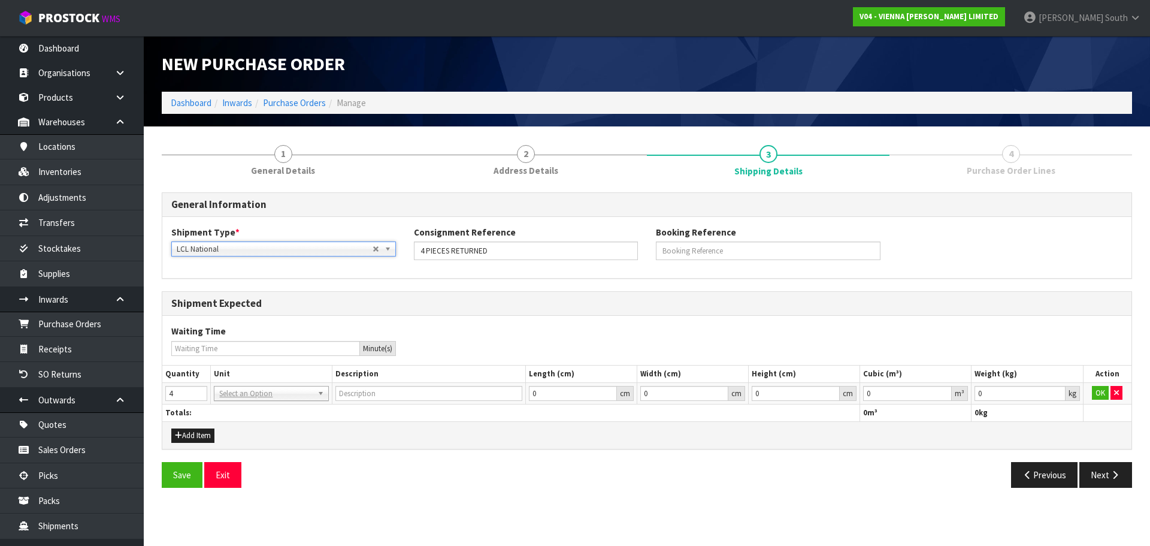
click at [301, 381] on th "Unit" at bounding box center [271, 373] width 121 height 17
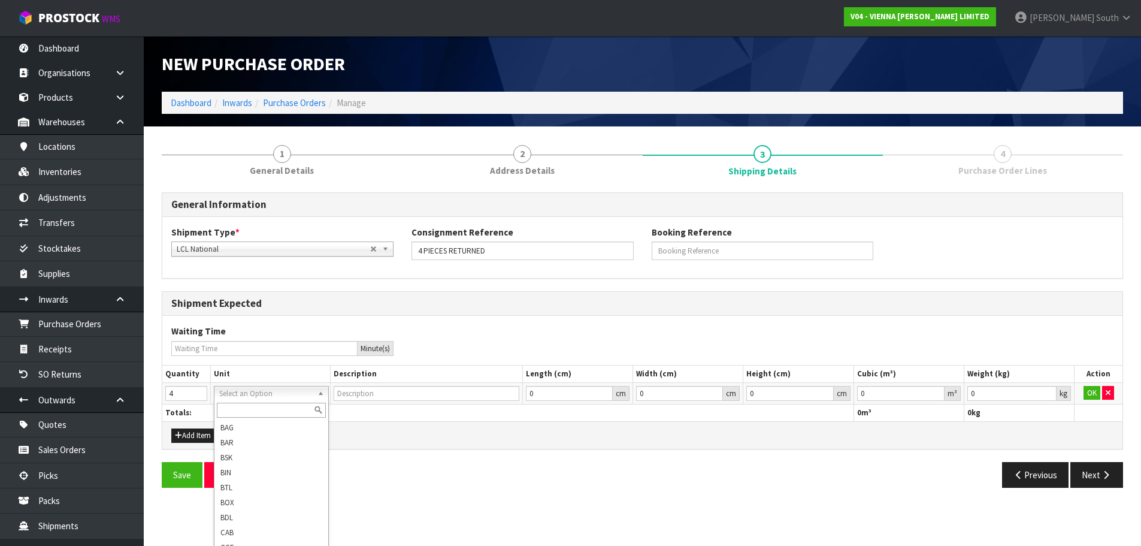
click at [262, 410] on input "text" at bounding box center [271, 409] width 108 height 15
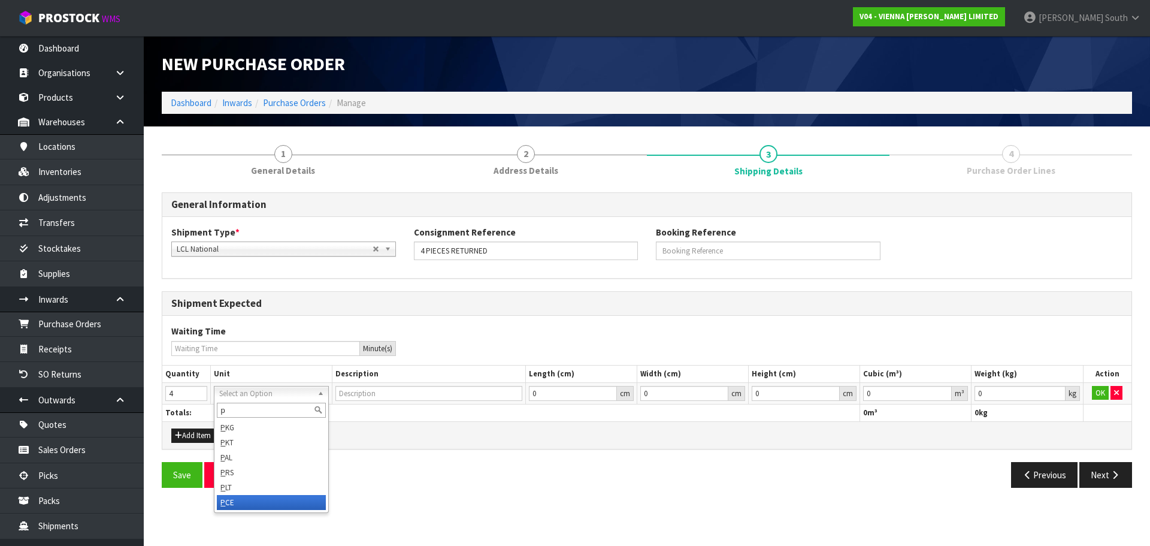
type input "p"
type input "PIECE"
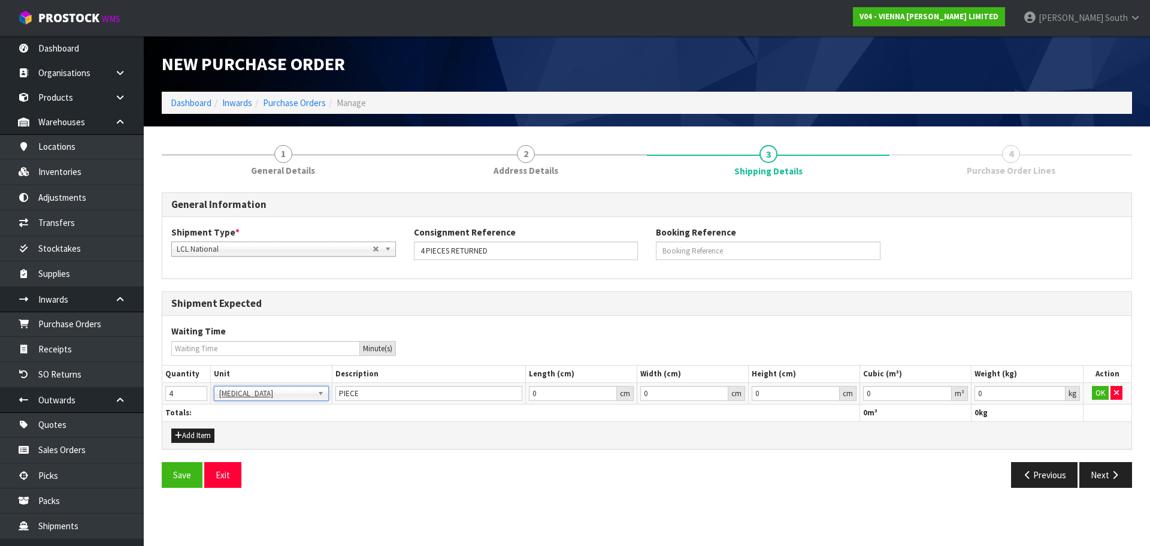
click at [384, 495] on div "Save Exit Previous Next" at bounding box center [647, 479] width 988 height 35
type input "0.000001"
click at [943, 392] on input "0.000001" at bounding box center [907, 393] width 89 height 15
type input "0.001"
click at [1059, 391] on input "0.001" at bounding box center [1019, 393] width 90 height 15
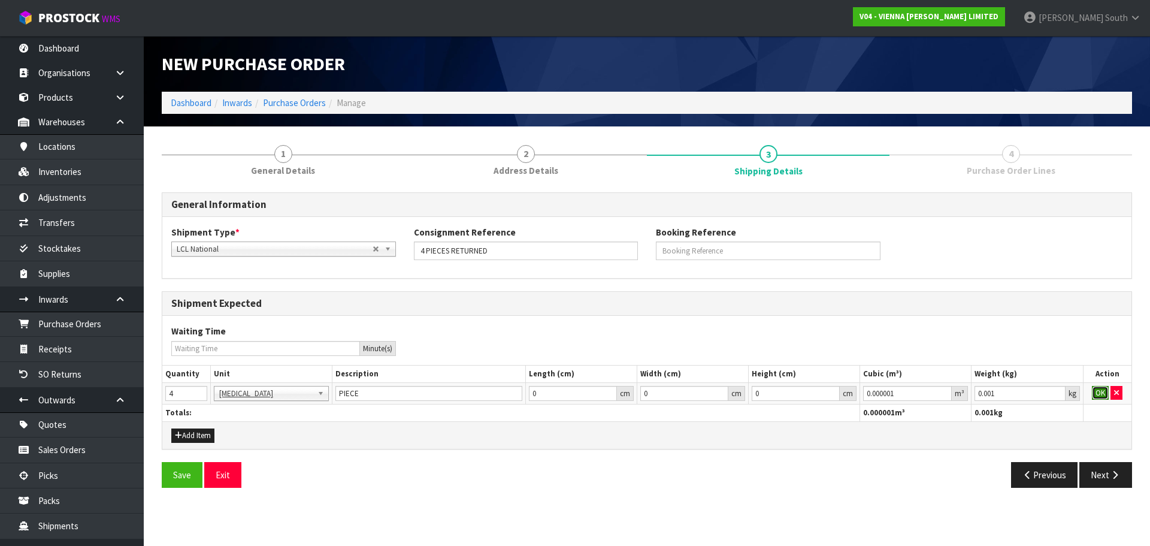
click at [1095, 386] on button "OK" at bounding box center [1100, 393] width 17 height 14
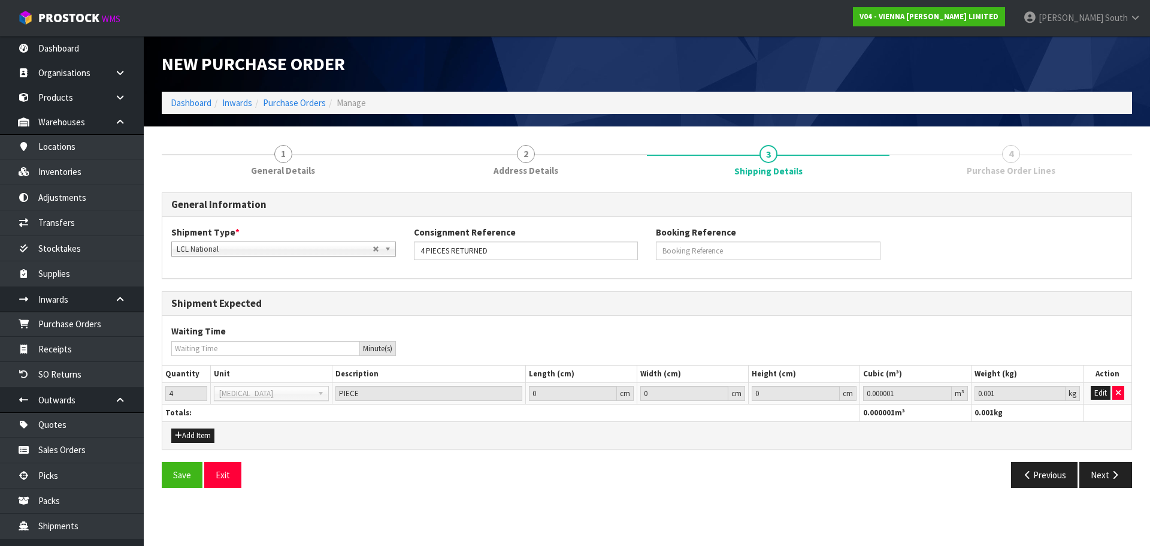
click at [726, 503] on section "1 General Details 2 Address Details 3 Shipping Details 4 Purchase Order Lines G…" at bounding box center [647, 315] width 1006 height 378
click at [183, 471] on button "Save" at bounding box center [182, 475] width 41 height 26
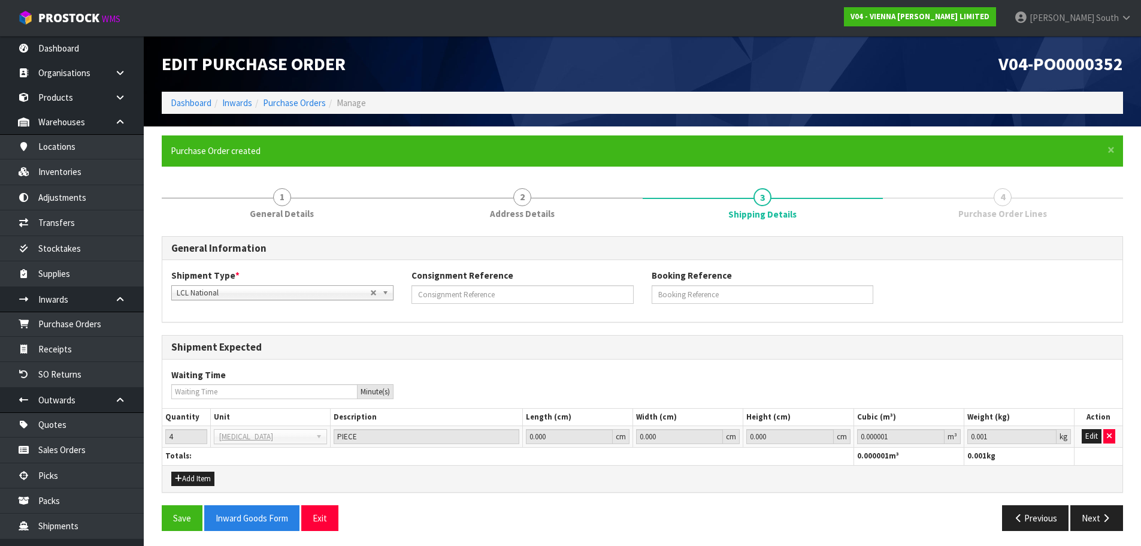
scroll to position [3, 0]
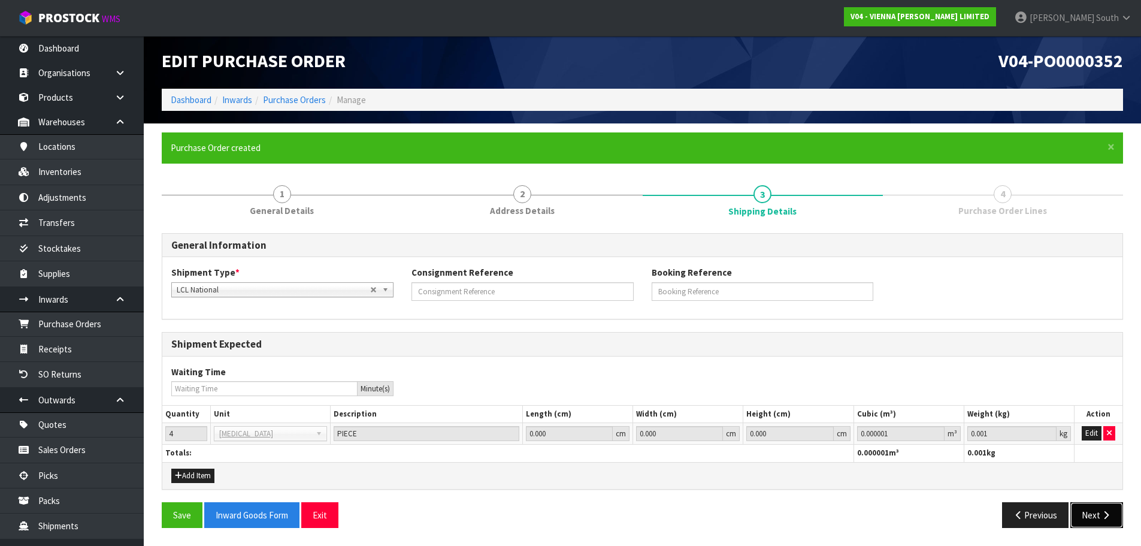
click at [1090, 510] on button "Next" at bounding box center [1096, 515] width 53 height 26
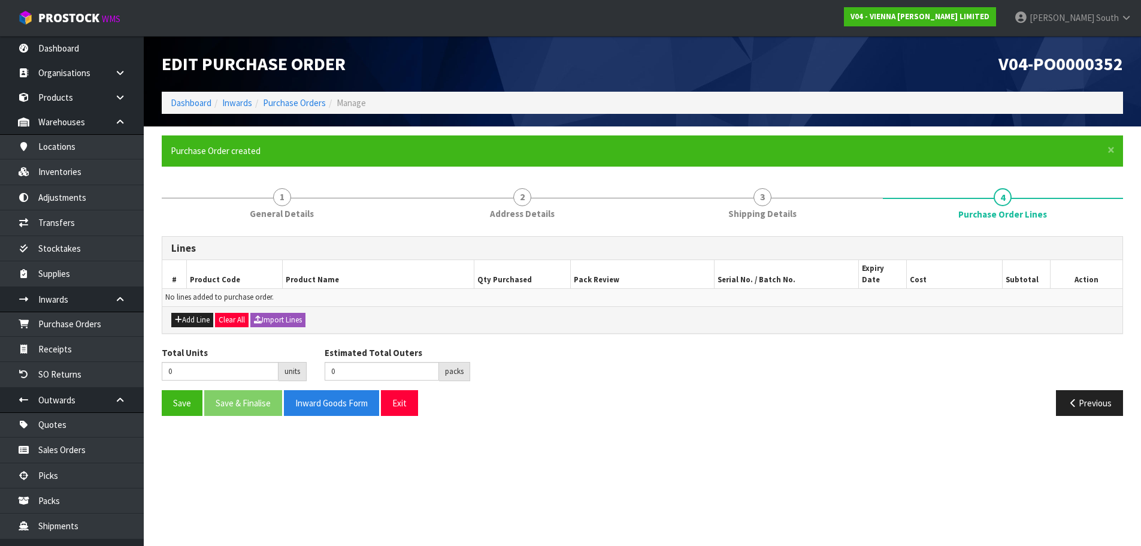
scroll to position [0, 0]
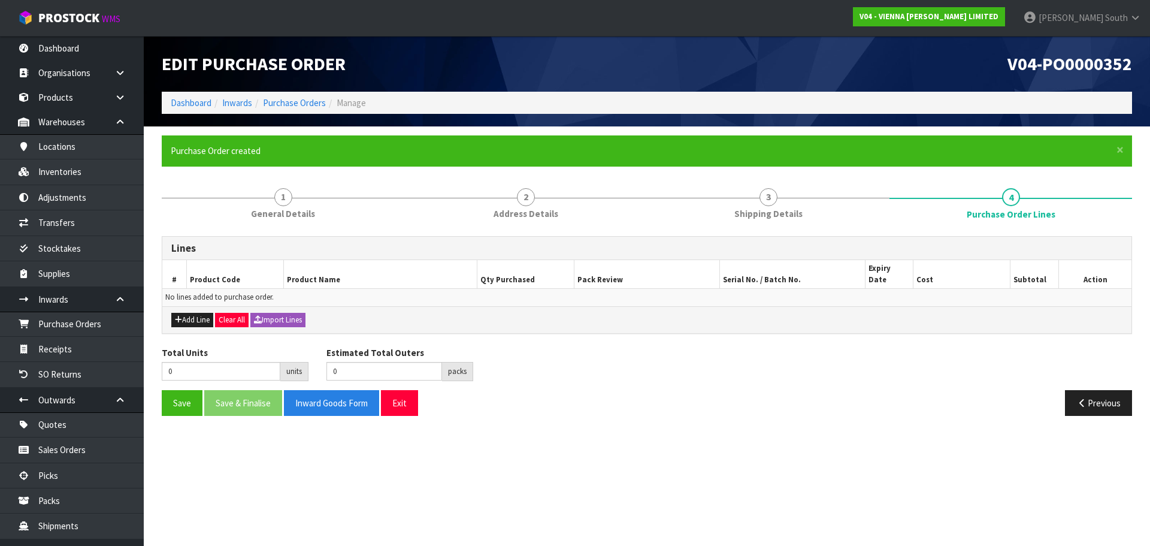
click at [199, 317] on div "Add Line Clear All Import Lines" at bounding box center [646, 319] width 969 height 27
click at [199, 313] on button "Add Line" at bounding box center [192, 320] width 42 height 14
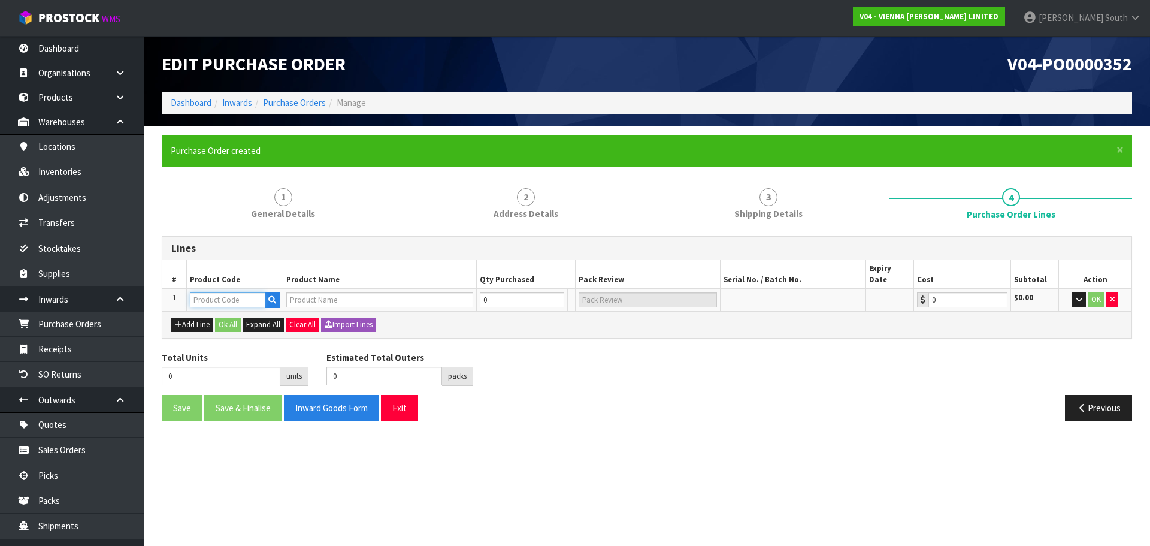
click at [203, 292] on input "text" at bounding box center [227, 299] width 75 height 15
click at [209, 292] on input "text" at bounding box center [227, 299] width 75 height 15
paste input "K-SHW-8"
type input "K-SHW-8"
type input "KRONO SHERWOOD 8MM (2.22M2)"
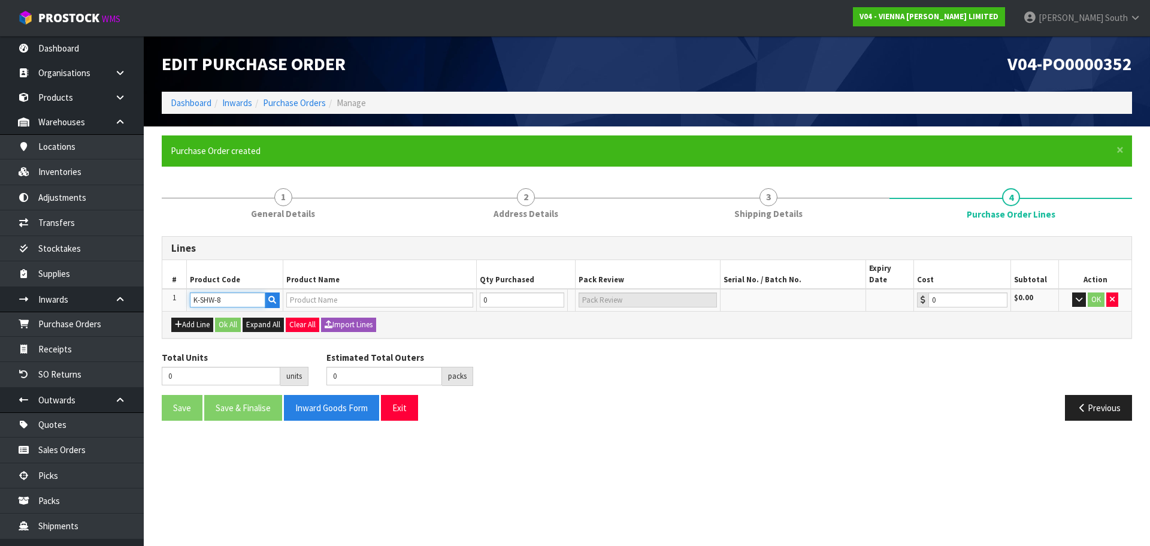
type input "0.00"
type input "K-SHW-8"
click at [641, 317] on div "Add Line Ok All Expand All Clear All Import Lines" at bounding box center [646, 324] width 951 height 14
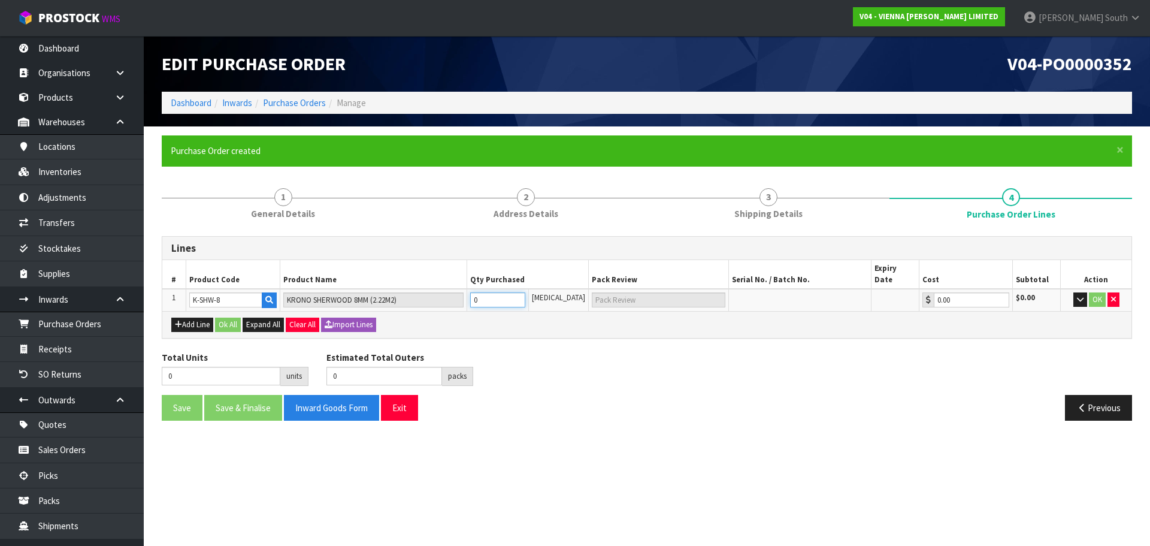
type input "1"
type input "1 CTN"
type input "1"
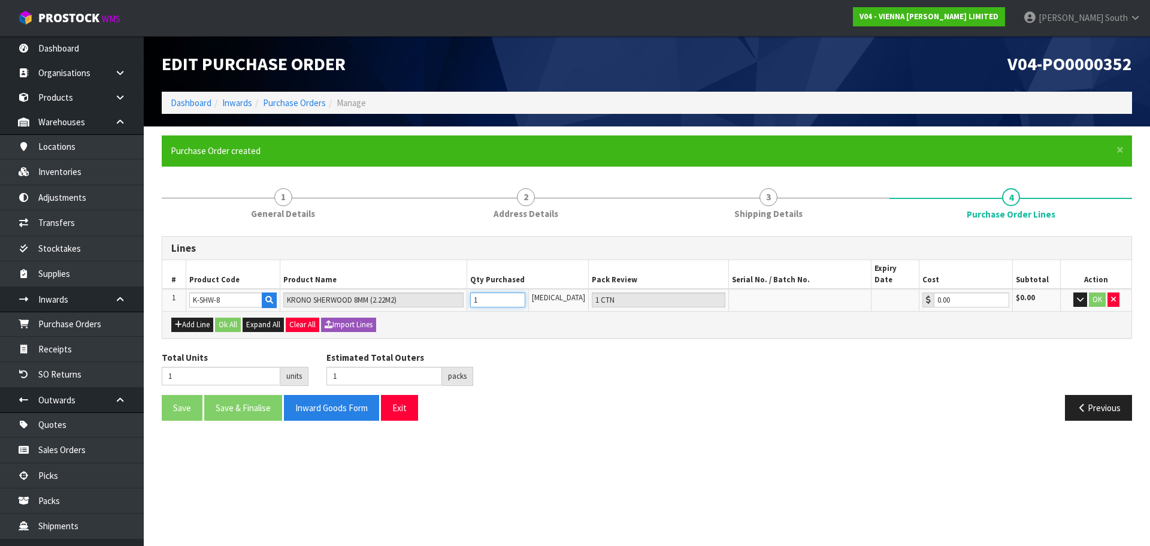
click at [525, 292] on input "1" at bounding box center [497, 299] width 54 height 15
type input "2"
type input "2 CTN"
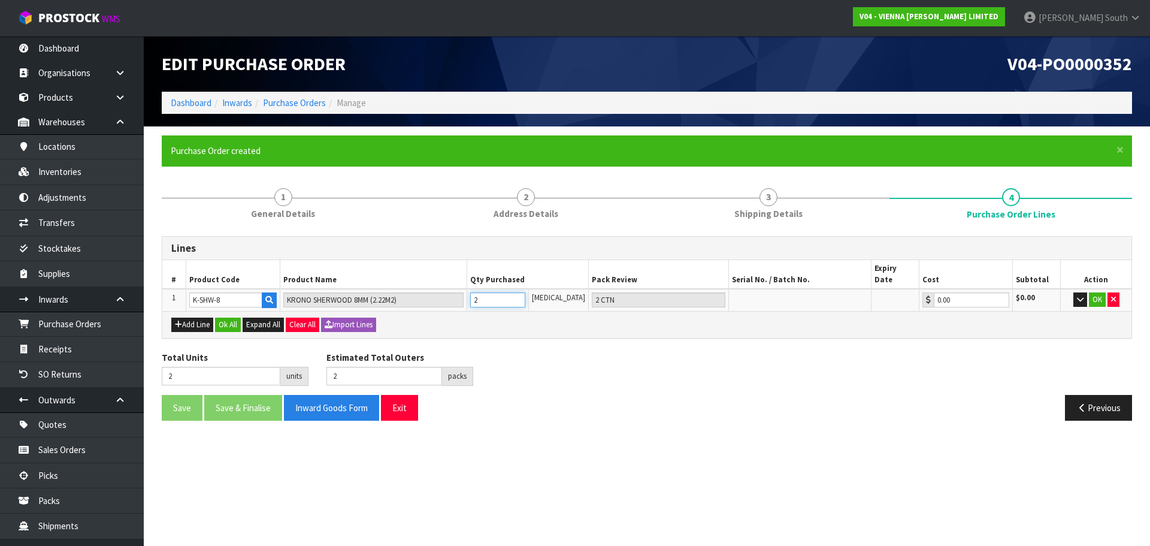
type input "2"
click at [525, 292] on input "2" at bounding box center [497, 299] width 54 height 15
type input "3"
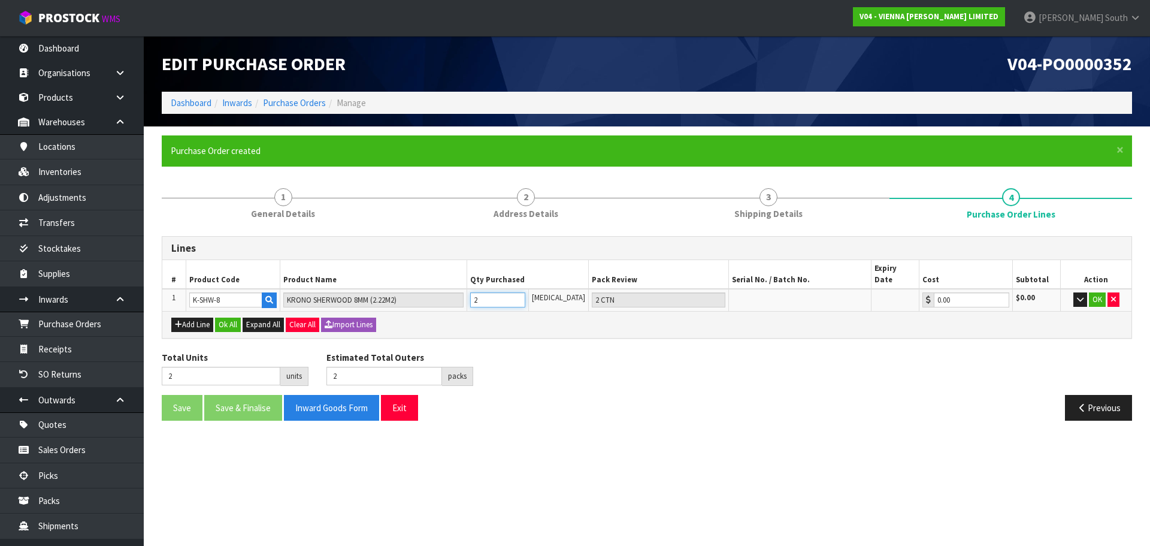
type input "3 CTN"
type input "3"
click at [525, 292] on input "3" at bounding box center [497, 299] width 54 height 15
type input "4"
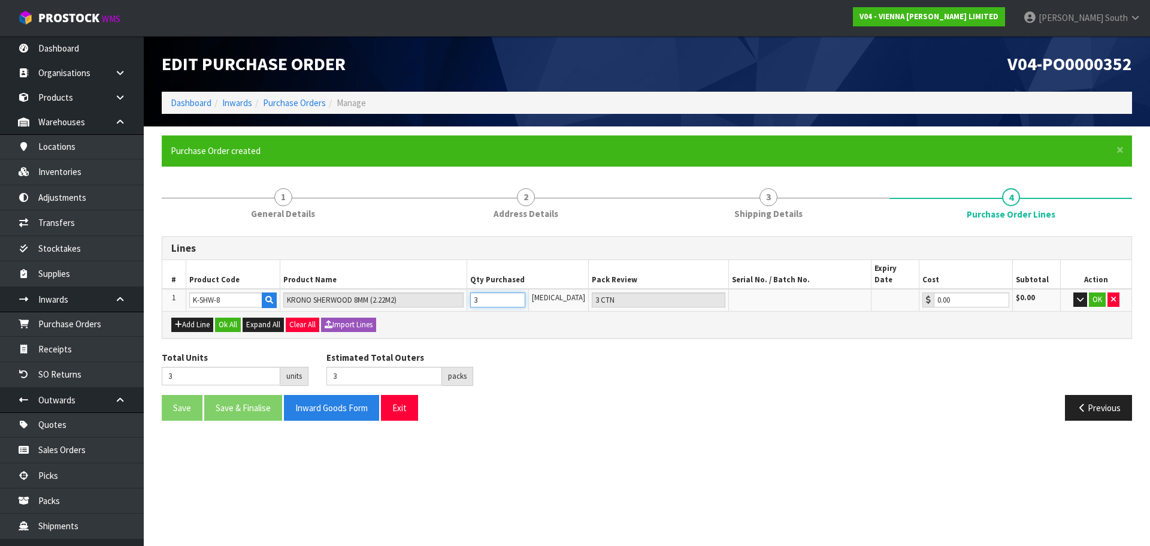
type input "4"
type input "4 CTN"
type input "4"
click at [525, 292] on input "4" at bounding box center [497, 299] width 54 height 15
click at [668, 354] on div "Total Units 4 units Estimated Total Outers 4 packs Estimated Total Pallets 0 pa…" at bounding box center [647, 373] width 988 height 44
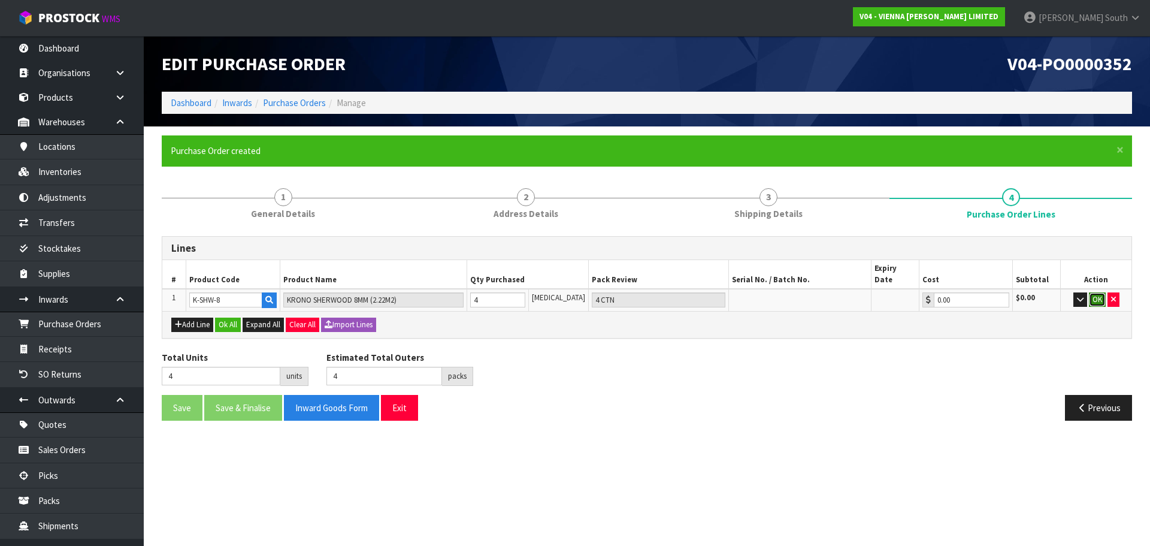
click at [1092, 292] on button "OK" at bounding box center [1097, 299] width 17 height 14
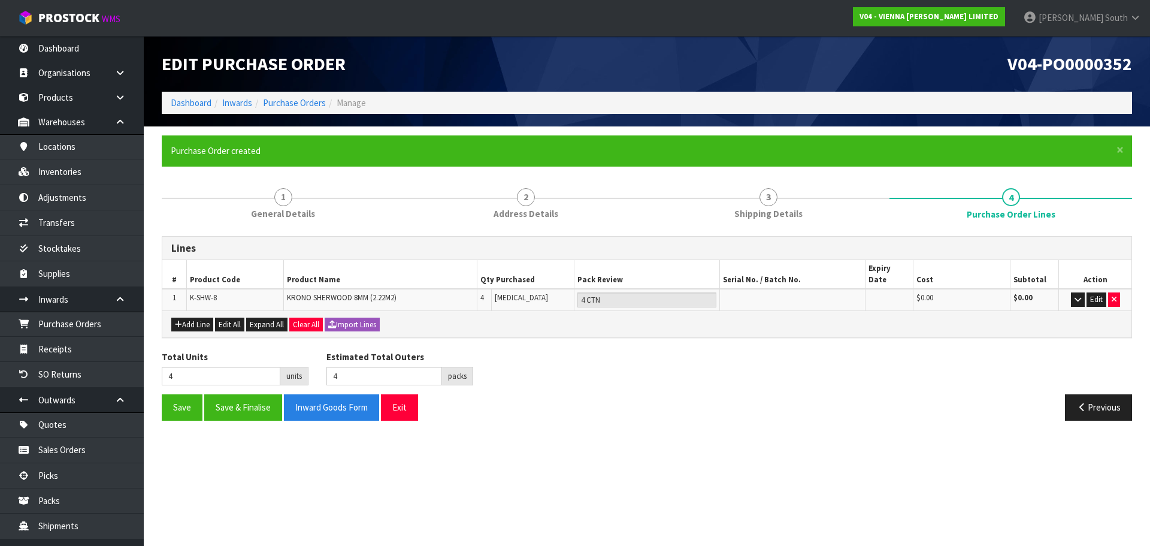
click at [712, 395] on div "Previous" at bounding box center [894, 407] width 494 height 26
click at [180, 395] on button "Save" at bounding box center [182, 407] width 41 height 26
click at [232, 398] on button "Save & Finalise" at bounding box center [243, 407] width 78 height 26
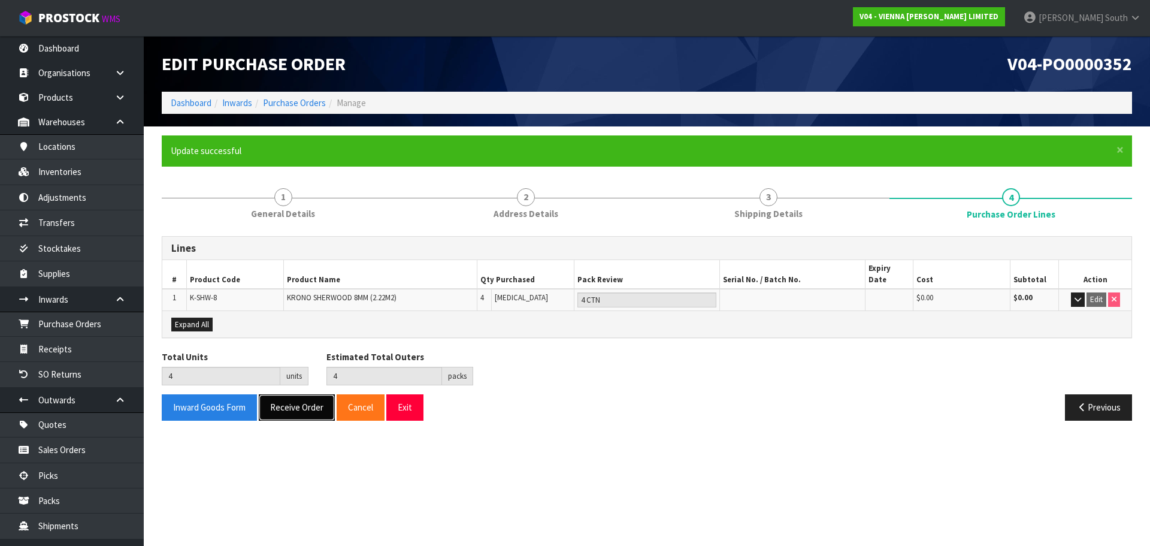
click at [281, 394] on button "Receive Order" at bounding box center [297, 407] width 76 height 26
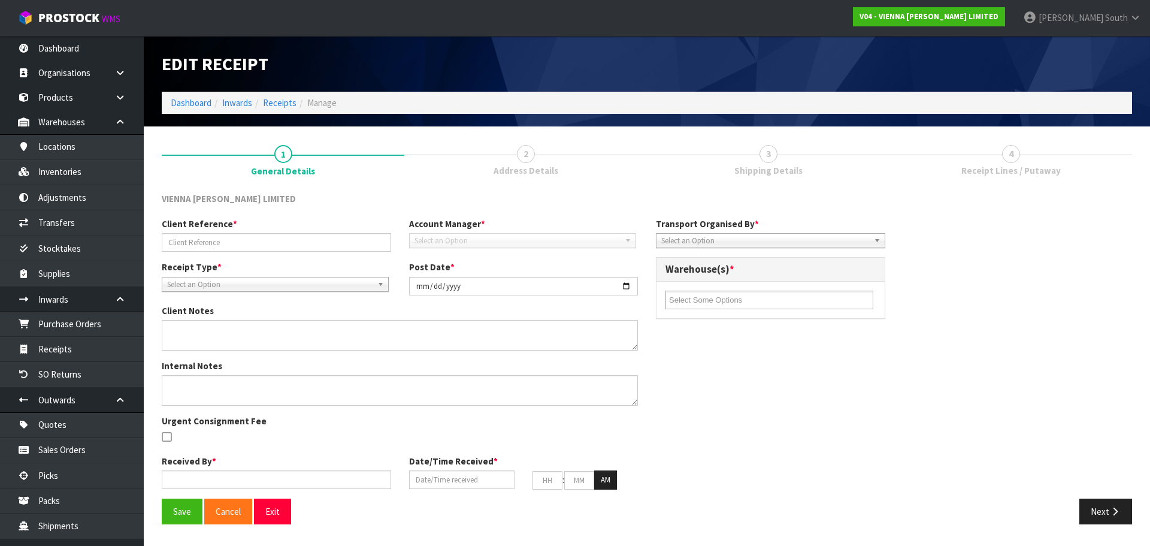
type input "4 PIECES RETURNED"
type input "[DATE]"
type input "[PERSON_NAME] South"
type input "[DATE]"
type input "02"
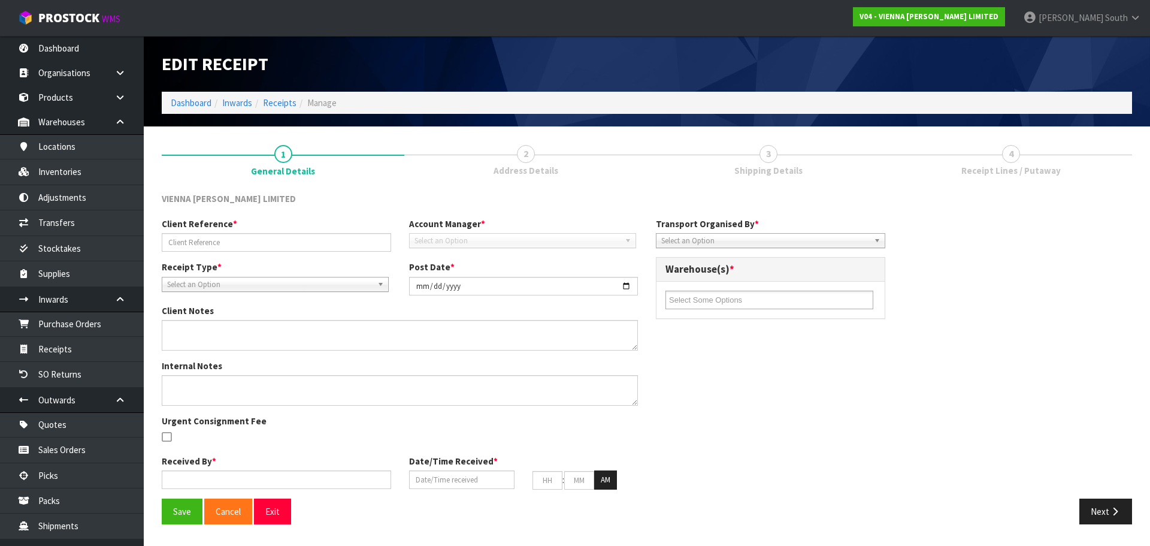
type input "09"
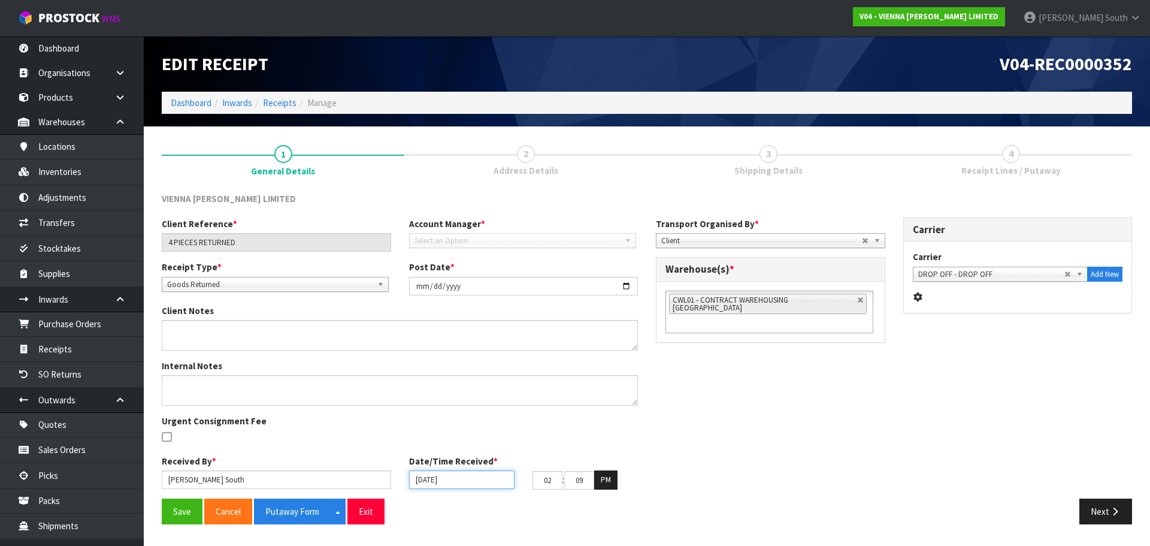
click at [450, 480] on input "[DATE]" at bounding box center [461, 479] width 105 height 19
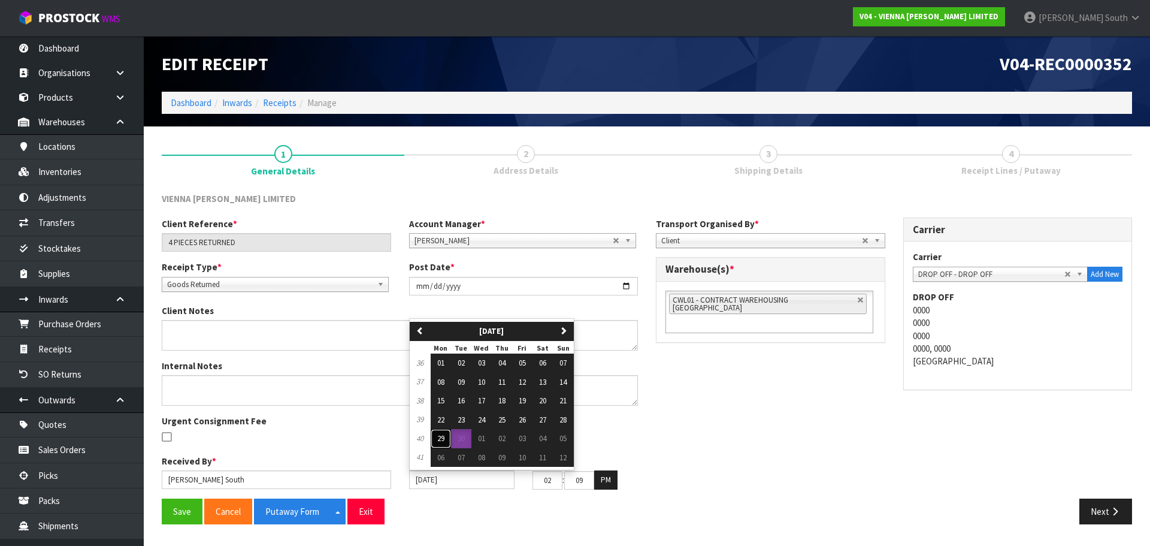
click at [443, 437] on span "29" at bounding box center [440, 438] width 7 height 10
type input "[DATE]"
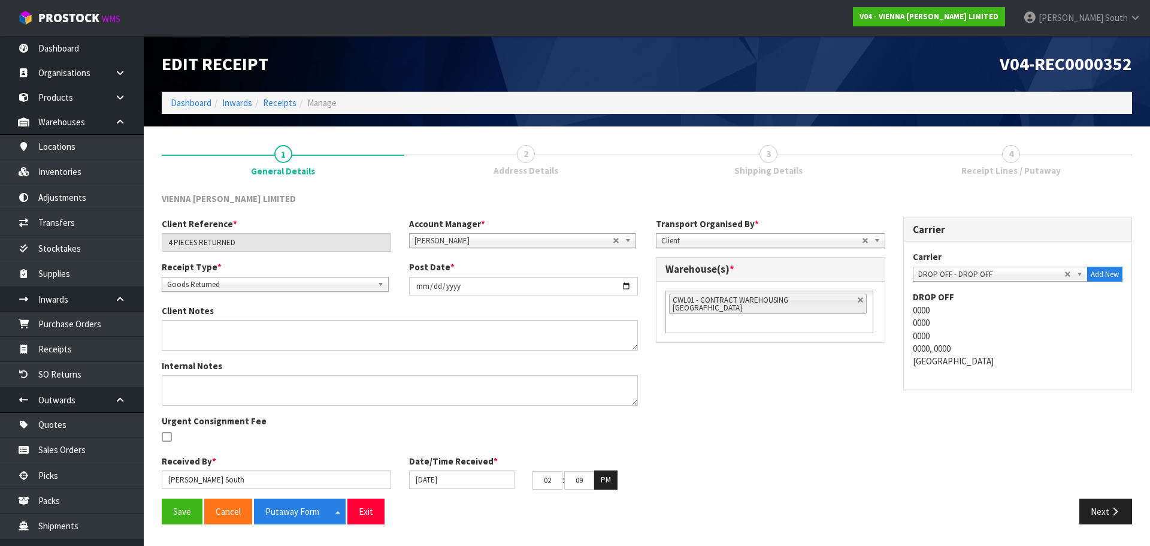
click at [697, 452] on div "Client Reference * 4 PIECES RETURNED Account Manager * [PERSON_NAME] [PERSON_NA…" at bounding box center [647, 357] width 988 height 281
drag, startPoint x: 559, startPoint y: 480, endPoint x: 519, endPoint y: 486, distance: 41.2
click at [519, 486] on div "[DATE] 02 : 09 : 50 PM" at bounding box center [523, 479] width 247 height 19
type input "03"
drag, startPoint x: 576, startPoint y: 479, endPoint x: 646, endPoint y: 488, distance: 70.1
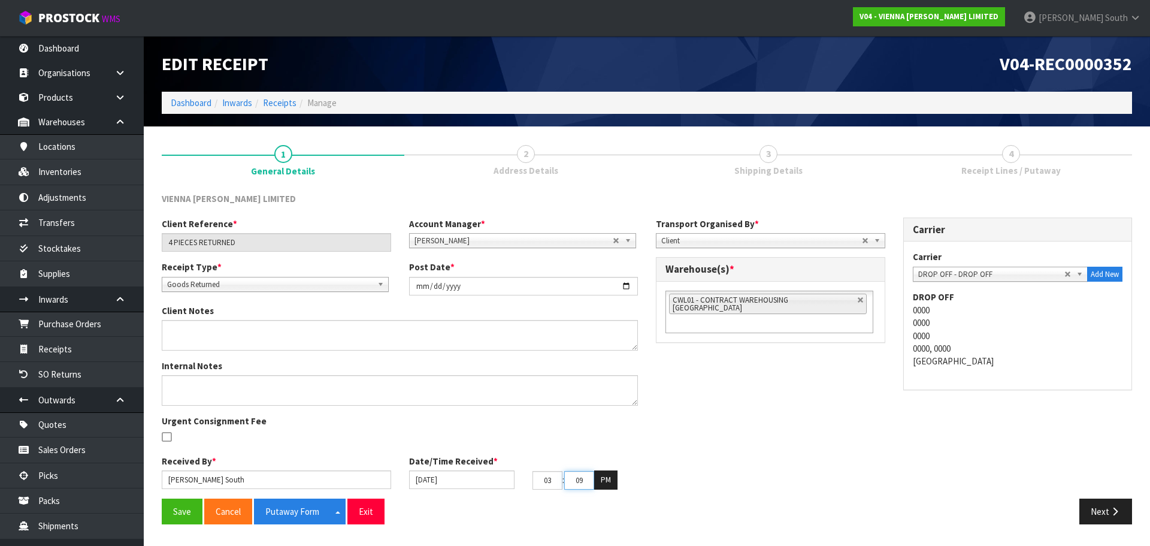
click at [646, 488] on div "03 : 09 : 50 PM" at bounding box center [584, 479] width 123 height 19
type input "00"
drag, startPoint x: 870, startPoint y: 497, endPoint x: 865, endPoint y: 486, distance: 12.1
click at [870, 497] on div "Client Reference * 4 PIECES RETURNED Account Manager * [PERSON_NAME] [PERSON_NA…" at bounding box center [647, 357] width 988 height 281
click at [844, 299] on li "CWL01 - CONTRACT WAREHOUSING [GEOGRAPHIC_DATA]" at bounding box center [768, 303] width 198 height 20
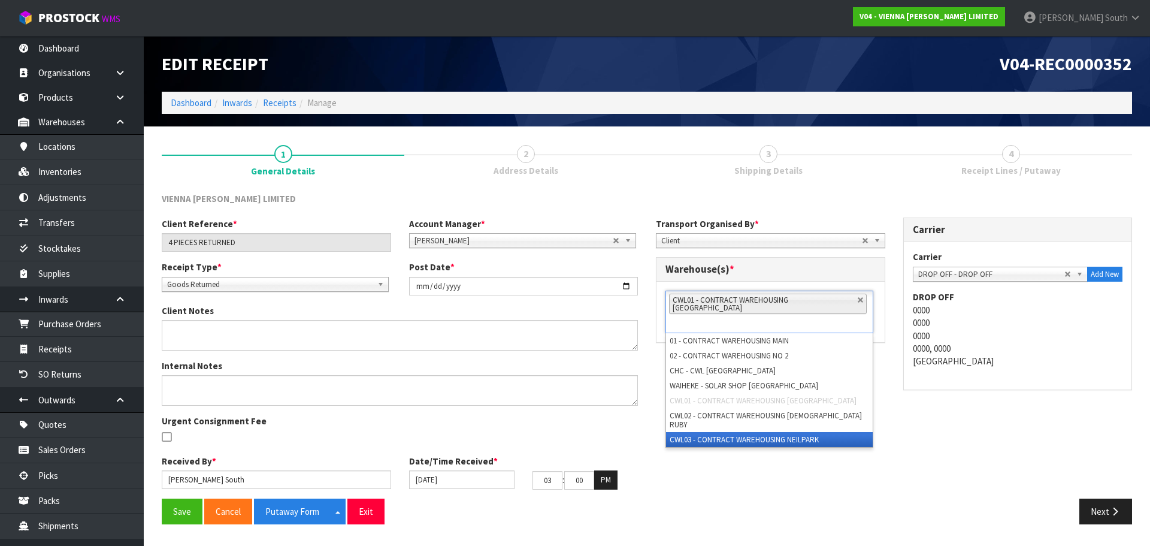
click at [804, 408] on li "CWL02 - CONTRACT WAREHOUSING [DEMOGRAPHIC_DATA] RUBY" at bounding box center [769, 420] width 207 height 24
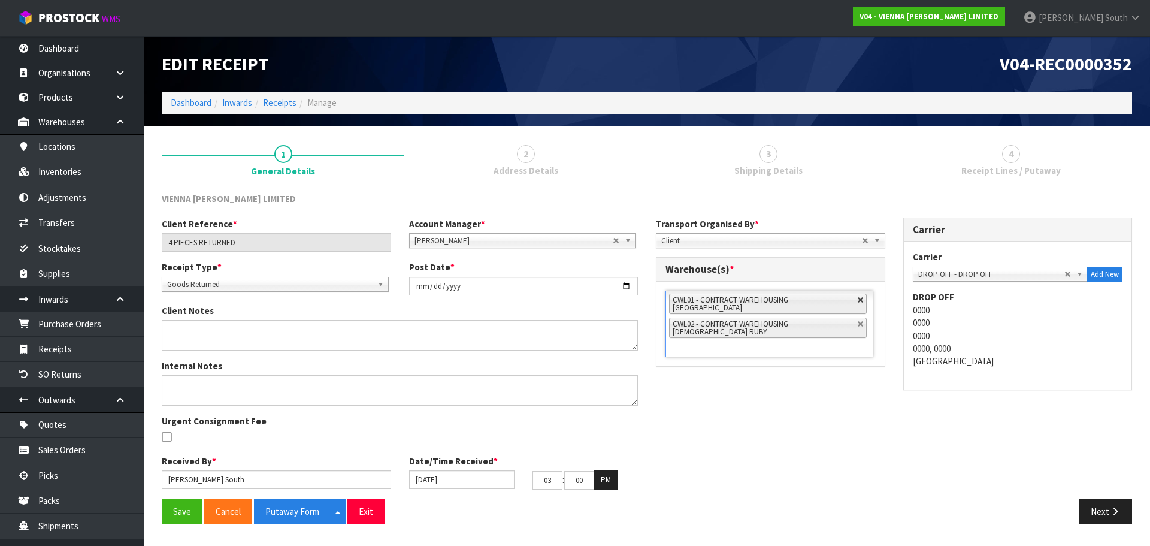
click at [857, 298] on link at bounding box center [860, 299] width 7 height 7
click at [787, 406] on div "Client Reference * 4 PIECES RETURNED Account Manager * [PERSON_NAME] [PERSON_NA…" at bounding box center [647, 357] width 988 height 281
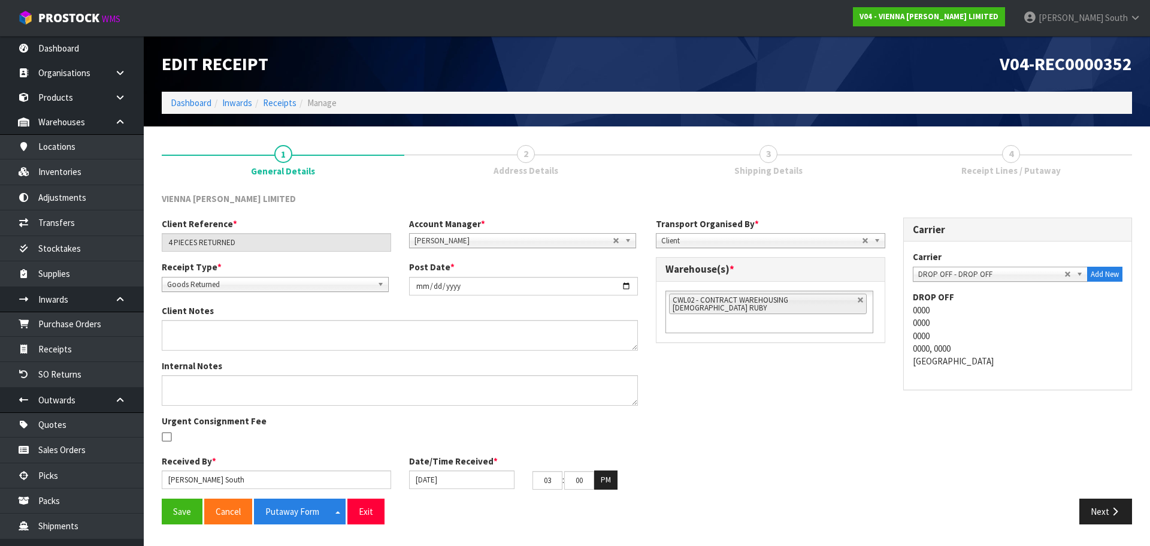
click at [280, 425] on div "Urgent Consignment Fee" at bounding box center [276, 429] width 247 height 31
click at [893, 361] on div "Client Reference * 4 PIECES RETURNED Account Manager * [PERSON_NAME] [PERSON_NA…" at bounding box center [647, 357] width 988 height 281
click at [1107, 508] on button "Next" at bounding box center [1105, 511] width 53 height 26
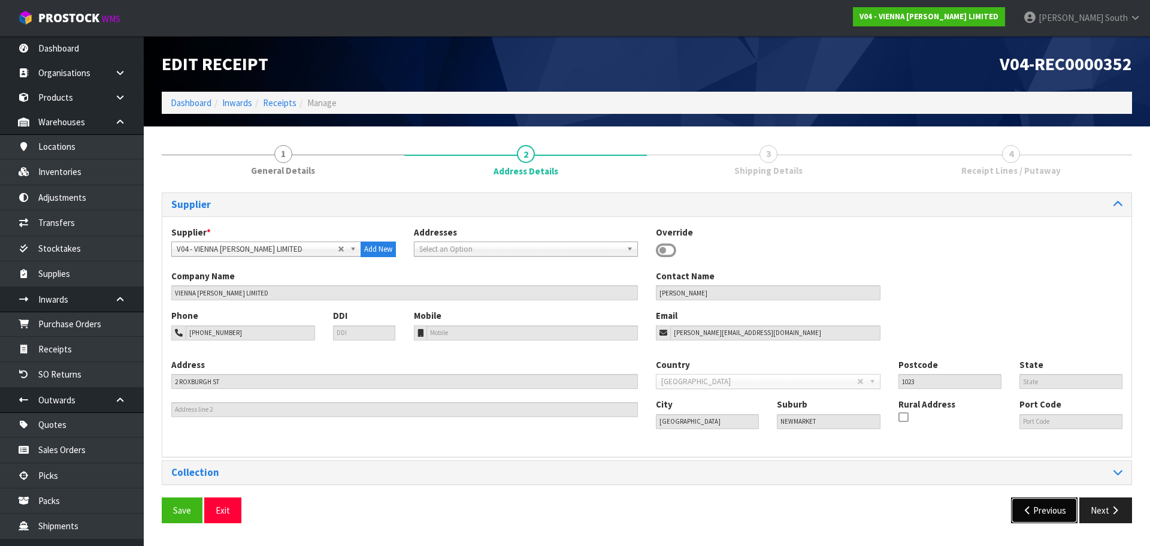
click at [1040, 507] on button "Previous" at bounding box center [1044, 510] width 67 height 26
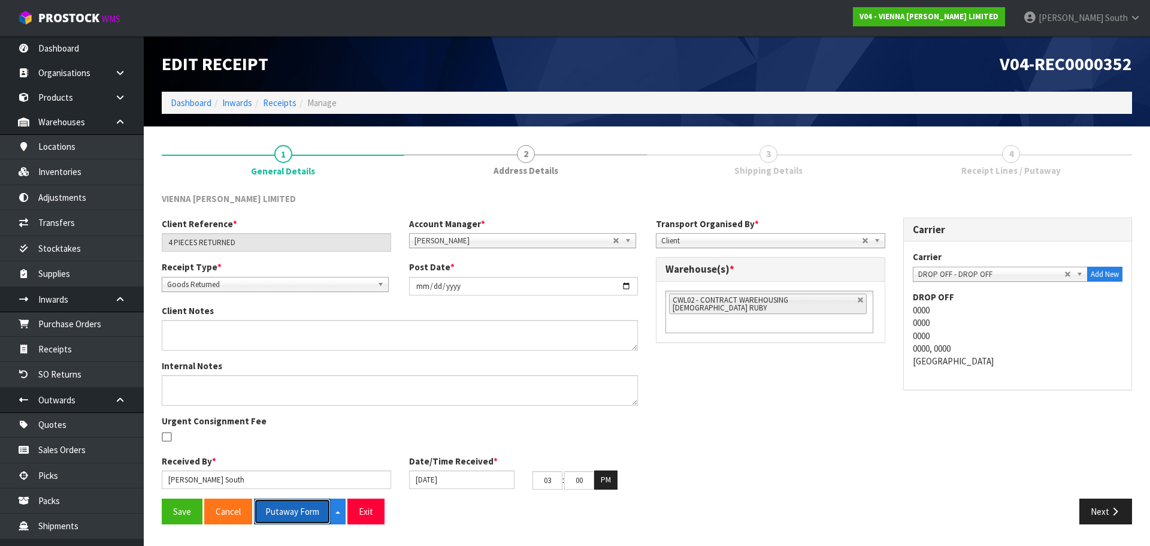
drag, startPoint x: 312, startPoint y: 510, endPoint x: 335, endPoint y: 496, distance: 26.6
click at [312, 510] on button "Putaway Form" at bounding box center [292, 511] width 77 height 26
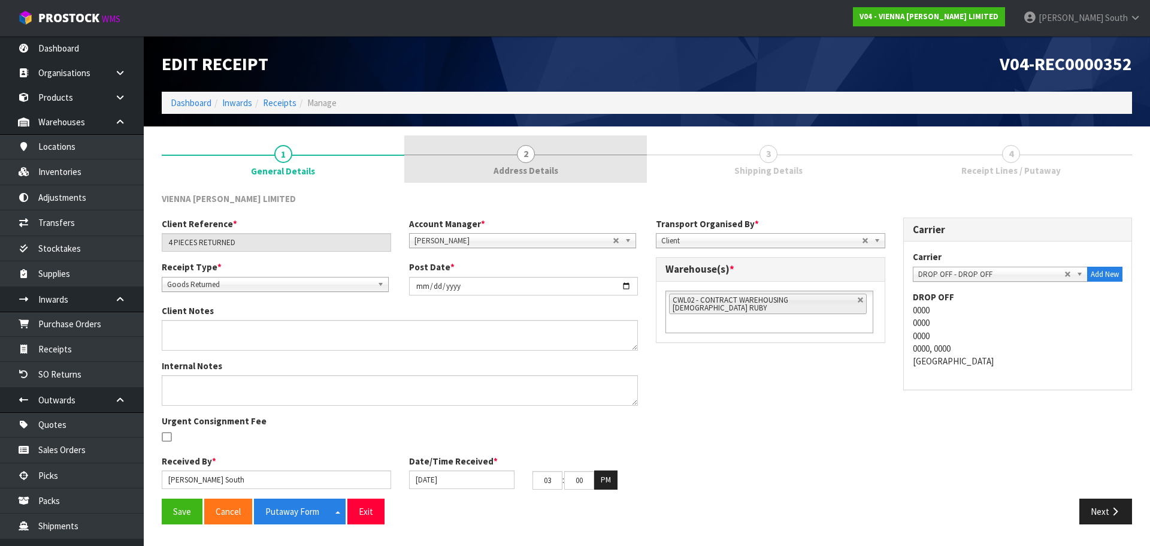
click at [522, 149] on span "2" at bounding box center [526, 154] width 18 height 18
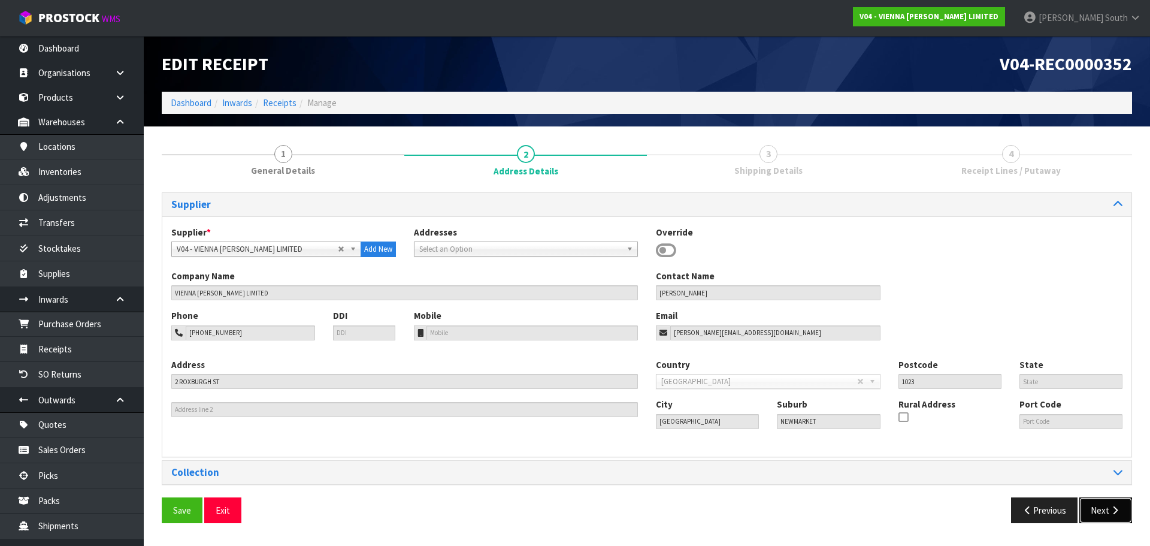
click at [1086, 506] on button "Next" at bounding box center [1105, 510] width 53 height 26
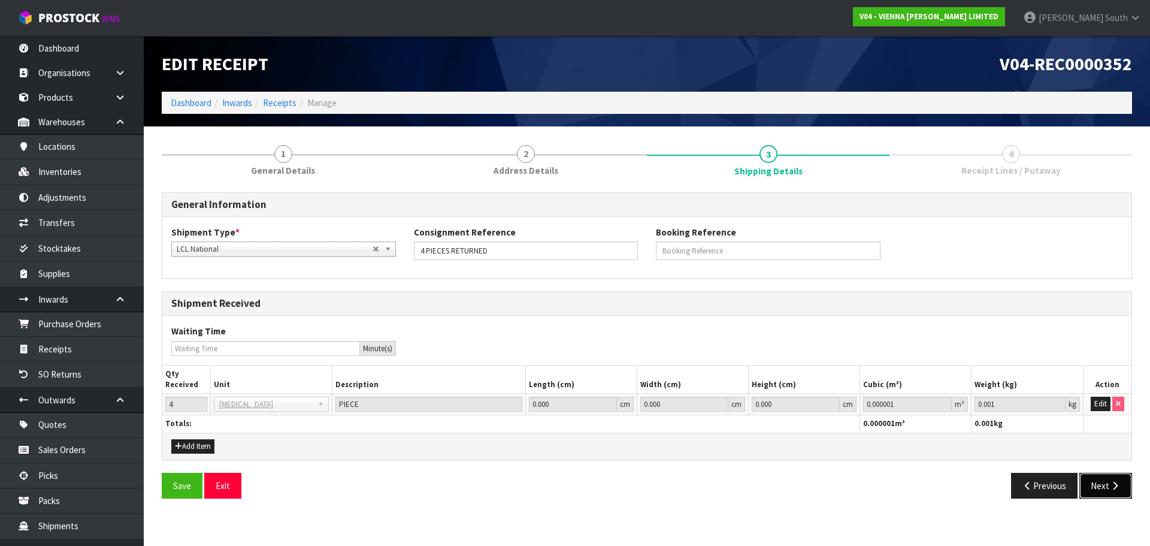
click at [1097, 483] on button "Next" at bounding box center [1105, 486] width 53 height 26
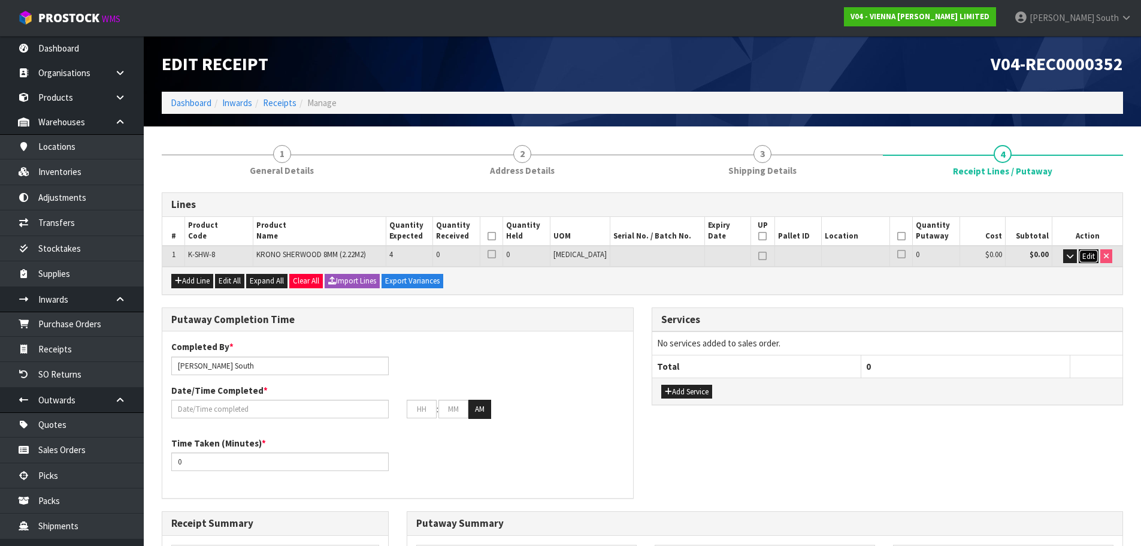
click at [1085, 261] on span "Edit" at bounding box center [1088, 256] width 13 height 10
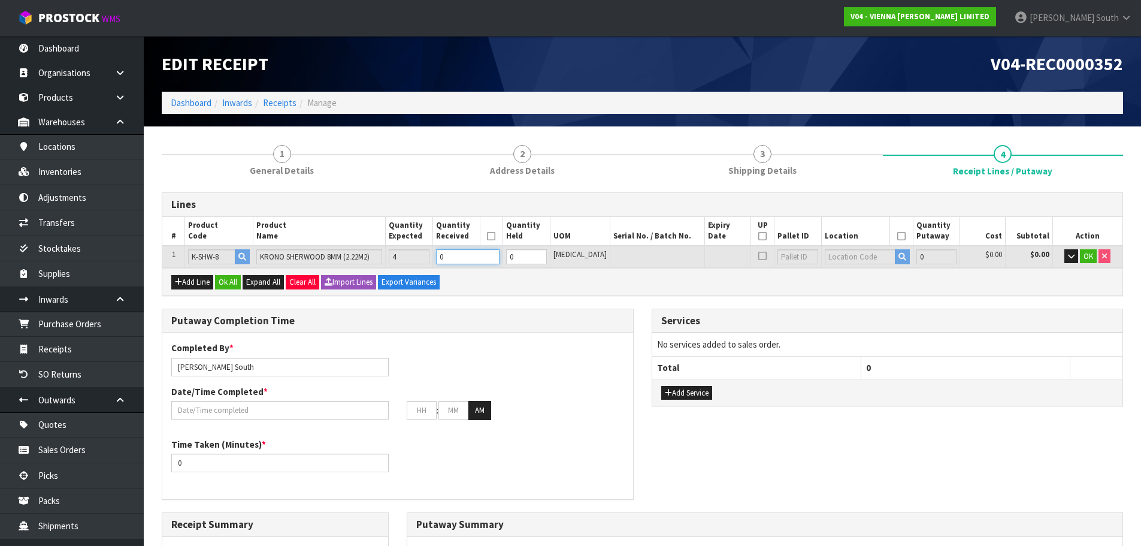
click at [396, 258] on tr "1 K-SHW-8 KRONO SHERWOOD 8MM (2.22M2) 4 0 0 [MEDICAL_DATA] 0 $0.00 $0.00 OK" at bounding box center [642, 257] width 960 height 22
type input "4"
type input "0.07462"
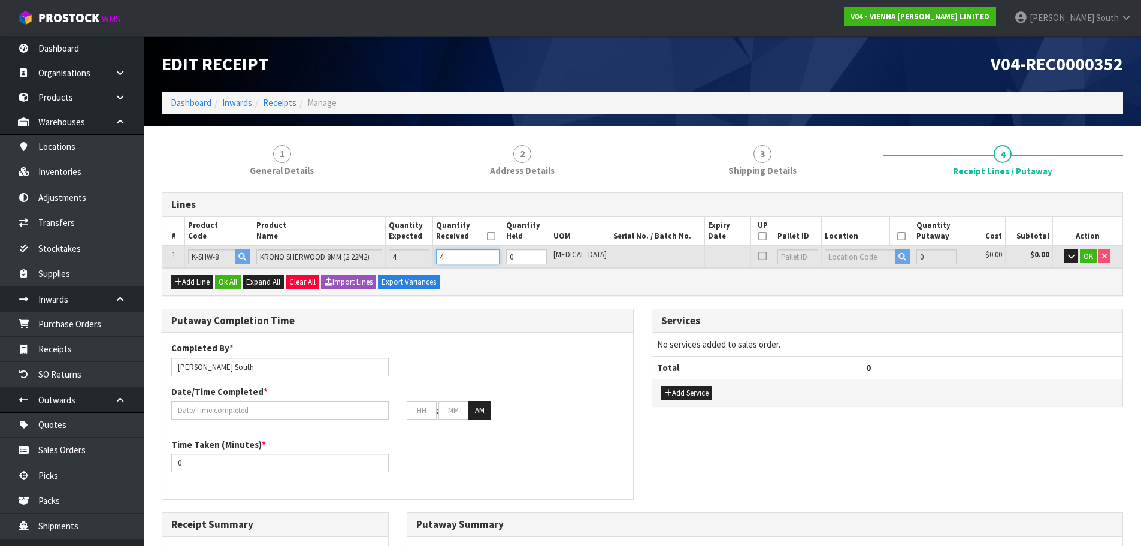
type input "64"
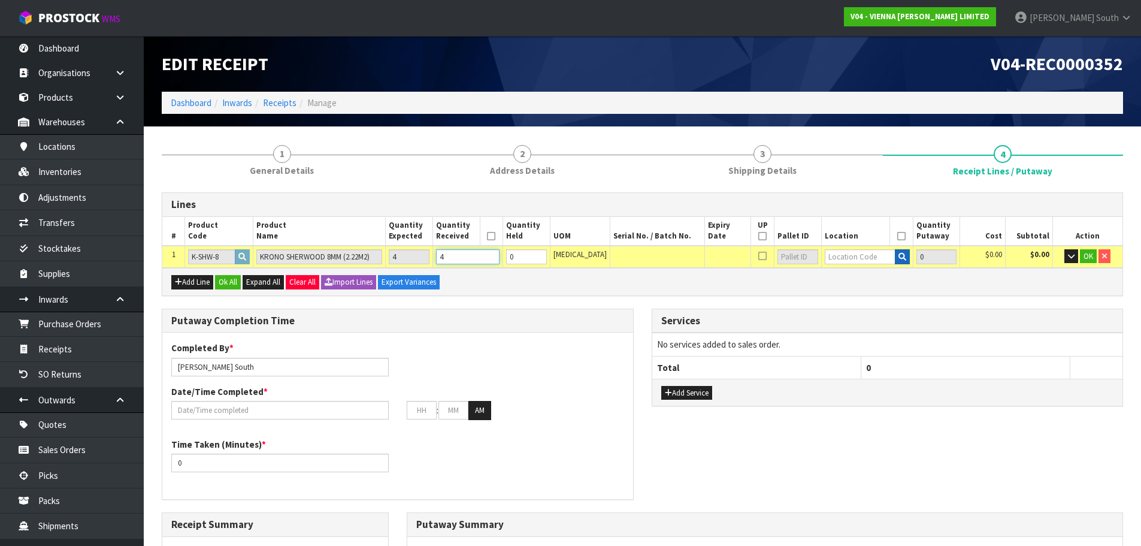
type input "4"
click at [895, 253] on button "button" at bounding box center [902, 257] width 15 height 16
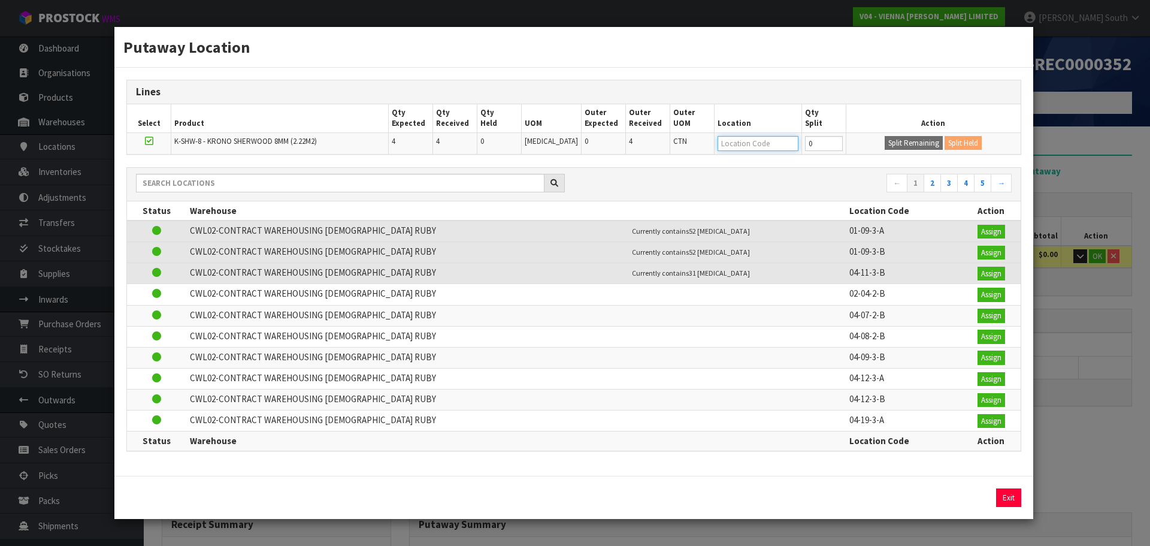
click at [729, 149] on input "text" at bounding box center [757, 143] width 81 height 15
type input "07-02"
drag, startPoint x: 1014, startPoint y: 505, endPoint x: 991, endPoint y: 479, distance: 34.4
click at [1014, 505] on button "Exit" at bounding box center [1008, 497] width 25 height 19
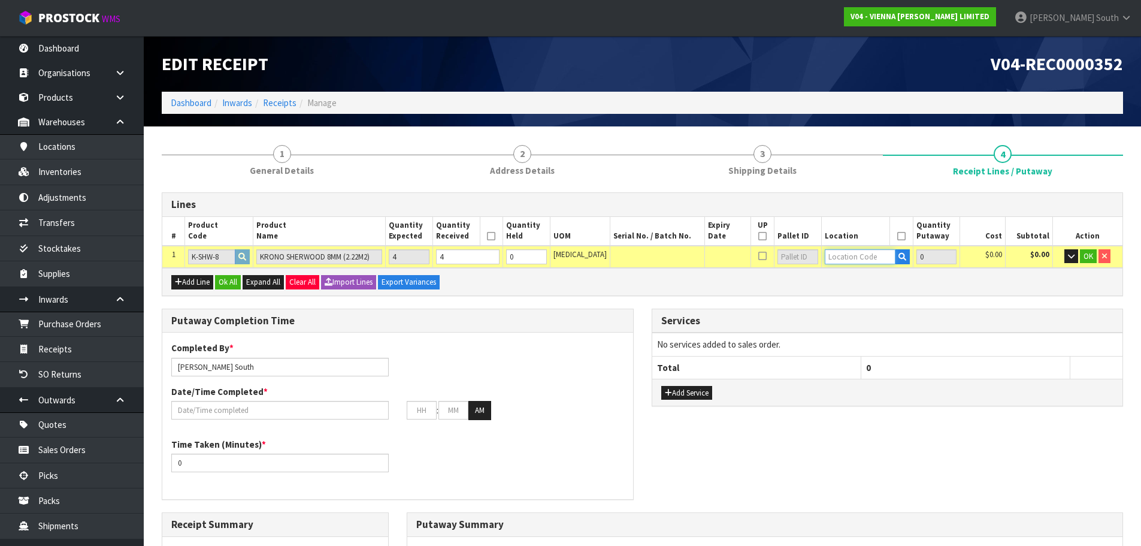
click at [864, 262] on input "text" at bounding box center [860, 256] width 71 height 15
type input "07-02-2"
click at [874, 290] on link "07-02-2 -B" at bounding box center [861, 293] width 95 height 16
type input "4"
type input "07-02-2-B"
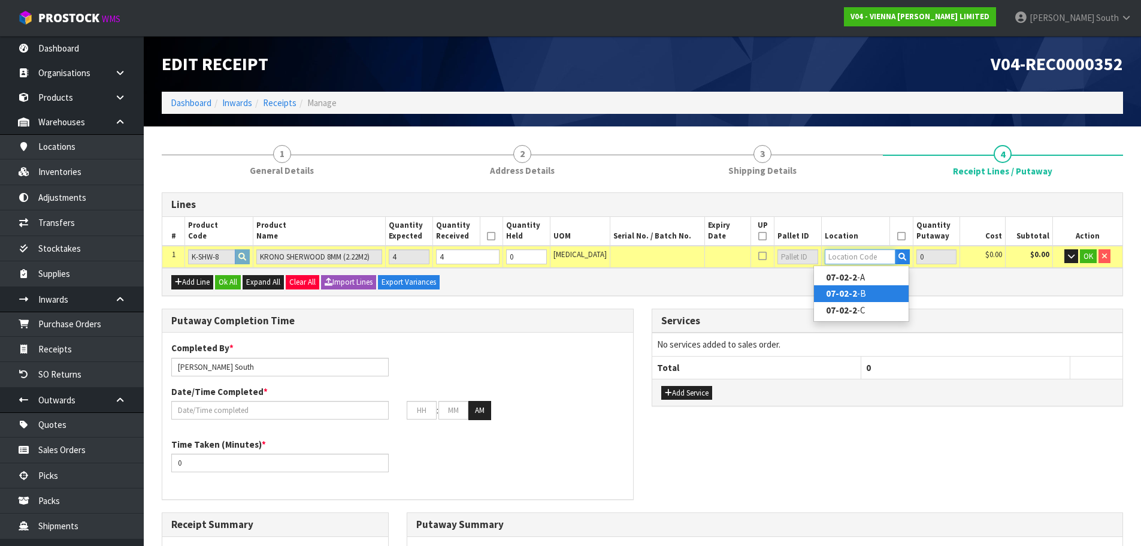
type input "4"
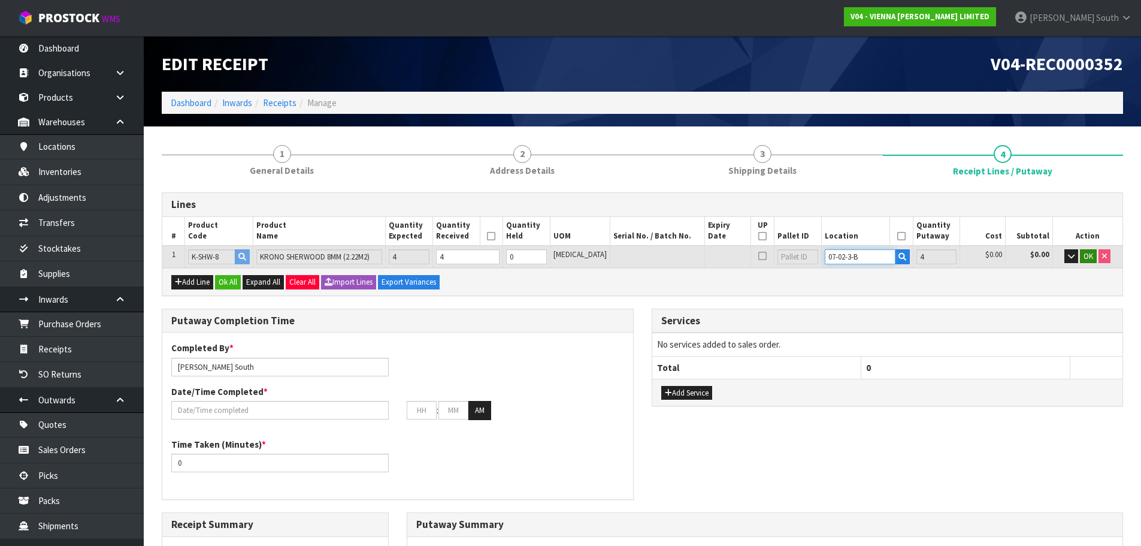
type input "07-02-3-B"
click at [1089, 257] on span "OK" at bounding box center [1088, 256] width 10 height 10
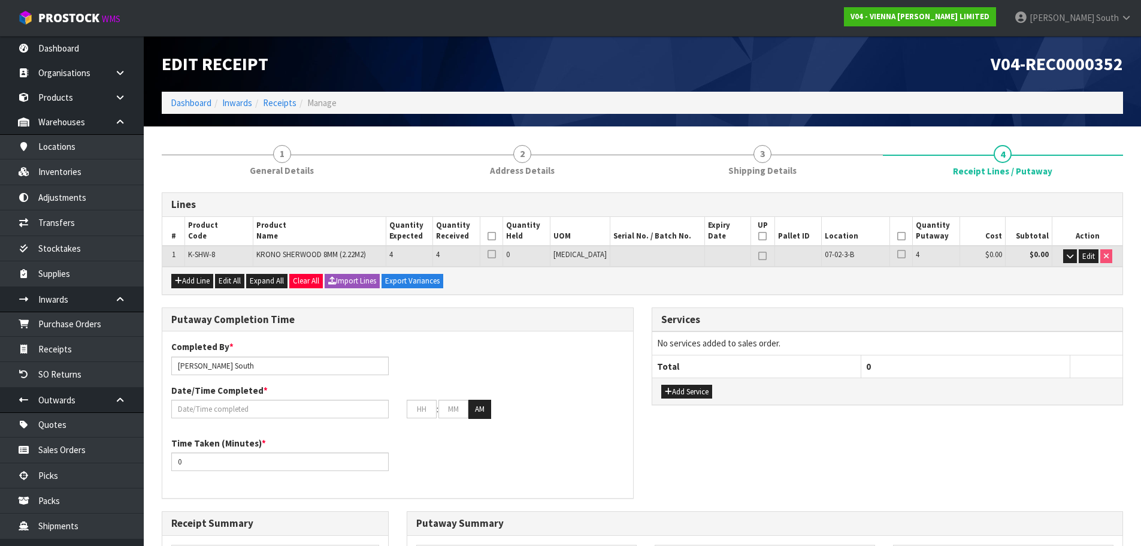
click at [897, 237] on icon at bounding box center [901, 236] width 8 height 1
click at [496, 236] on icon at bounding box center [491, 236] width 8 height 1
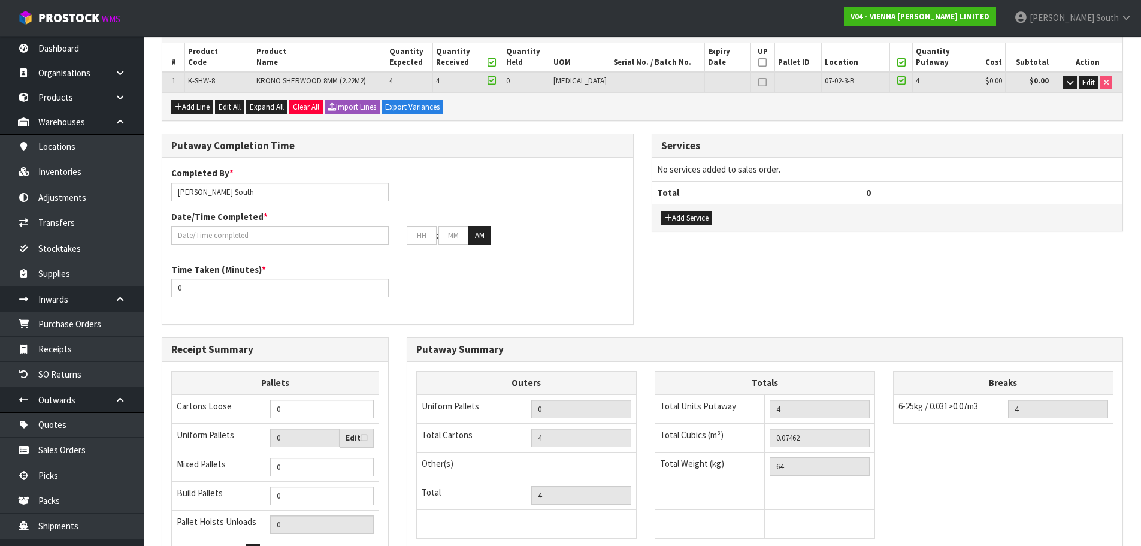
scroll to position [180, 0]
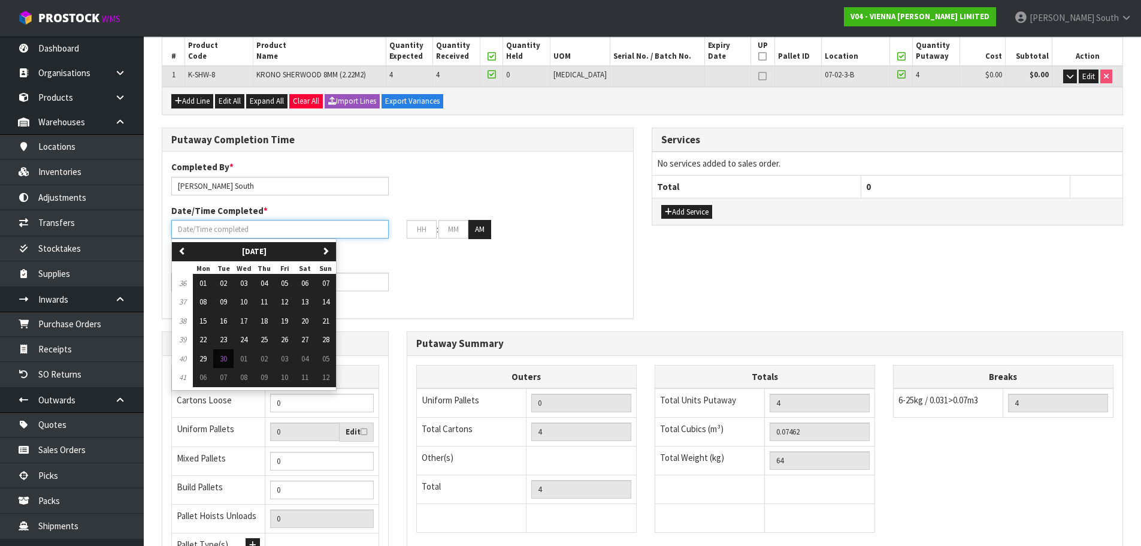
click at [248, 226] on input "text" at bounding box center [279, 229] width 217 height 19
click at [222, 361] on span "30" at bounding box center [223, 358] width 7 height 10
type input "[DATE]"
type input "12"
type input "00"
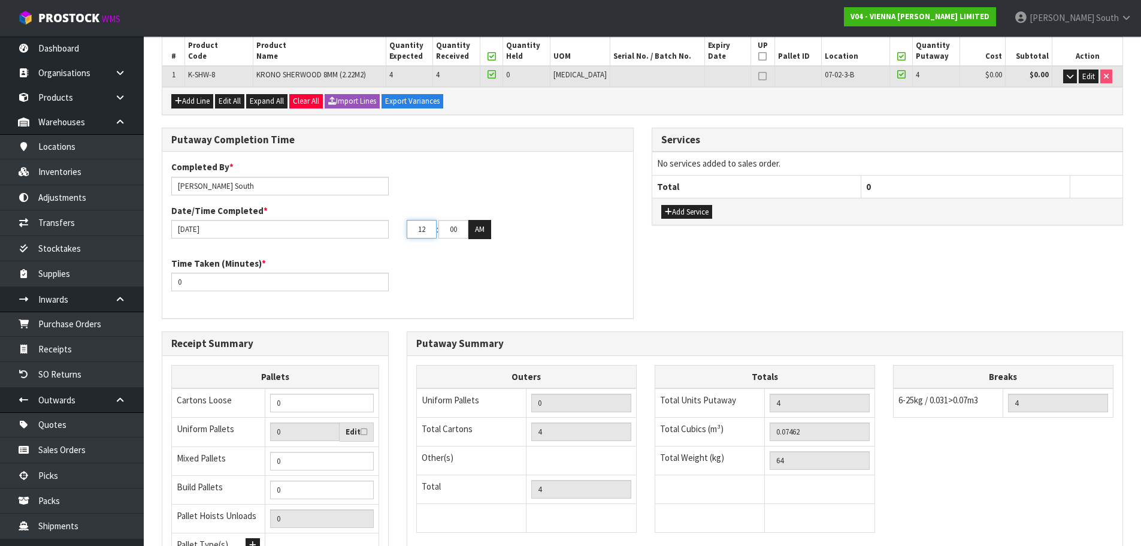
drag, startPoint x: 432, startPoint y: 225, endPoint x: 398, endPoint y: 225, distance: 34.1
click at [398, 225] on div "12 : 00 : 00 AM" at bounding box center [515, 229] width 235 height 19
type input "02"
drag, startPoint x: 450, startPoint y: 229, endPoint x: 481, endPoint y: 229, distance: 30.5
click at [481, 229] on tr "02 : 00 : 00 AM" at bounding box center [449, 229] width 84 height 19
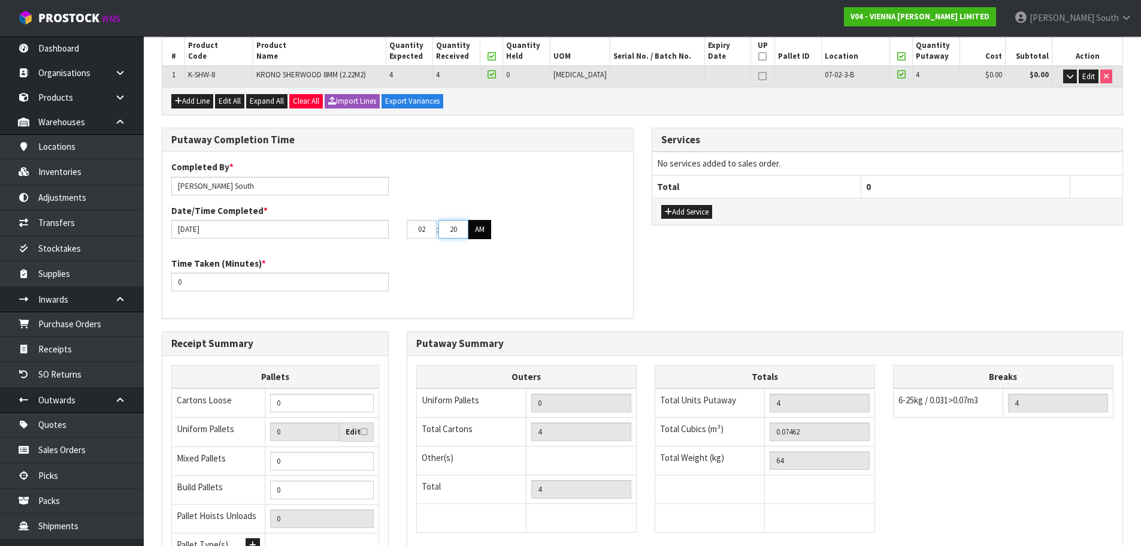
type input "20"
click at [481, 229] on button "AM" at bounding box center [479, 229] width 23 height 19
drag, startPoint x: 201, startPoint y: 289, endPoint x: 117, endPoint y: 291, distance: 83.9
click at [117, 292] on body "Toggle navigation ProStock WMS V04 - VIENNA [PERSON_NAME] LIMITED [PERSON_NAME]…" at bounding box center [570, 93] width 1141 height 546
type input "15"
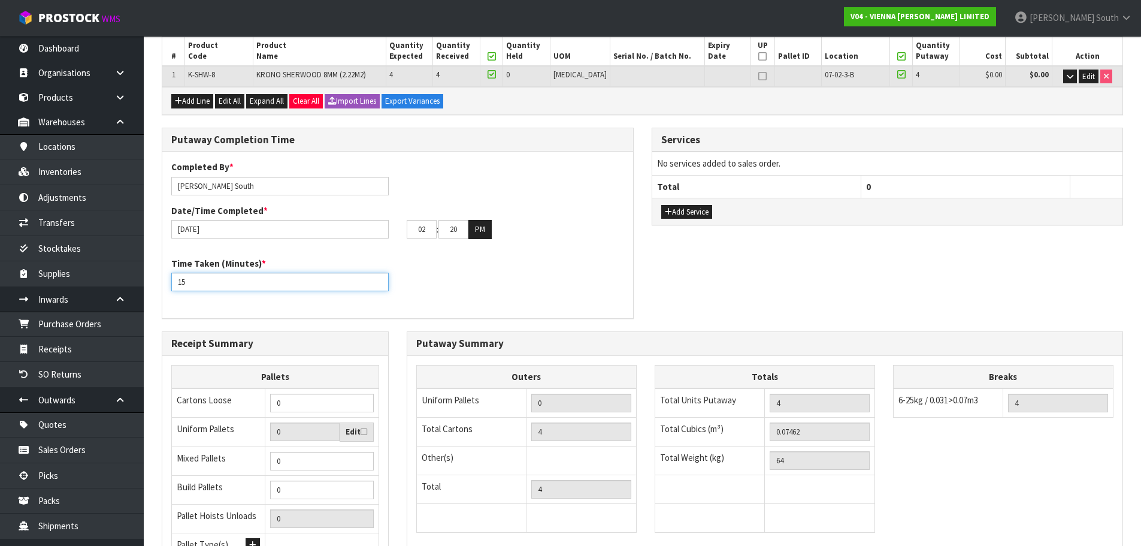
click at [603, 290] on div "Time Taken (Minutes) * 15" at bounding box center [397, 278] width 471 height 43
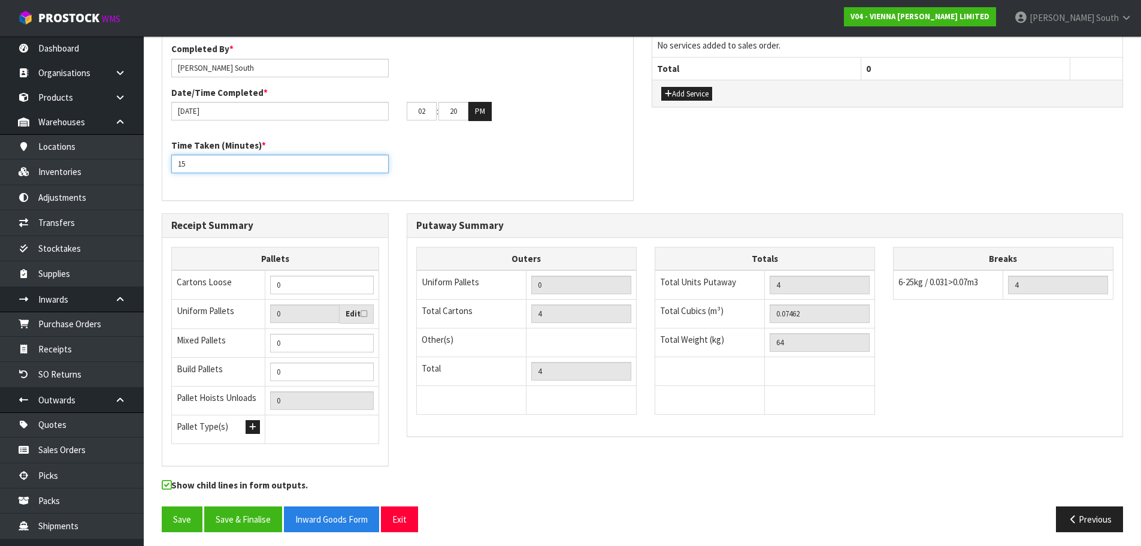
scroll to position [302, 0]
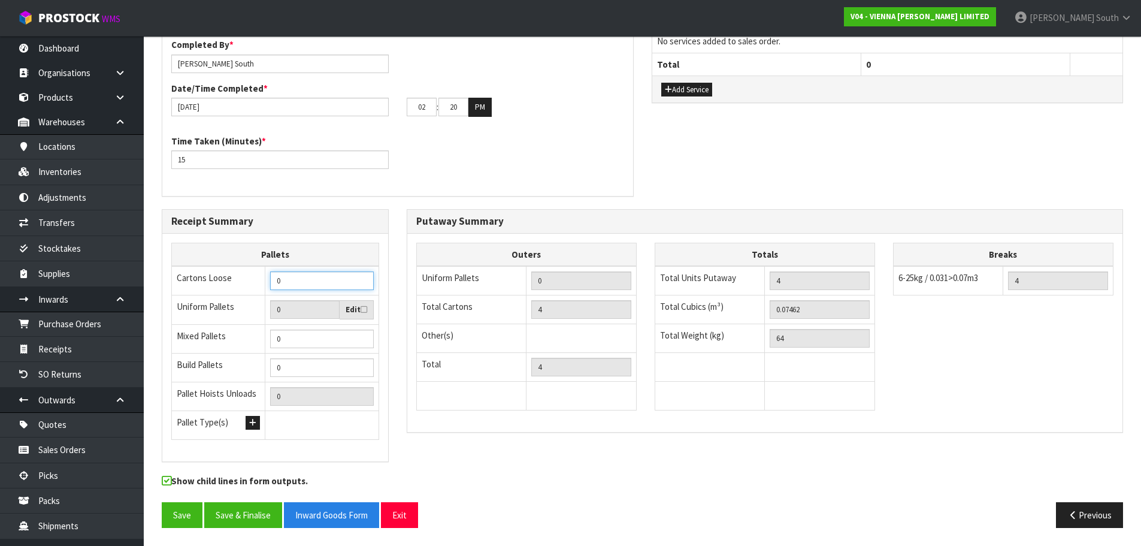
drag, startPoint x: 315, startPoint y: 287, endPoint x: 161, endPoint y: 286, distance: 154.5
click at [161, 286] on div "Receipt Summary Pallets Cartons Loose 0 Uniform Pallets 0 Edit Mixed Pallets 0 …" at bounding box center [275, 341] width 245 height 265
click at [672, 151] on div "Putaway Completion Time Completed By * [PERSON_NAME] Date/Time Completed * [DAT…" at bounding box center [642, 107] width 979 height 204
drag, startPoint x: 275, startPoint y: 280, endPoint x: 265, endPoint y: 278, distance: 10.8
click at [266, 280] on td "0" at bounding box center [322, 280] width 114 height 29
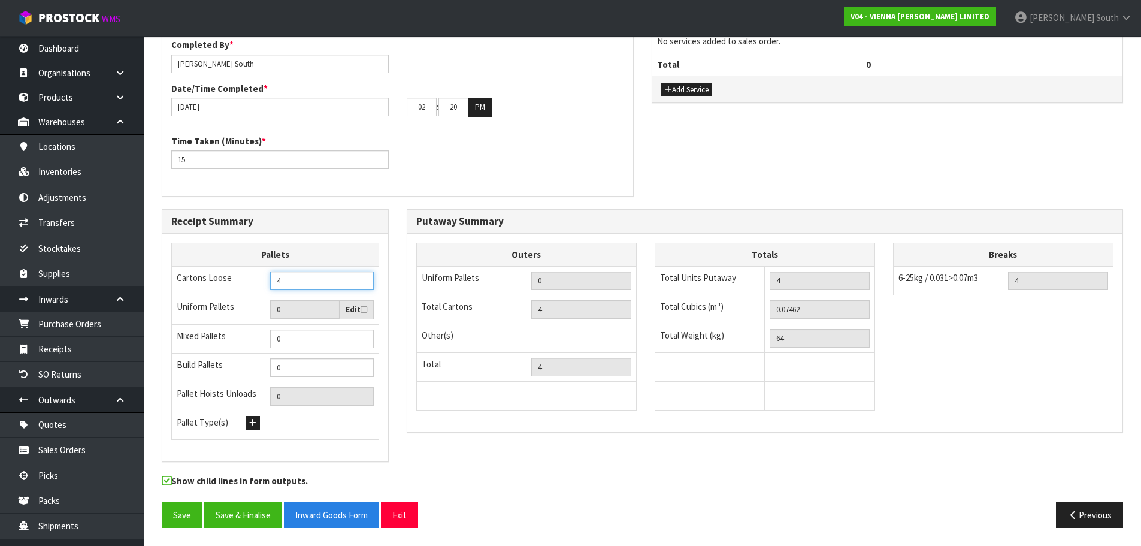
type input "4"
click at [676, 174] on div "Putaway Completion Time Completed By * [PERSON_NAME] Date/Time Completed * [DAT…" at bounding box center [642, 107] width 979 height 204
click at [198, 507] on button "Save" at bounding box center [182, 515] width 41 height 26
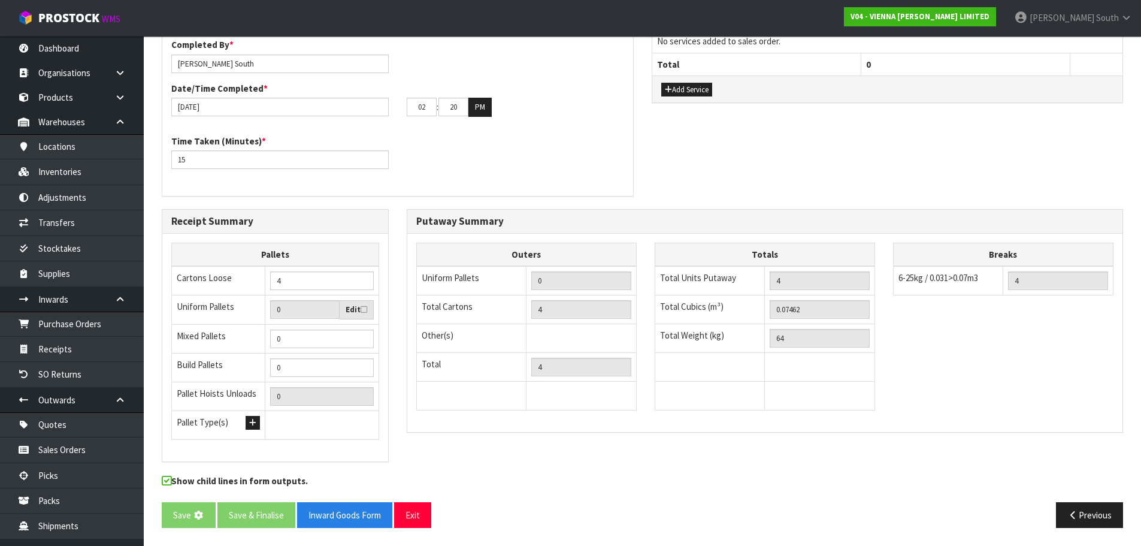
scroll to position [0, 0]
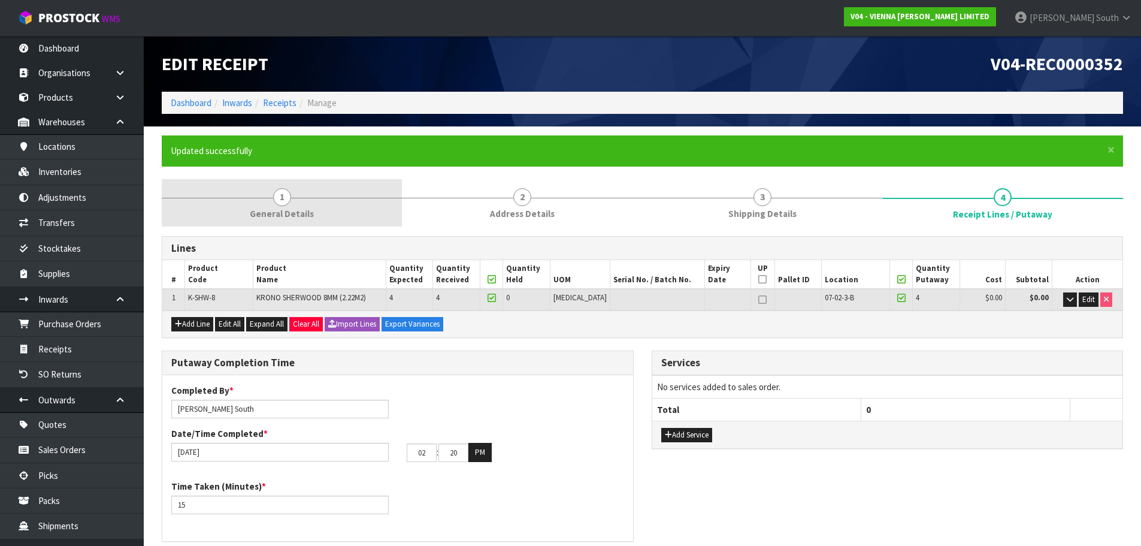
click at [243, 208] on link "1 General Details" at bounding box center [282, 202] width 240 height 47
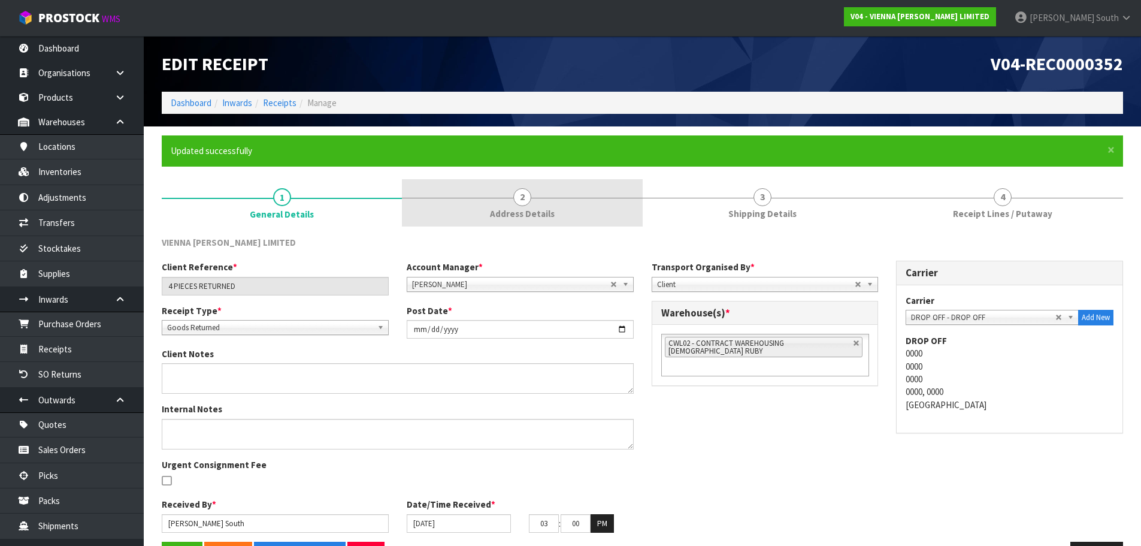
click at [462, 223] on link "2 Address Details" at bounding box center [522, 202] width 240 height 47
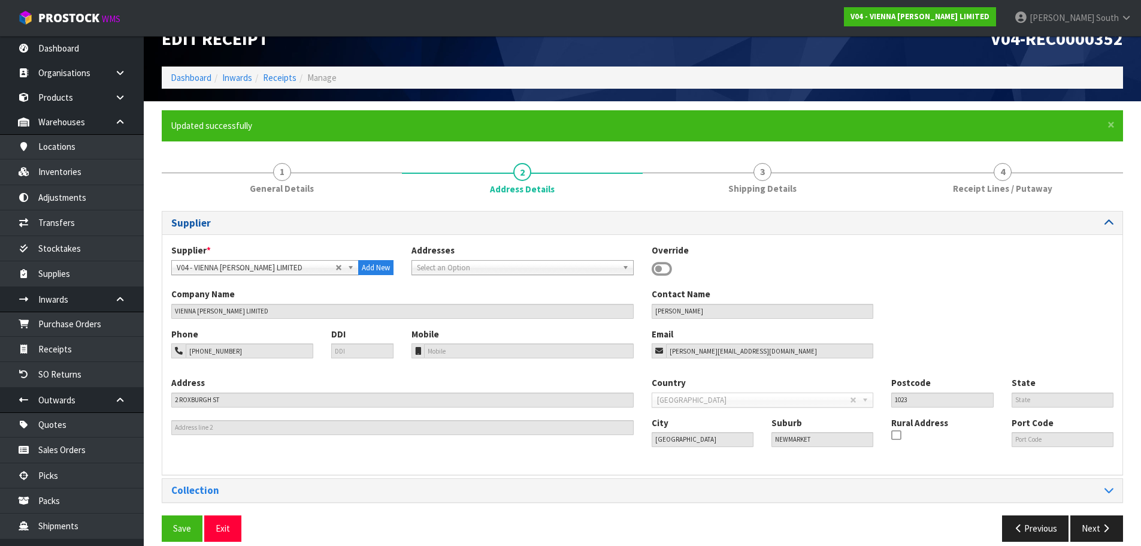
scroll to position [39, 0]
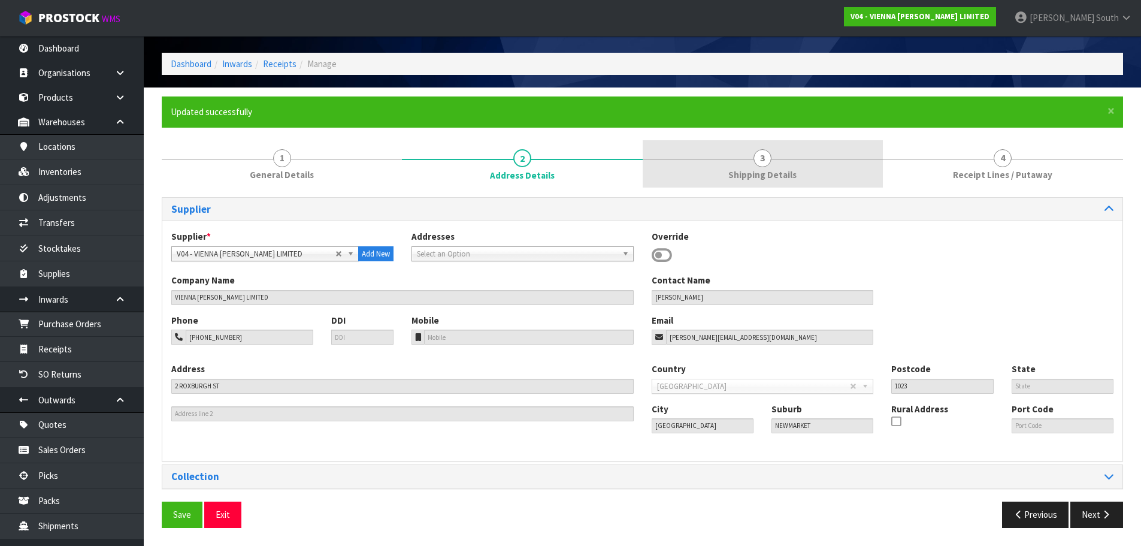
click at [716, 165] on link "3 Shipping Details" at bounding box center [763, 163] width 240 height 47
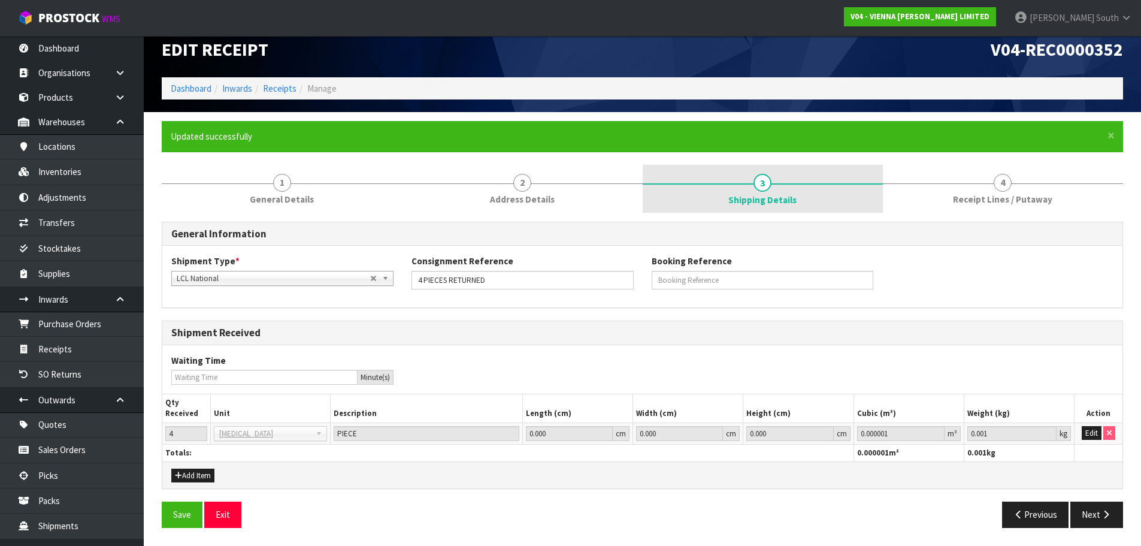
scroll to position [14, 0]
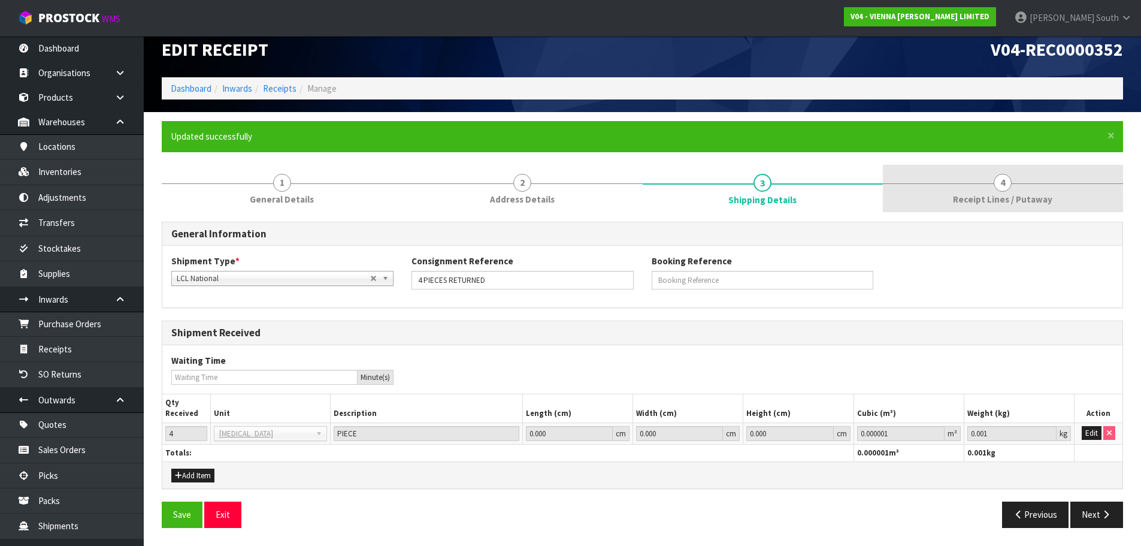
click at [1043, 199] on span "Receipt Lines / Putaway" at bounding box center [1002, 199] width 99 height 13
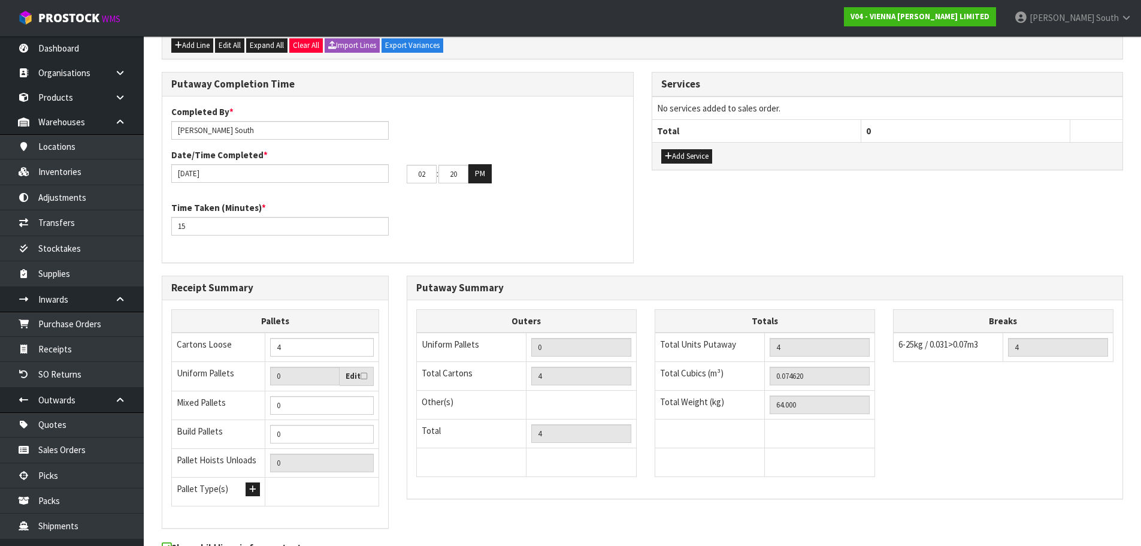
scroll to position [346, 0]
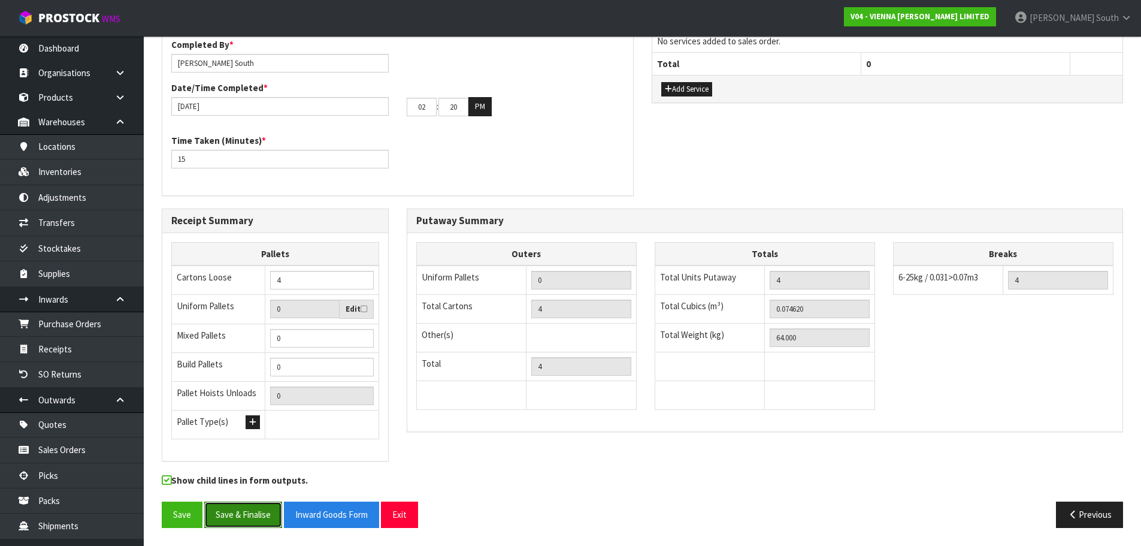
click at [266, 516] on button "Save & Finalise" at bounding box center [243, 514] width 78 height 26
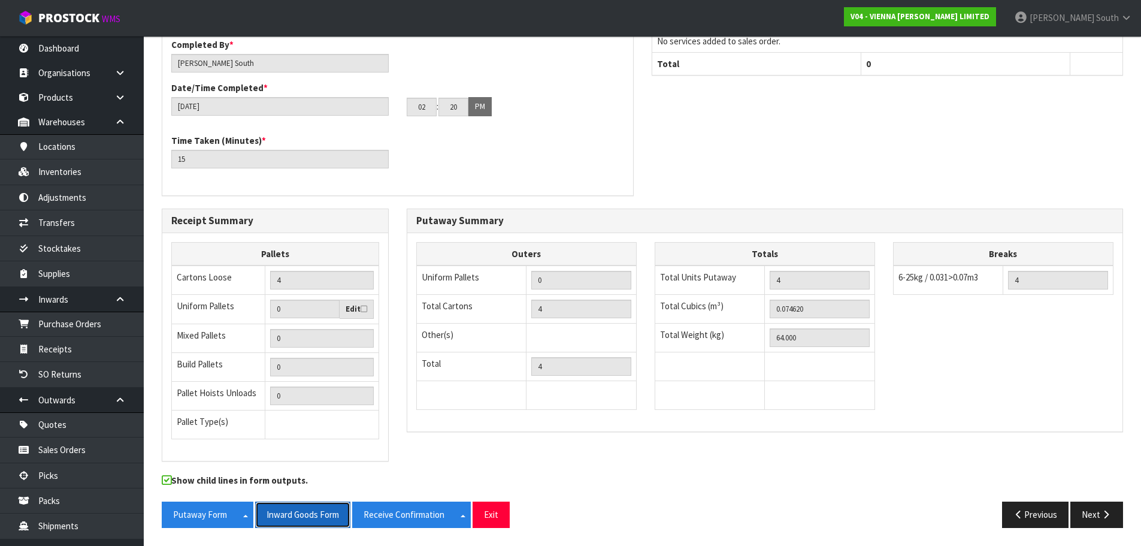
click at [308, 513] on button "Inward Goods Form" at bounding box center [302, 514] width 95 height 26
click at [543, 158] on div "Time Taken (Minutes) * 15" at bounding box center [397, 155] width 471 height 43
click at [492, 520] on button "Exit" at bounding box center [491, 514] width 37 height 26
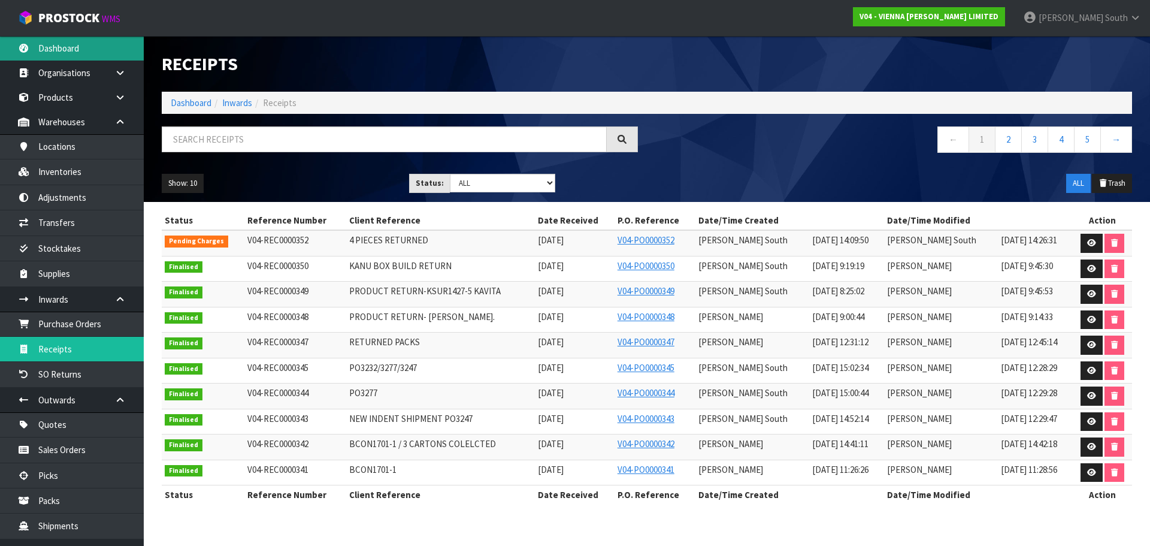
click at [72, 44] on link "Dashboard" at bounding box center [72, 48] width 144 height 25
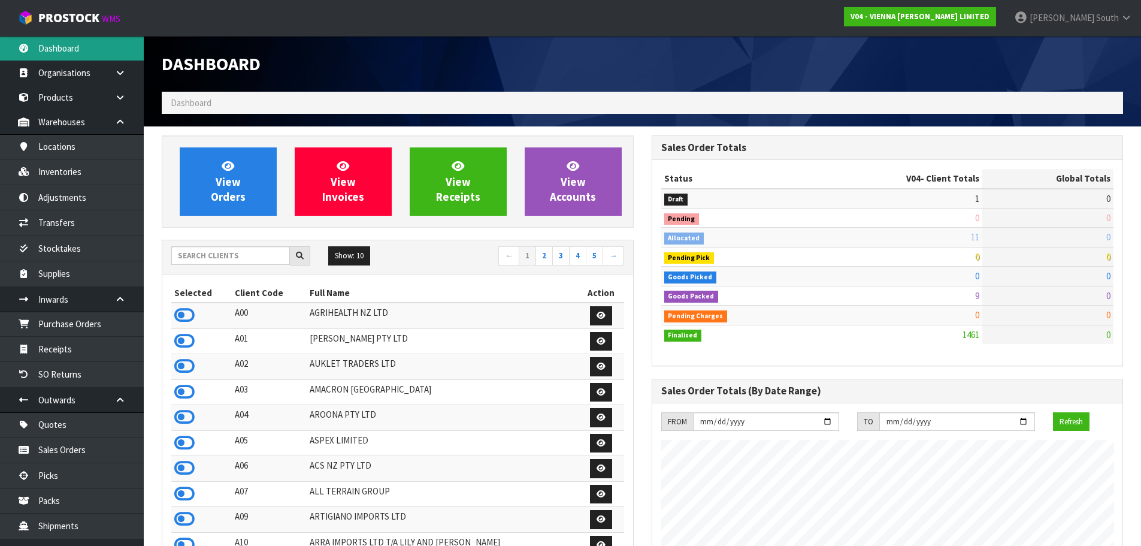
scroll to position [946, 489]
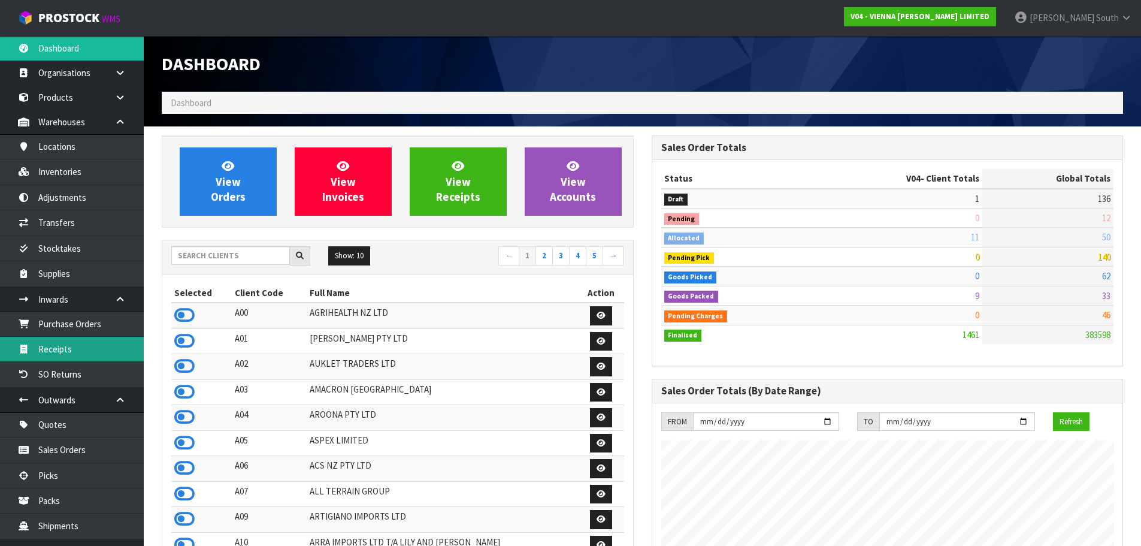
click at [78, 343] on link "Receipts" at bounding box center [72, 349] width 144 height 25
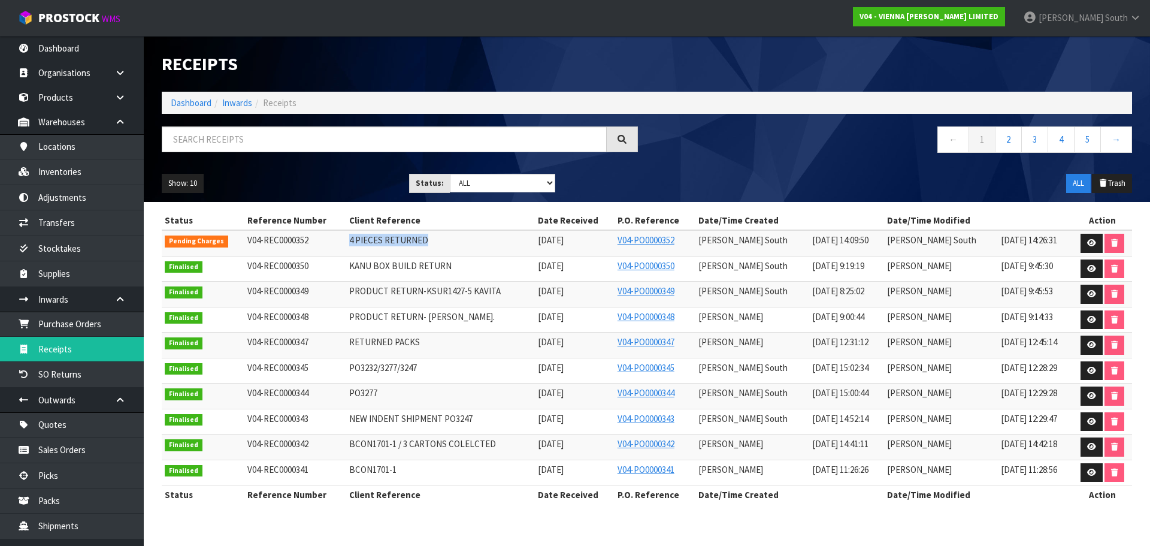
drag, startPoint x: 355, startPoint y: 240, endPoint x: 529, endPoint y: 247, distance: 175.0
click at [516, 244] on td "4 PIECES RETURNED" at bounding box center [440, 243] width 189 height 26
click at [78, 47] on link "Dashboard" at bounding box center [72, 48] width 144 height 25
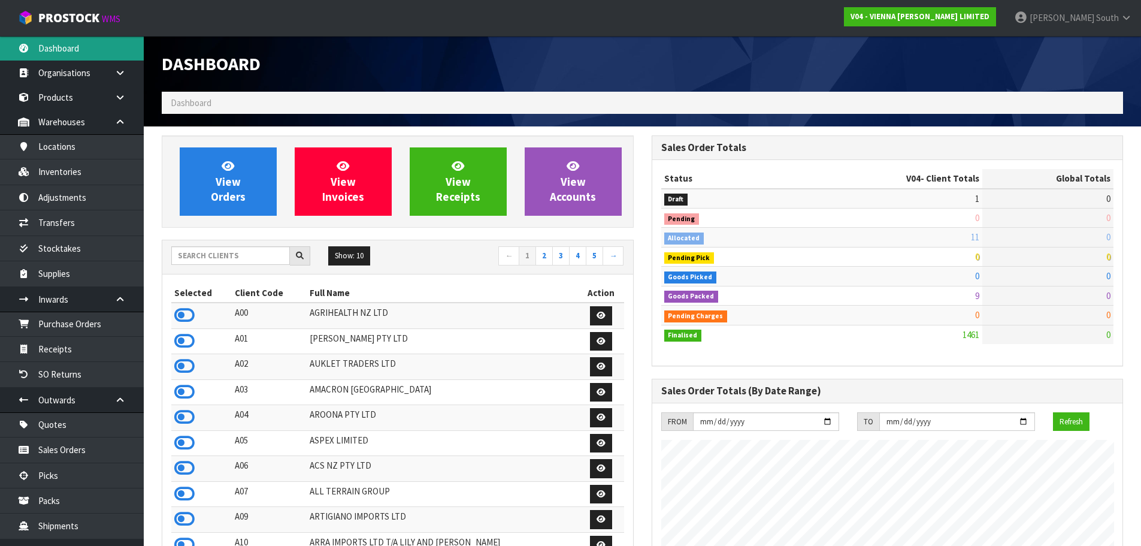
scroll to position [958, 489]
